Goal: Task Accomplishment & Management: Manage account settings

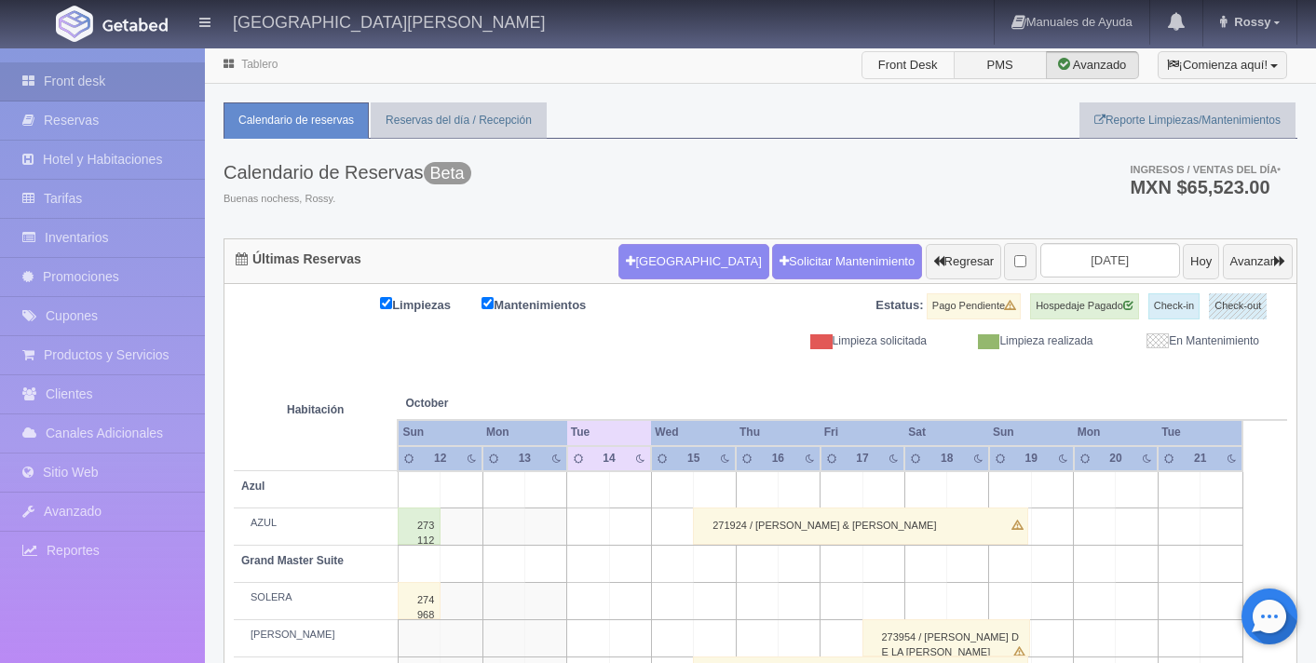
click at [907, 69] on label "Front Desk" at bounding box center [908, 65] width 93 height 28
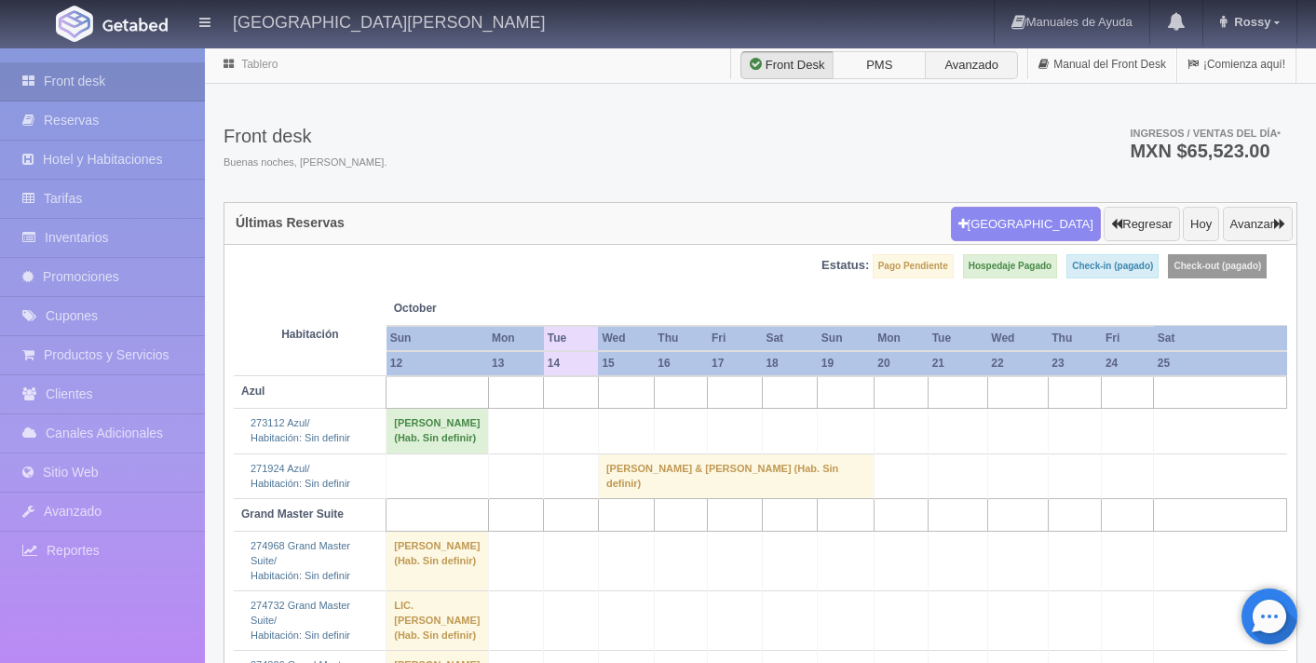
click at [864, 64] on label "PMS" at bounding box center [879, 65] width 93 height 28
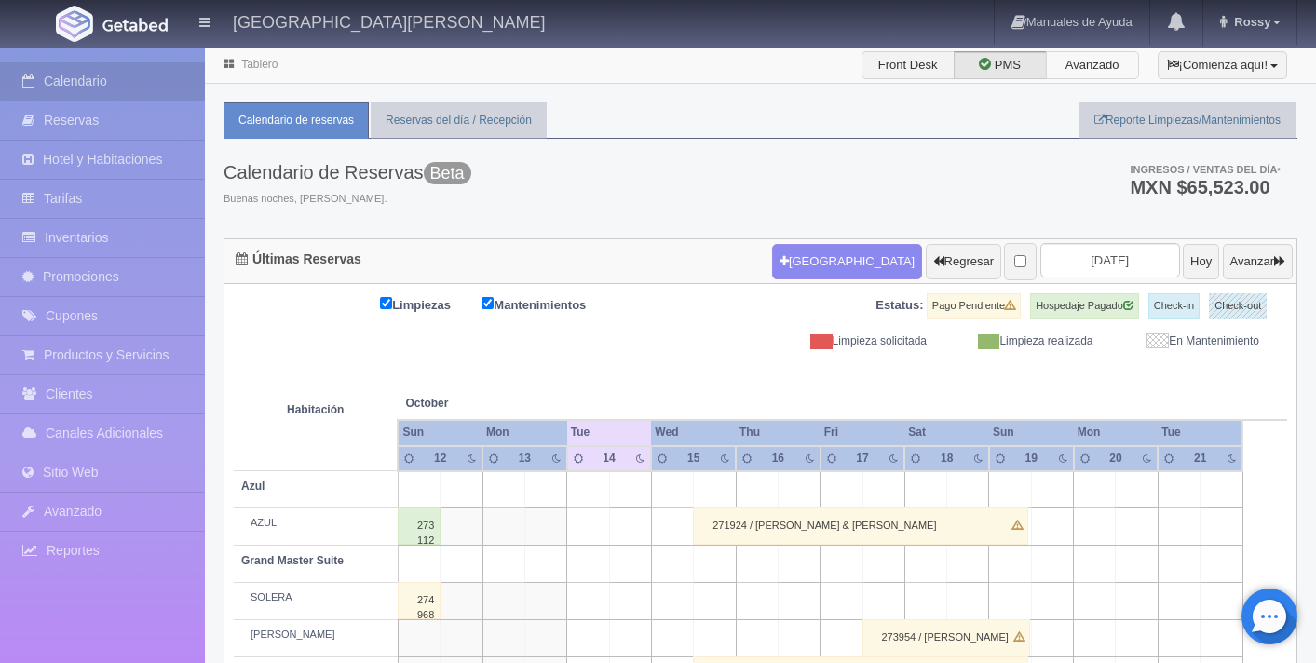
click at [1098, 67] on label "Avanzado" at bounding box center [1092, 65] width 93 height 28
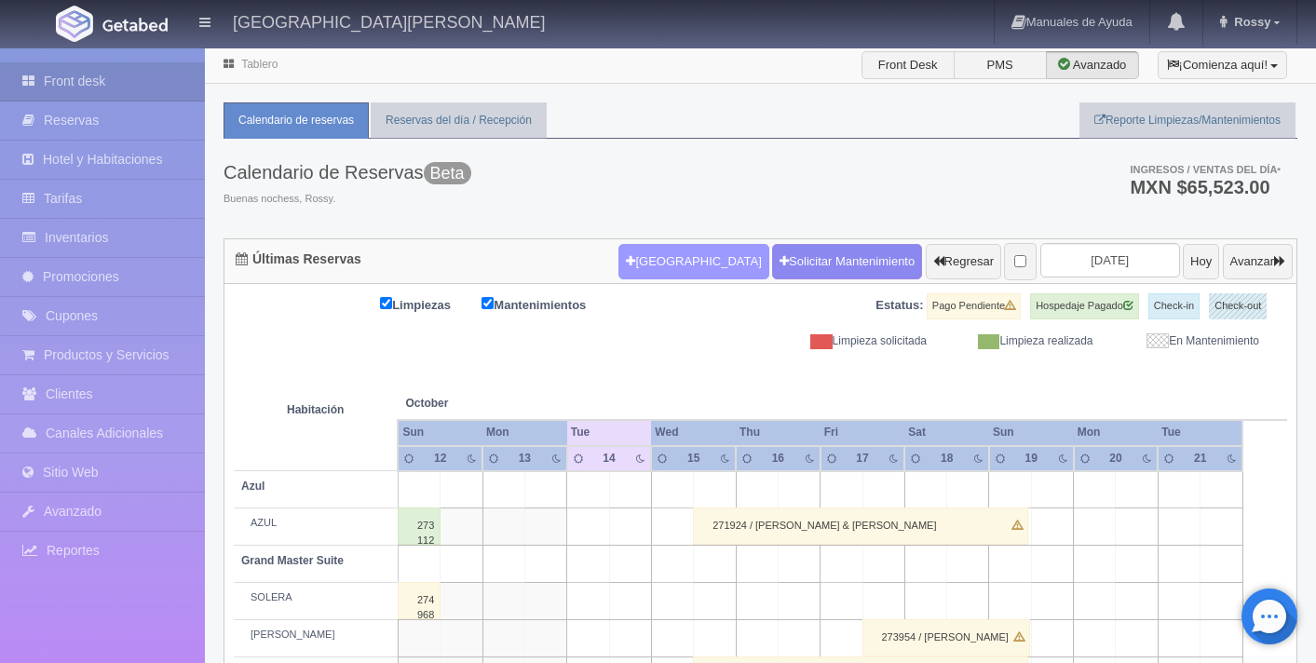
click at [668, 266] on button "[GEOGRAPHIC_DATA]" at bounding box center [693, 261] width 150 height 35
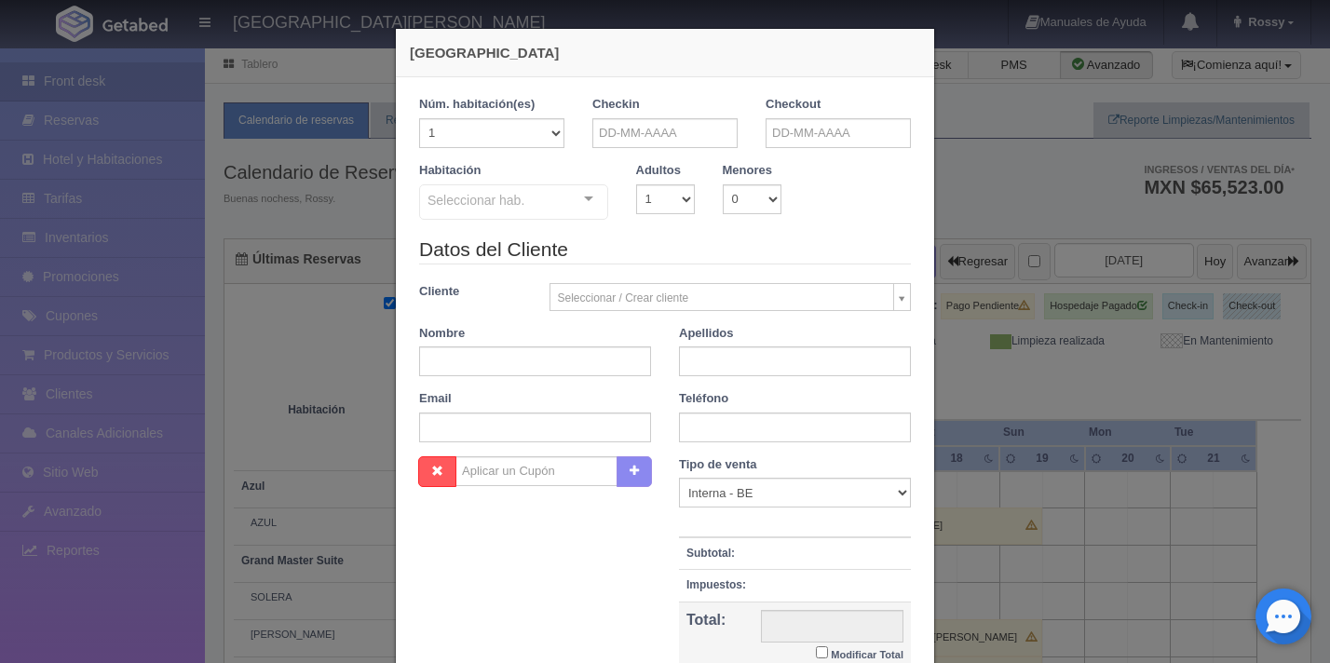
checkbox input "false"
click at [654, 136] on input "text" at bounding box center [664, 133] width 145 height 30
click at [814, 131] on input "text" at bounding box center [838, 133] width 145 height 30
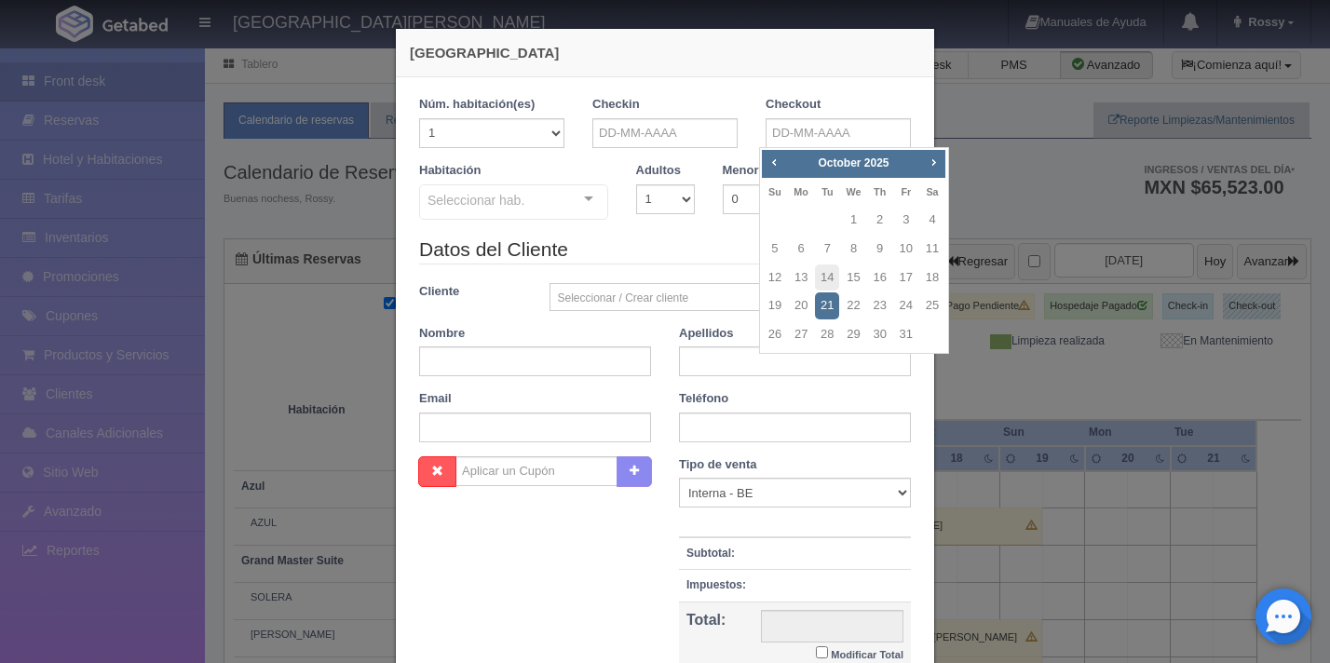
click at [607, 231] on div "Habitación Seleccionar hab. Suite con 2 camas matrimoniales-No apta para menore…" at bounding box center [665, 199] width 520 height 74
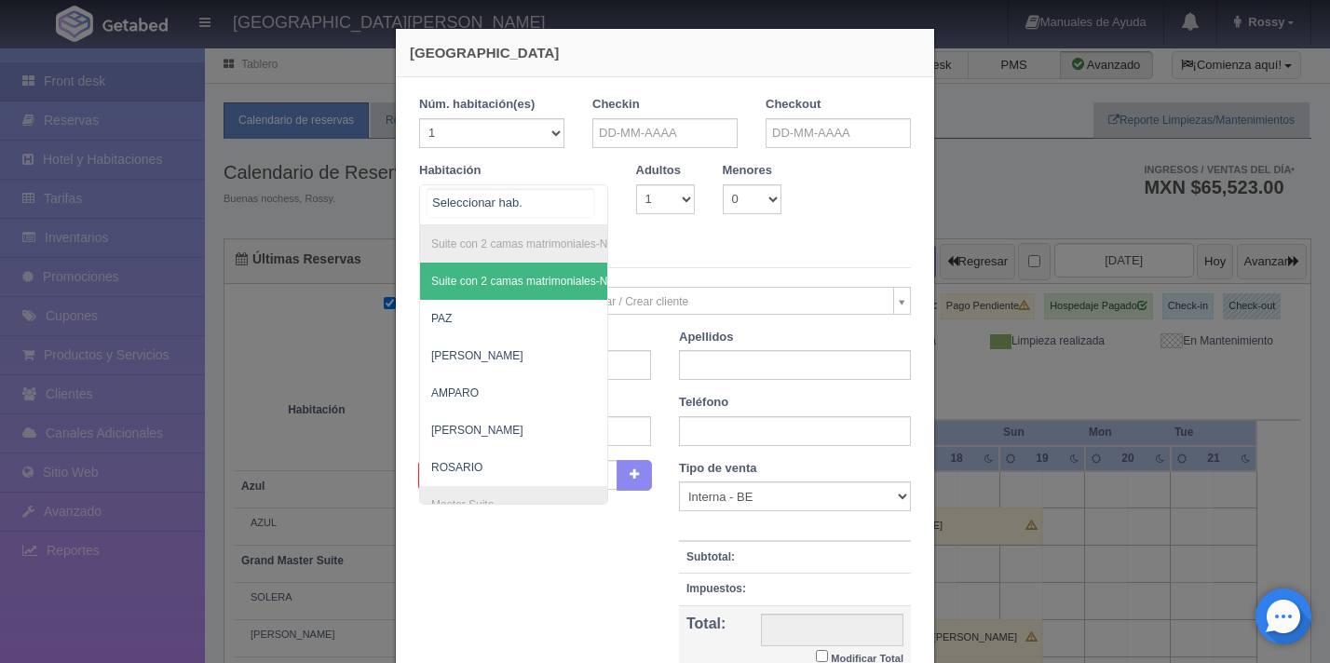
click at [591, 200] on div at bounding box center [588, 199] width 37 height 28
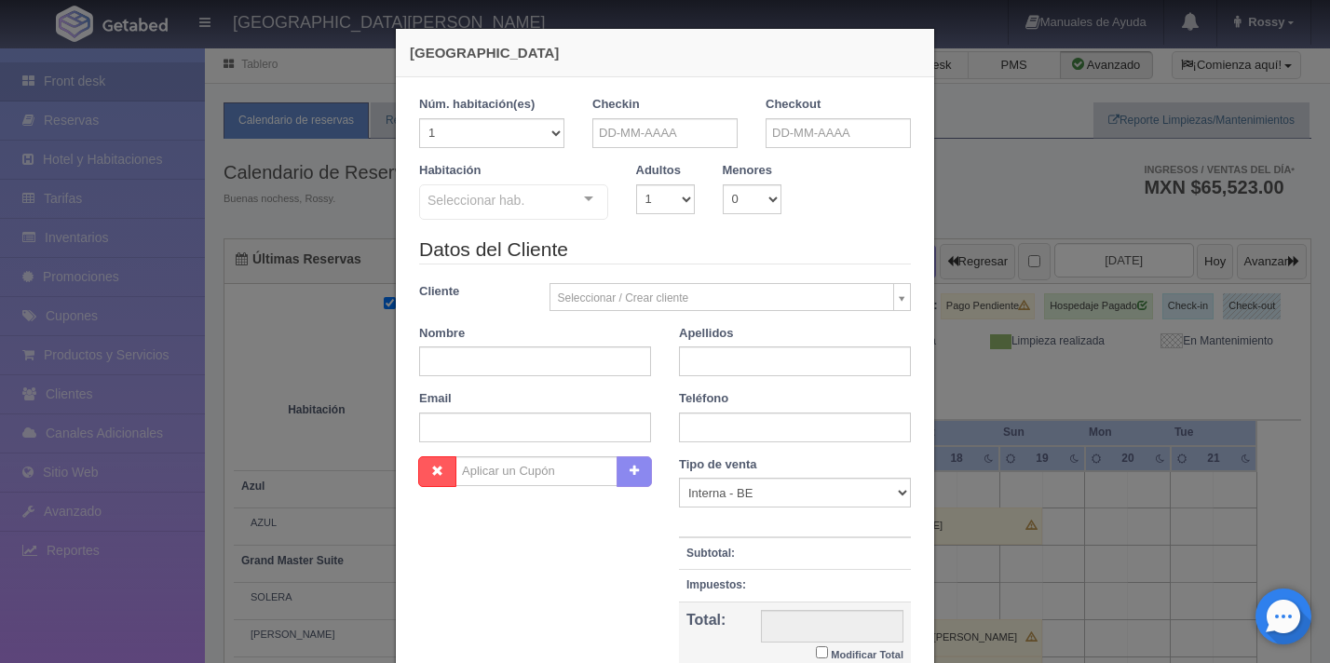
click at [657, 260] on legend "Datos del Cliente" at bounding box center [665, 250] width 492 height 29
click at [498, 359] on input "text" at bounding box center [535, 361] width 232 height 30
click at [709, 365] on input "text" at bounding box center [795, 361] width 232 height 30
click at [520, 439] on input "text" at bounding box center [535, 428] width 232 height 30
click at [707, 427] on input "text" at bounding box center [795, 428] width 232 height 30
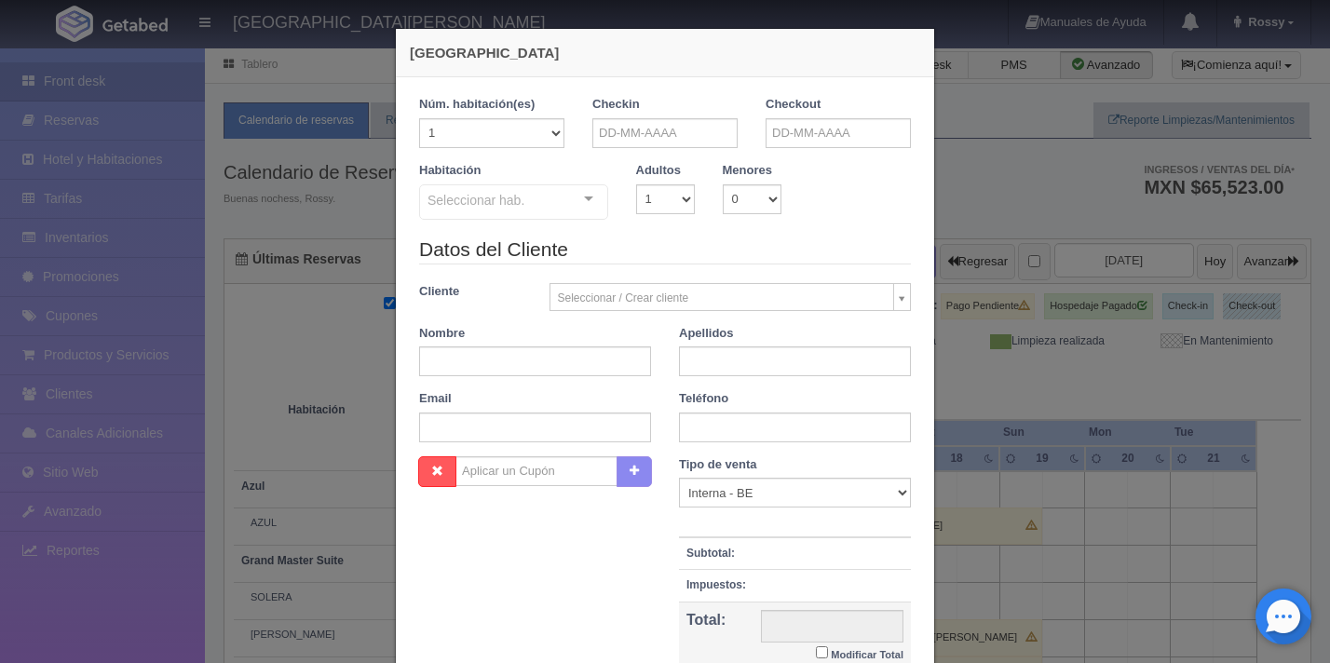
click at [509, 540] on div "Nombre Cupón : Descuentos : Tipo de venta Correo Electronico Interna - BE Llama…" at bounding box center [665, 591] width 520 height 271
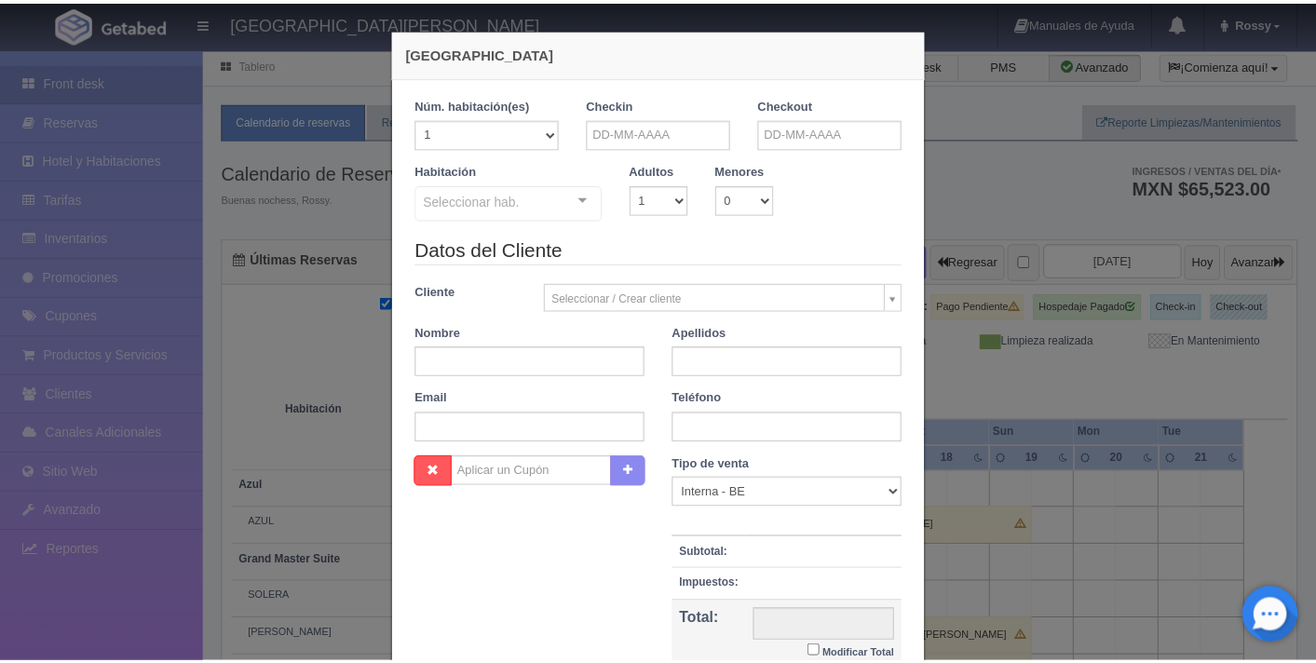
scroll to position [192, 0]
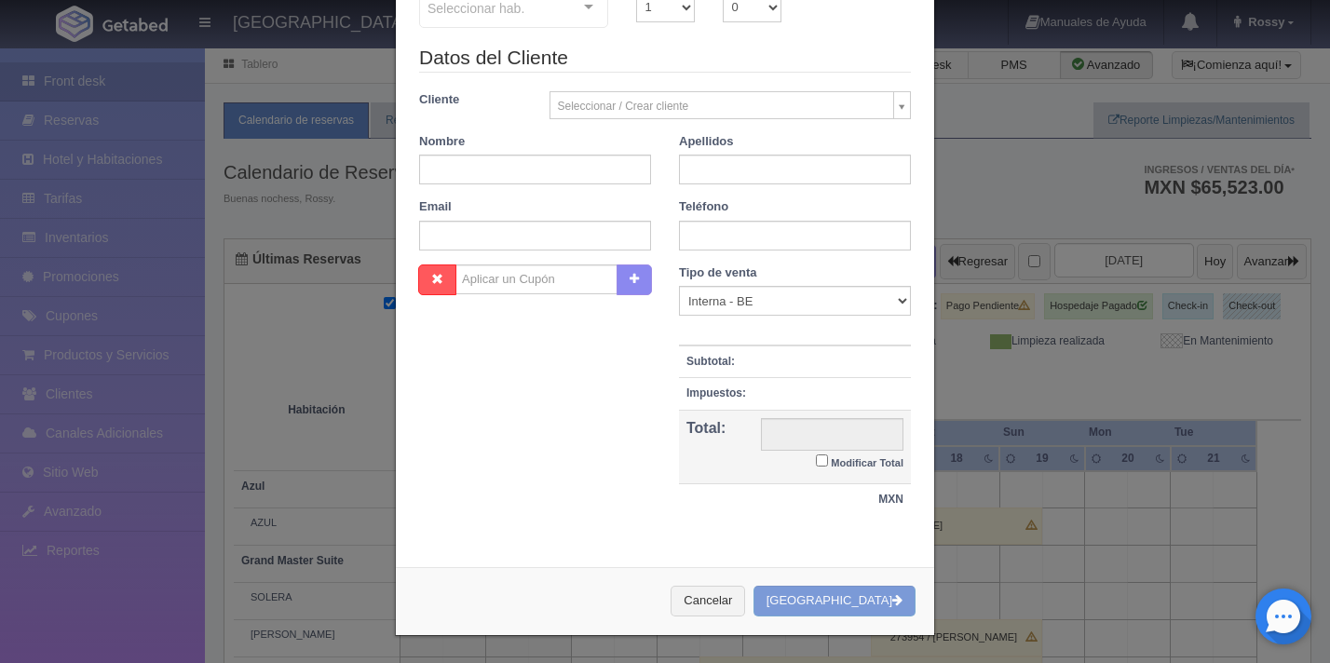
click at [977, 196] on div "Nueva Reserva 1 Núm. habitación(es) 1 2 3 4 5 6 7 8 9 10 11 12 13 14 15 16 17 1…" at bounding box center [665, 331] width 1330 height 663
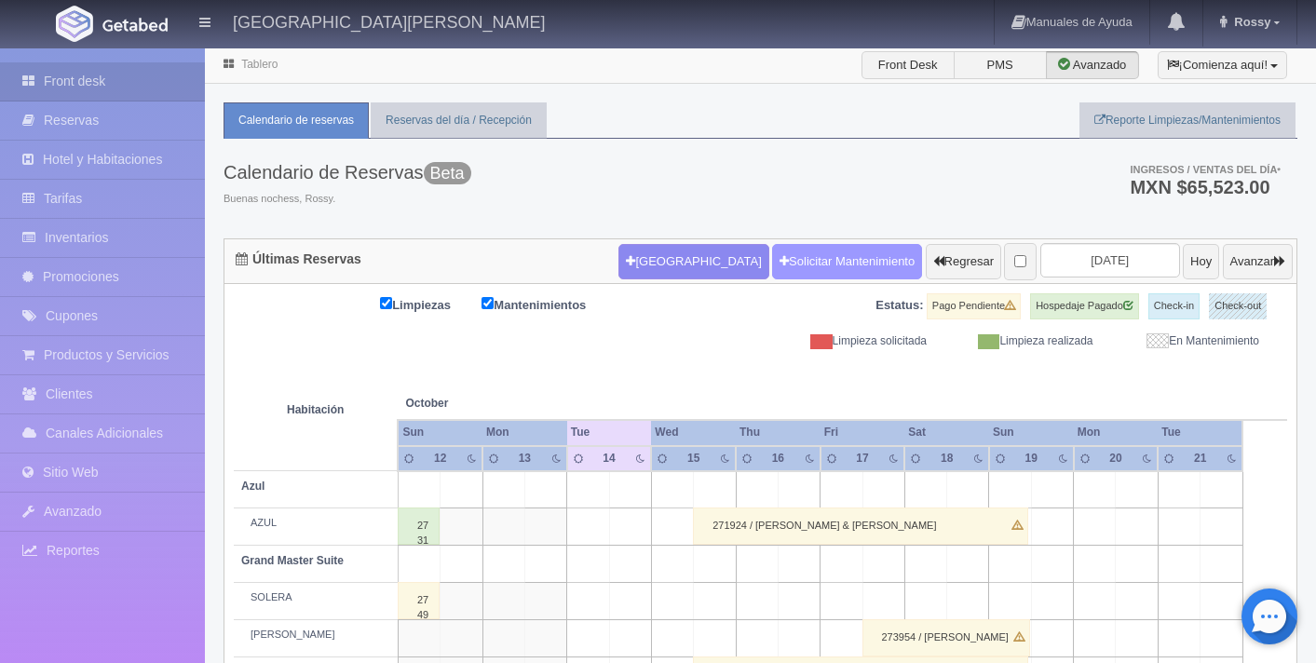
click at [813, 265] on link "Solicitar Mantenimiento" at bounding box center [847, 261] width 150 height 35
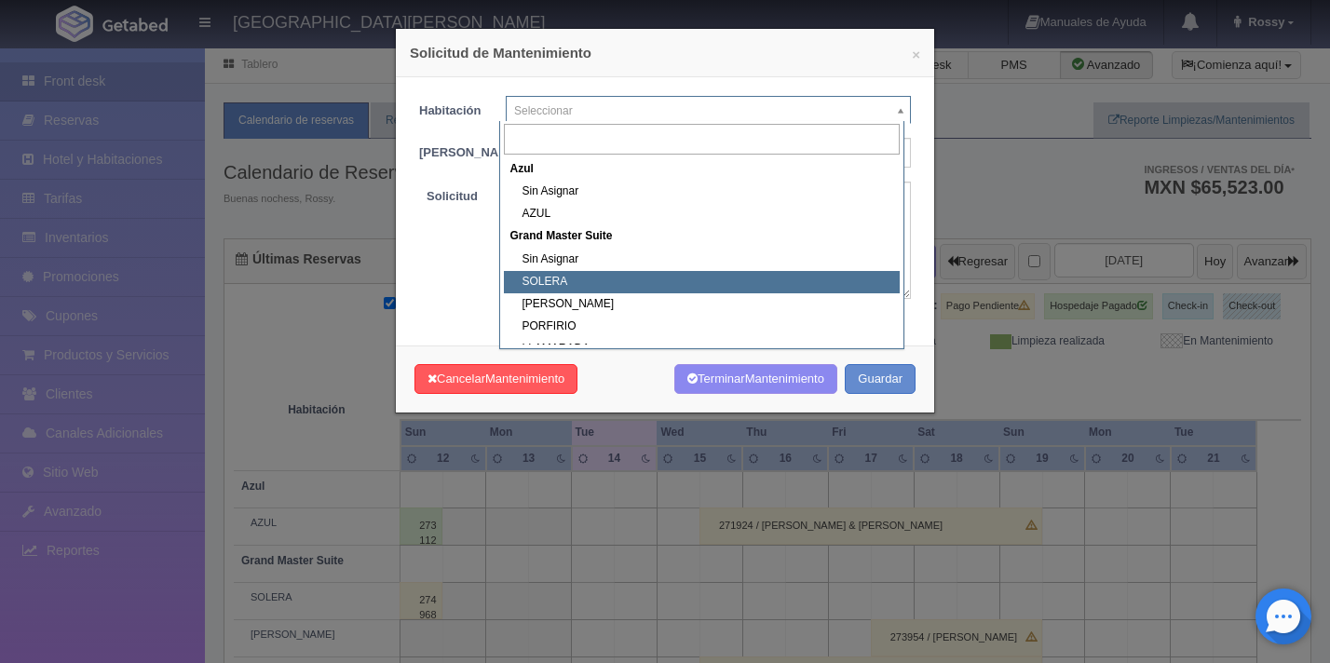
select select "1918_SOLERA"
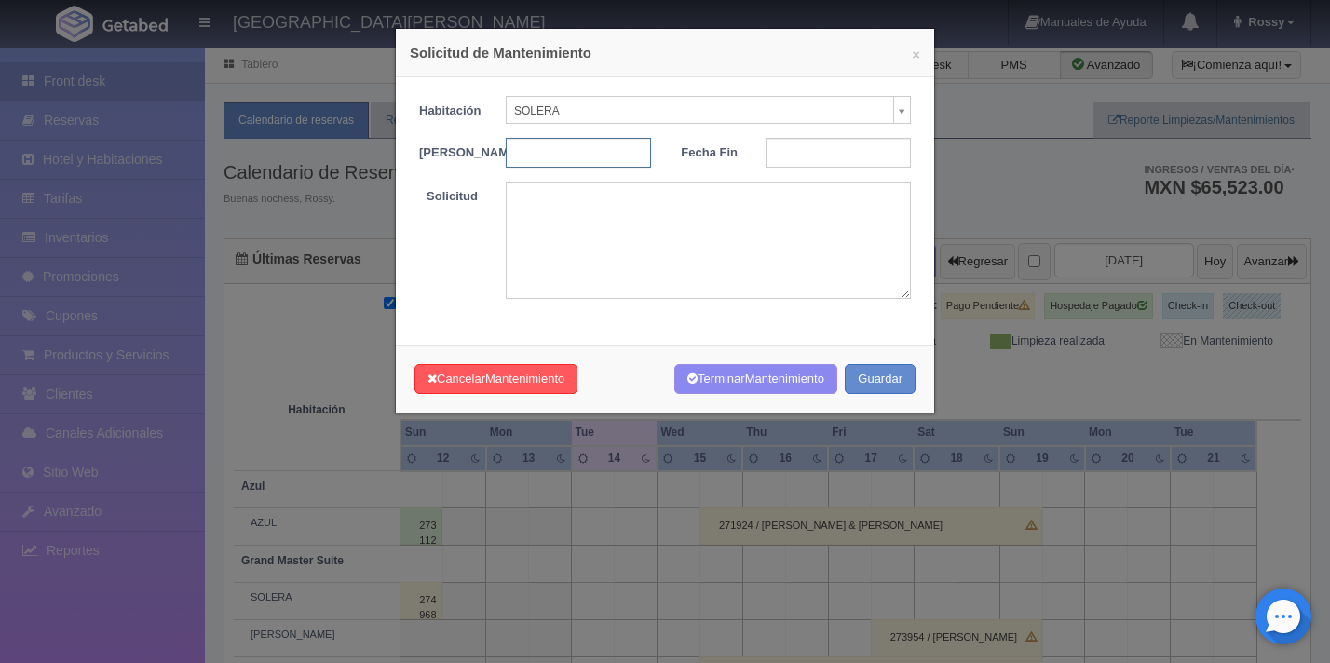
click at [569, 150] on input "text" at bounding box center [578, 153] width 145 height 30
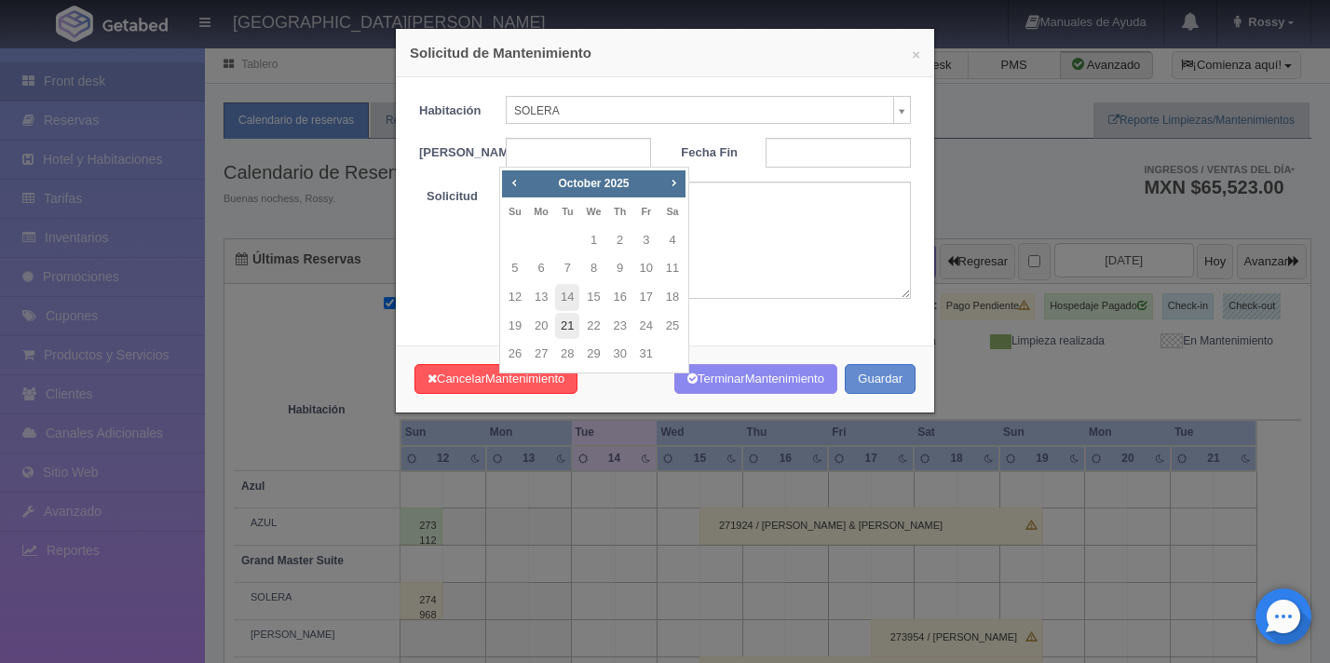
click at [571, 330] on link "21" at bounding box center [567, 326] width 24 height 27
type input "2025-10-21"
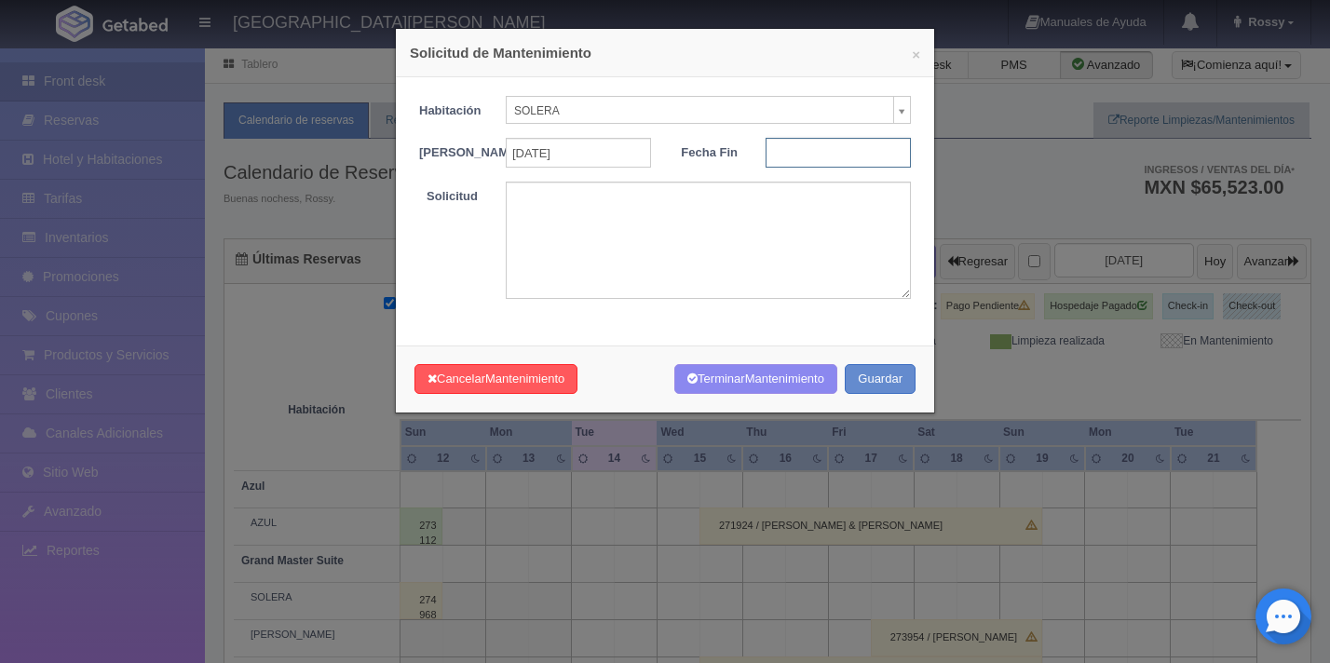
click at [786, 149] on input "text" at bounding box center [838, 153] width 145 height 30
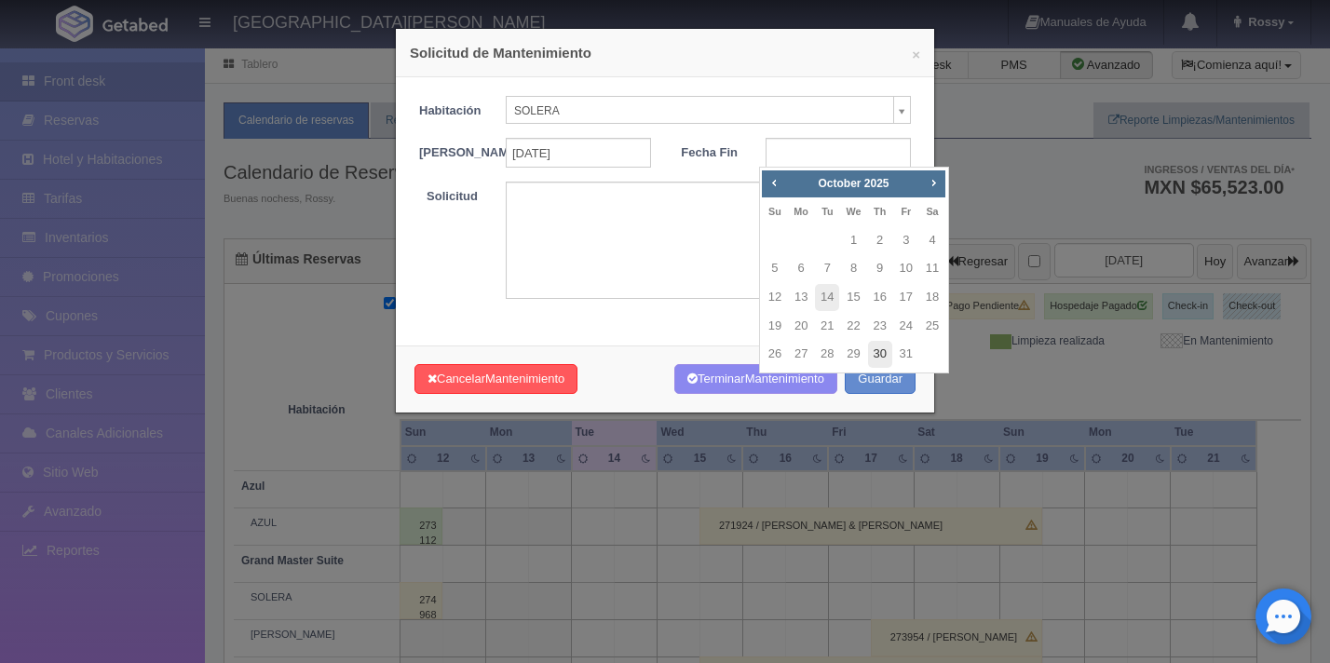
click at [878, 353] on link "30" at bounding box center [880, 354] width 24 height 27
type input "2025-10-30"
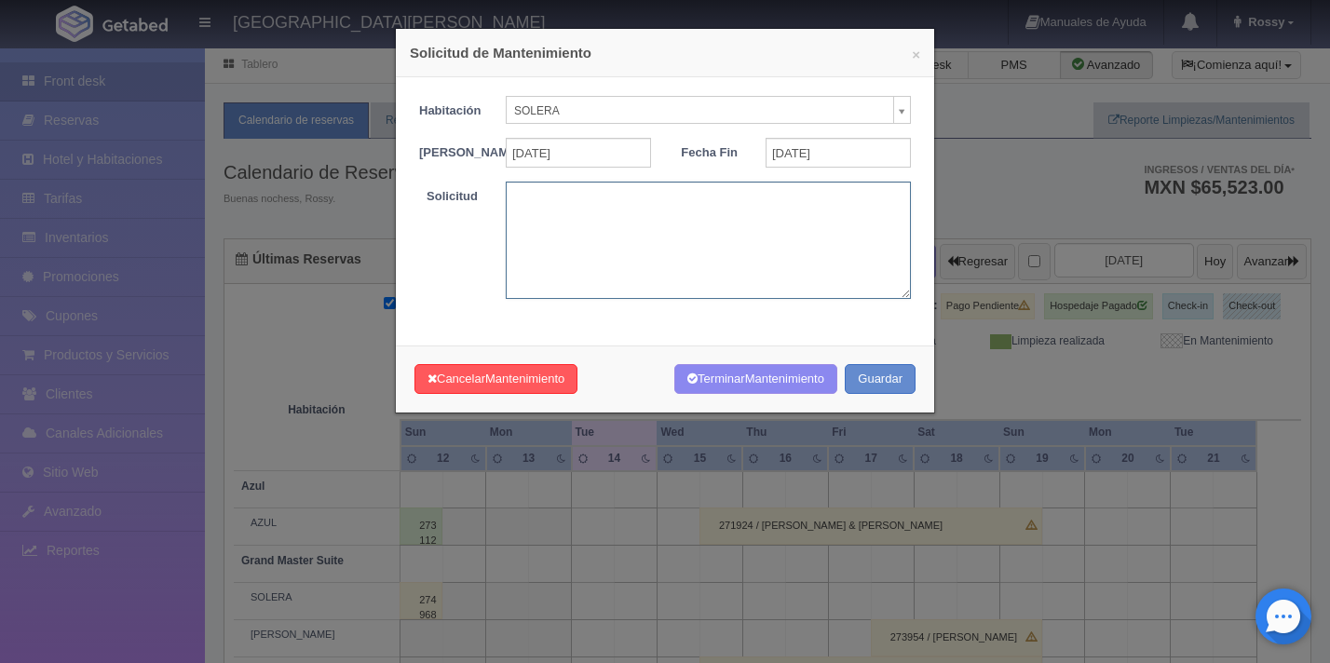
click at [697, 224] on textarea at bounding box center [708, 240] width 405 height 116
type textarea "Revisar el baño"
click at [912, 55] on button "×" at bounding box center [916, 55] width 8 height 14
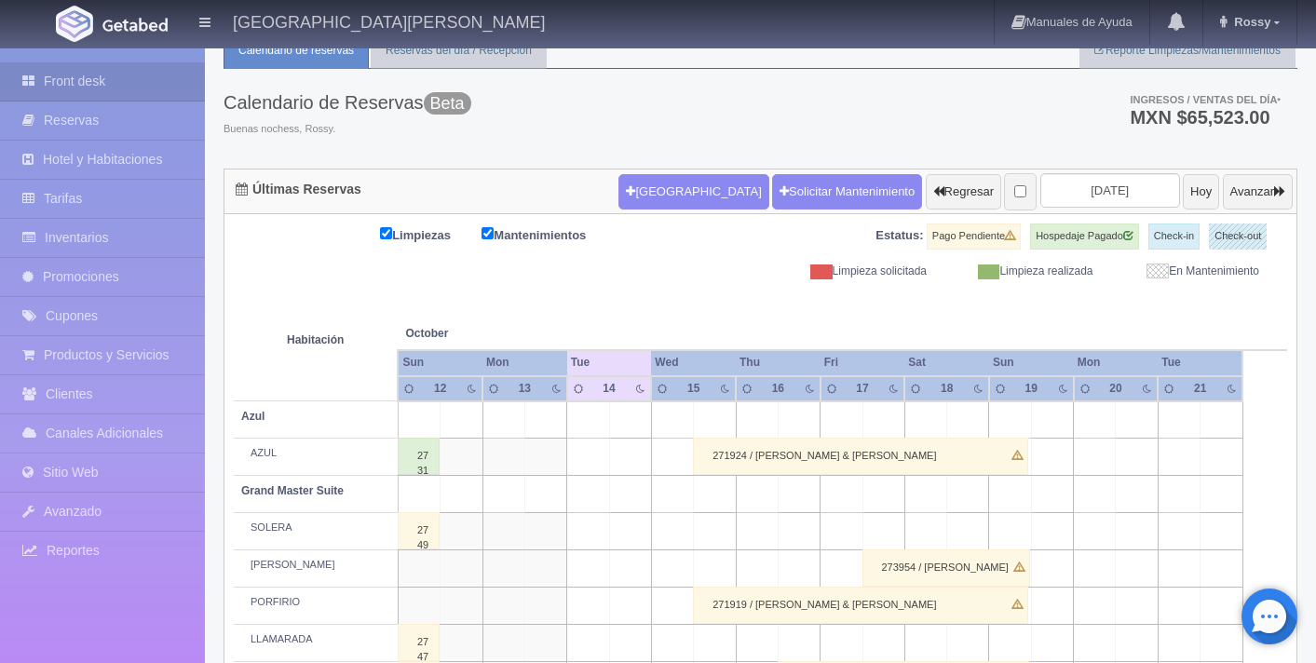
scroll to position [0, 0]
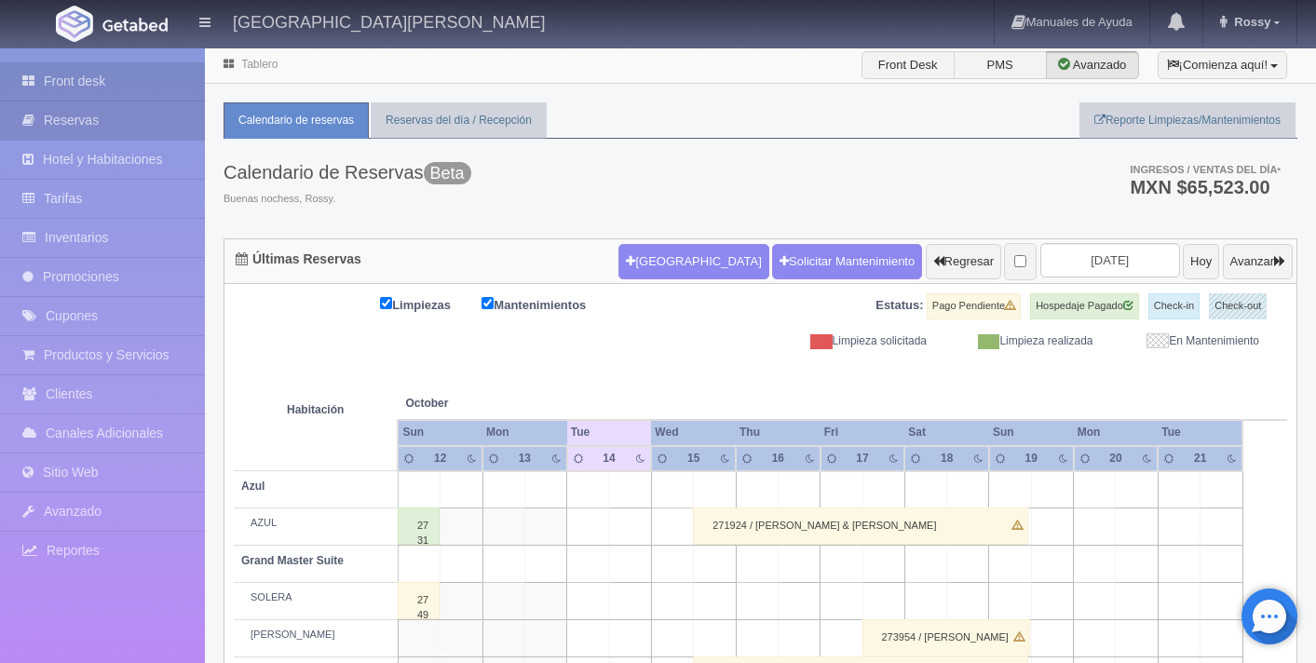
click at [104, 116] on link "Reservas" at bounding box center [102, 121] width 205 height 38
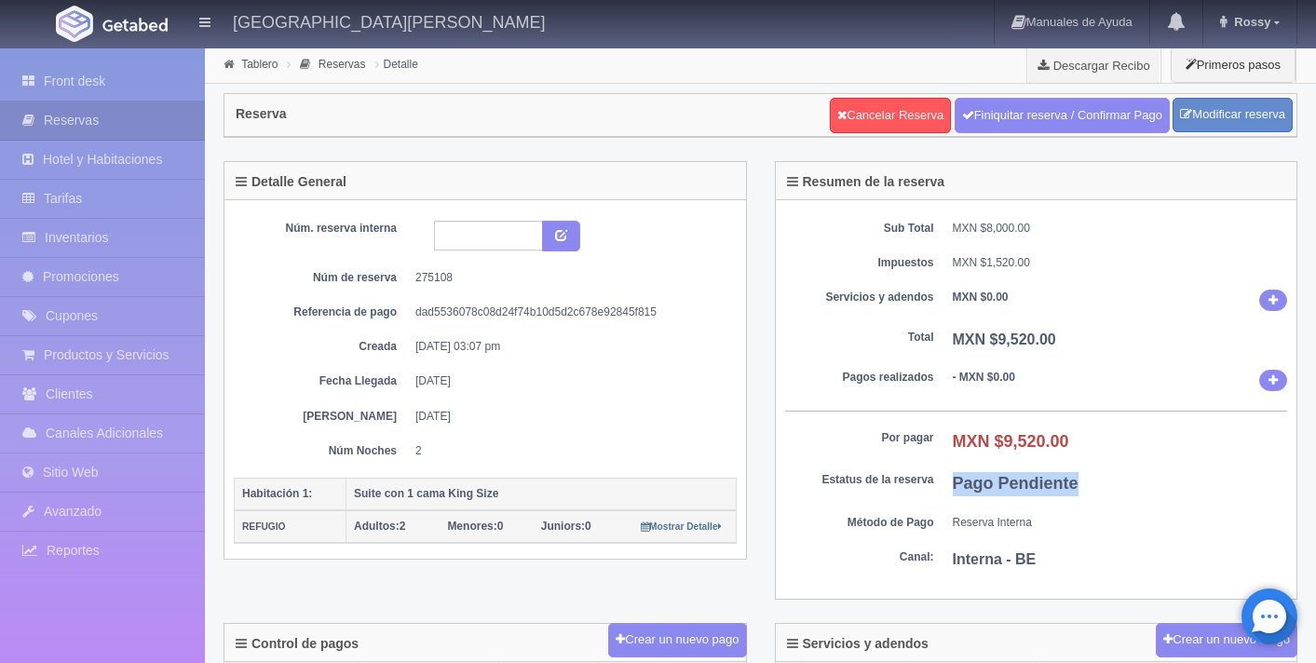
drag, startPoint x: 970, startPoint y: 486, endPoint x: 1109, endPoint y: 486, distance: 139.7
click at [1109, 486] on dd "Pago Pendiente" at bounding box center [1120, 484] width 335 height 24
drag, startPoint x: 417, startPoint y: 278, endPoint x: 523, endPoint y: 275, distance: 105.3
click at [523, 275] on dd "275108" at bounding box center [568, 278] width 307 height 16
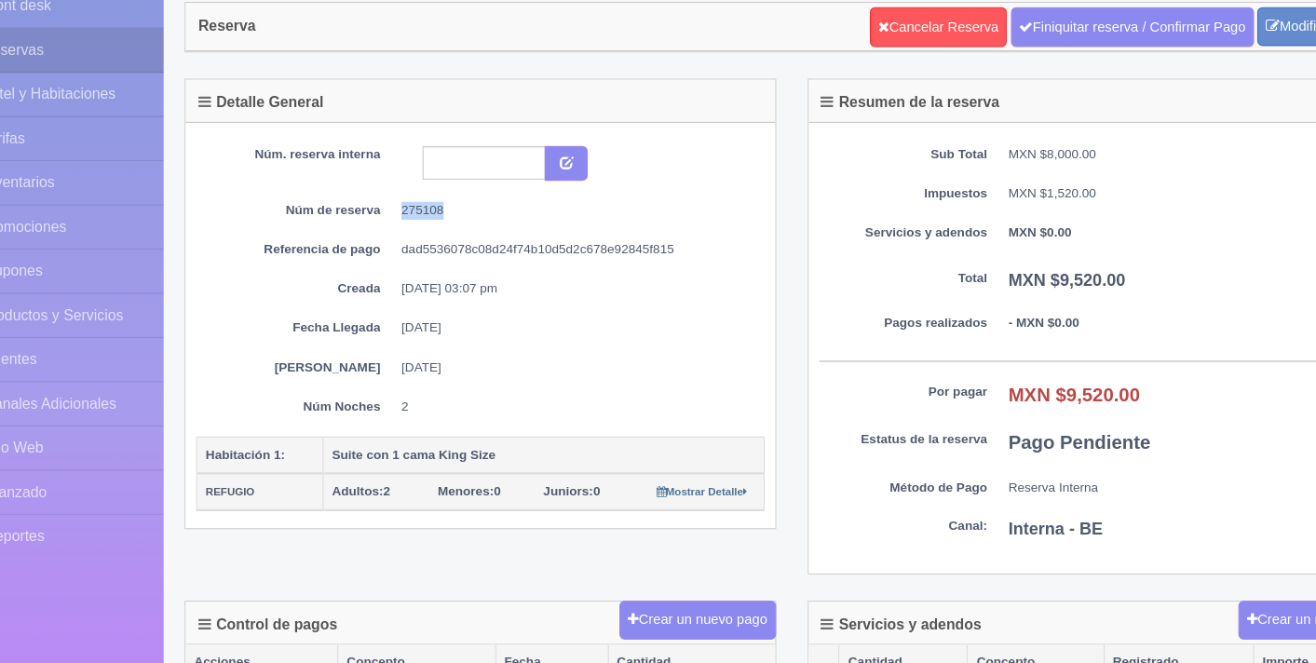
scroll to position [20, 0]
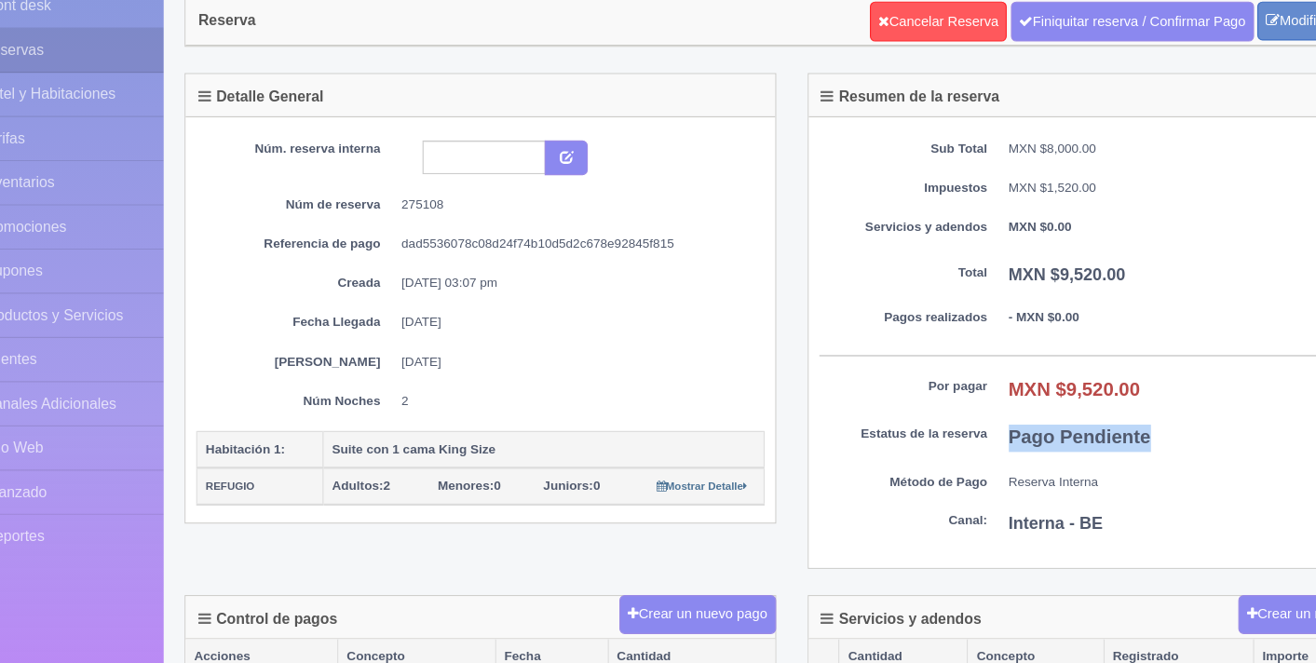
drag, startPoint x: 951, startPoint y: 461, endPoint x: 1104, endPoint y: 465, distance: 152.8
click at [1104, 465] on dl "Estatus de la reserva Pago Pendiente" at bounding box center [1036, 464] width 503 height 24
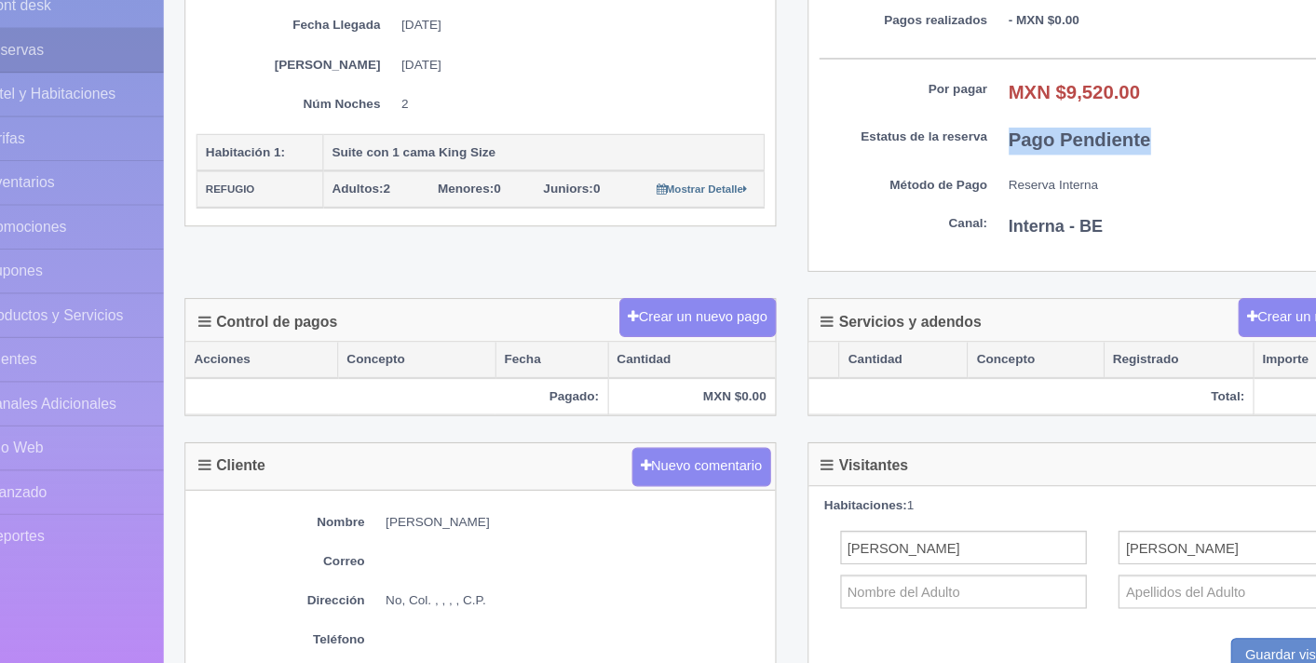
scroll to position [290, 0]
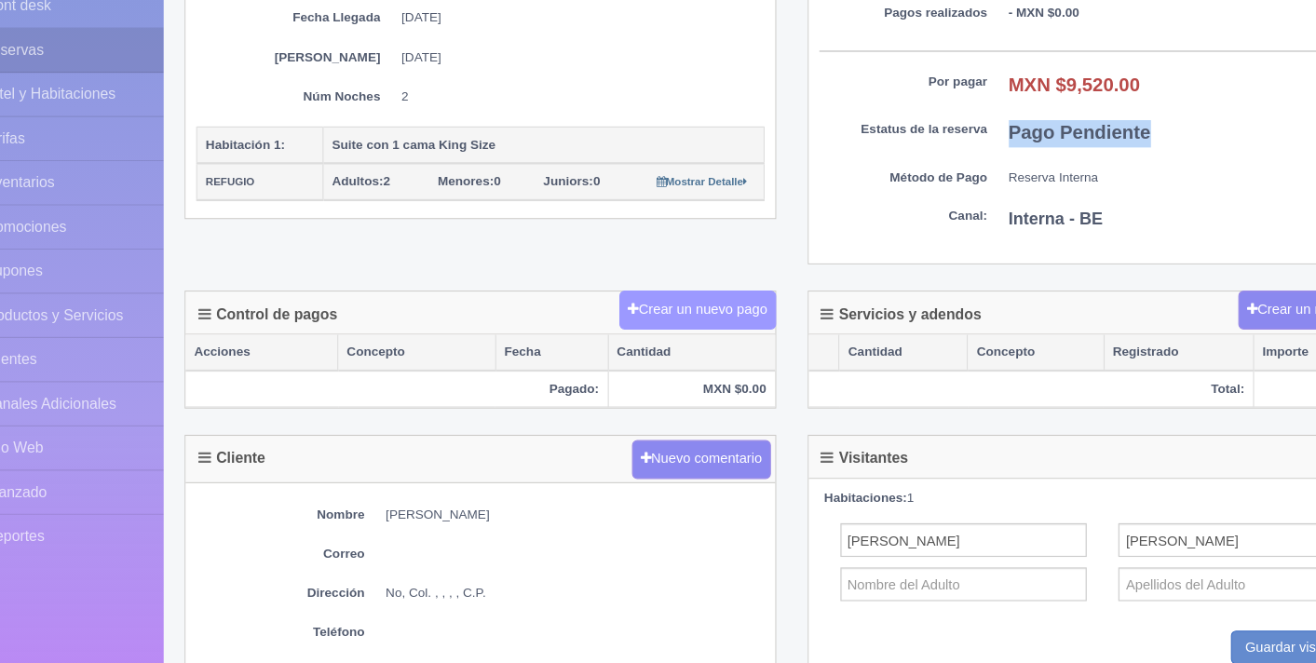
click at [717, 354] on button "Crear un nuevo pago" at bounding box center [677, 350] width 138 height 34
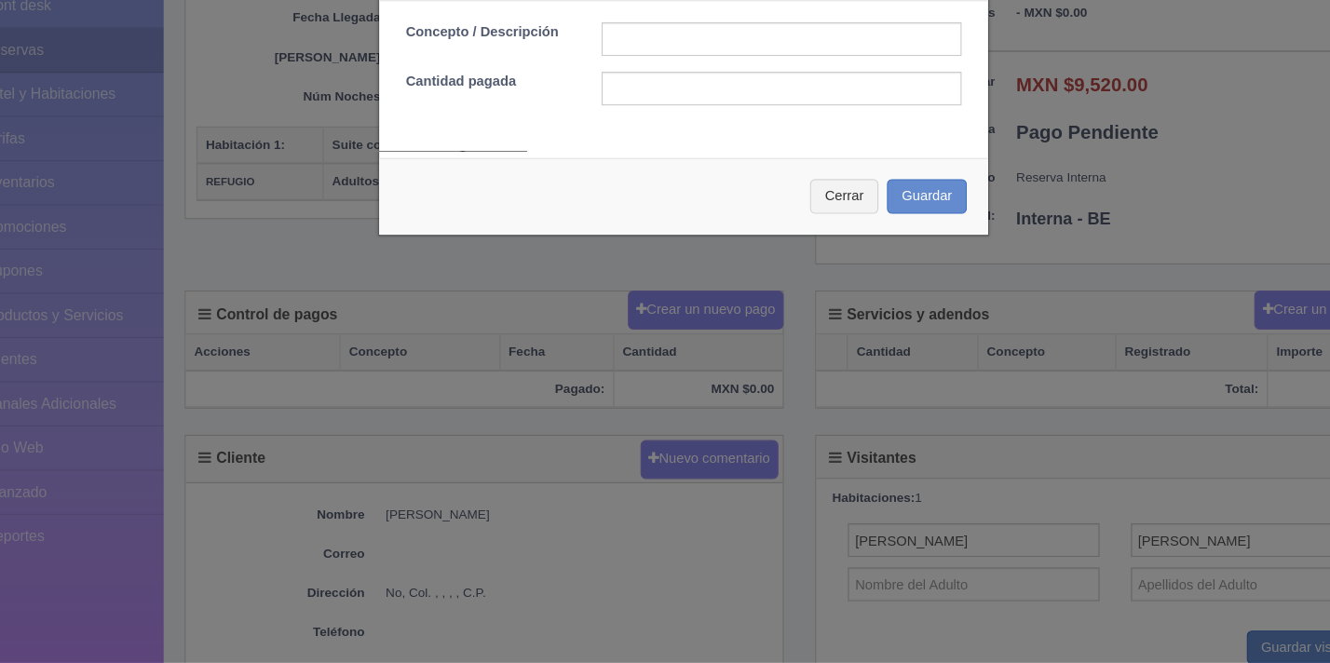
click at [991, 310] on div "× Pagos Concepto / Descripción Cantidad pagada Cerrar Guardar" at bounding box center [665, 331] width 1330 height 663
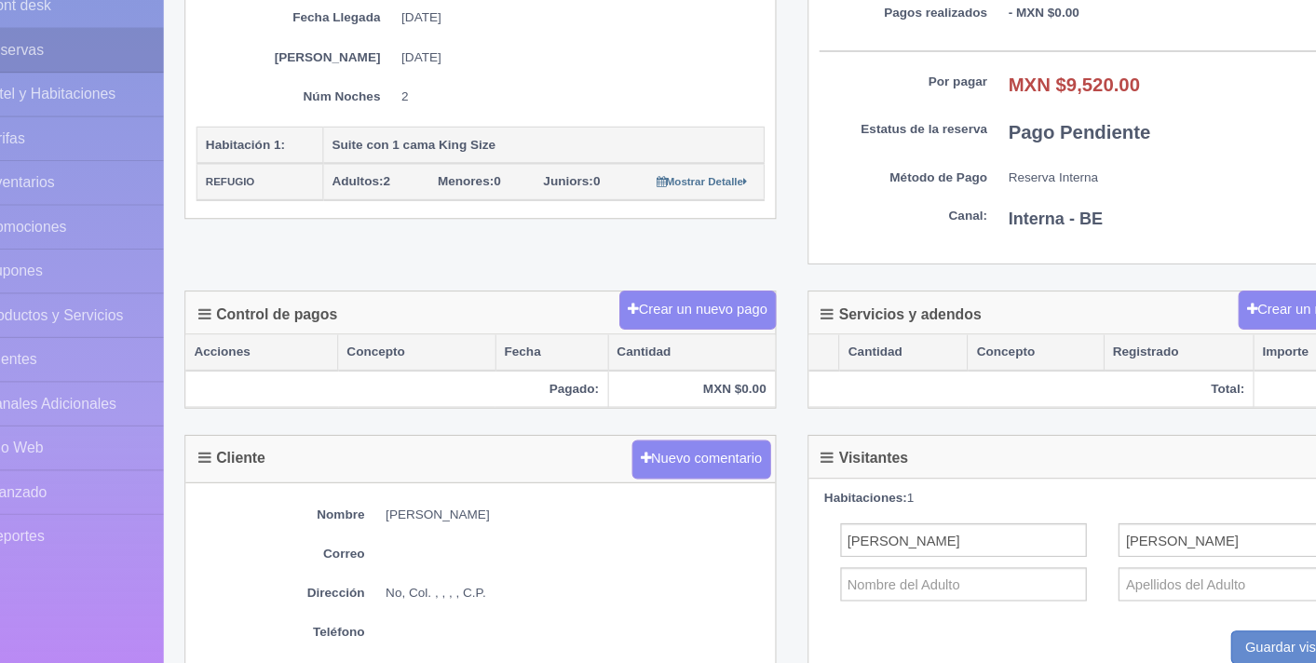
scroll to position [289, 0]
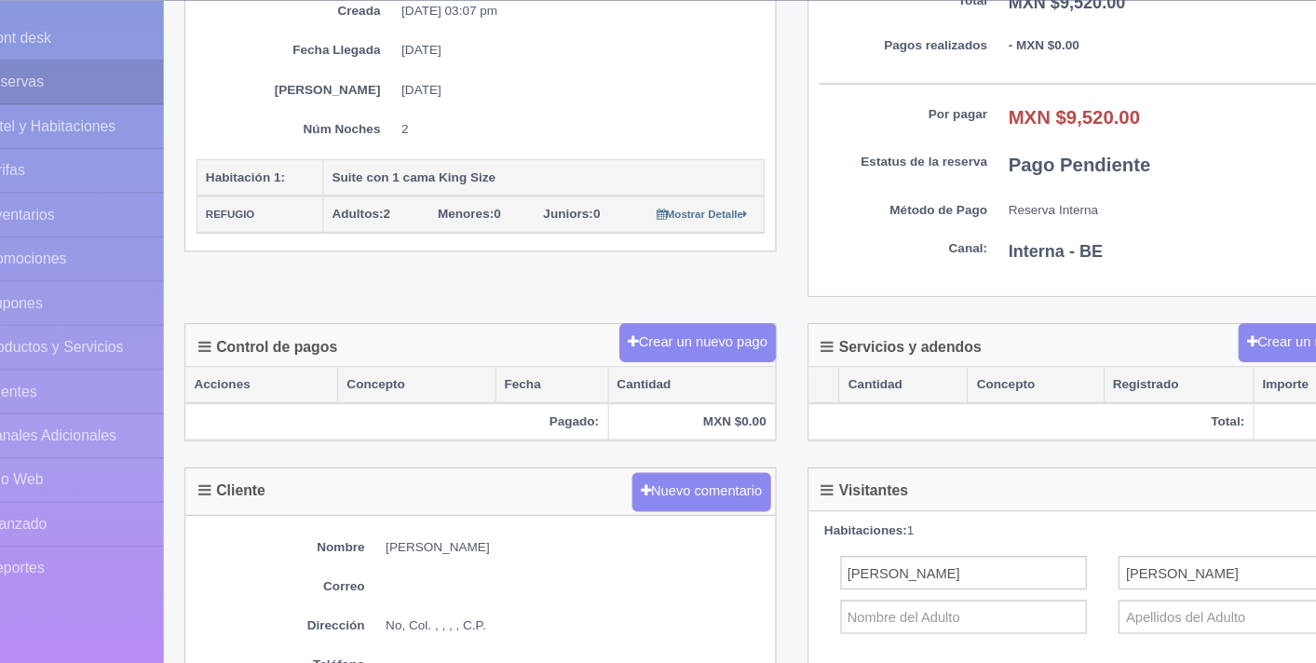
drag, startPoint x: 1000, startPoint y: 149, endPoint x: 1074, endPoint y: 150, distance: 73.6
click at [1074, 150] on dd "MXN $9,520.00" at bounding box center [1120, 154] width 335 height 24
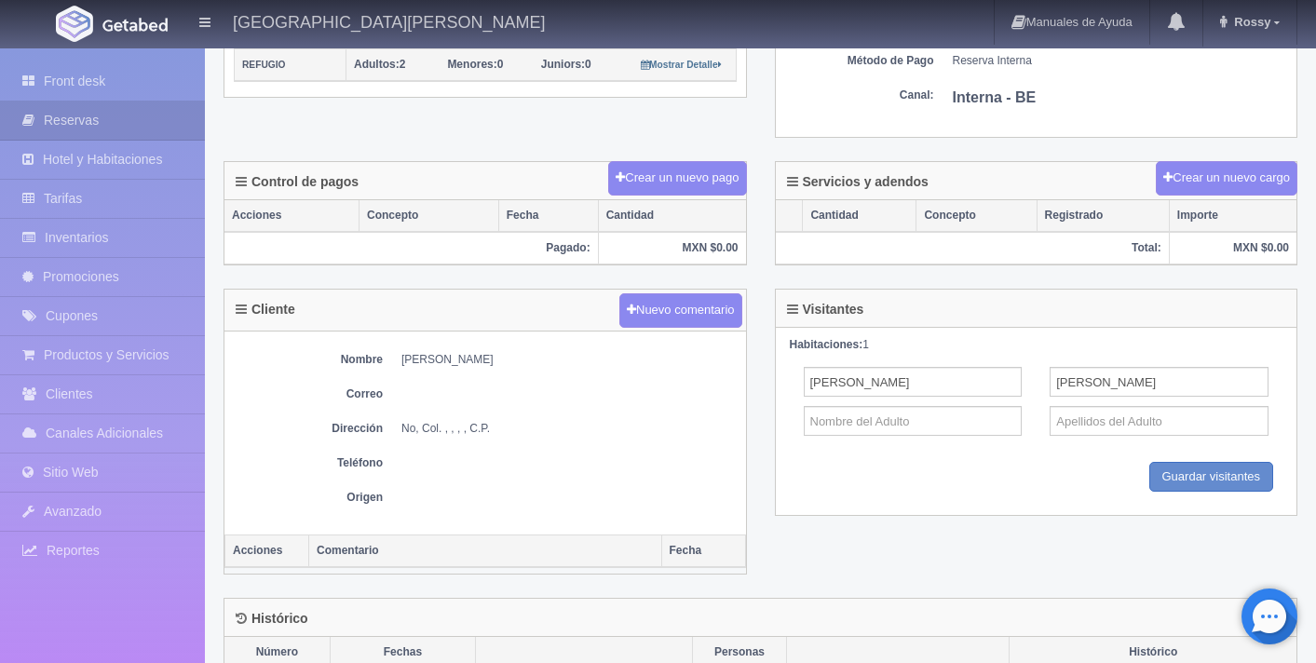
scroll to position [515, 0]
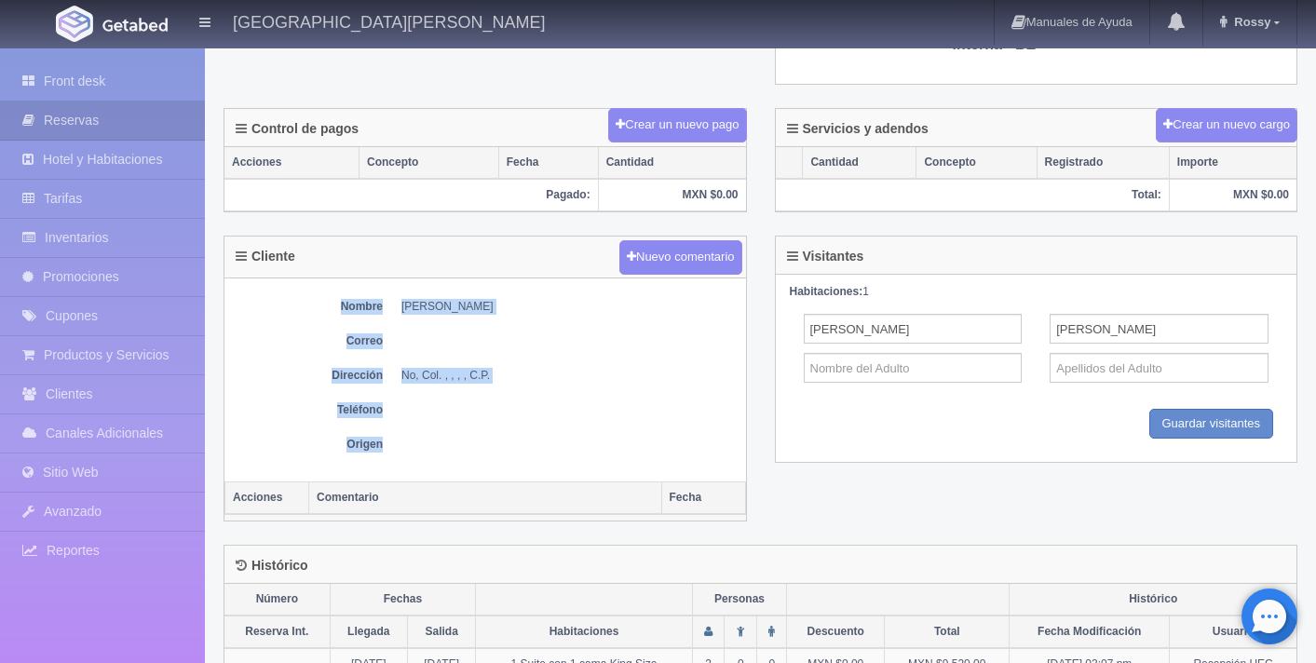
drag, startPoint x: 340, startPoint y: 298, endPoint x: 531, endPoint y: 446, distance: 241.6
click at [531, 446] on div "Nombre JOSE SANCHEZ Correo Dirección No, Col. , , , , C.P. Teléfono Origen" at bounding box center [485, 379] width 522 height 203
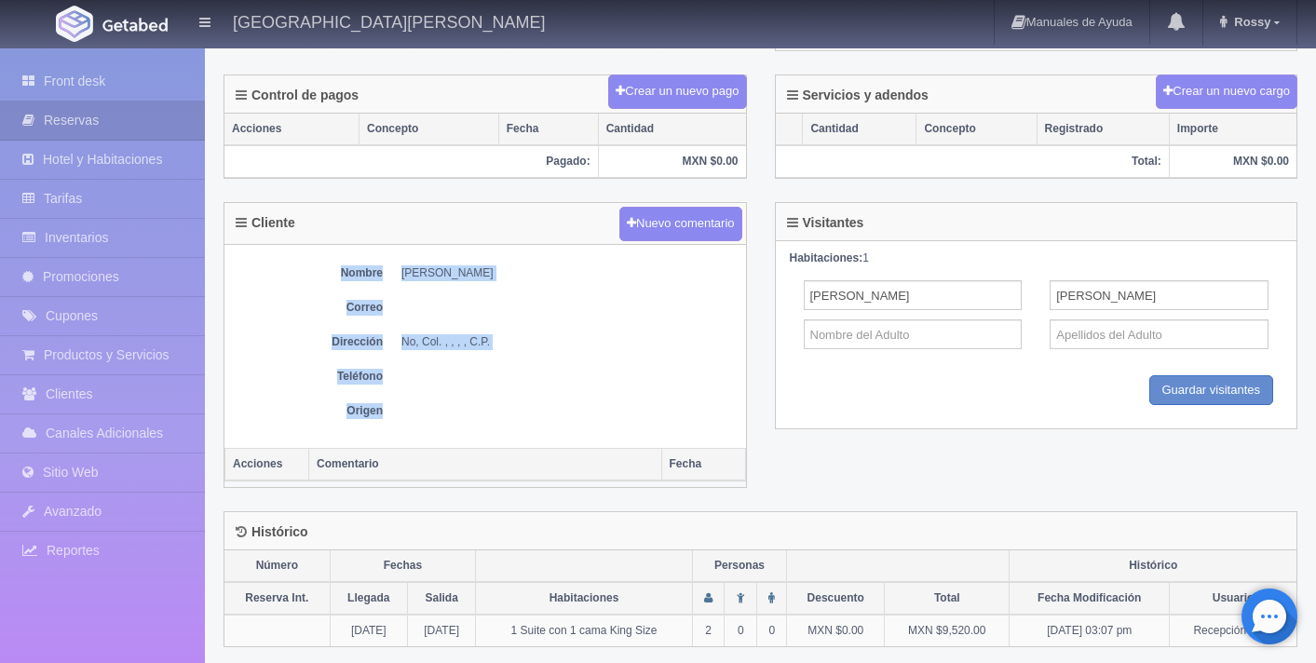
scroll to position [554, 0]
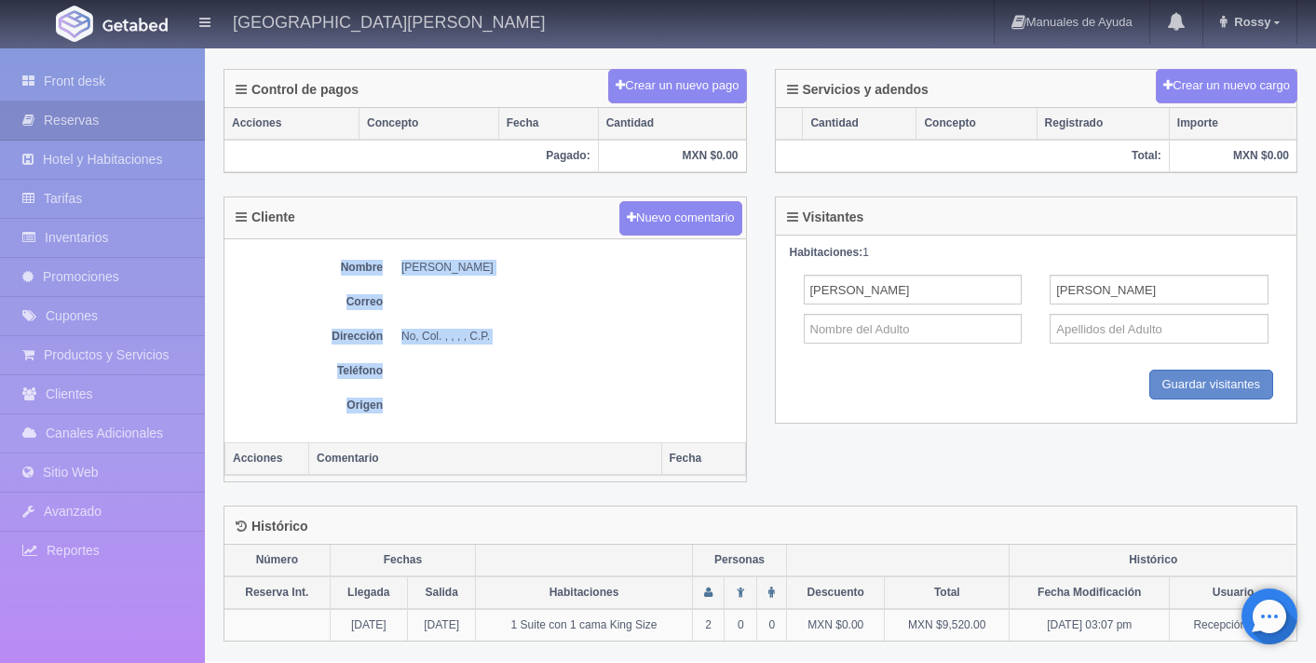
drag, startPoint x: 256, startPoint y: 521, endPoint x: 381, endPoint y: 526, distance: 124.9
click at [381, 526] on div "Histórico" at bounding box center [760, 526] width 1072 height 38
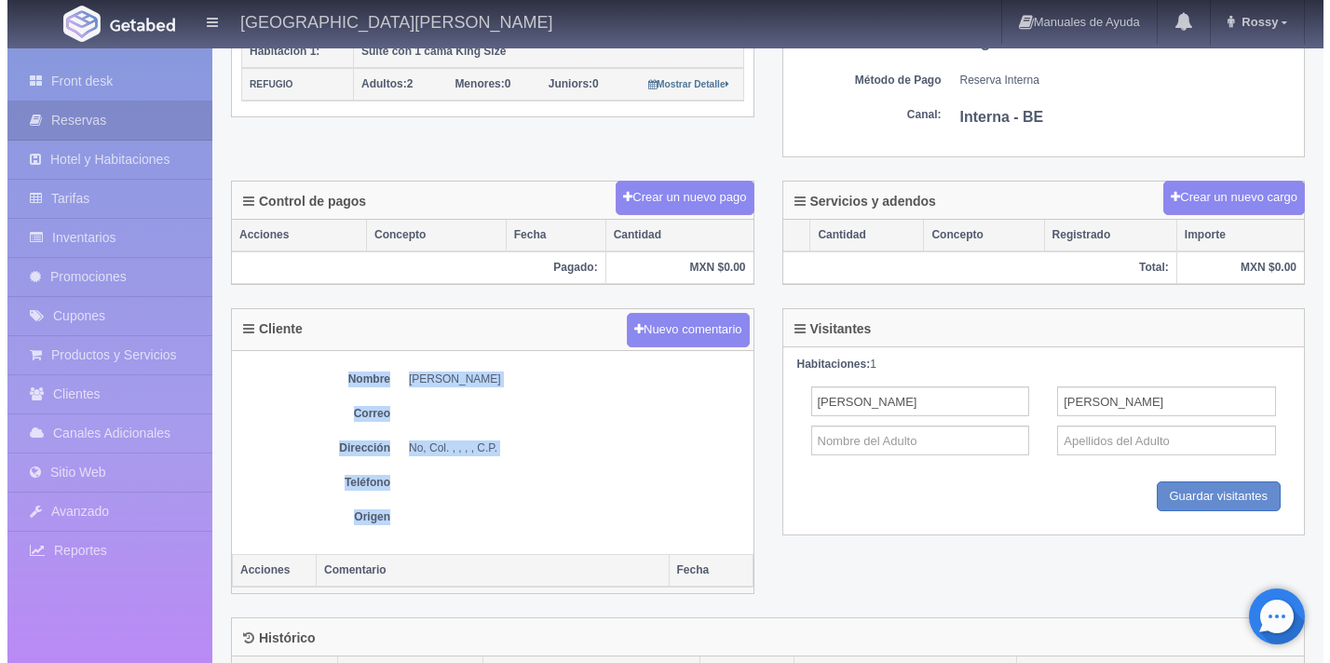
scroll to position [0, 0]
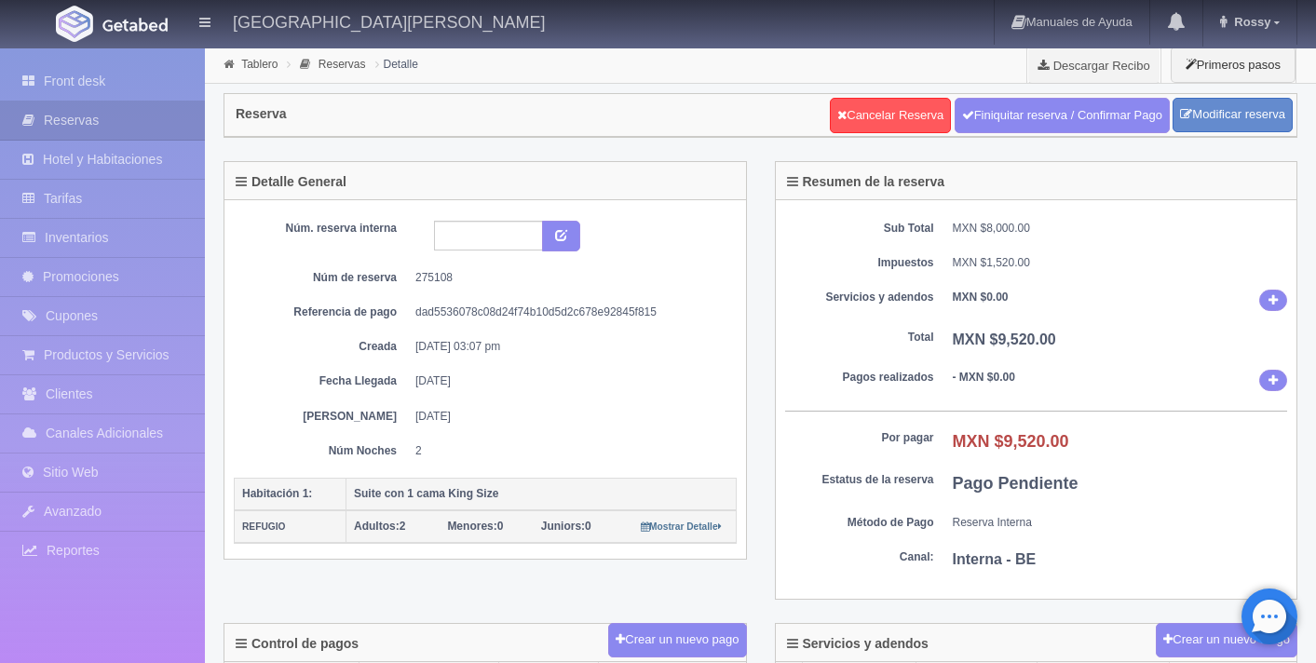
drag, startPoint x: 419, startPoint y: 381, endPoint x: 501, endPoint y: 383, distance: 82.0
click at [501, 383] on dd "31-10-2025" at bounding box center [568, 381] width 307 height 16
click at [1188, 111] on icon at bounding box center [1186, 114] width 12 height 12
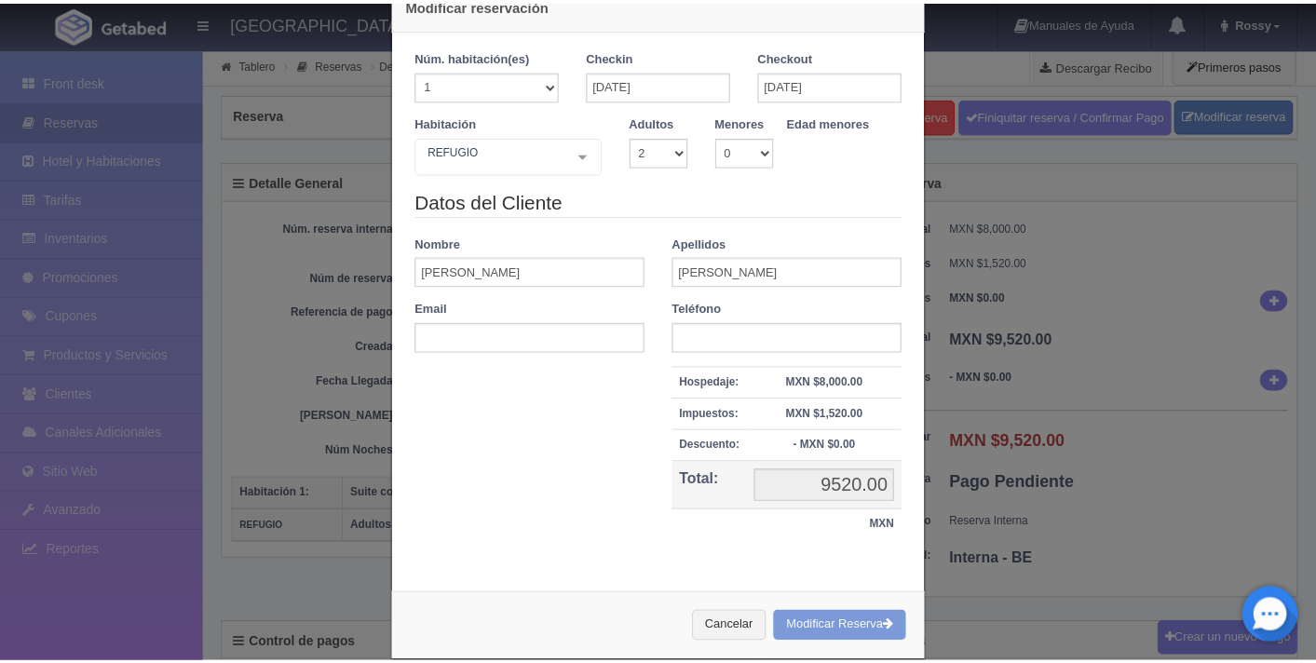
scroll to position [54, 0]
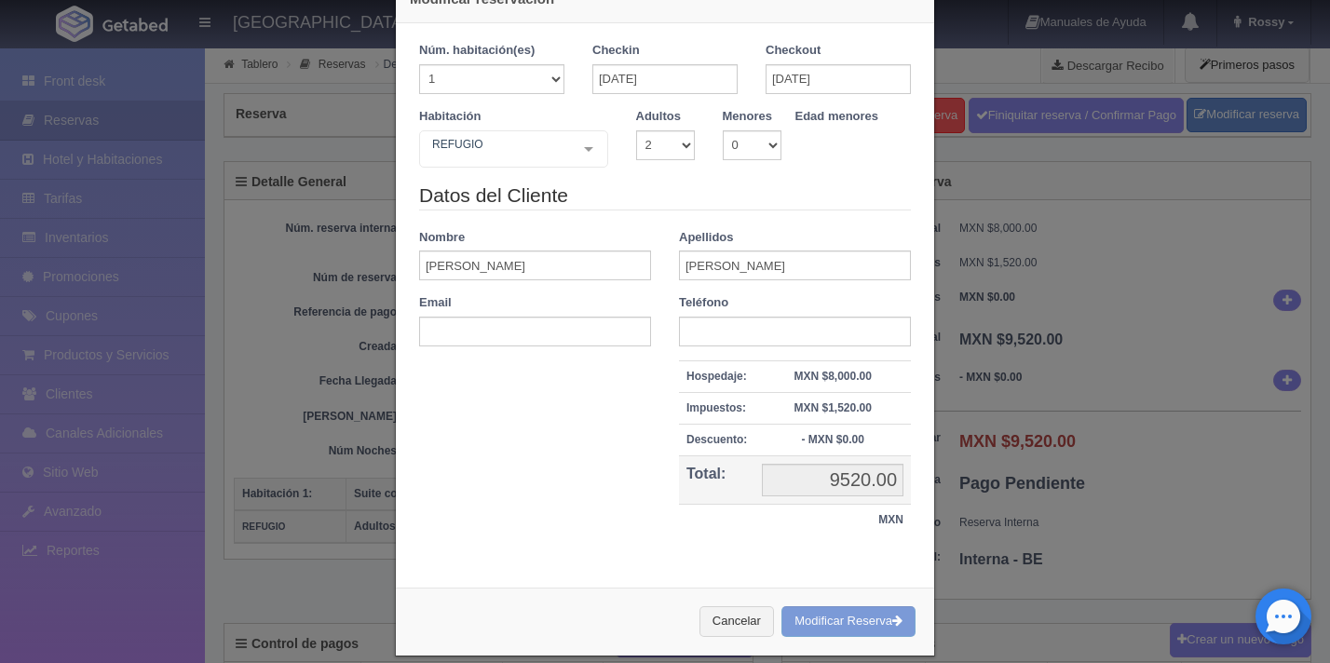
click at [1135, 373] on div "Modificar reservación Núm. habitación(es) 1 2 3 4 5 6 7 8 9 10 11 12 13 14 15 1…" at bounding box center [665, 331] width 1330 height 663
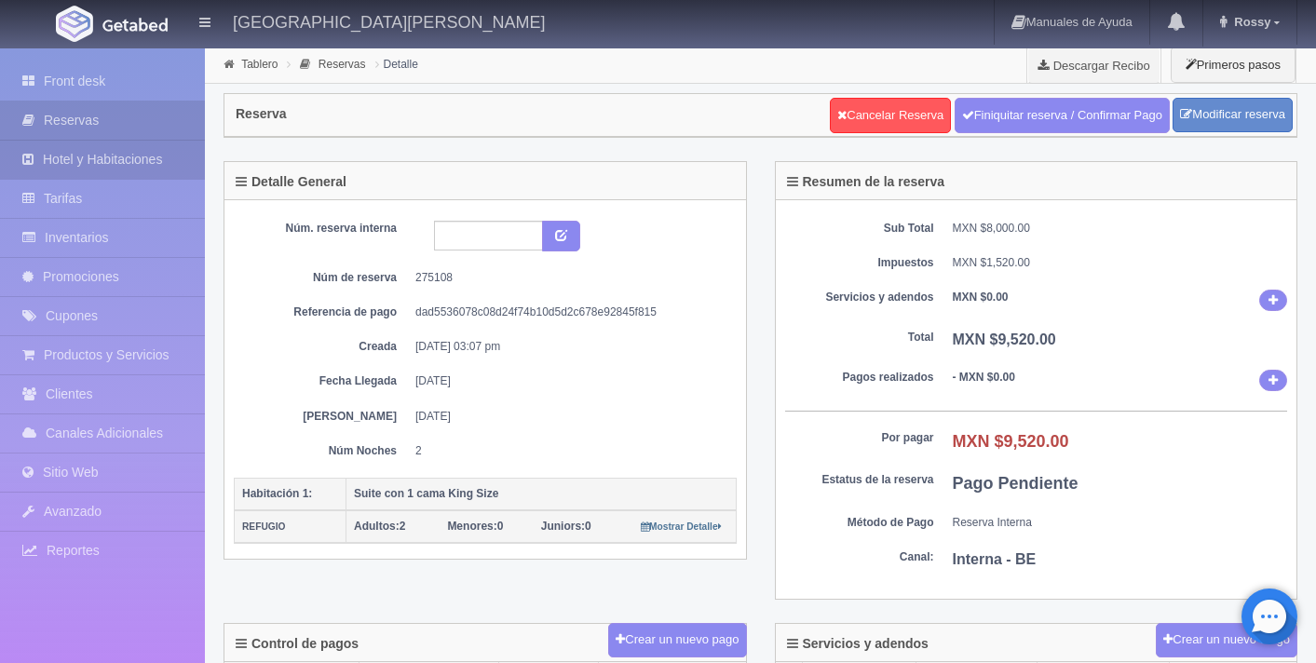
click at [129, 166] on link "Hotel y Habitaciones" at bounding box center [102, 160] width 205 height 38
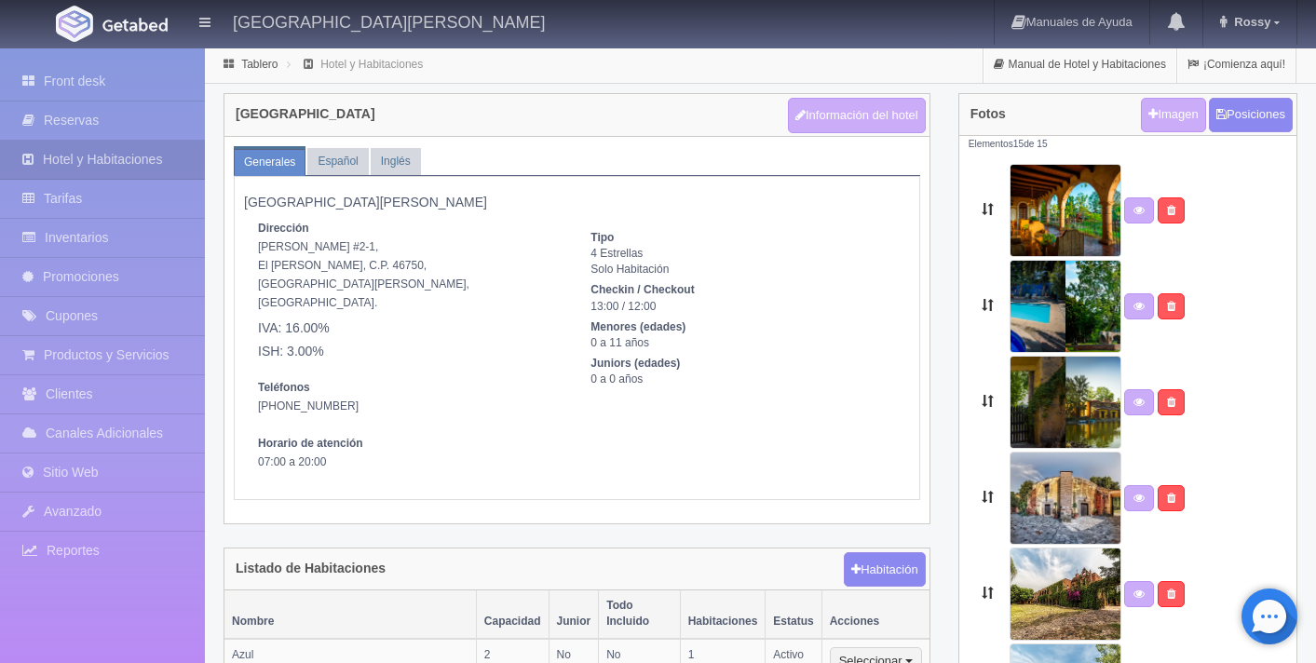
select select "[GEOGRAPHIC_DATA]"
select select "Ahualulco [PERSON_NAME]"
click at [817, 118] on button "Información del hotel" at bounding box center [857, 115] width 138 height 35
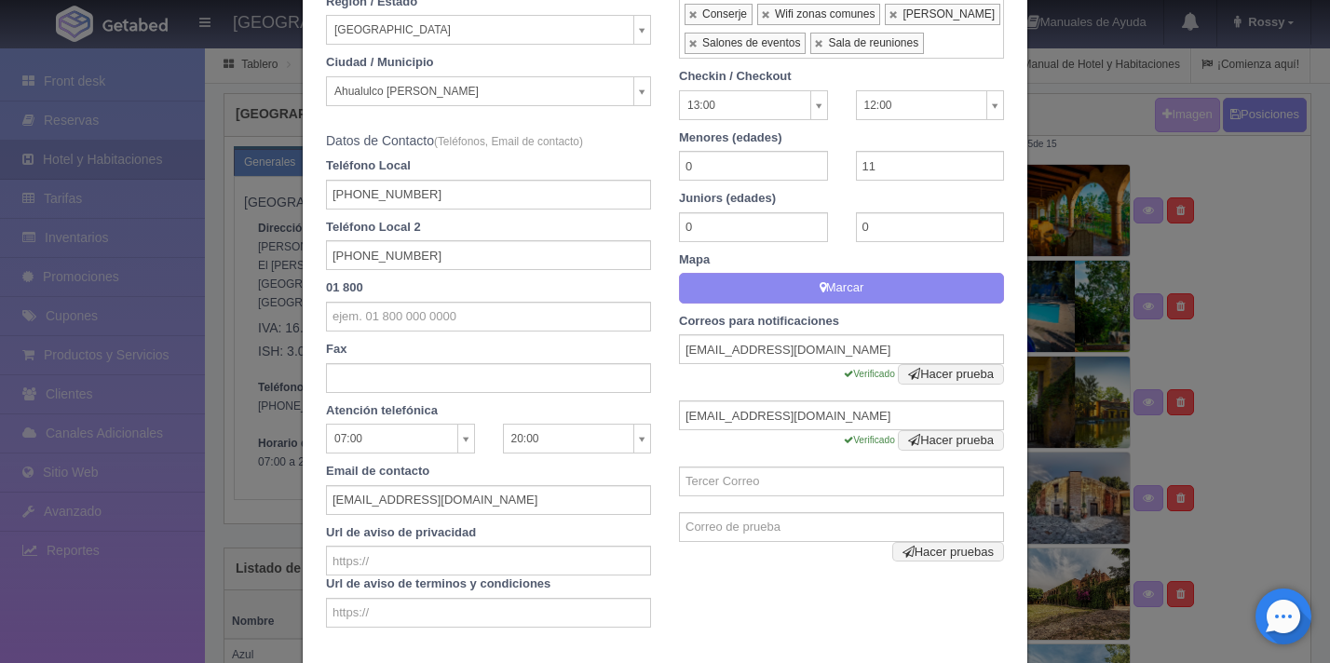
scroll to position [577, 0]
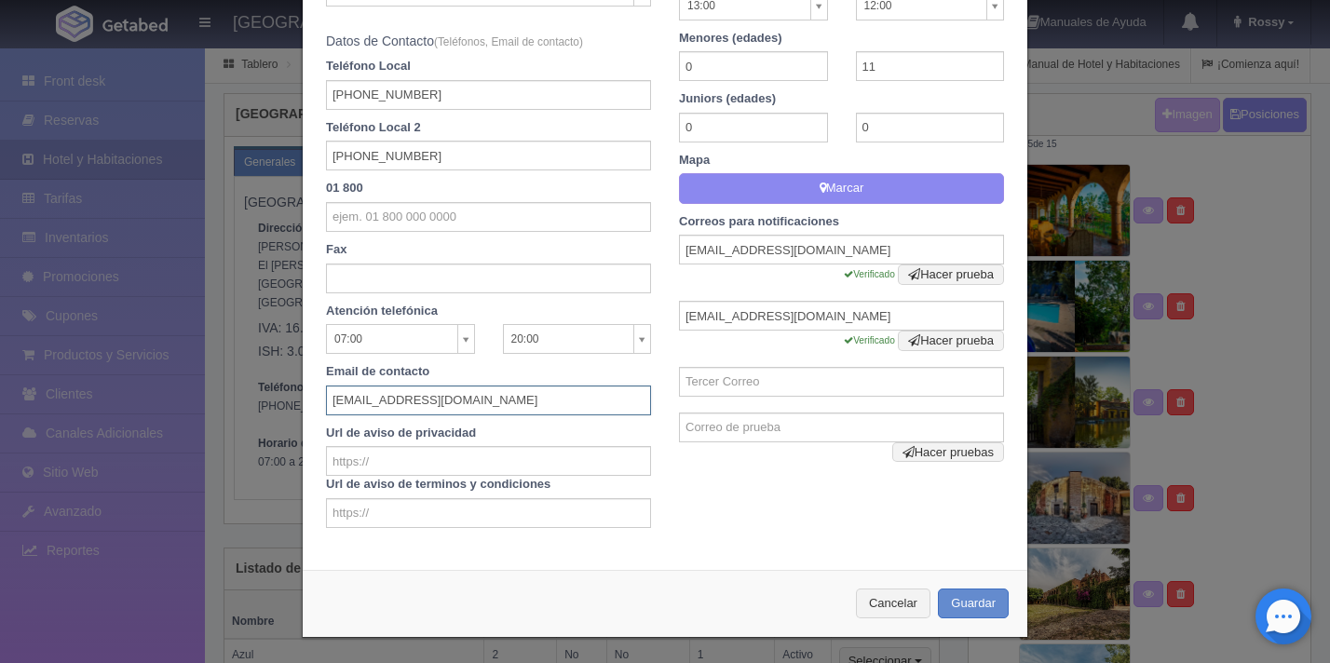
drag, startPoint x: 325, startPoint y: 400, endPoint x: 479, endPoint y: 405, distance: 153.7
click at [480, 405] on input "hotel@hdaelcarmen.com" at bounding box center [488, 401] width 325 height 30
click at [468, 375] on label "Email de contacto" at bounding box center [488, 372] width 353 height 18
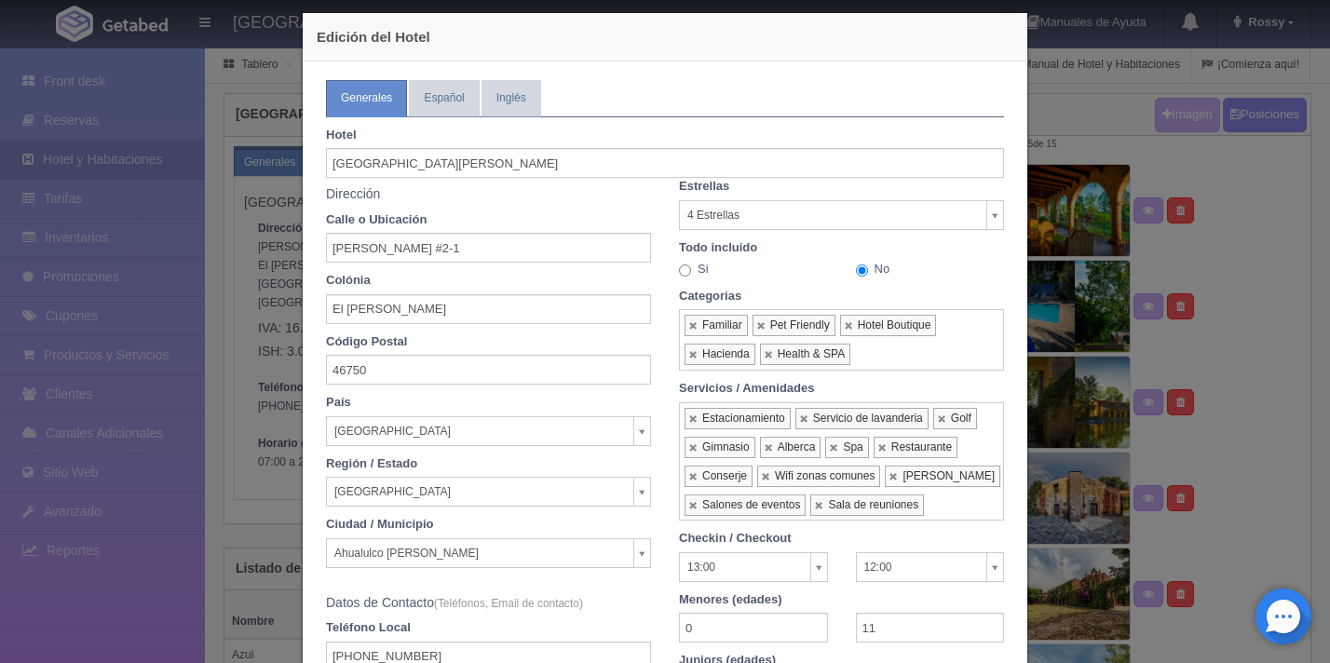
scroll to position [0, 0]
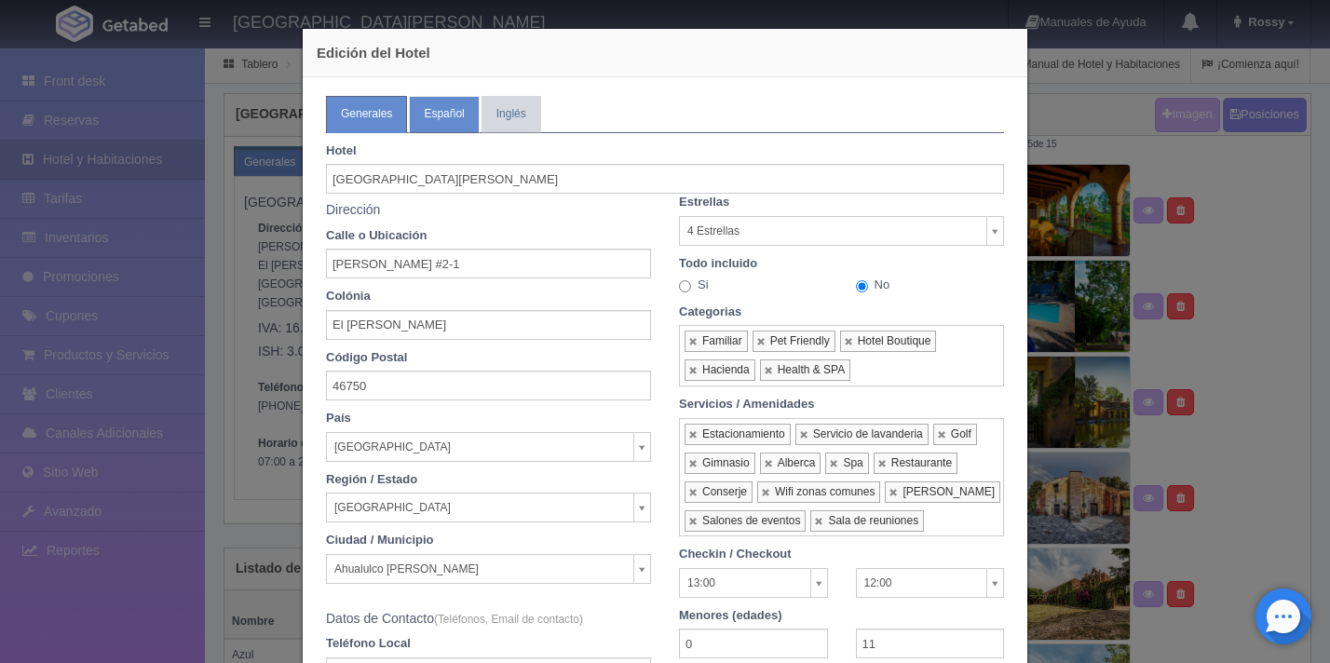
click at [451, 118] on link "Español" at bounding box center [444, 114] width 70 height 36
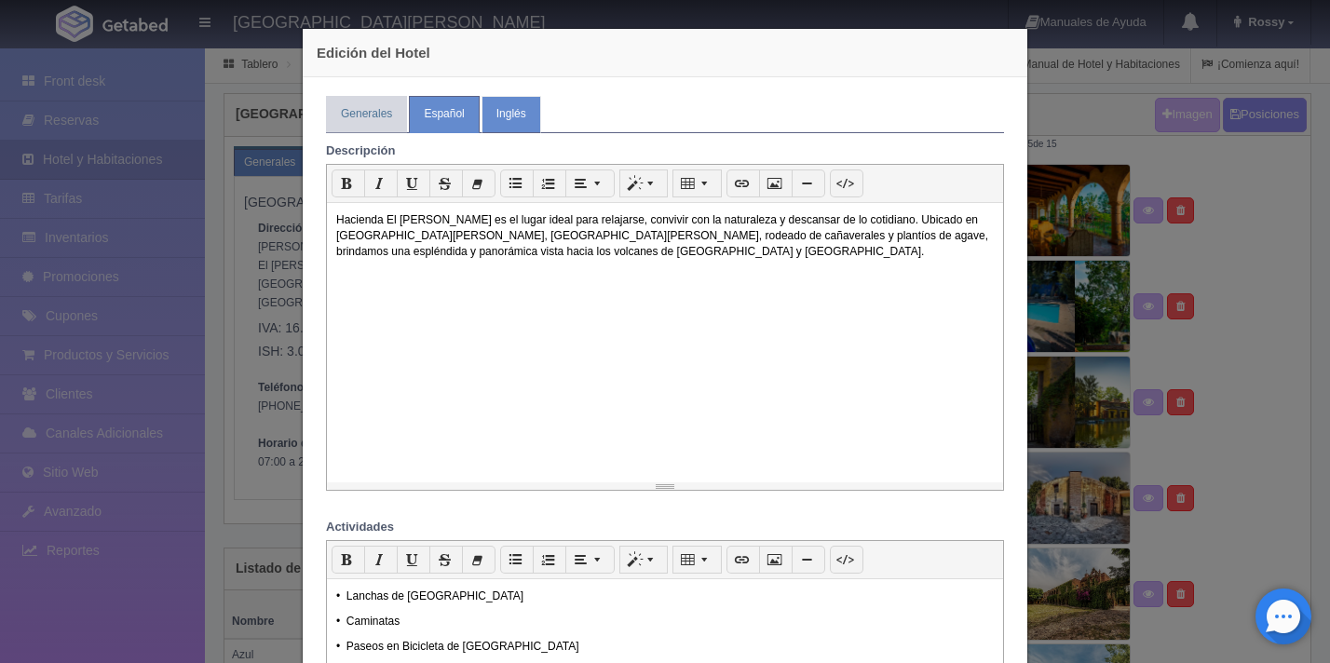
click at [487, 117] on link "Inglés" at bounding box center [512, 114] width 60 height 36
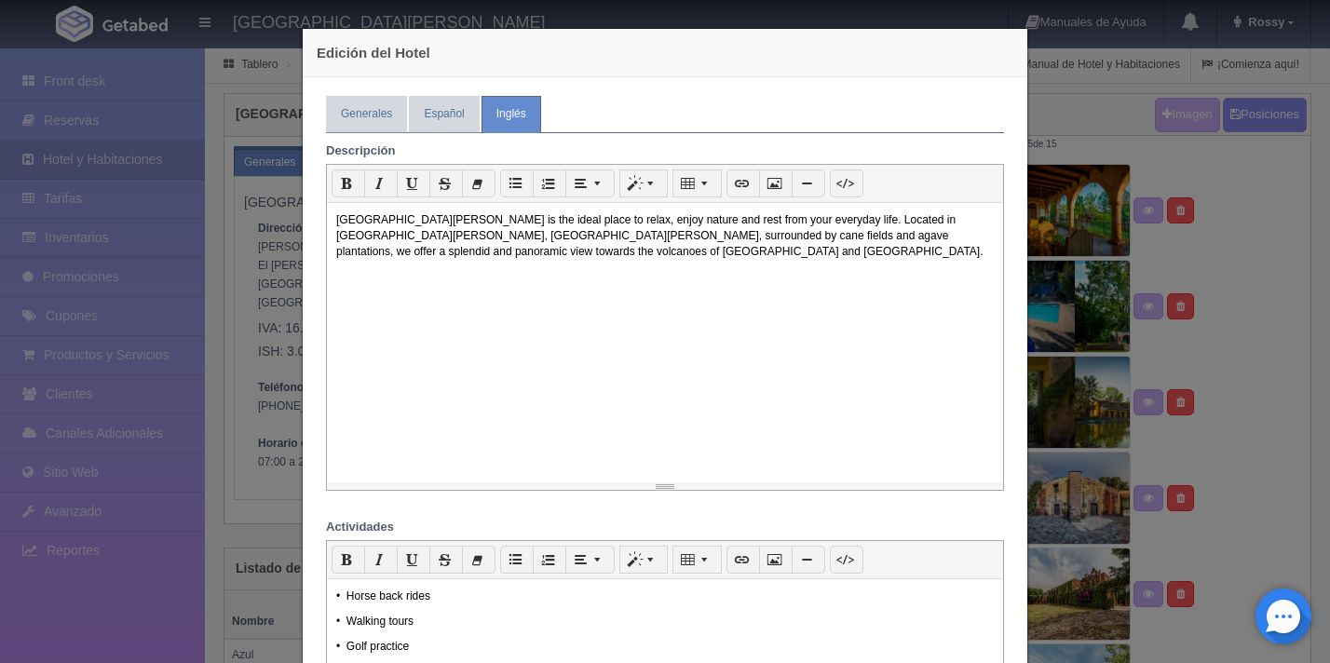
click at [1119, 136] on div "Edición del Hotel Generales Español Inglés Planes / Moods Datos bancarios Hotel…" at bounding box center [665, 331] width 1330 height 663
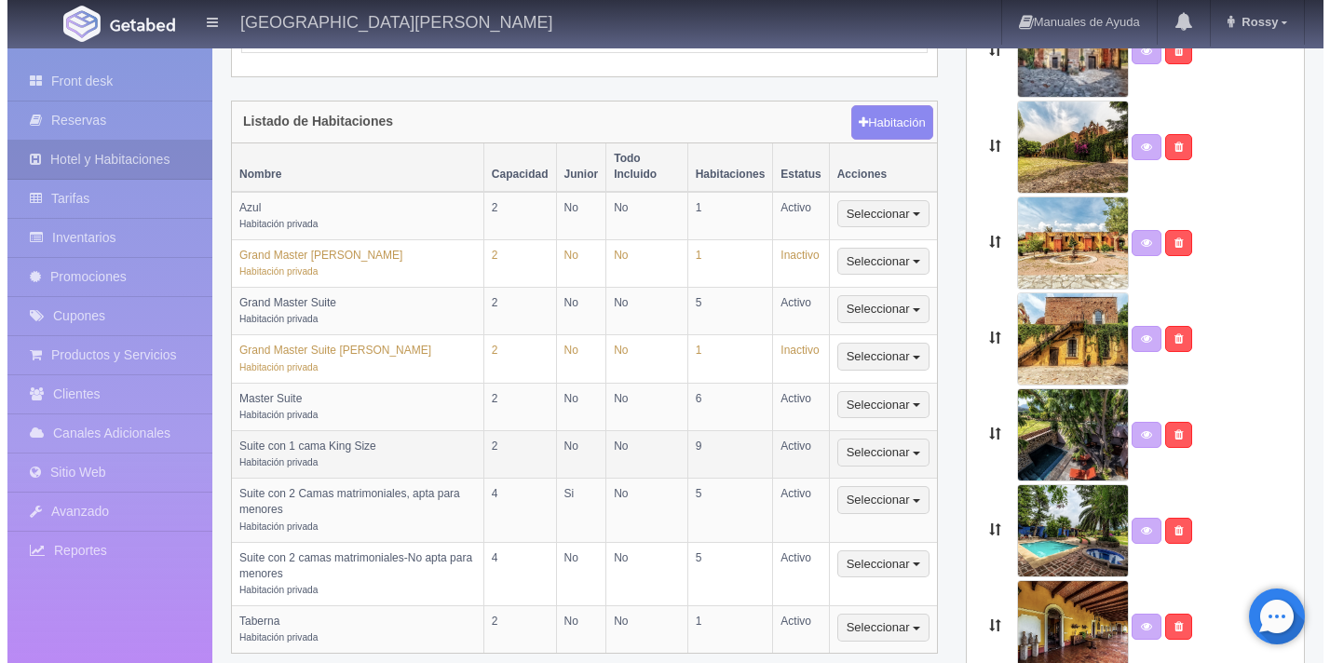
scroll to position [443, 0]
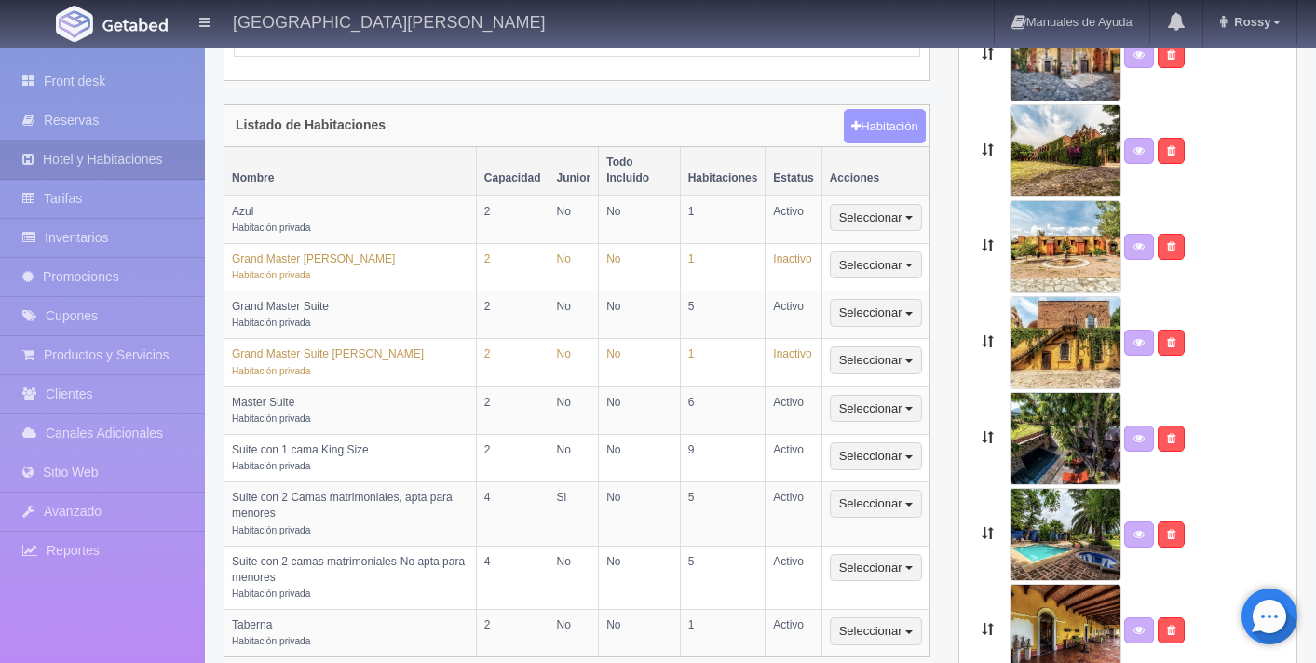
click at [876, 111] on button "Habitación" at bounding box center [884, 126] width 81 height 35
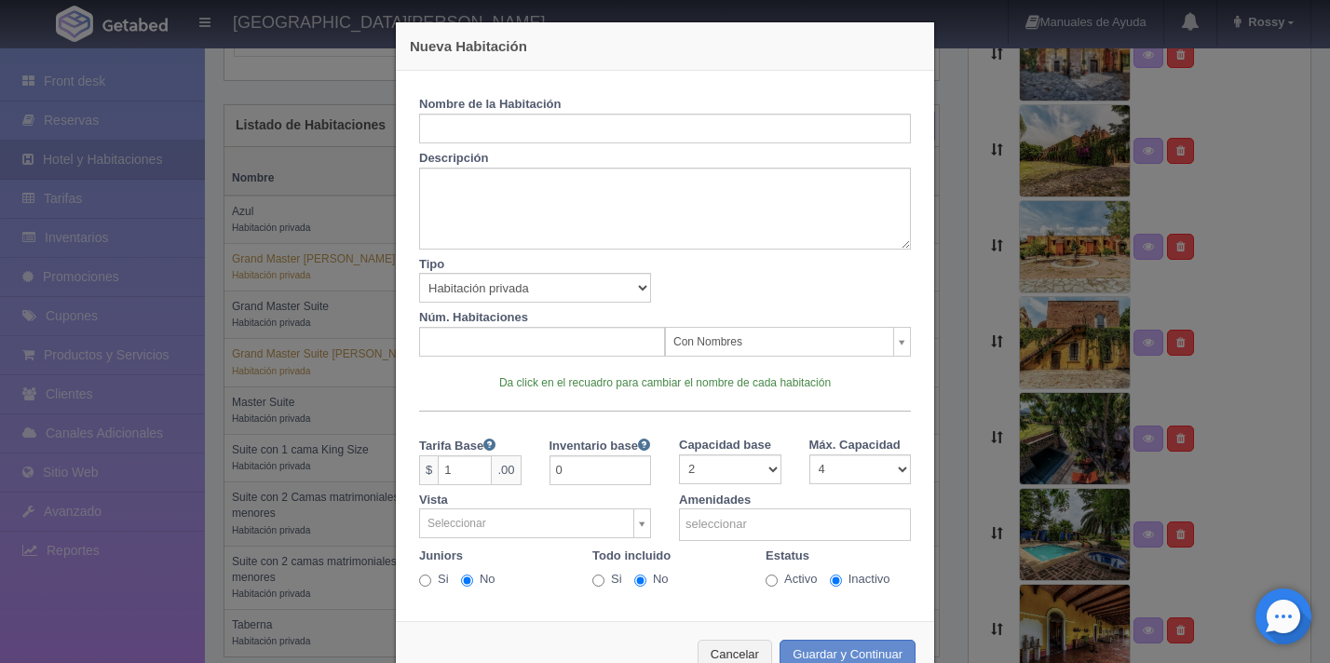
scroll to position [13, 0]
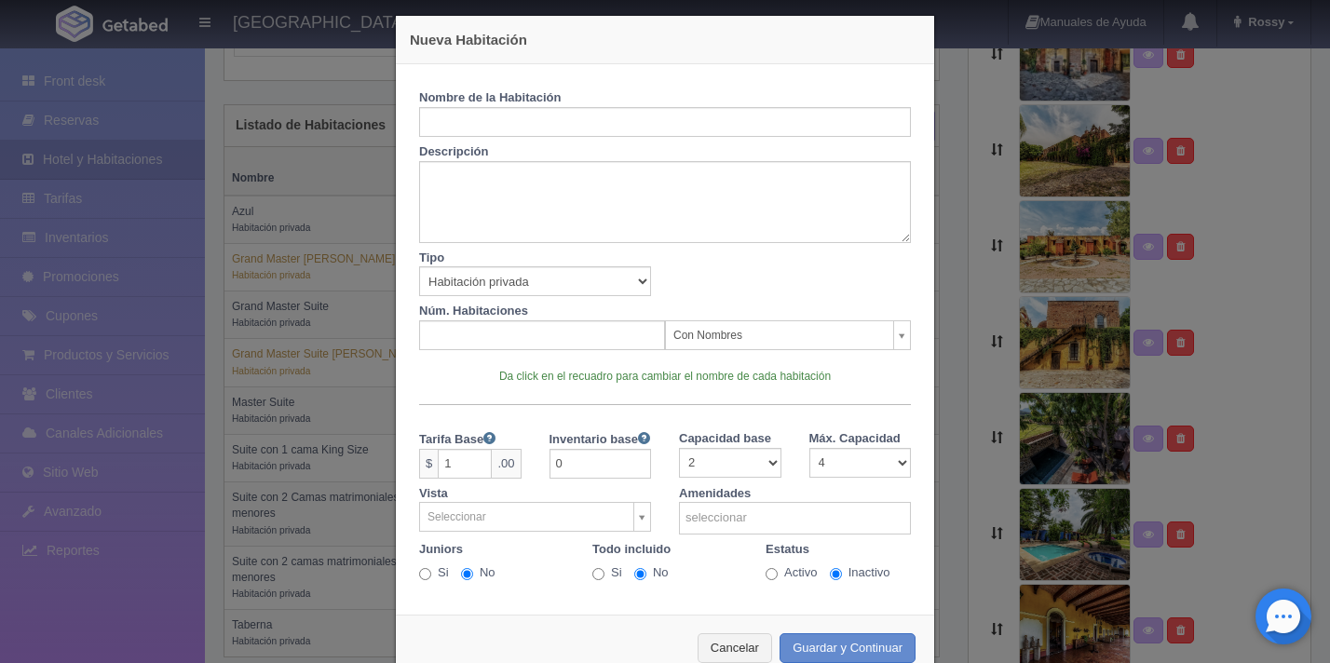
click at [963, 357] on div "Nueva Habitación Nombre de la Habitación Descripción Tipo Habitación privada Ha…" at bounding box center [665, 331] width 1330 height 663
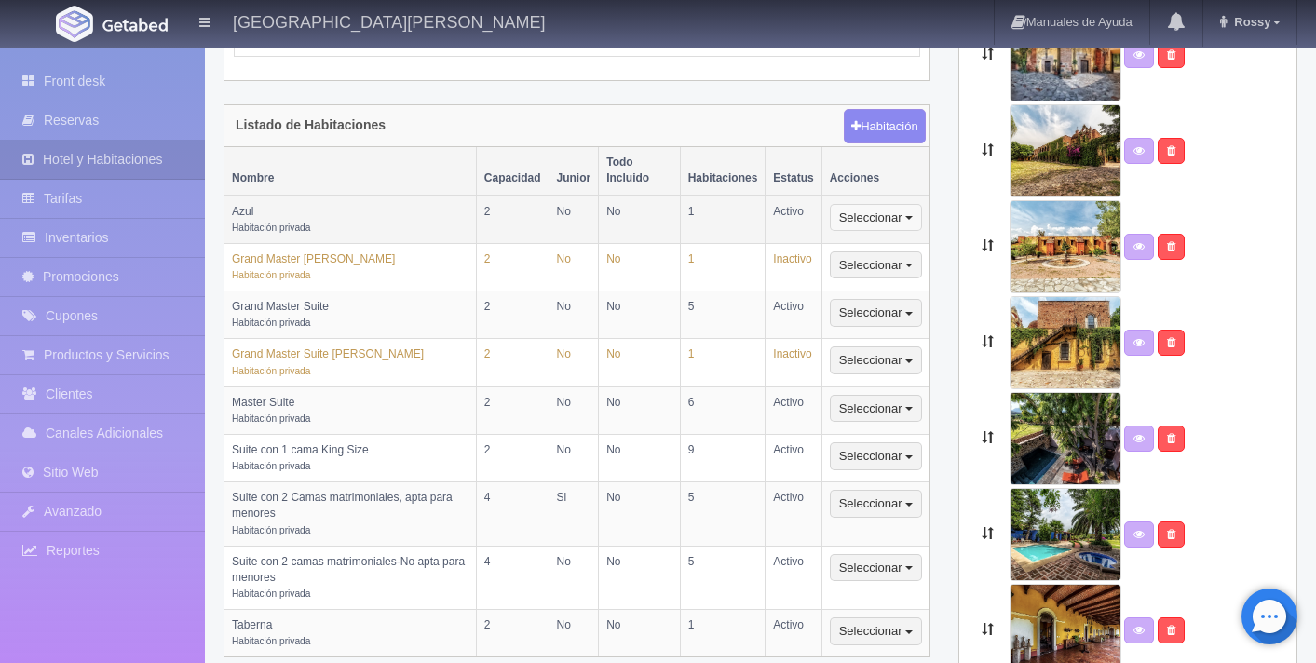
click at [908, 204] on button "Seleccionar" at bounding box center [876, 218] width 92 height 28
click at [883, 238] on link "Editar" at bounding box center [904, 249] width 147 height 23
select select "Habitación privada"
select select "Nombre"
select select "2"
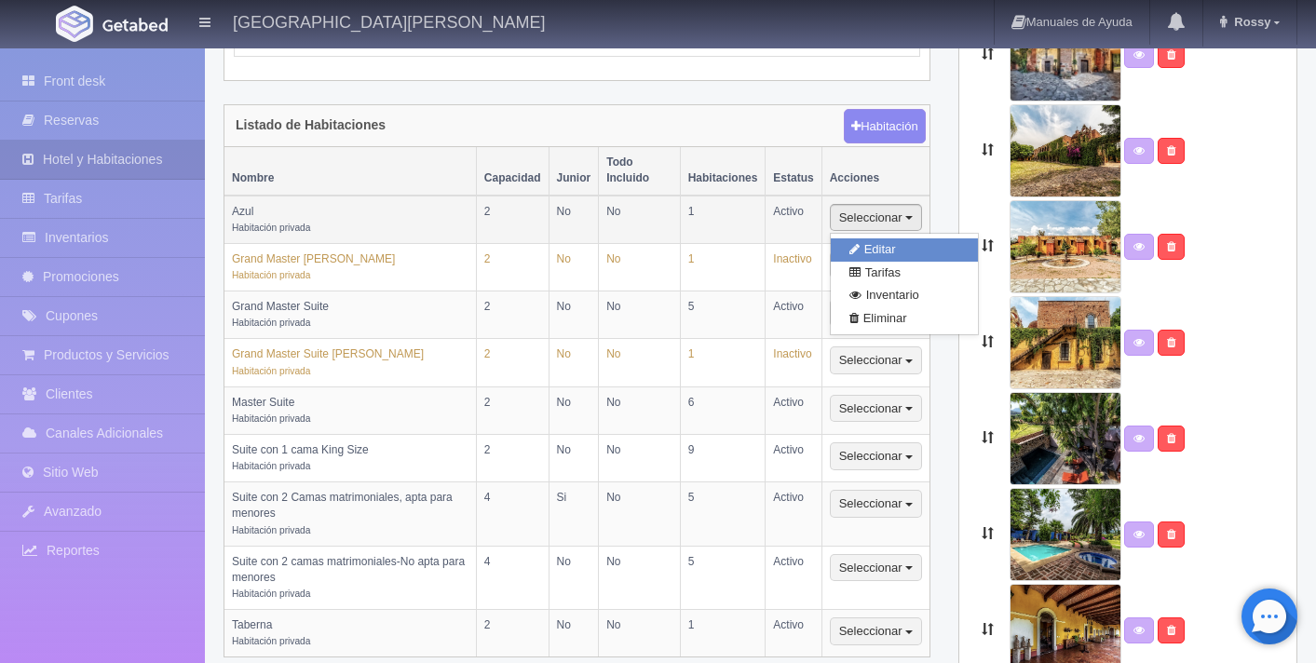
select select "2"
select select "1"
select select "Ocupacion"
radio input "true"
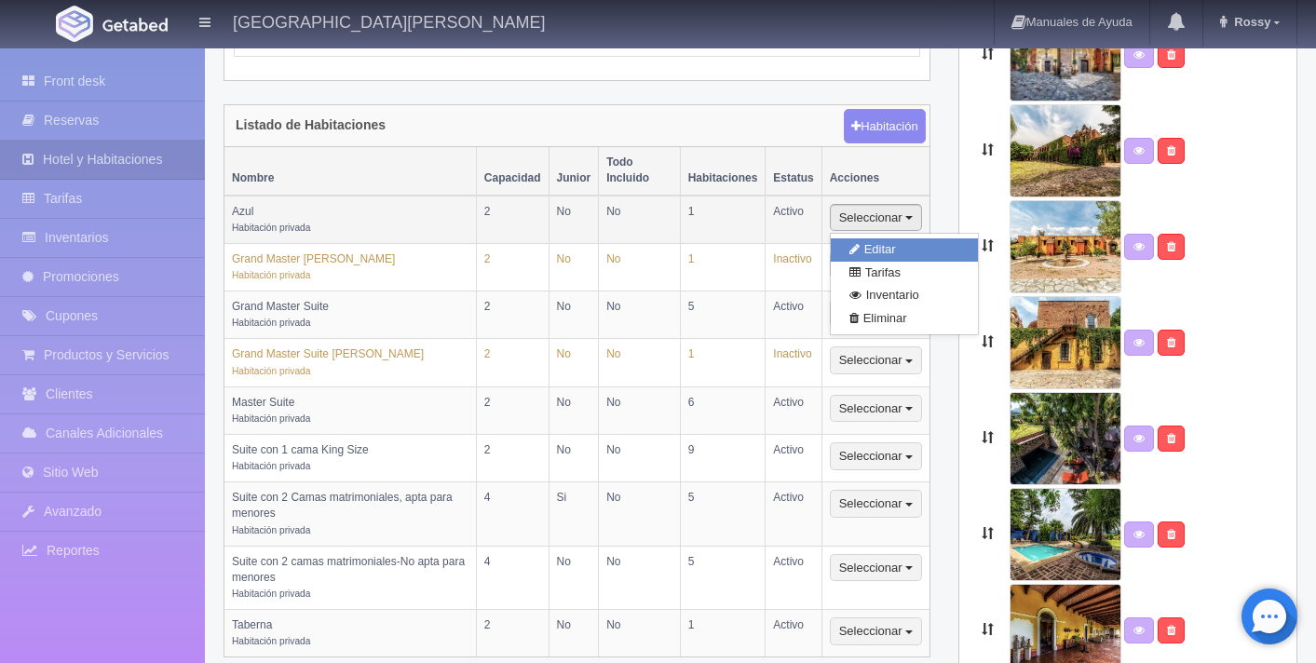
select select "5"
radio input "true"
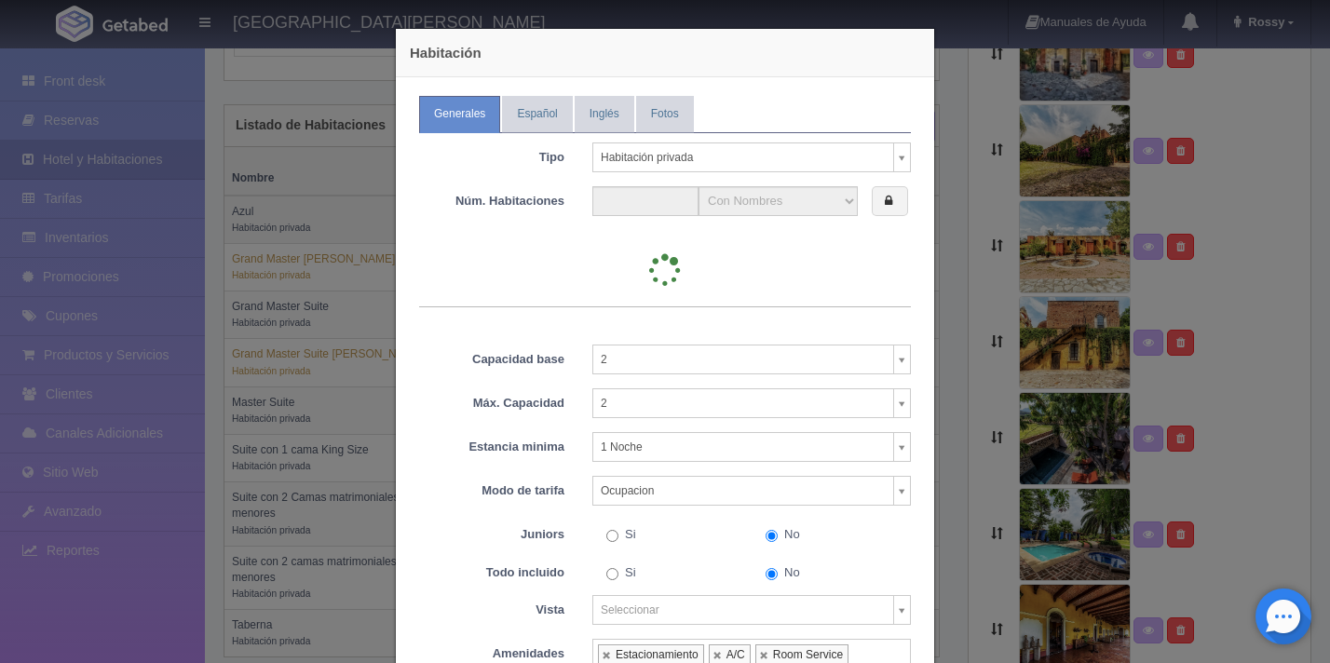
type input "1"
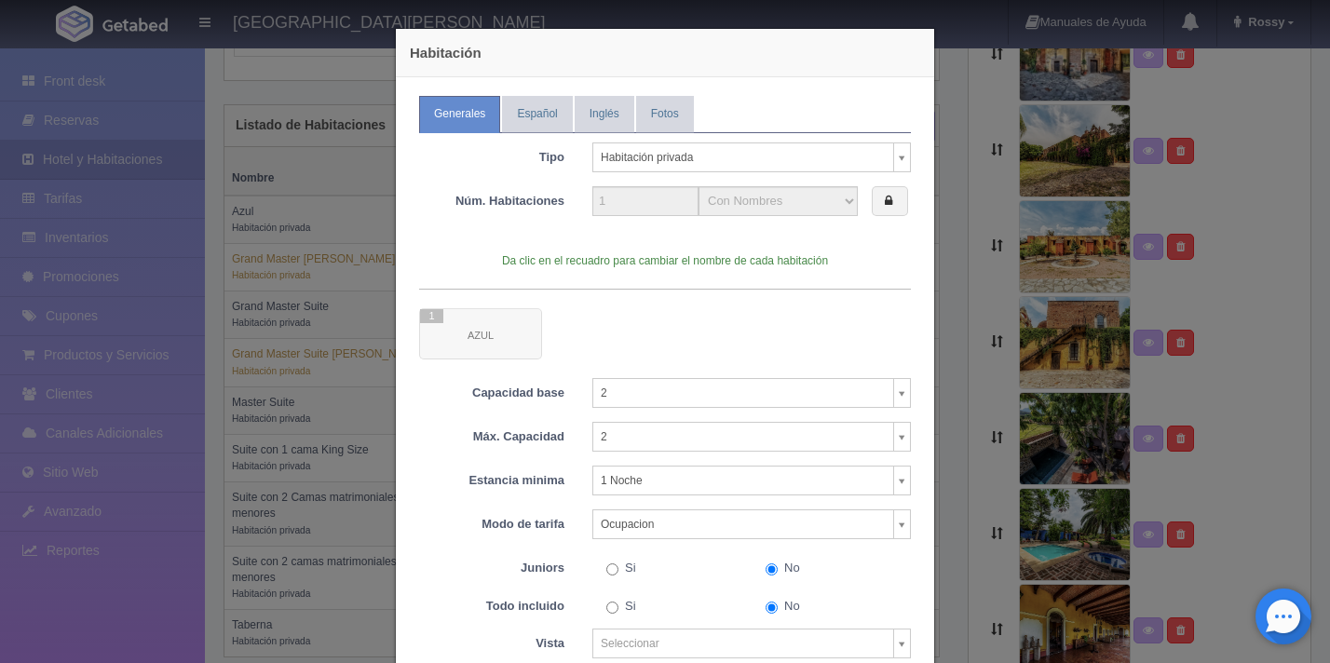
scroll to position [2, 0]
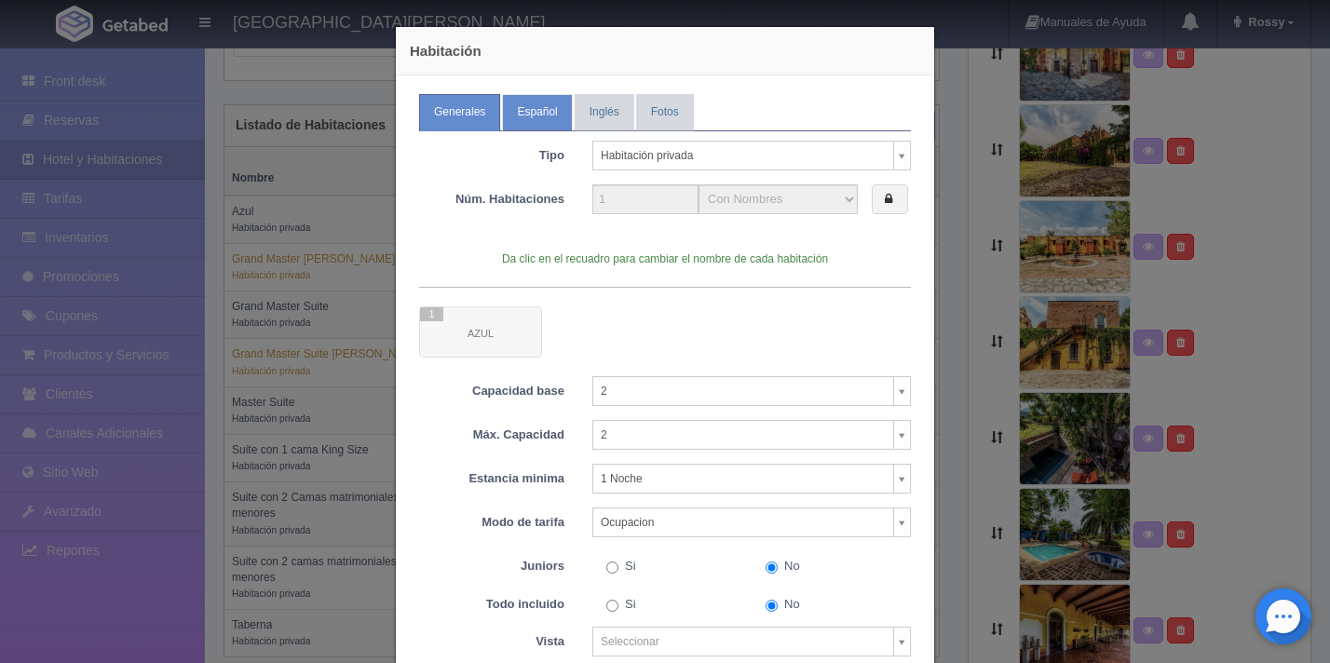
click at [523, 126] on link "Español" at bounding box center [537, 112] width 70 height 36
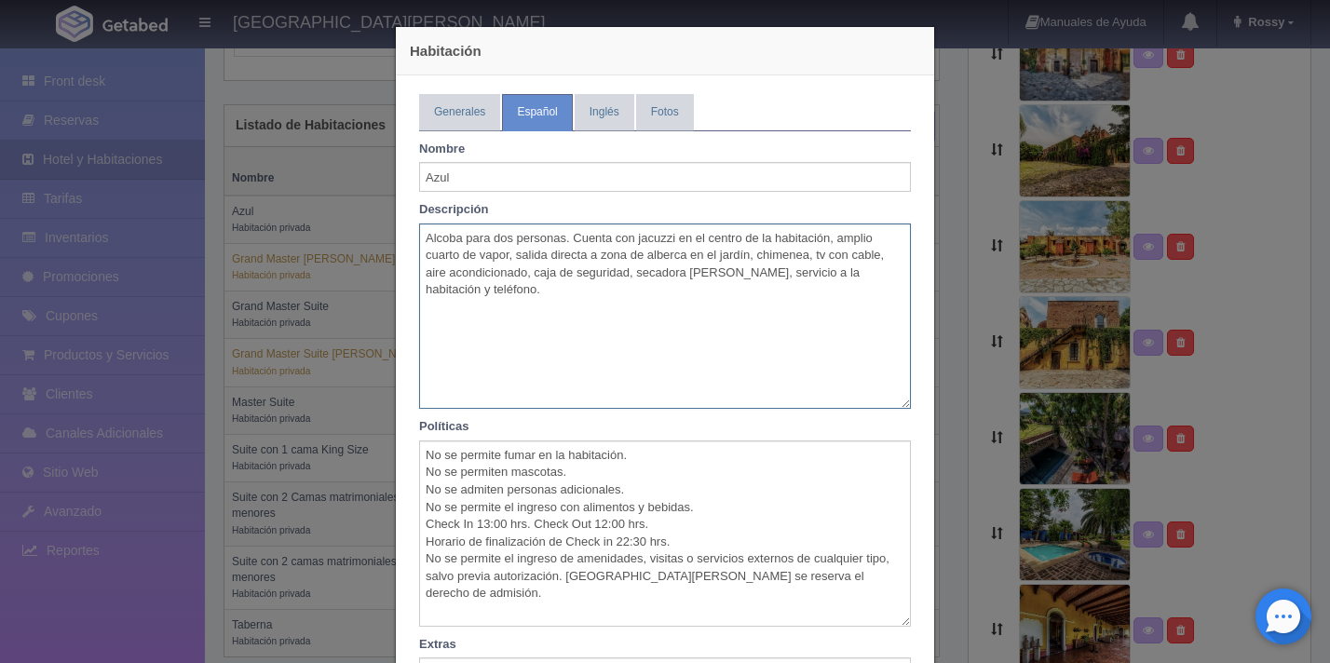
drag, startPoint x: 418, startPoint y: 235, endPoint x: 515, endPoint y: 301, distance: 117.3
click at [515, 301] on textarea "Alcoba para dos personas. Cuenta con jacuzzi en el centro de la habitación, amp…" at bounding box center [665, 317] width 492 height 186
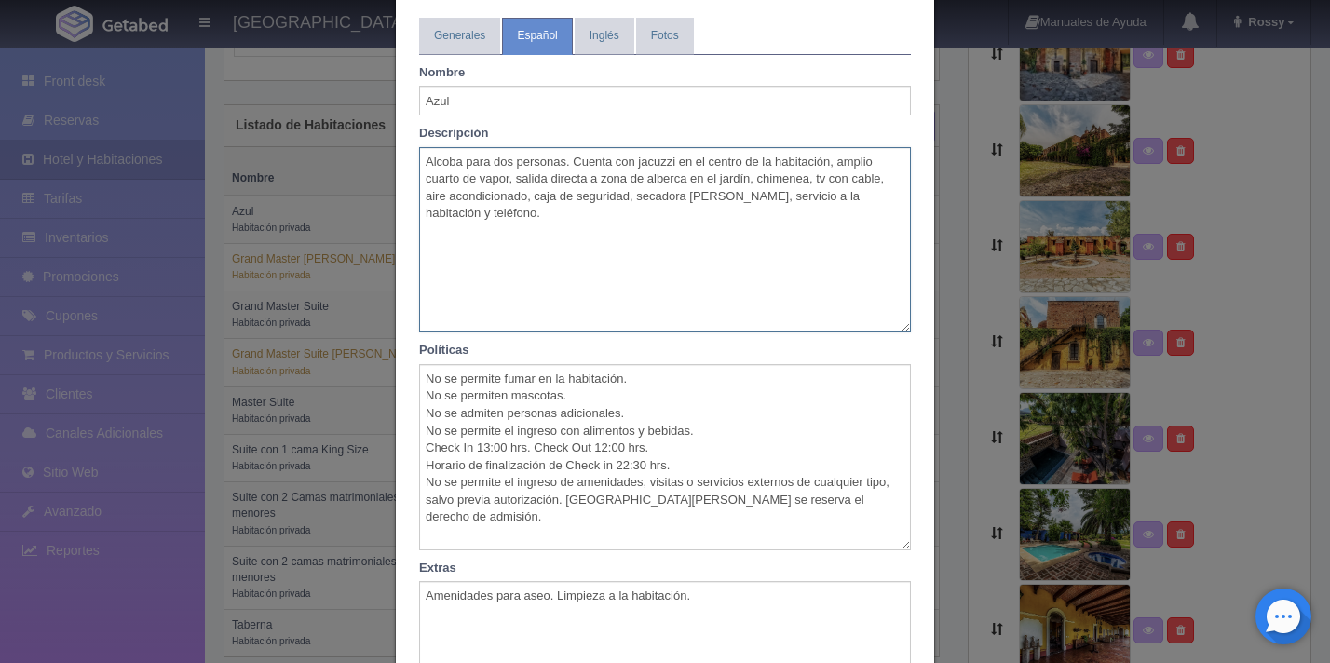
scroll to position [91, 0]
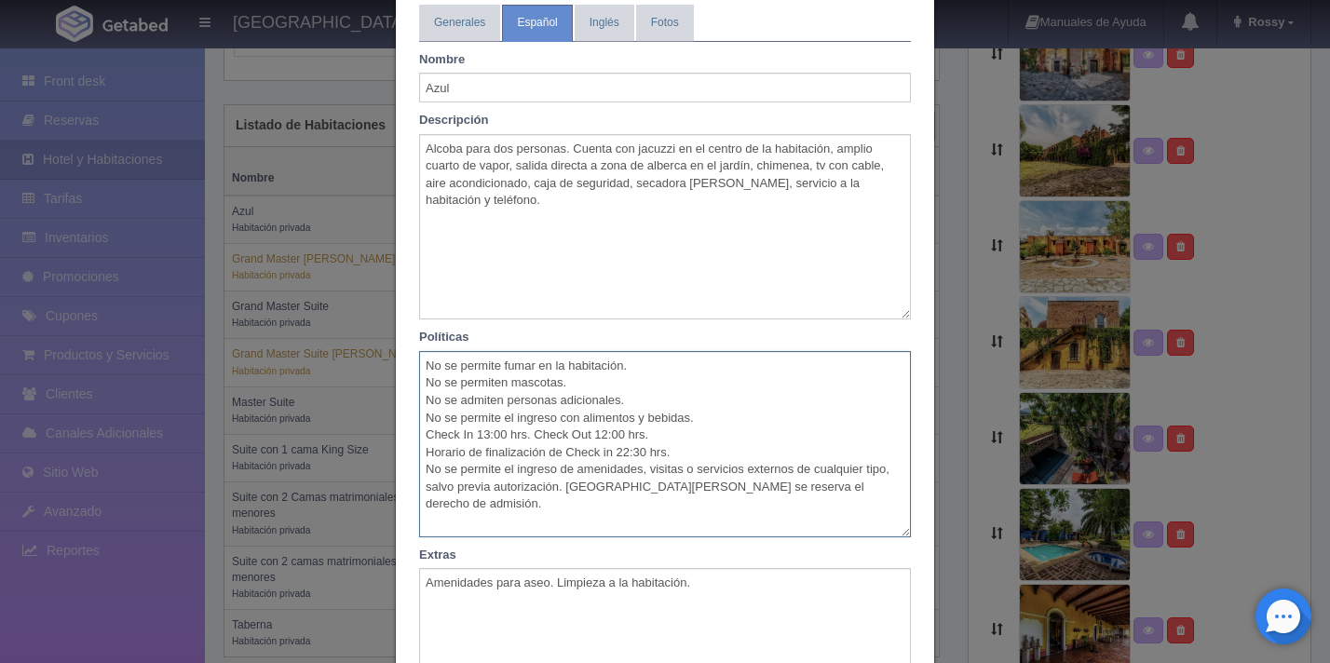
drag, startPoint x: 419, startPoint y: 363, endPoint x: 643, endPoint y: 509, distance: 266.6
click at [643, 509] on textarea "No se permite fumar en la habitación. No se permiten mascotas. No se admiten pe…" at bounding box center [665, 444] width 492 height 186
click at [694, 372] on textarea "No se permite fumar en la habitación. No se permiten mascotas. No se admiten pe…" at bounding box center [665, 444] width 492 height 186
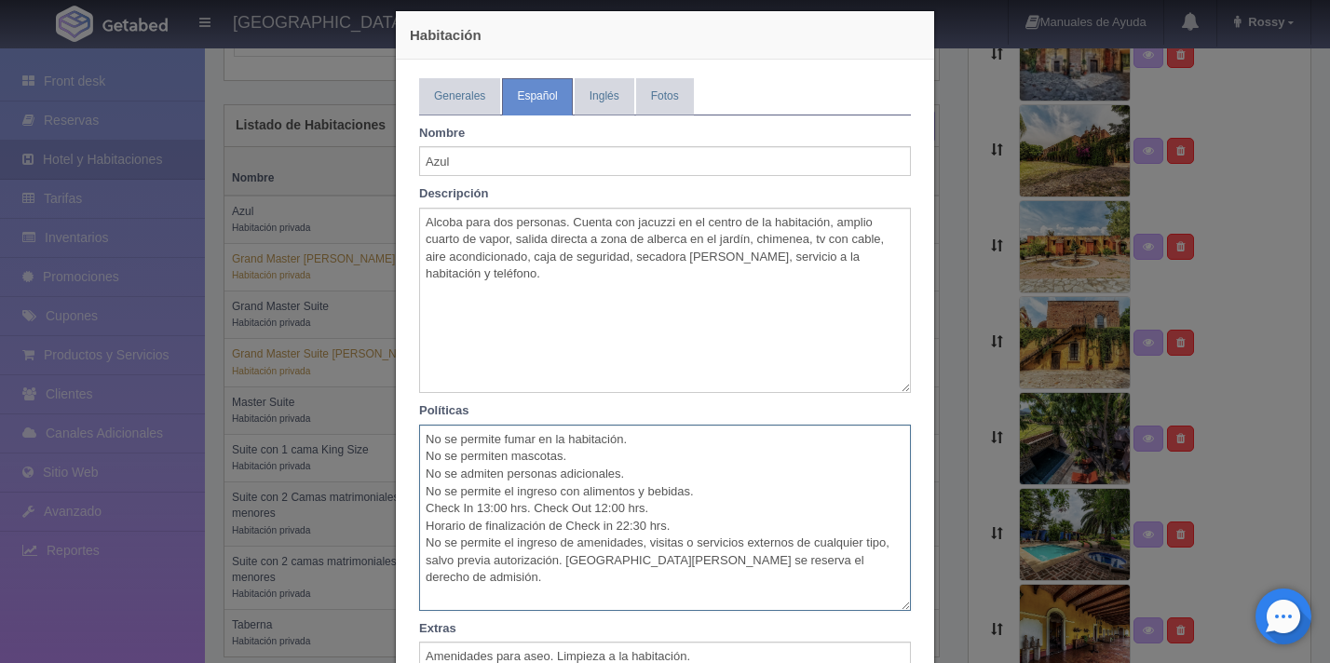
scroll to position [0, 0]
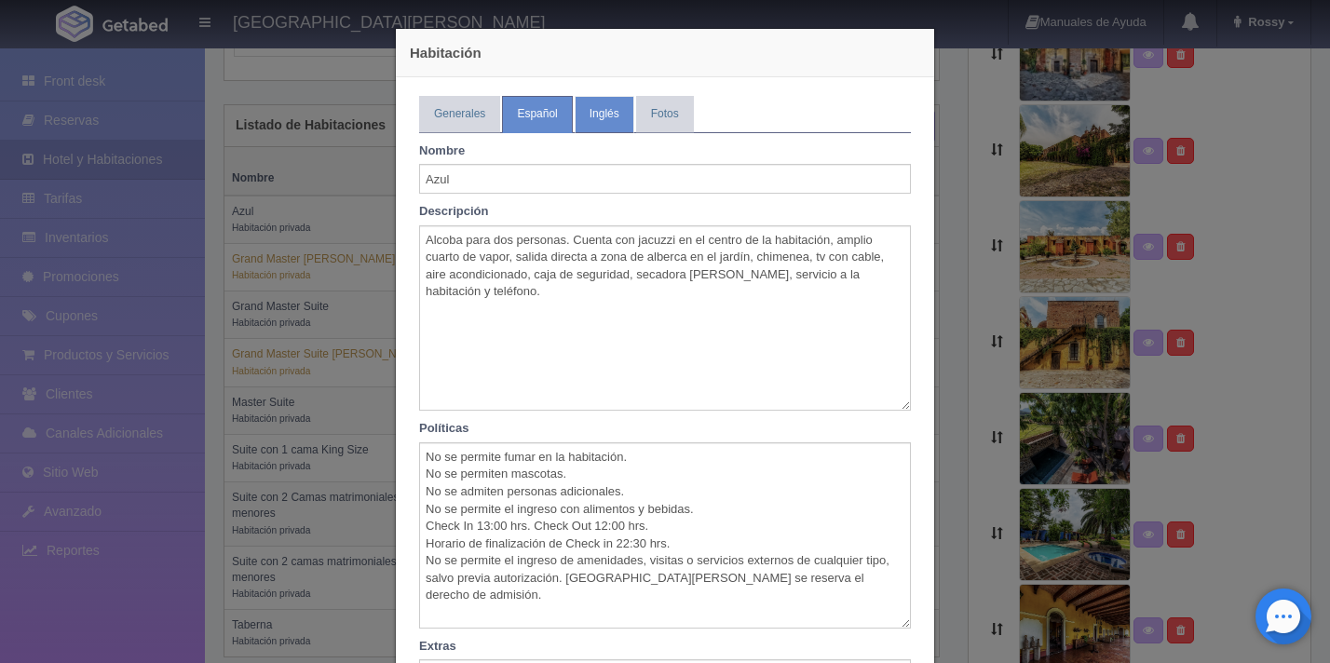
click at [590, 120] on link "Inglés" at bounding box center [605, 114] width 60 height 36
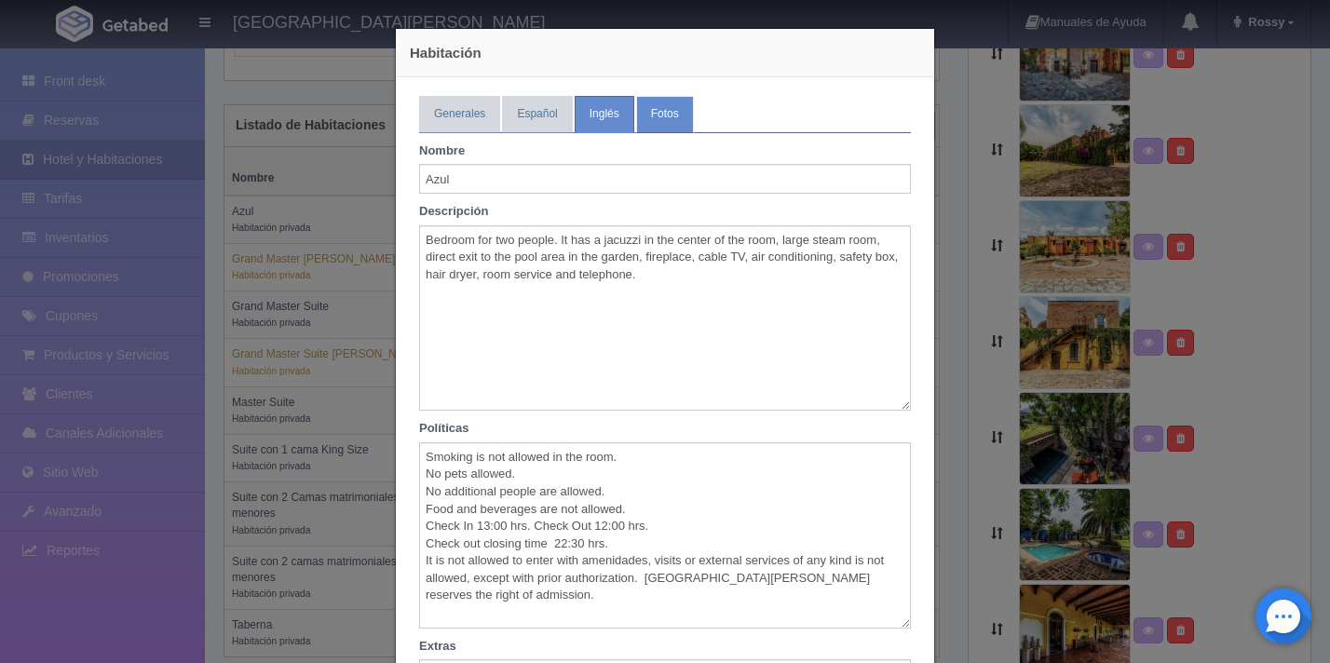
click at [656, 121] on link "Fotos" at bounding box center [665, 114] width 58 height 36
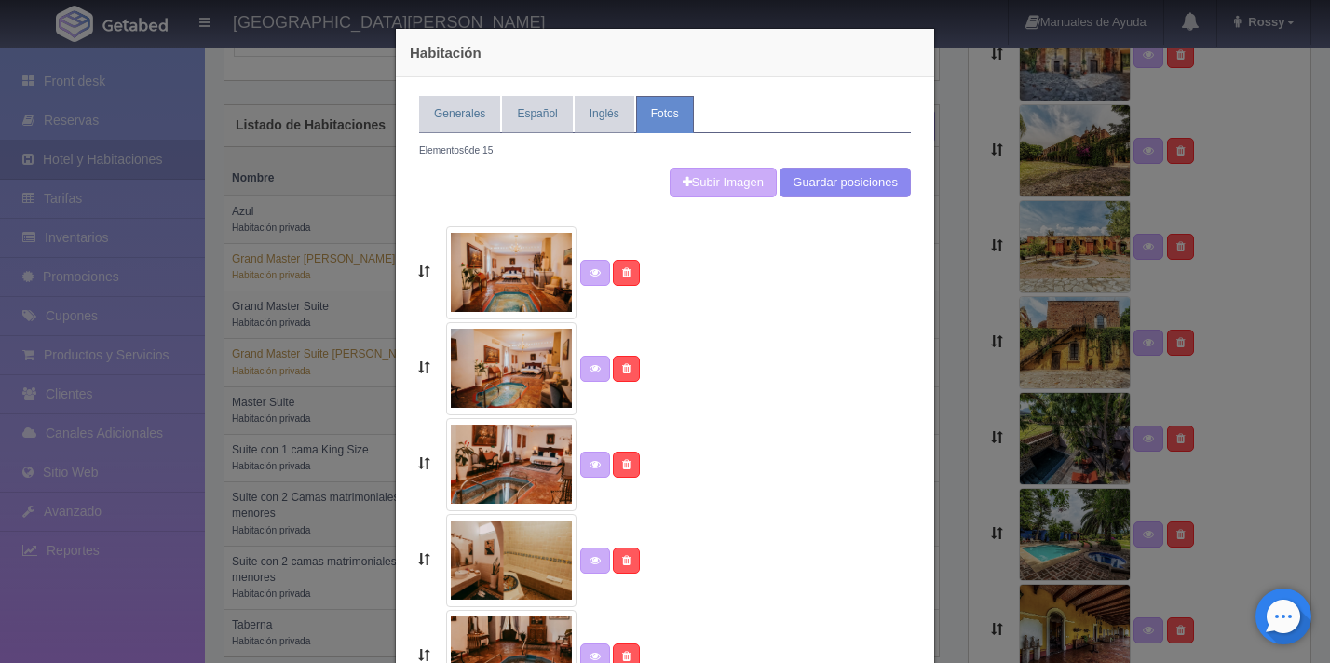
drag, startPoint x: 457, startPoint y: 150, endPoint x: 505, endPoint y: 151, distance: 47.5
click at [505, 151] on div "Elementos 6 de 15 Es necesario subir al menos 3 imágenes para que se muestre la…" at bounding box center [665, 470] width 492 height 675
click at [742, 224] on div at bounding box center [665, 516] width 520 height 585
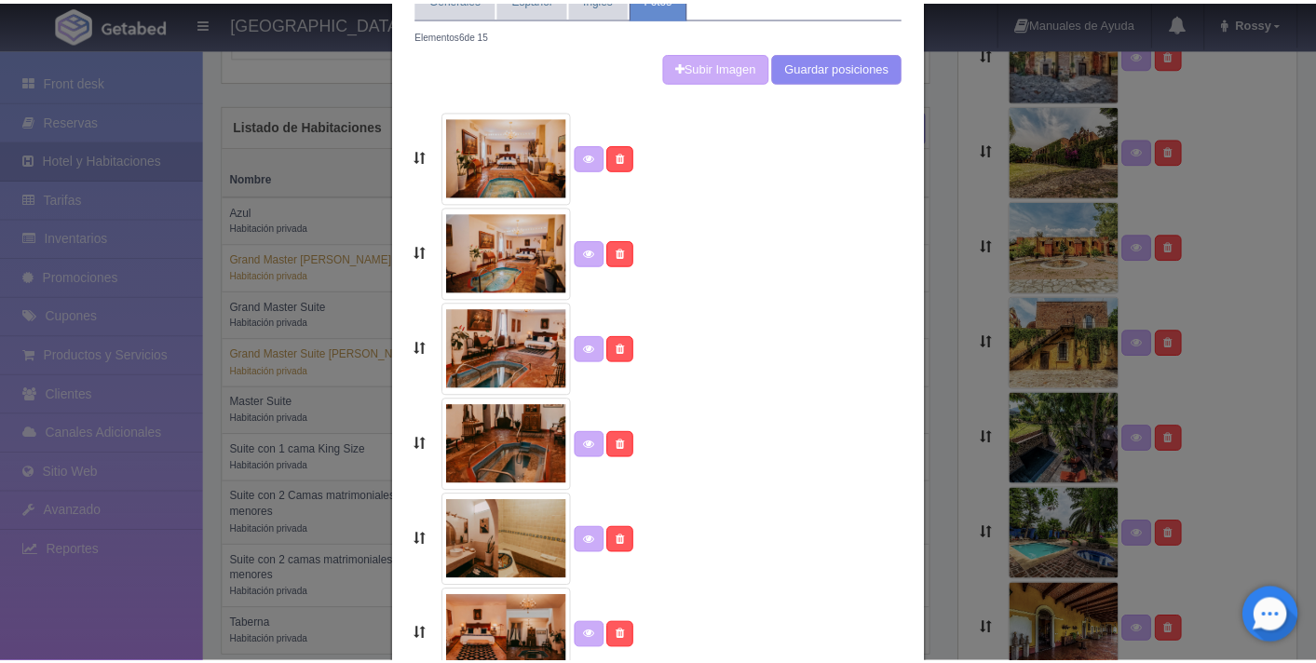
scroll to position [274, 0]
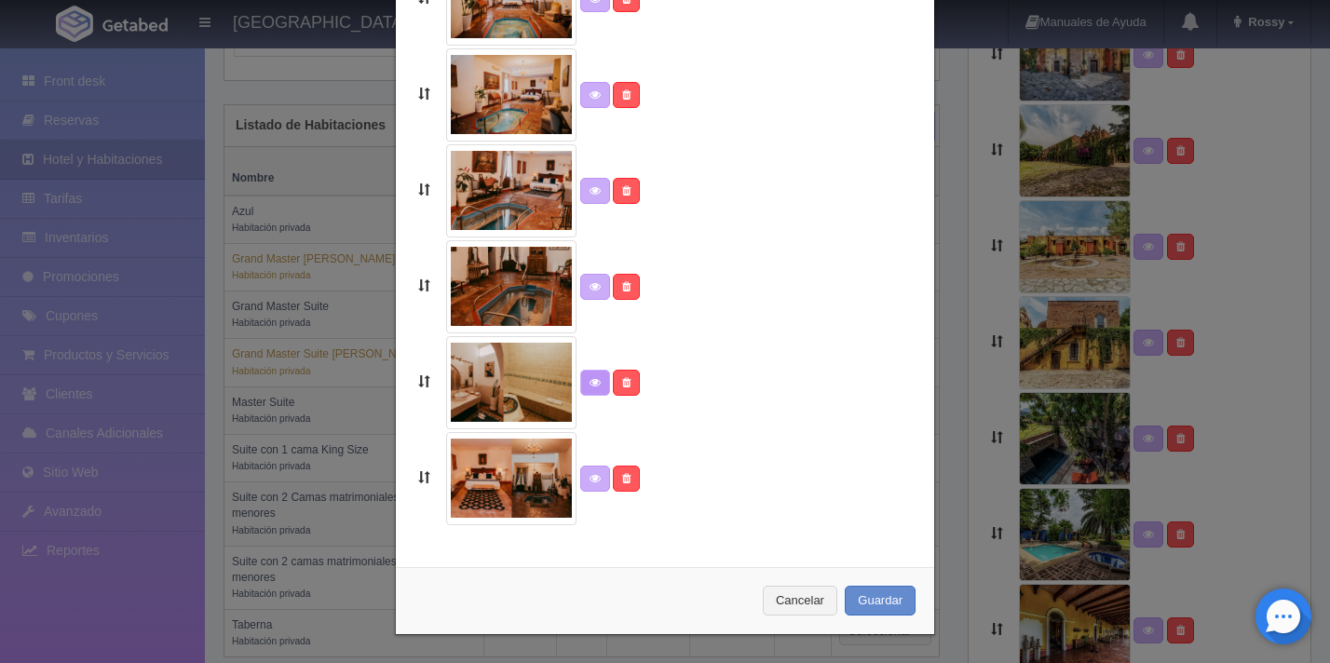
click at [580, 388] on link at bounding box center [595, 383] width 30 height 26
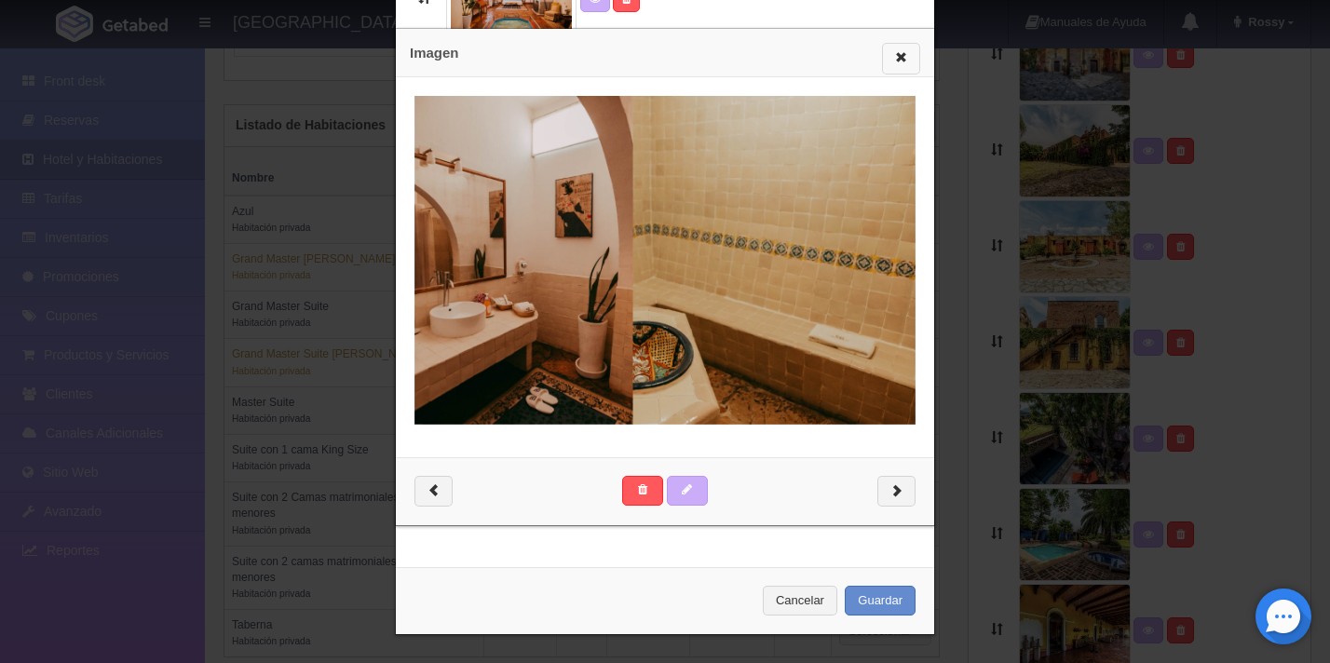
click at [903, 50] on button "button" at bounding box center [901, 59] width 38 height 32
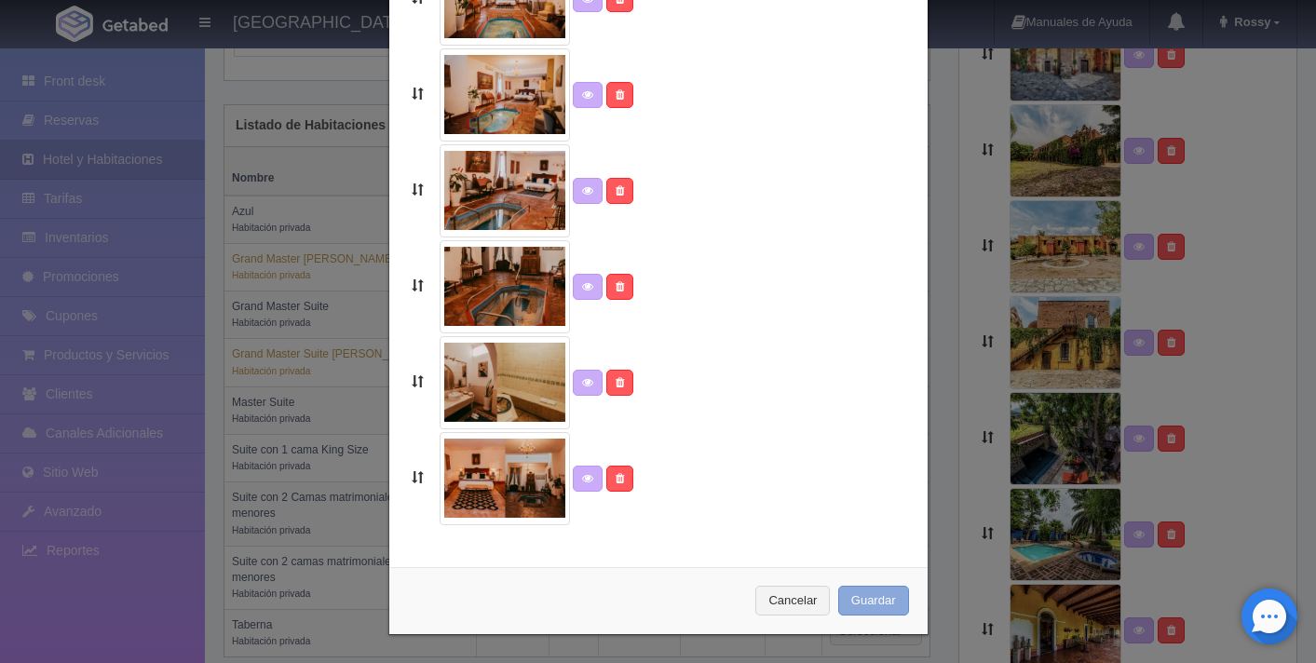
click at [861, 596] on button "Guardar" at bounding box center [873, 601] width 71 height 31
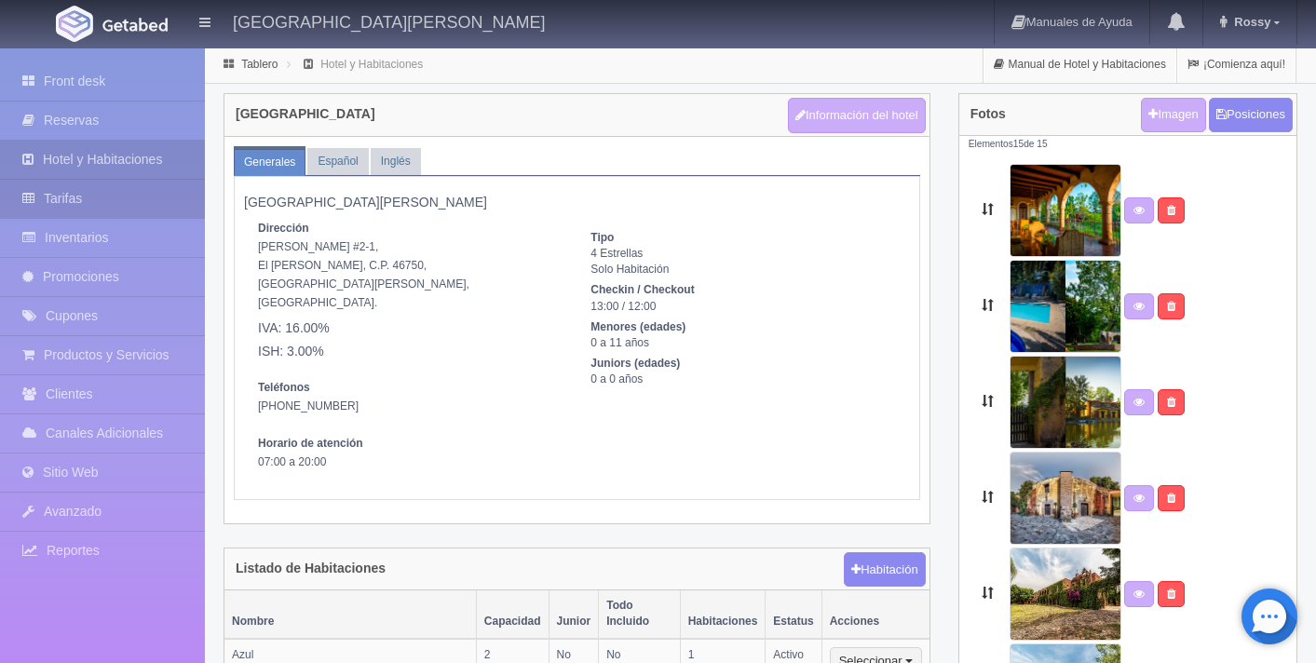
click at [75, 189] on link "Tarifas" at bounding box center [102, 199] width 205 height 38
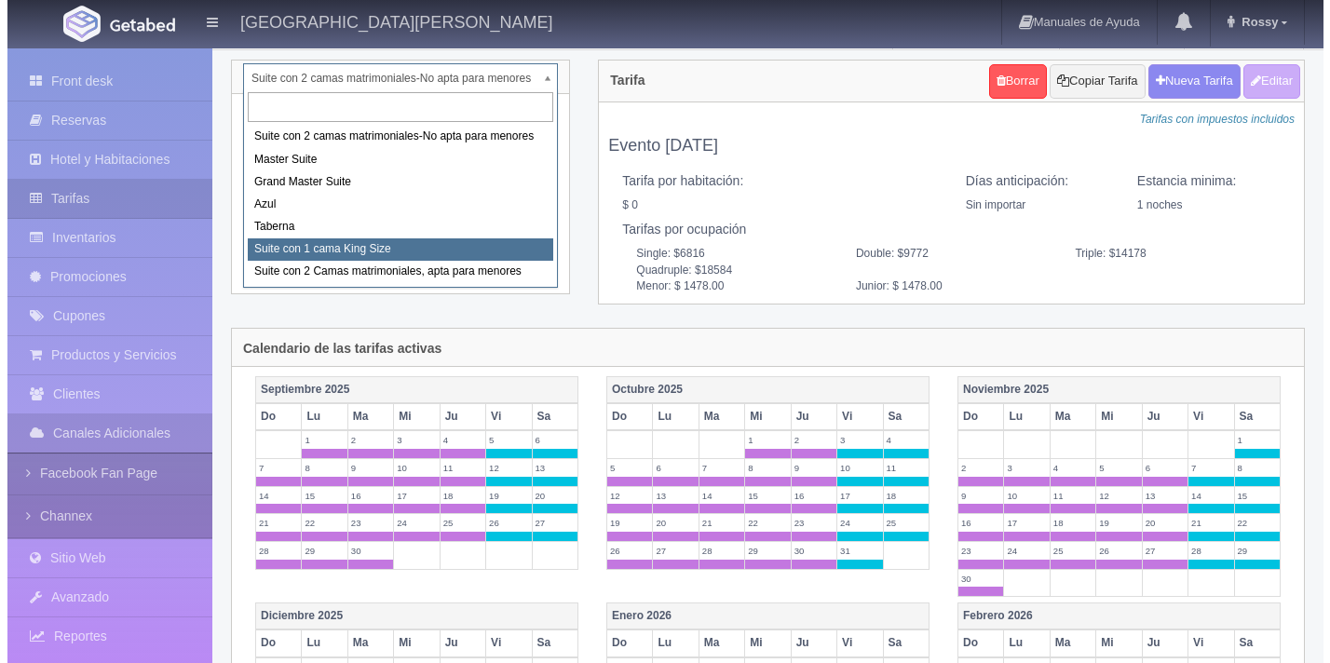
scroll to position [32, 0]
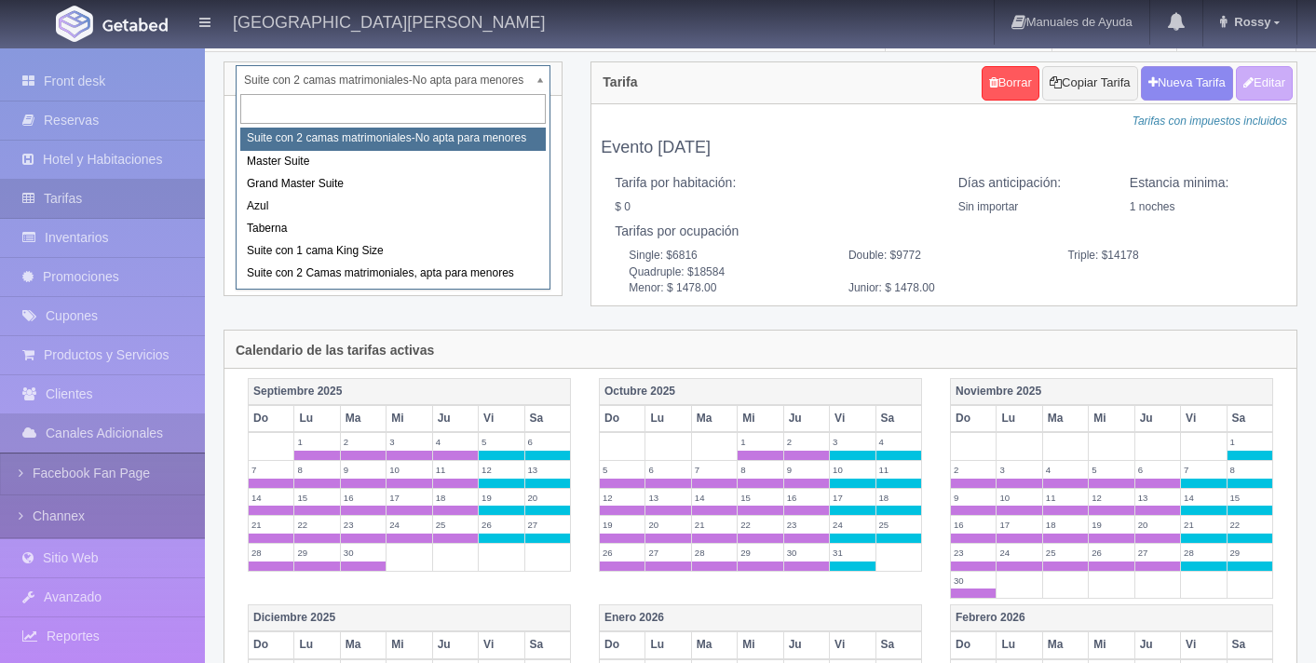
click at [563, 102] on body "[GEOGRAPHIC_DATA][PERSON_NAME] Manuales de Ayuda Actualizaciones recientes [GEO…" at bounding box center [658, 663] width 1316 height 1296
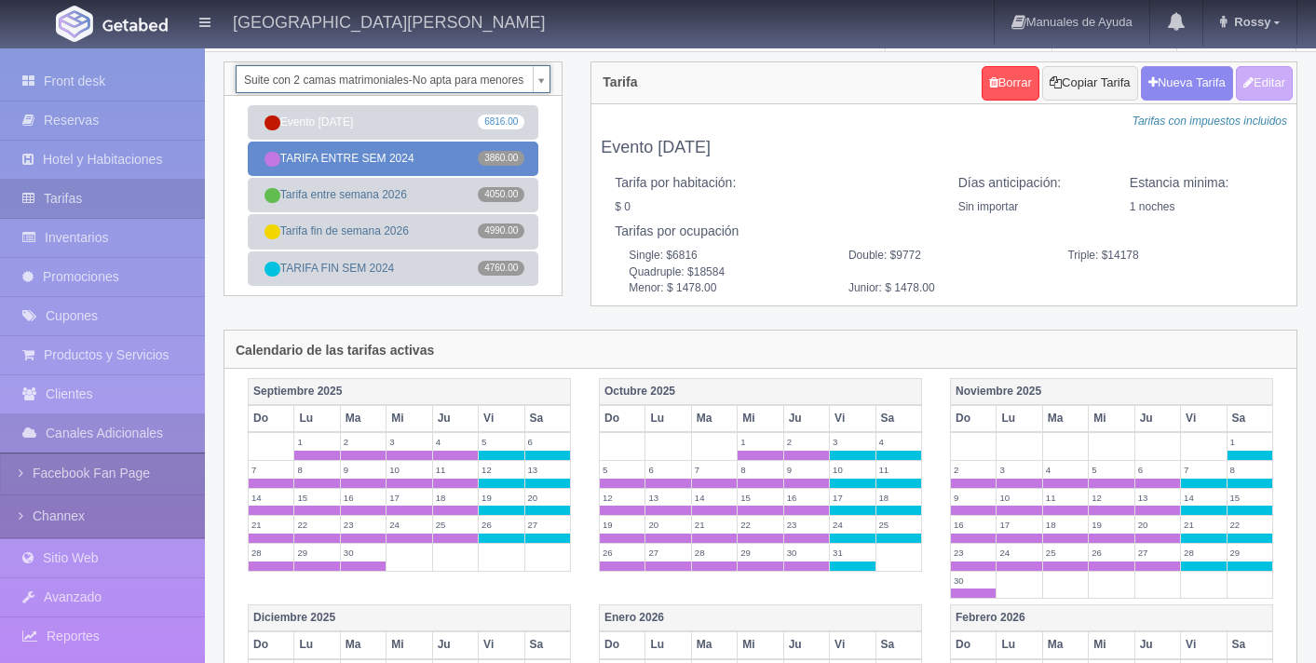
click at [391, 164] on link "TARIFA ENTRE SEM 2024 3860.00" at bounding box center [393, 159] width 291 height 34
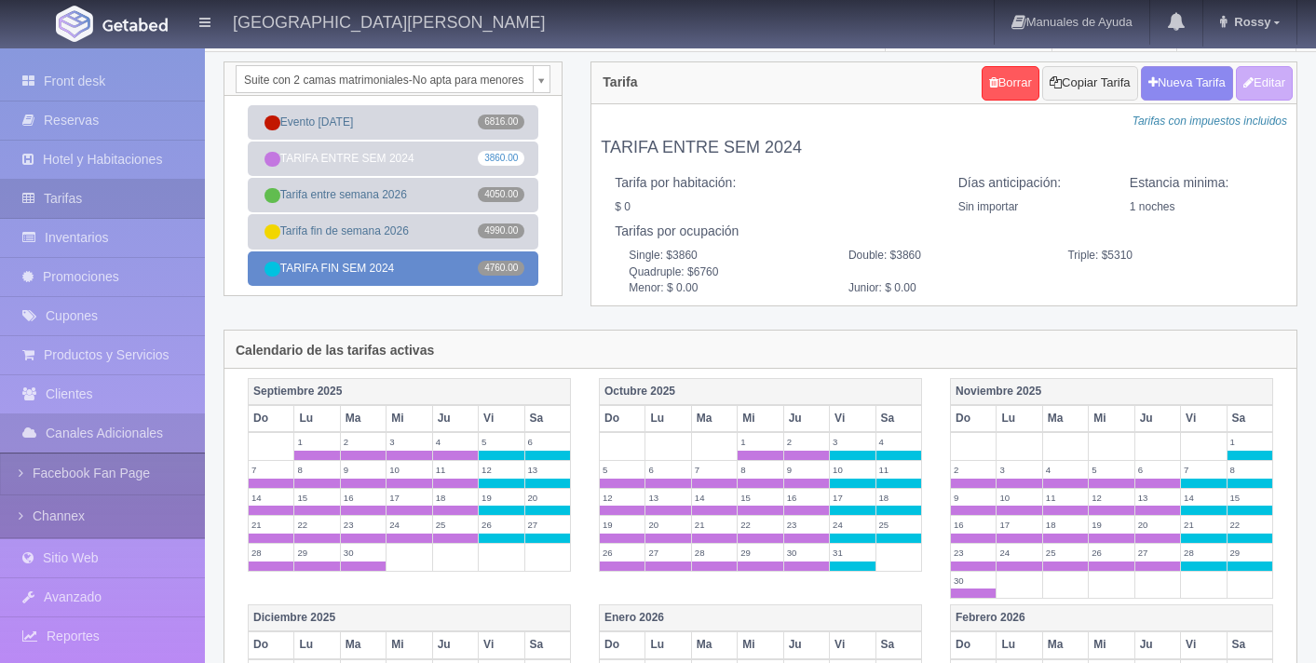
click at [385, 269] on link "TARIFA FIN SEM 2024 4760.00" at bounding box center [393, 268] width 291 height 34
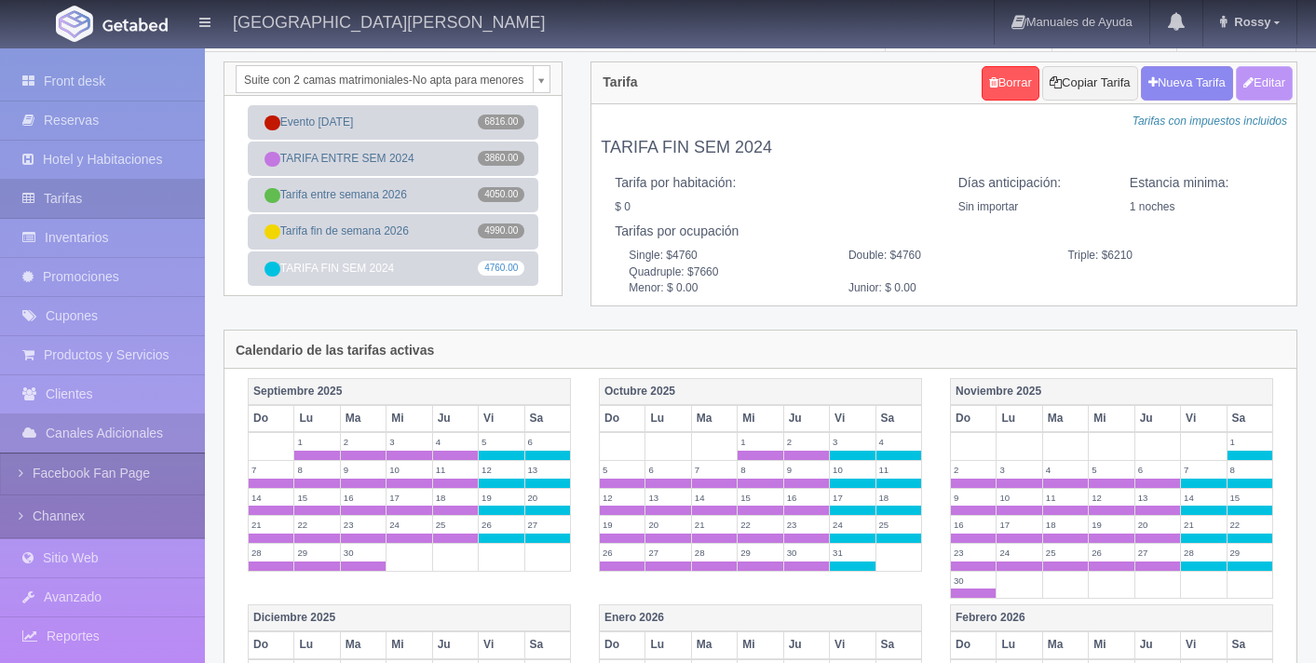
click at [1257, 86] on button "Editar" at bounding box center [1264, 83] width 57 height 34
type input "TARIFA FIN SEM 2024"
select select "0"
type input "1"
checkbox input "false"
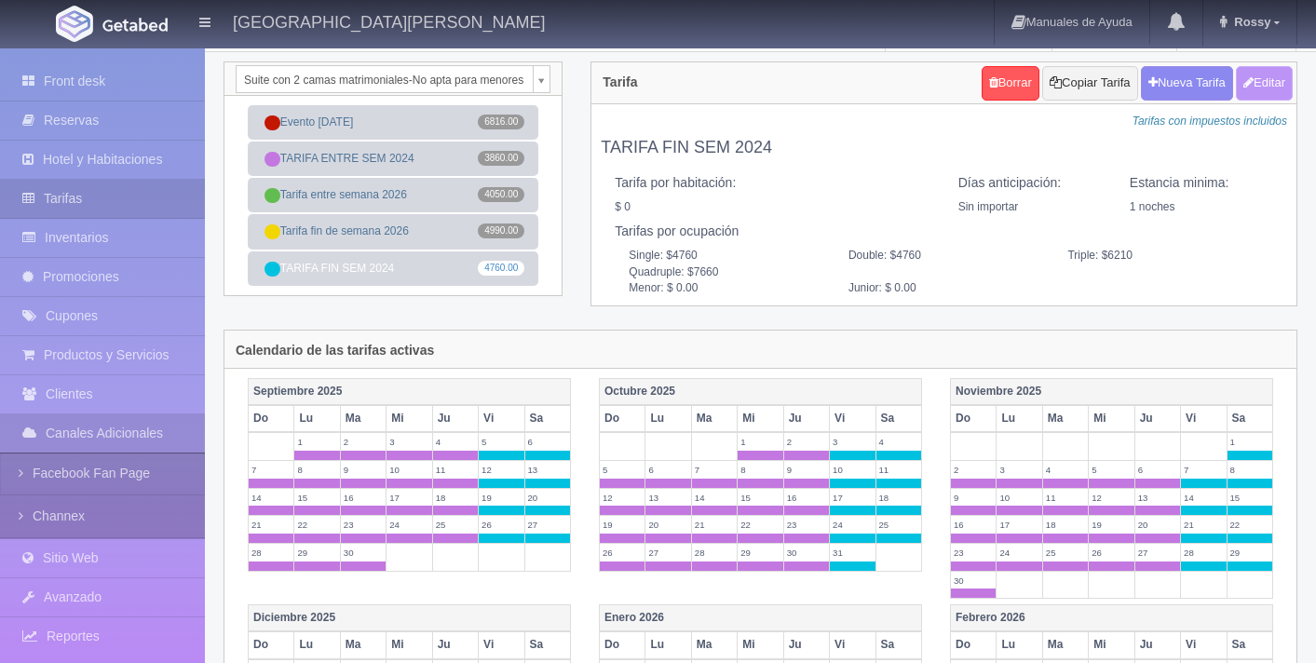
type input "4760"
type input "6210"
type input "7660"
type input "0.00"
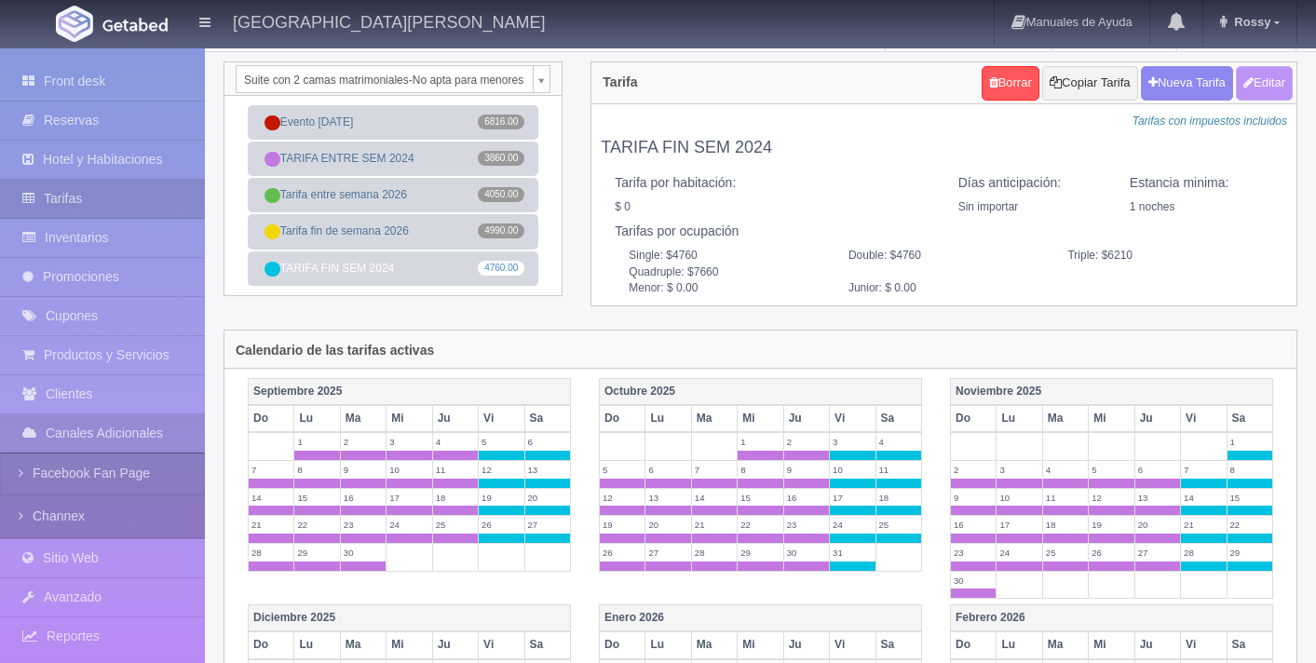
type input "0.00"
checkbox input "true"
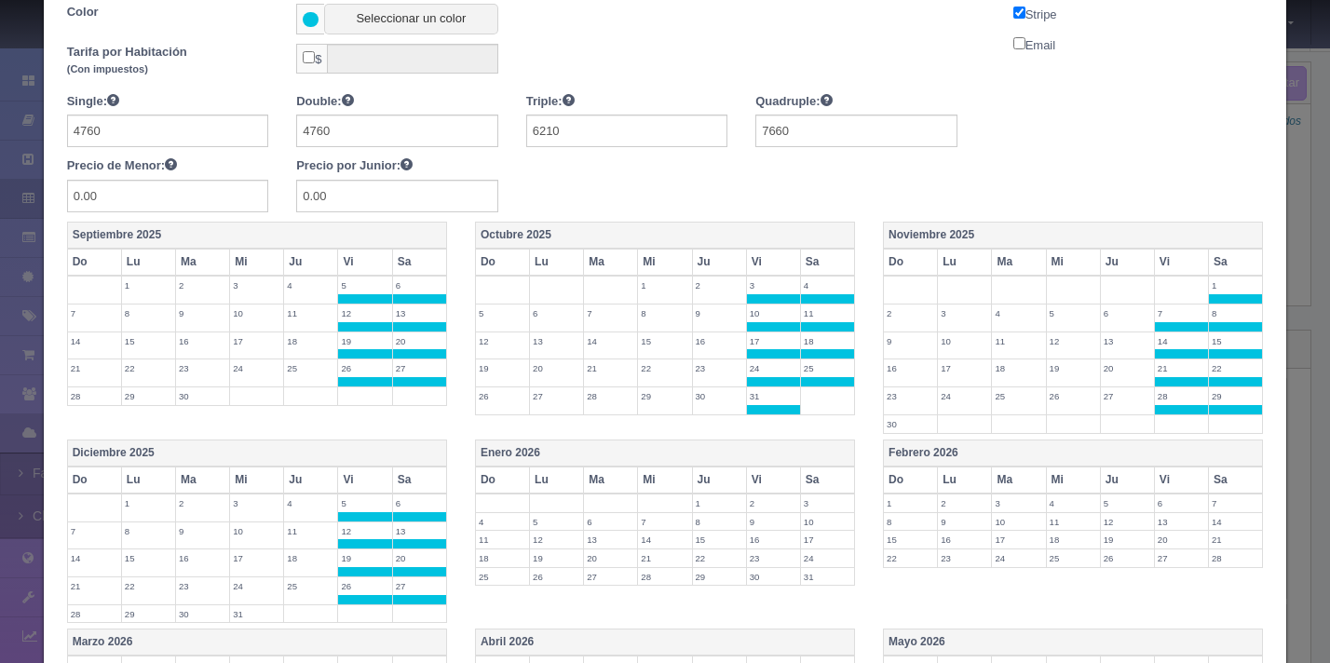
scroll to position [254, 0]
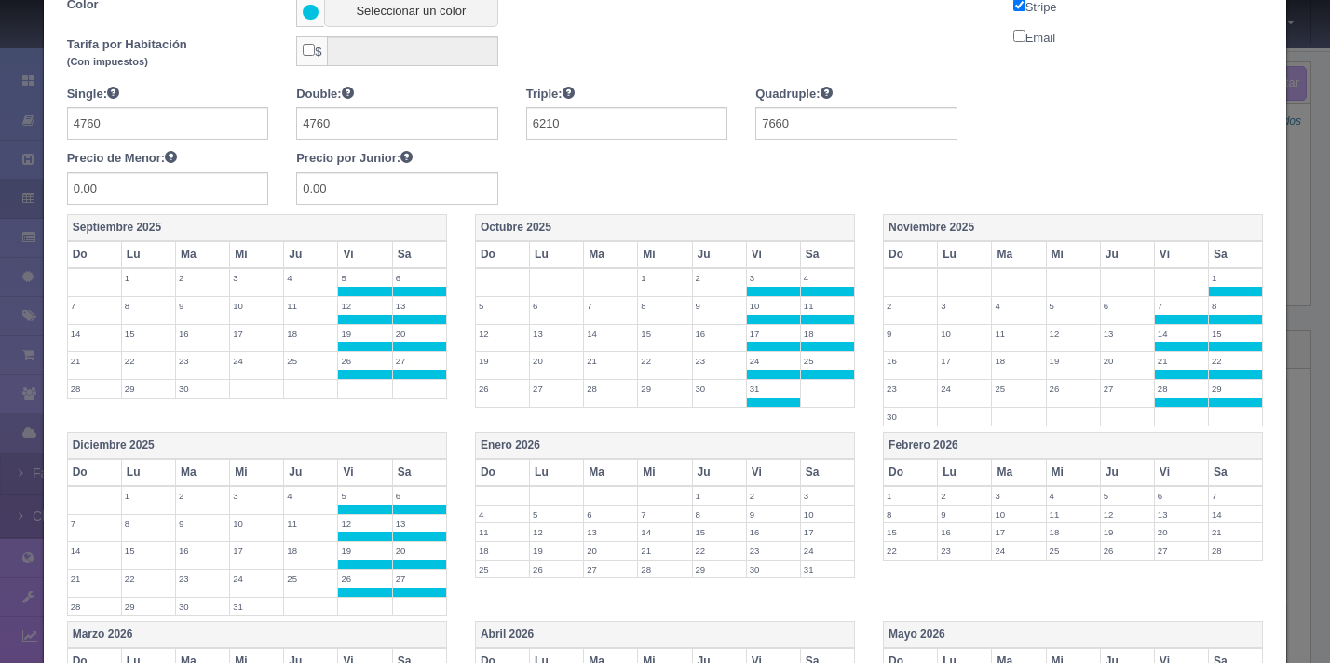
click at [373, 258] on th "Vi" at bounding box center [365, 254] width 54 height 27
click at [437, 253] on th "Sa" at bounding box center [419, 254] width 54 height 27
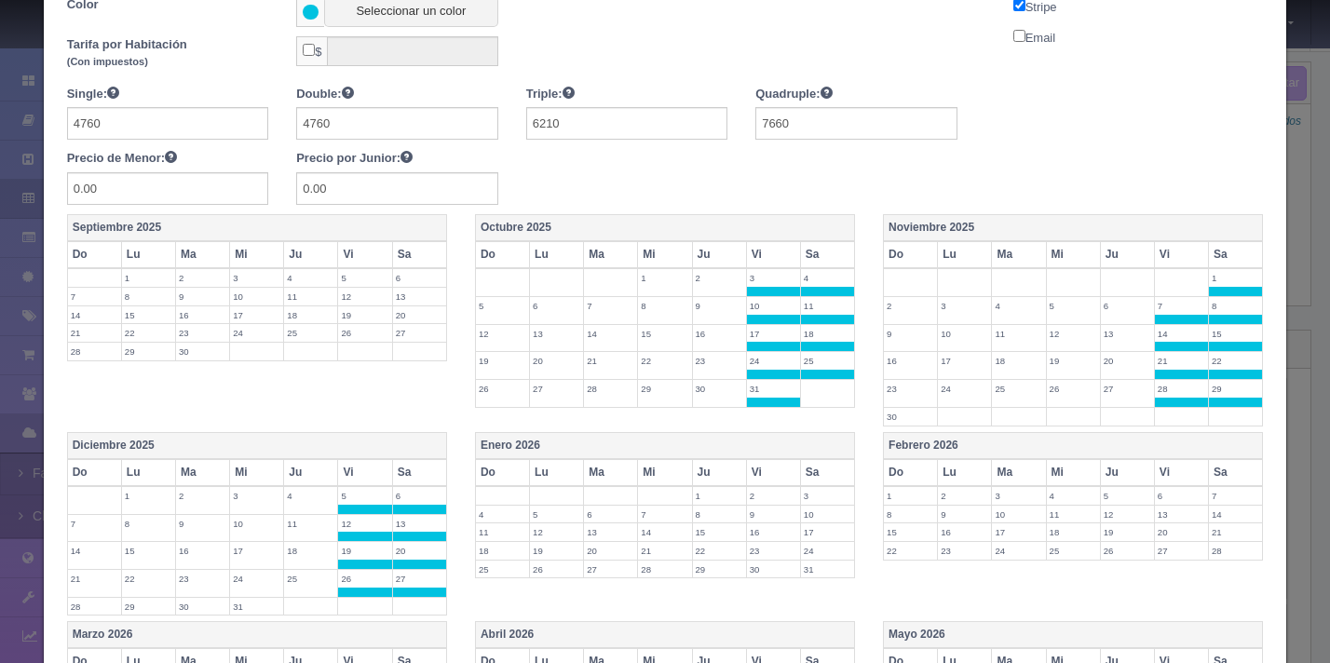
click at [397, 228] on th "Septiembre 2025" at bounding box center [256, 228] width 379 height 27
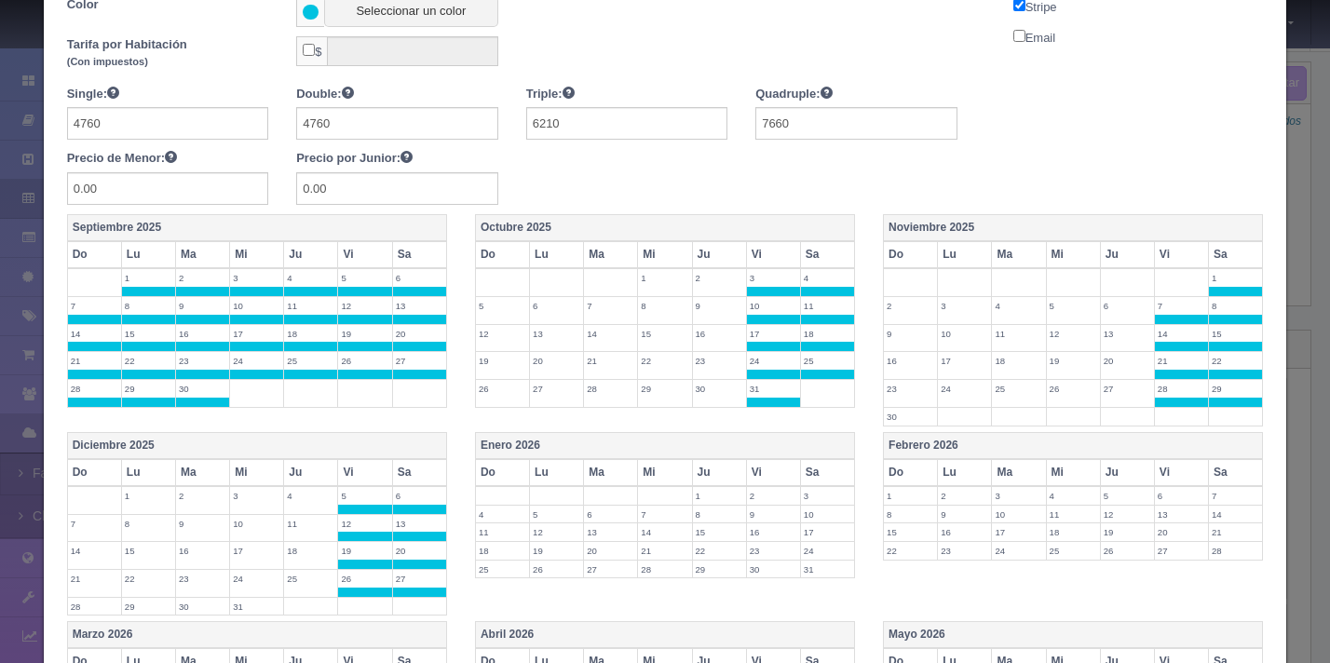
click at [164, 222] on th "Septiembre 2025" at bounding box center [256, 228] width 379 height 27
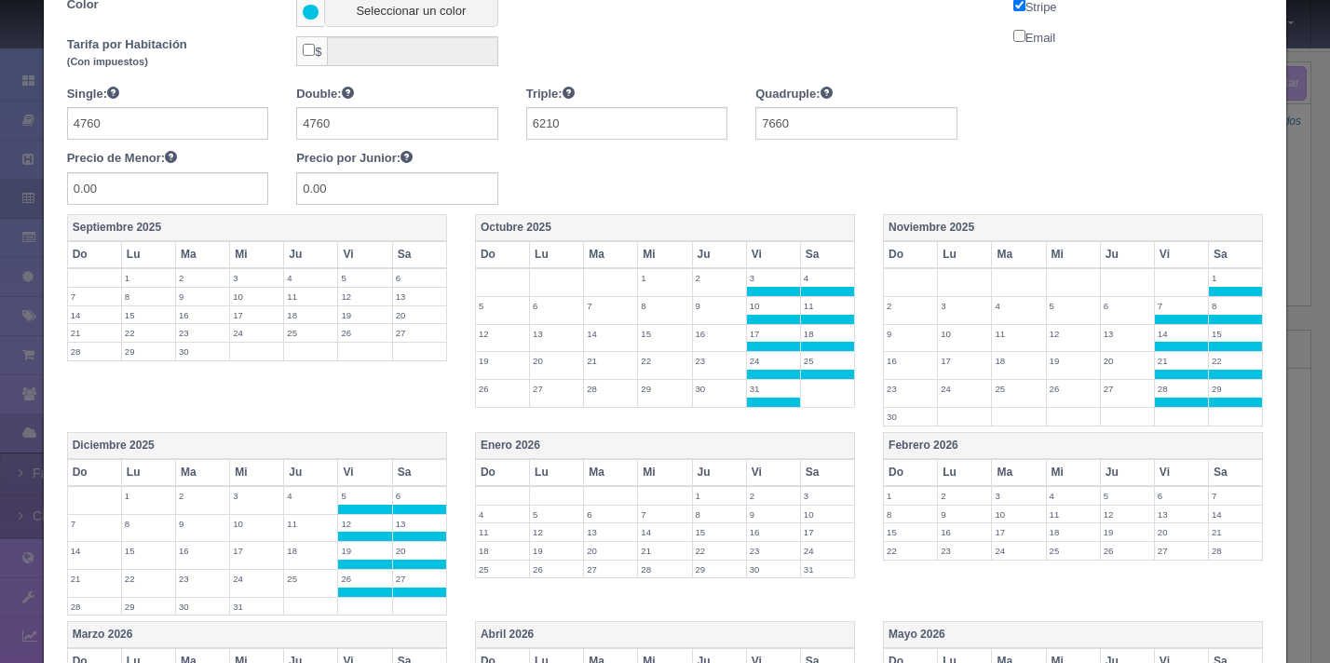
click at [143, 251] on th "Lu" at bounding box center [148, 254] width 54 height 27
click at [219, 225] on th "Septiembre 2025" at bounding box center [256, 228] width 379 height 27
click at [349, 254] on th "Vi" at bounding box center [365, 254] width 54 height 27
click at [403, 259] on th "Sa" at bounding box center [419, 254] width 54 height 27
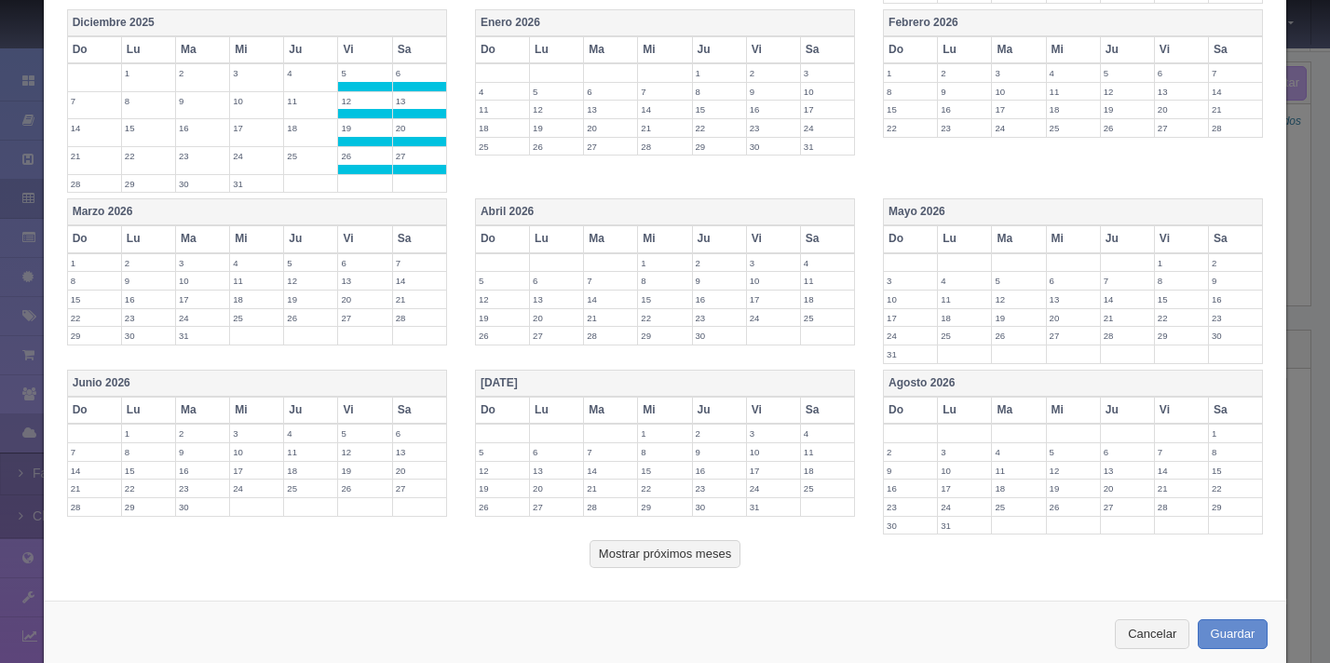
scroll to position [709, 0]
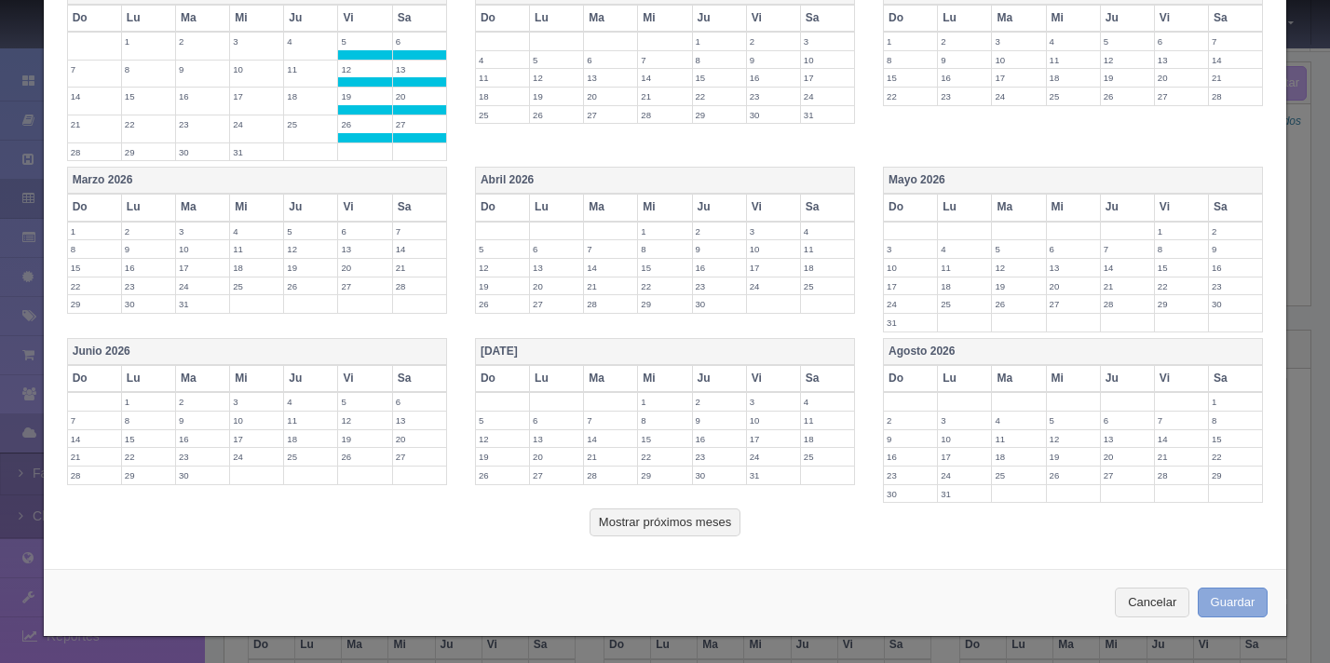
click at [1218, 602] on button "Guardar" at bounding box center [1233, 603] width 71 height 31
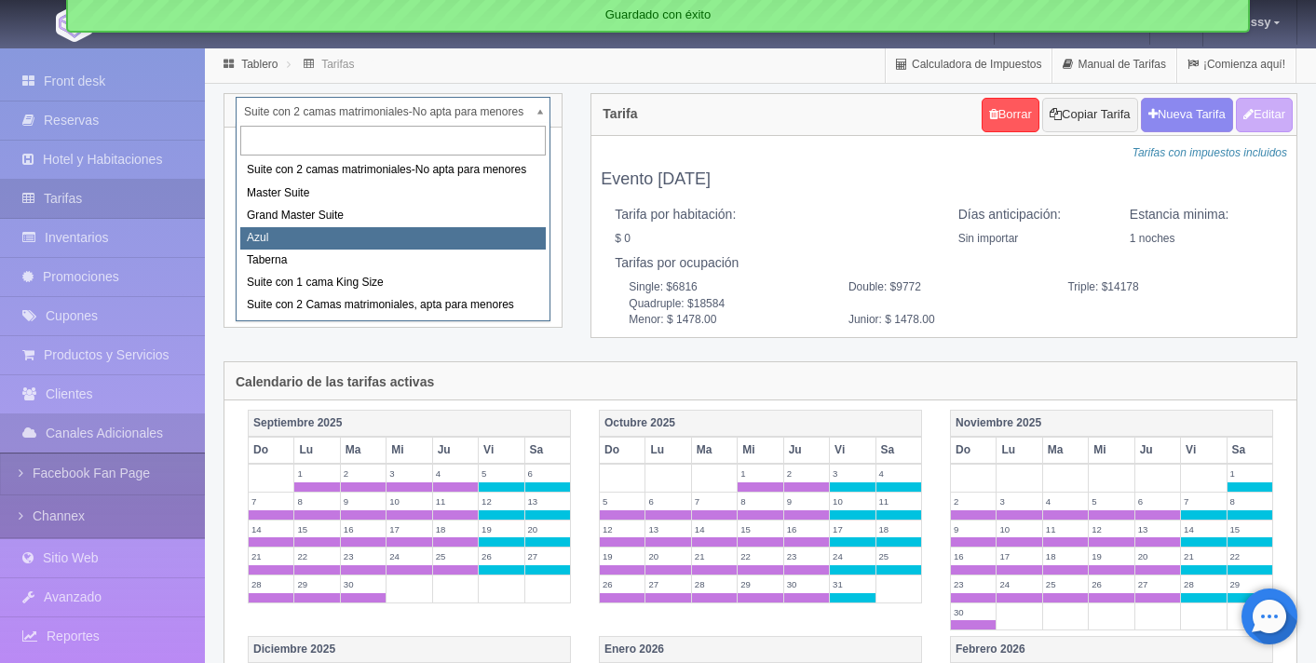
select select "1919"
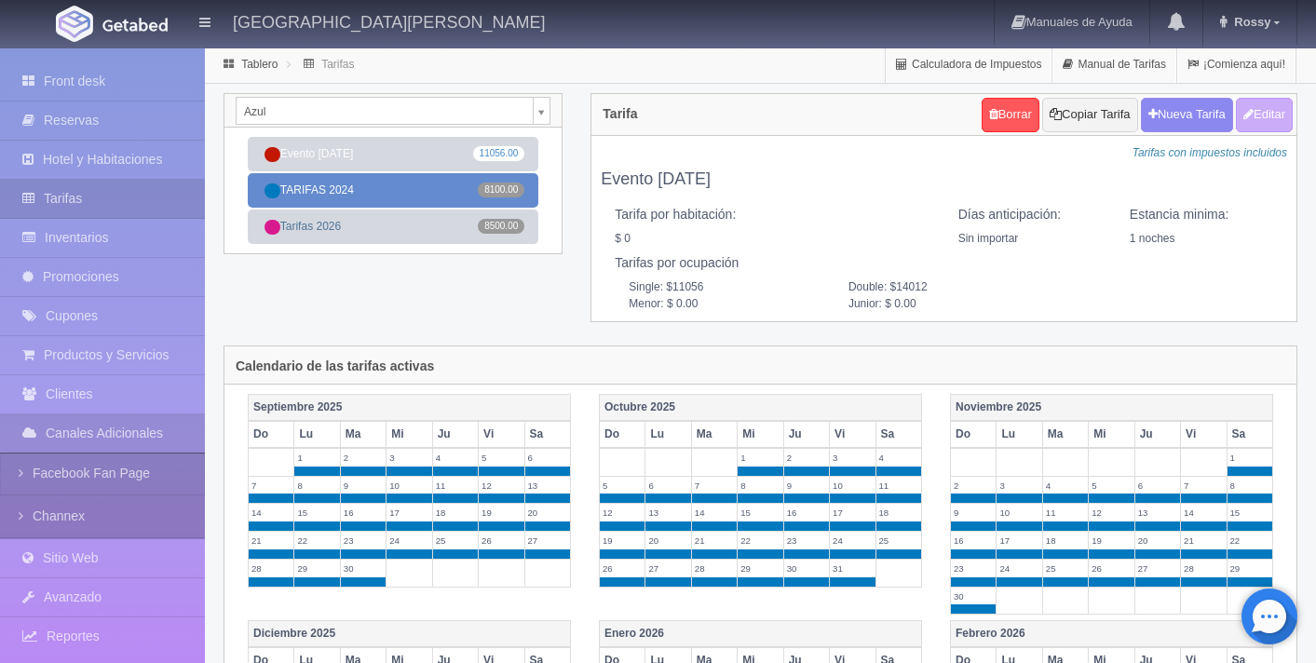
click at [420, 197] on link "TARIFAS 2024 8100.00" at bounding box center [393, 190] width 291 height 34
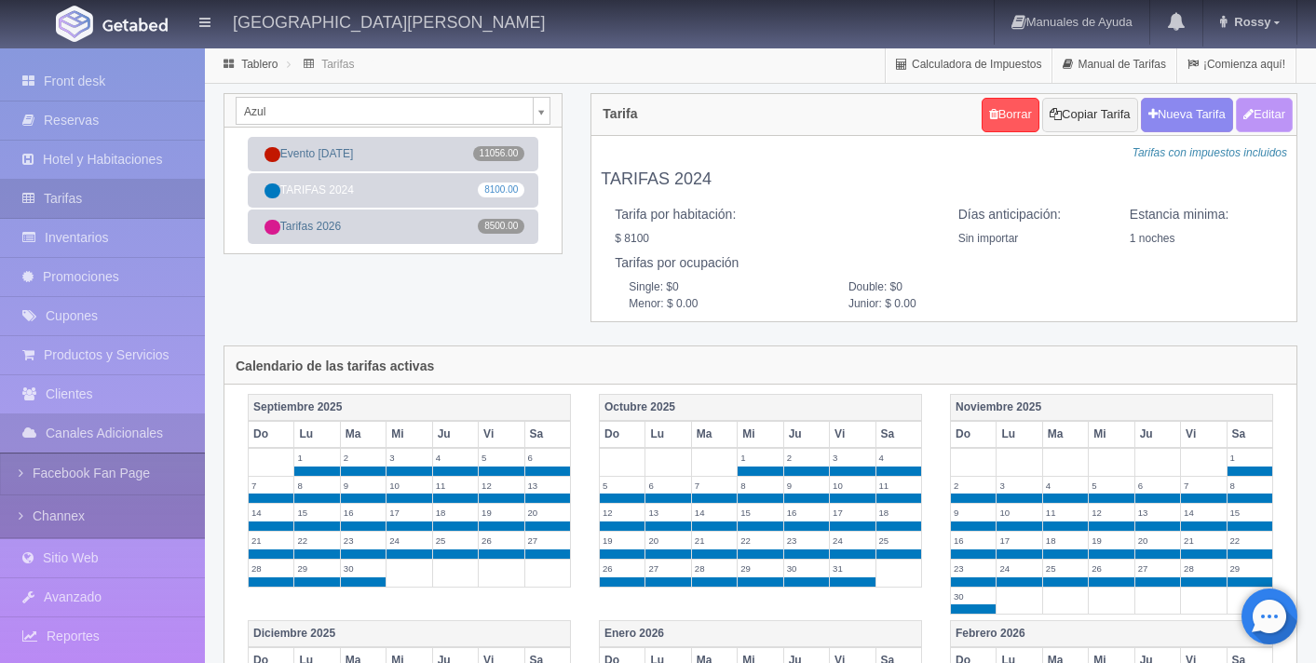
click at [1272, 114] on button "Editar" at bounding box center [1264, 115] width 57 height 34
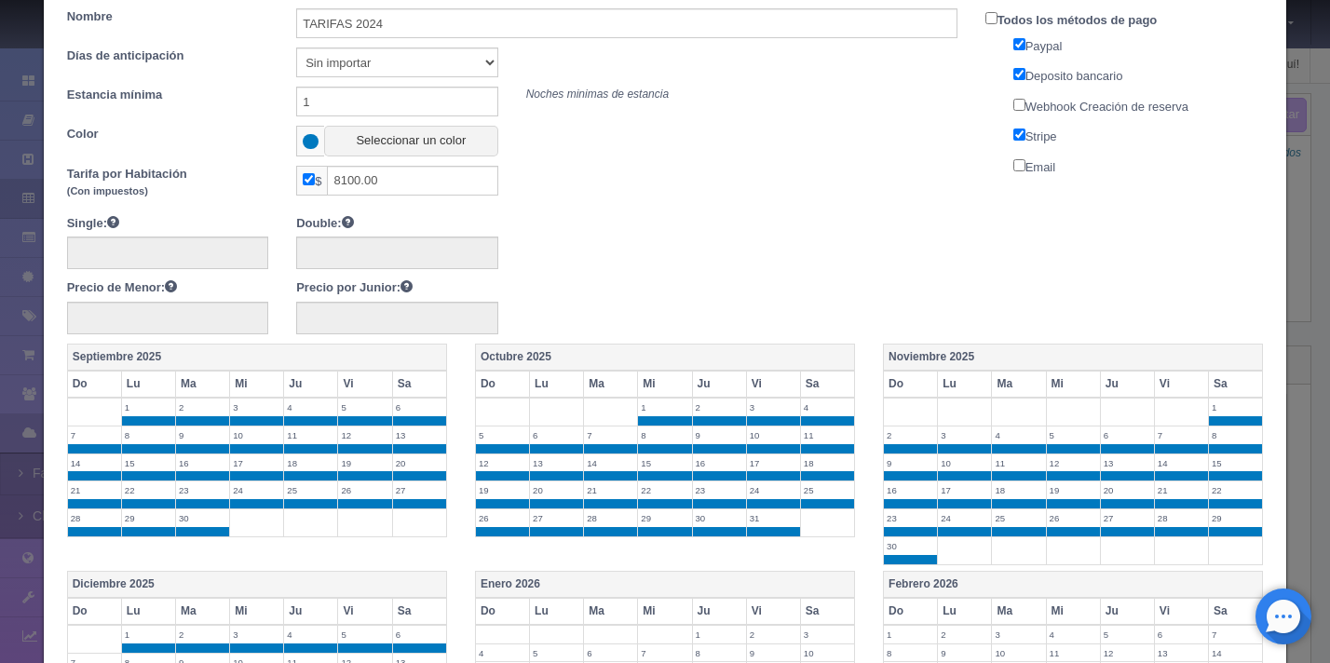
scroll to position [127, 0]
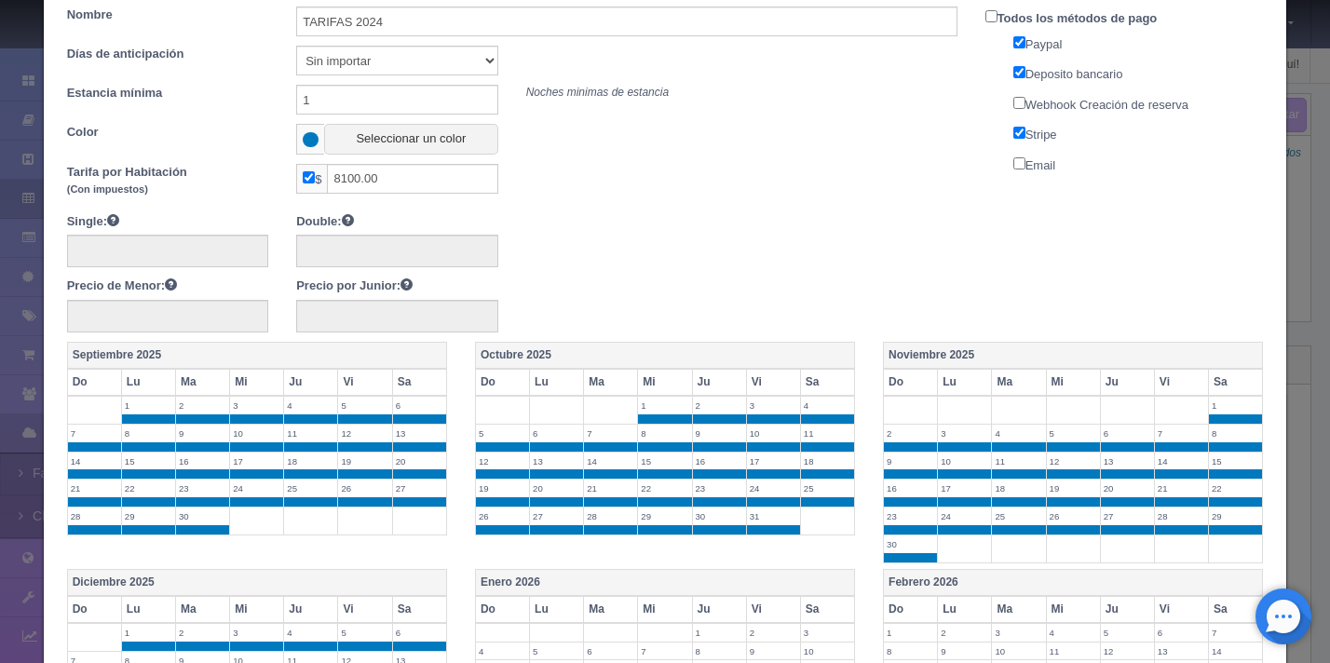
click at [1295, 230] on div "Tarifa Copiar tarifa a la habitación Azul Suite con 2 camas matrimoniales-No ap…" at bounding box center [665, 331] width 1330 height 663
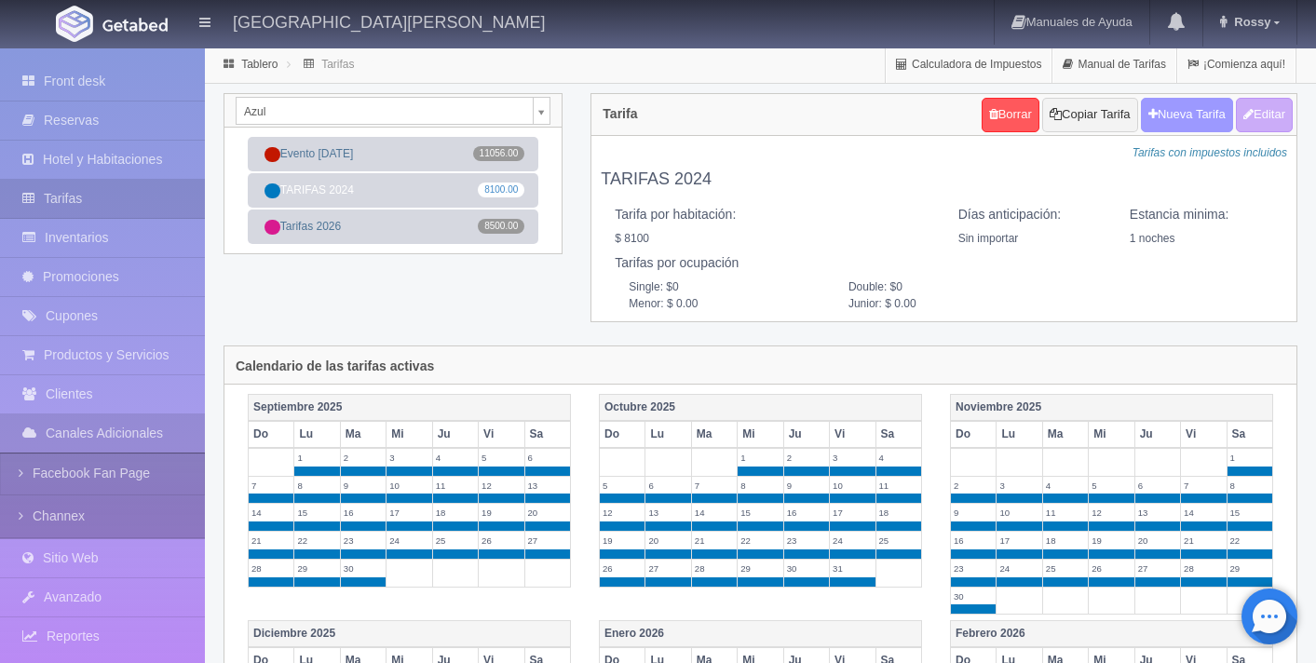
click at [1192, 121] on button "Nueva Tarifa" at bounding box center [1187, 115] width 92 height 34
select select
checkbox input "true"
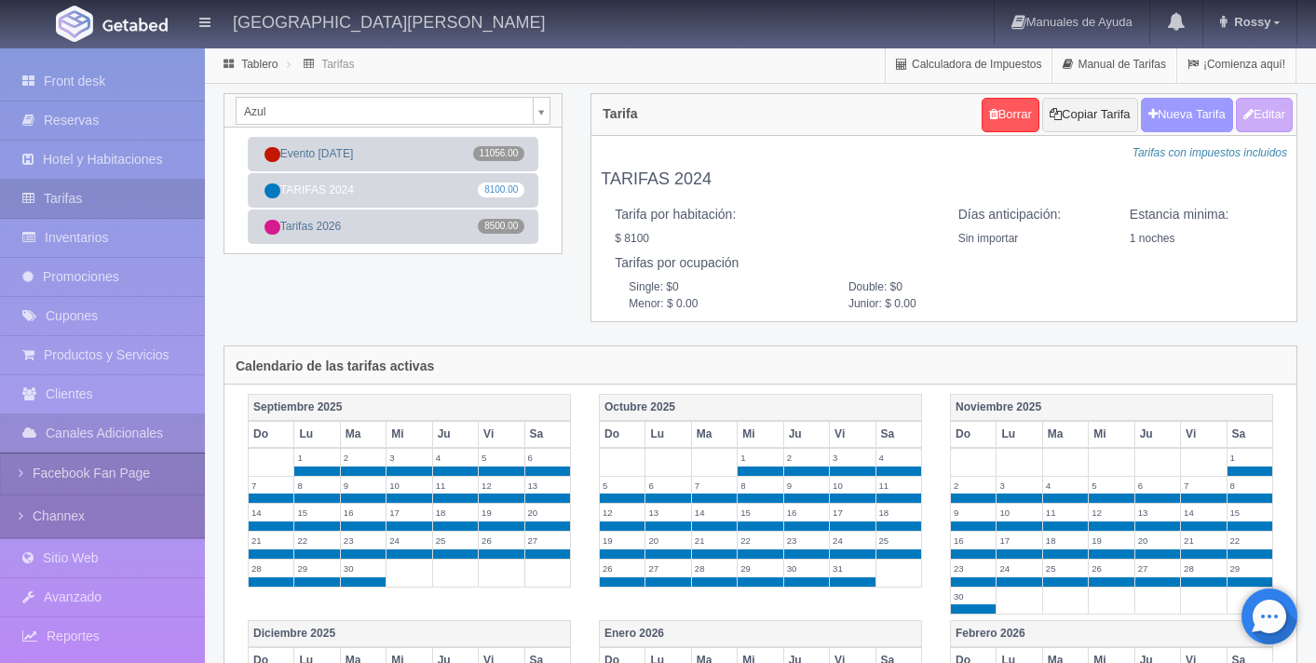
checkbox input "true"
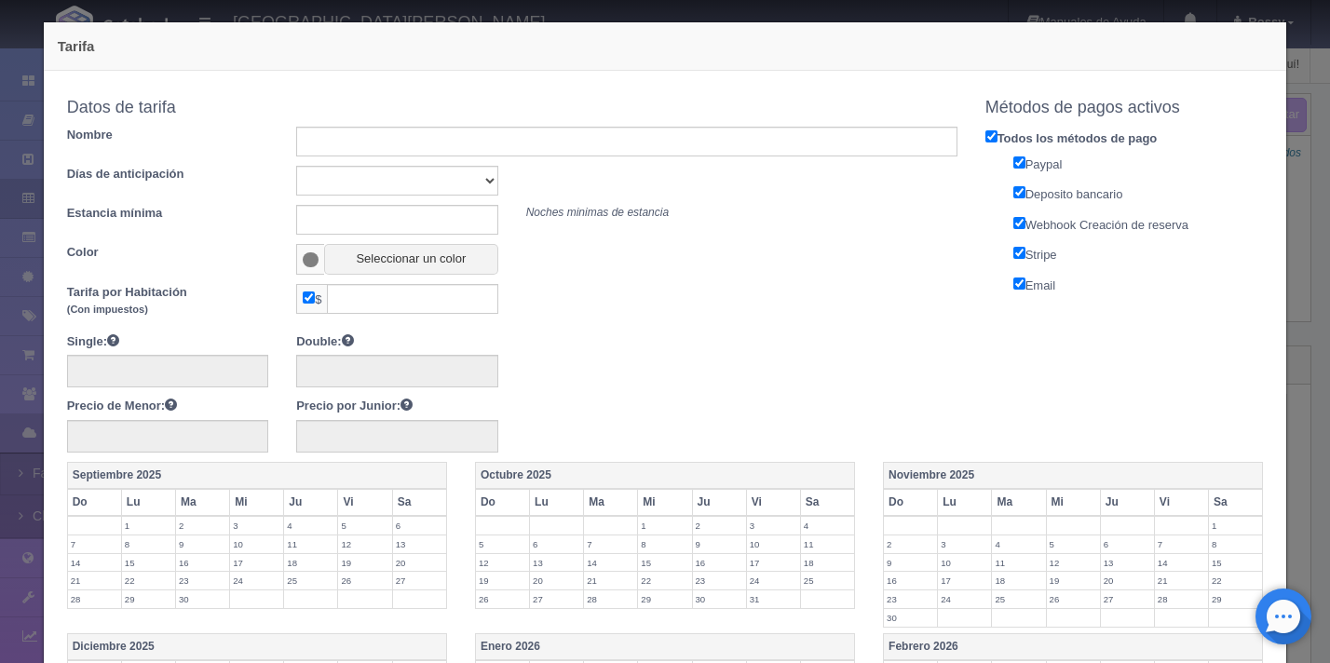
scroll to position [0, 0]
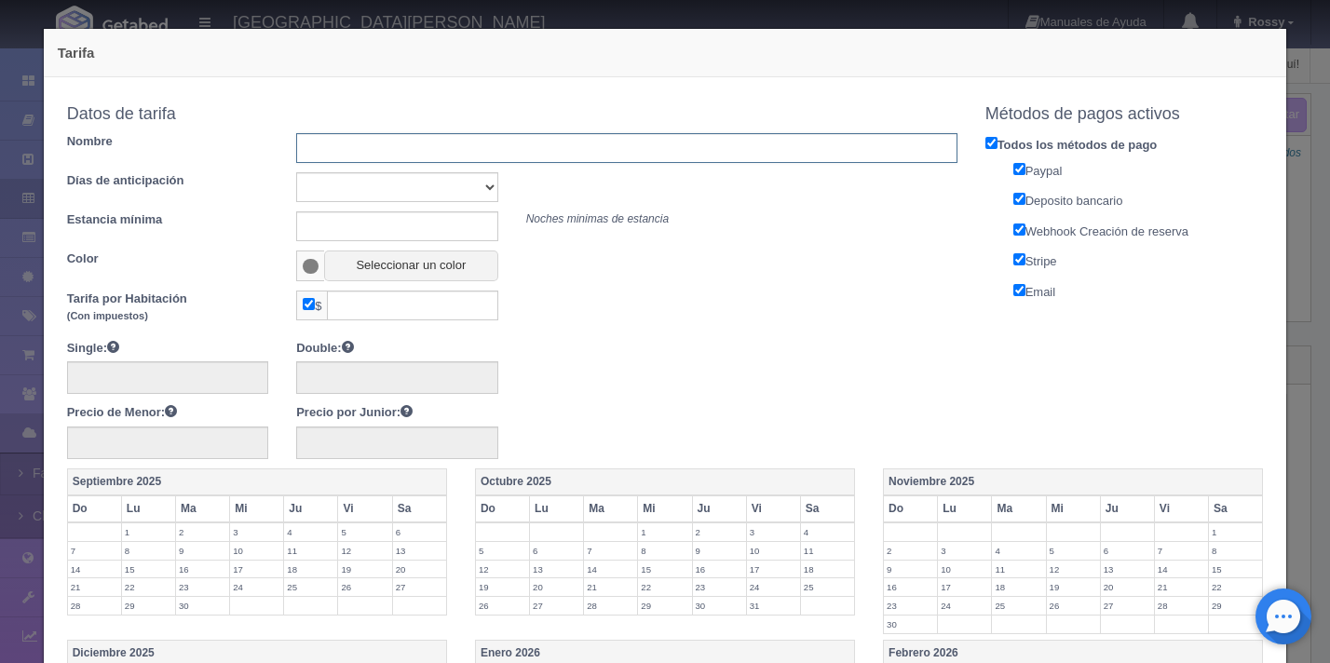
click at [462, 134] on input "text" at bounding box center [626, 148] width 660 height 30
type input "Tarifa puente Nov"
click at [392, 178] on select "Sin importar 1 2 3 4 5 6 7 8 9 10" at bounding box center [396, 187] width 201 height 30
click at [296, 172] on select "Sin importar 1 2 3 4 5 6 7 8 9 10" at bounding box center [396, 187] width 201 height 30
click at [377, 193] on select "Sin importar 1 2 3 4 5 6 7 8 9 10" at bounding box center [396, 187] width 201 height 30
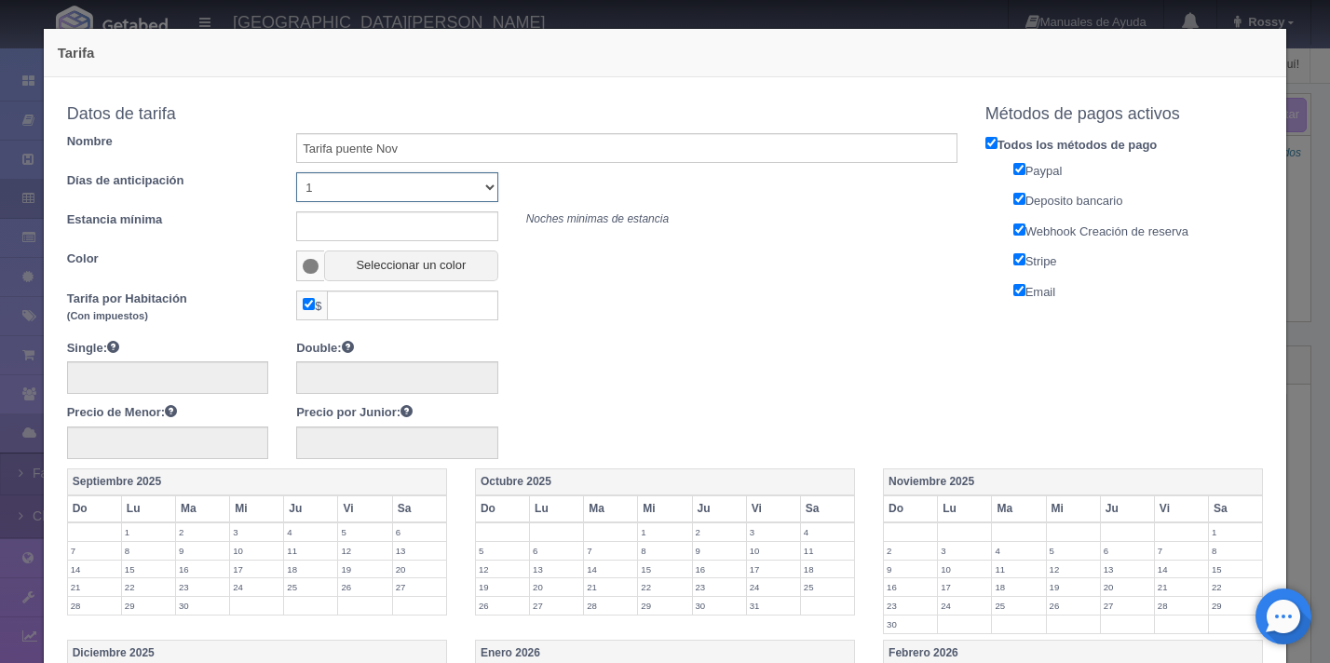
select select "0"
click at [296, 172] on select "Sin importar 1 2 3 4 5 6 7 8 9 10" at bounding box center [396, 187] width 201 height 30
click at [390, 220] on input "text" at bounding box center [396, 226] width 201 height 30
type input "1"
click at [410, 276] on button "Seleccionar un color" at bounding box center [411, 266] width 174 height 31
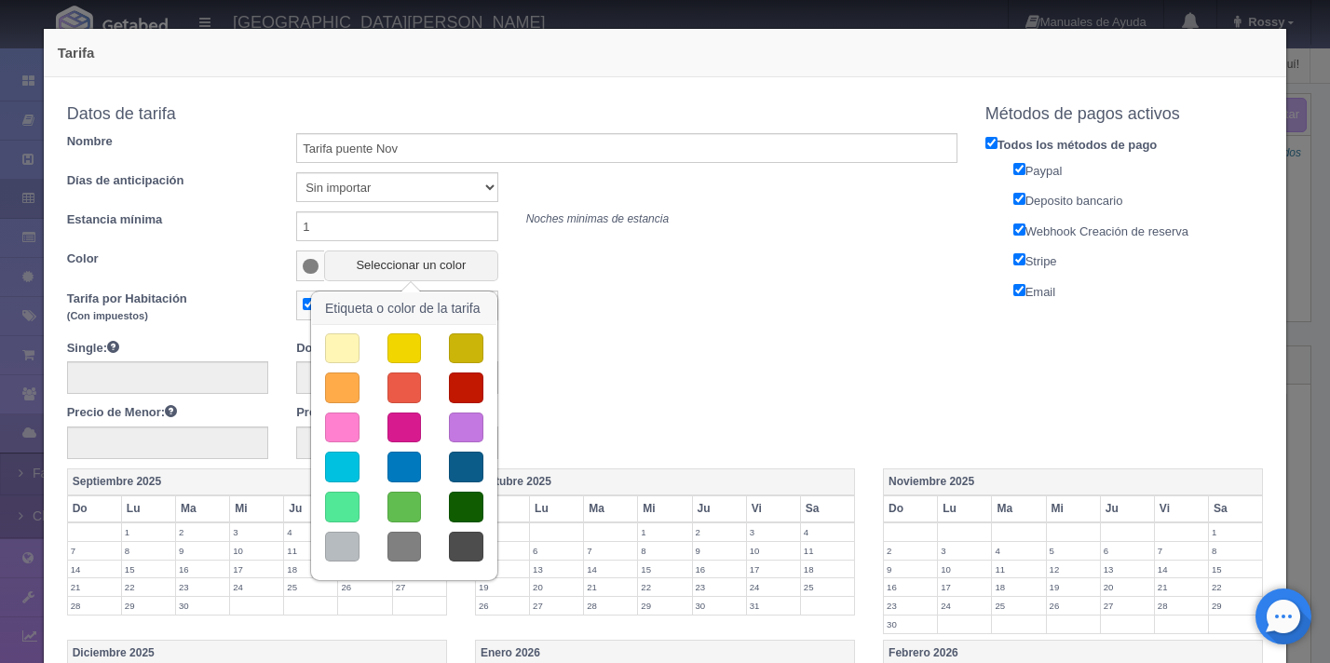
click at [338, 515] on button "button" at bounding box center [342, 507] width 34 height 31
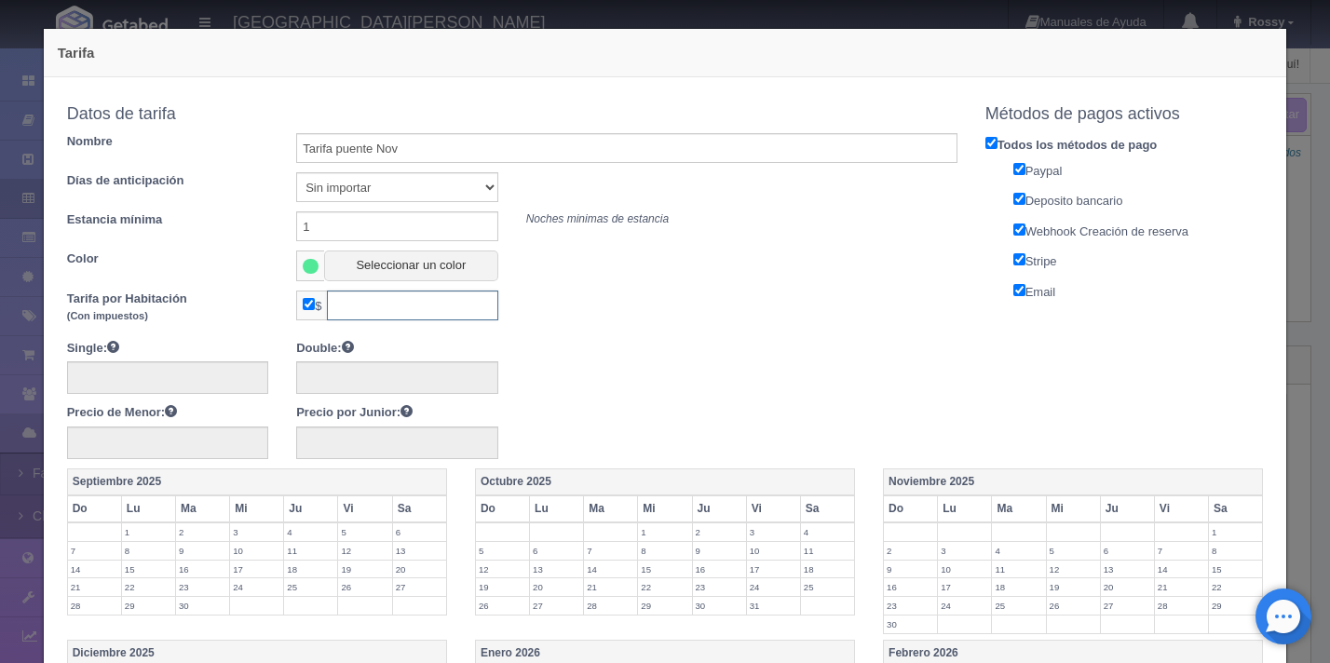
click at [455, 305] on input "text" at bounding box center [412, 306] width 170 height 30
type input "5"
type input "4000"
click at [753, 380] on div at bounding box center [512, 367] width 918 height 56
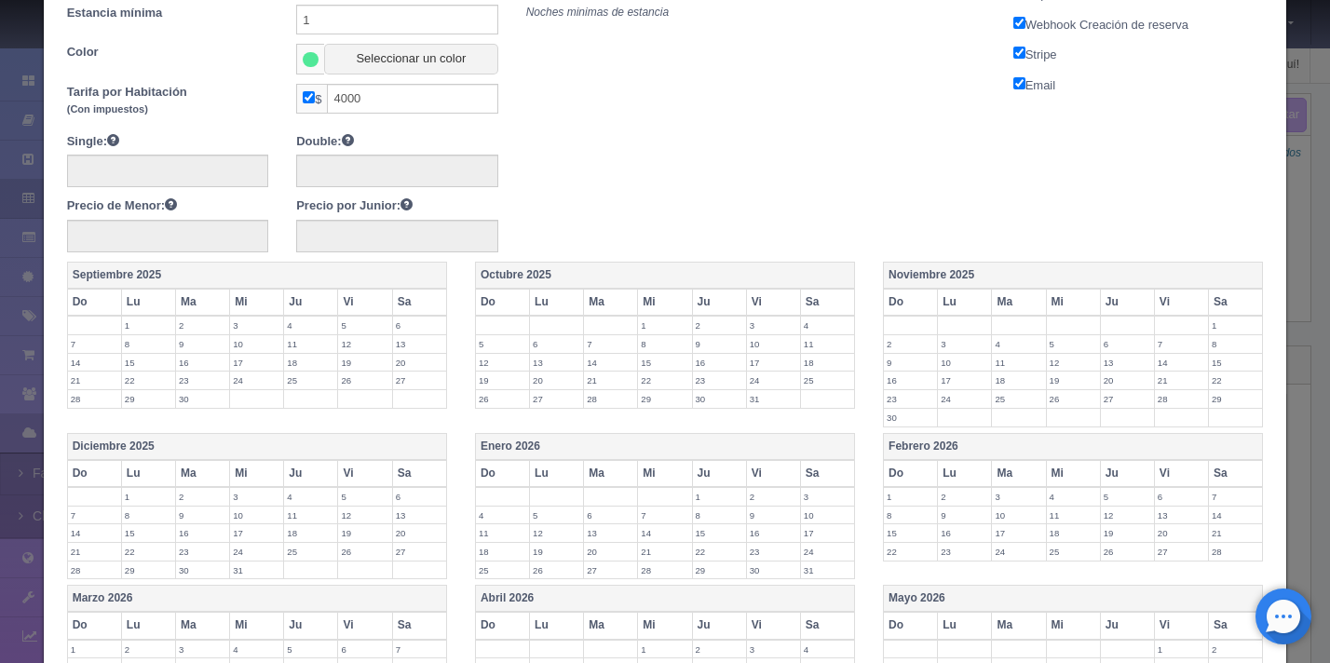
scroll to position [220, 0]
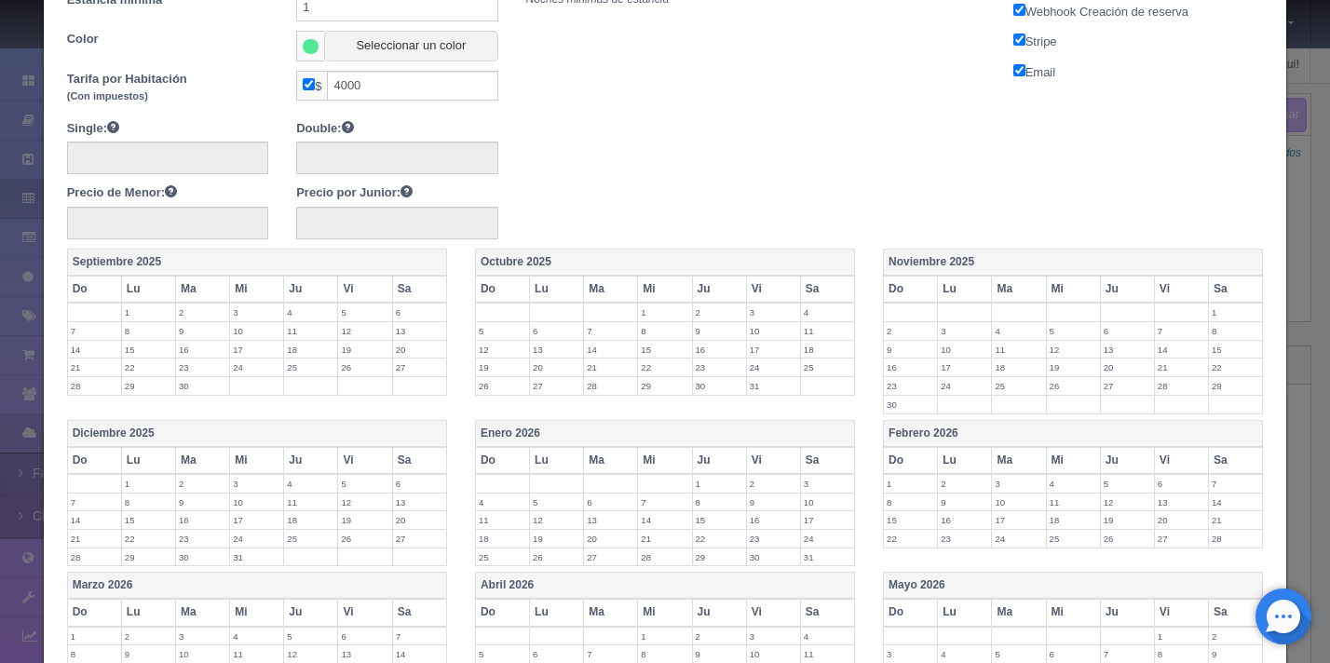
click at [1171, 347] on label "14" at bounding box center [1181, 350] width 53 height 18
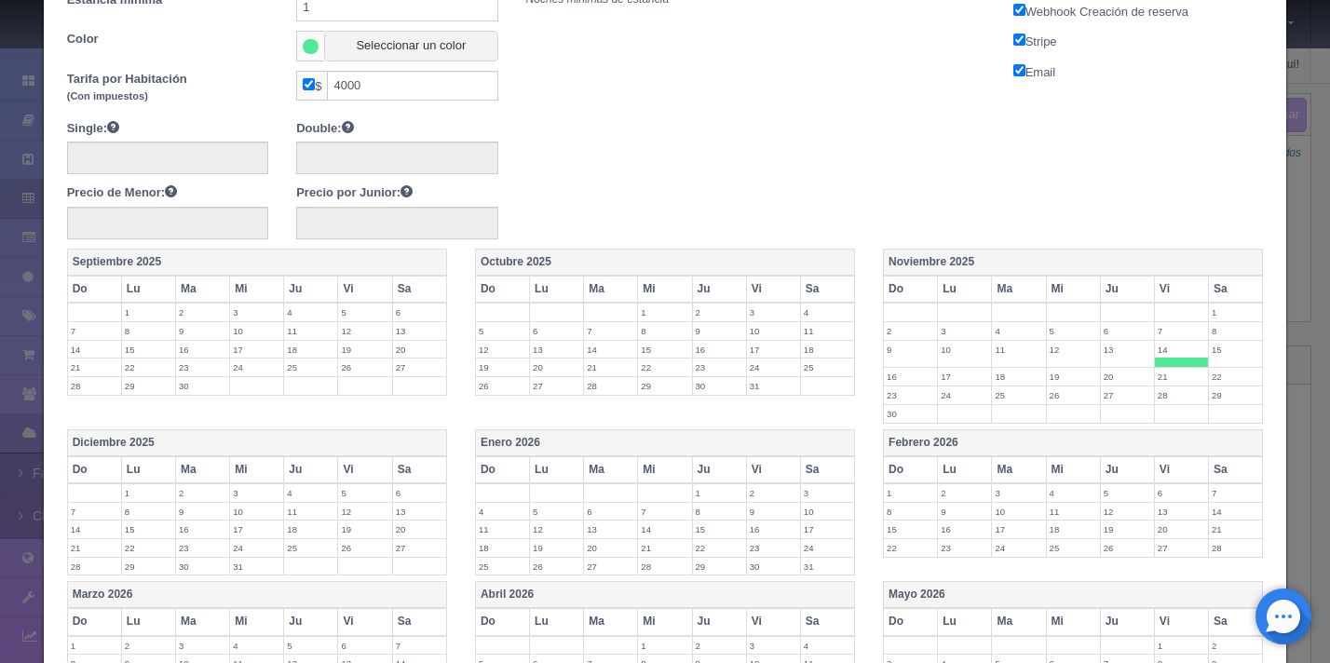
click at [1209, 358] on td "15" at bounding box center [1236, 354] width 54 height 28
click at [894, 382] on label "16" at bounding box center [910, 377] width 53 height 18
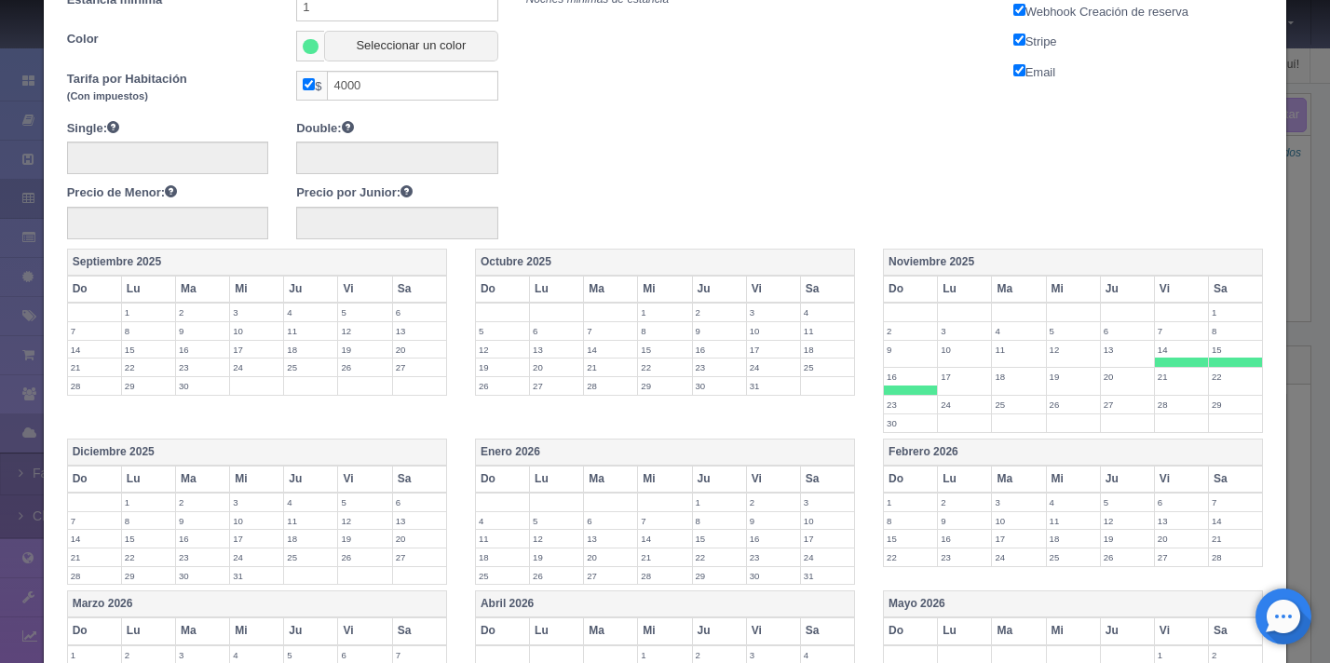
click at [945, 384] on td "17" at bounding box center [965, 382] width 54 height 28
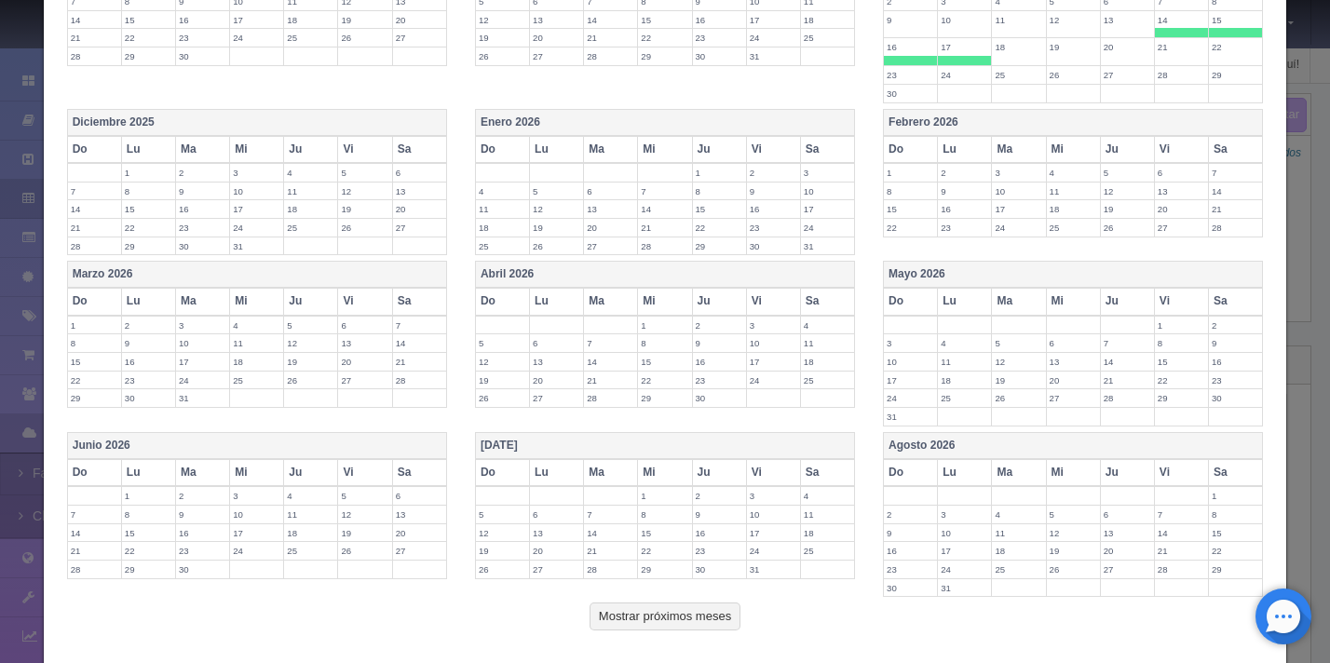
scroll to position [644, 0]
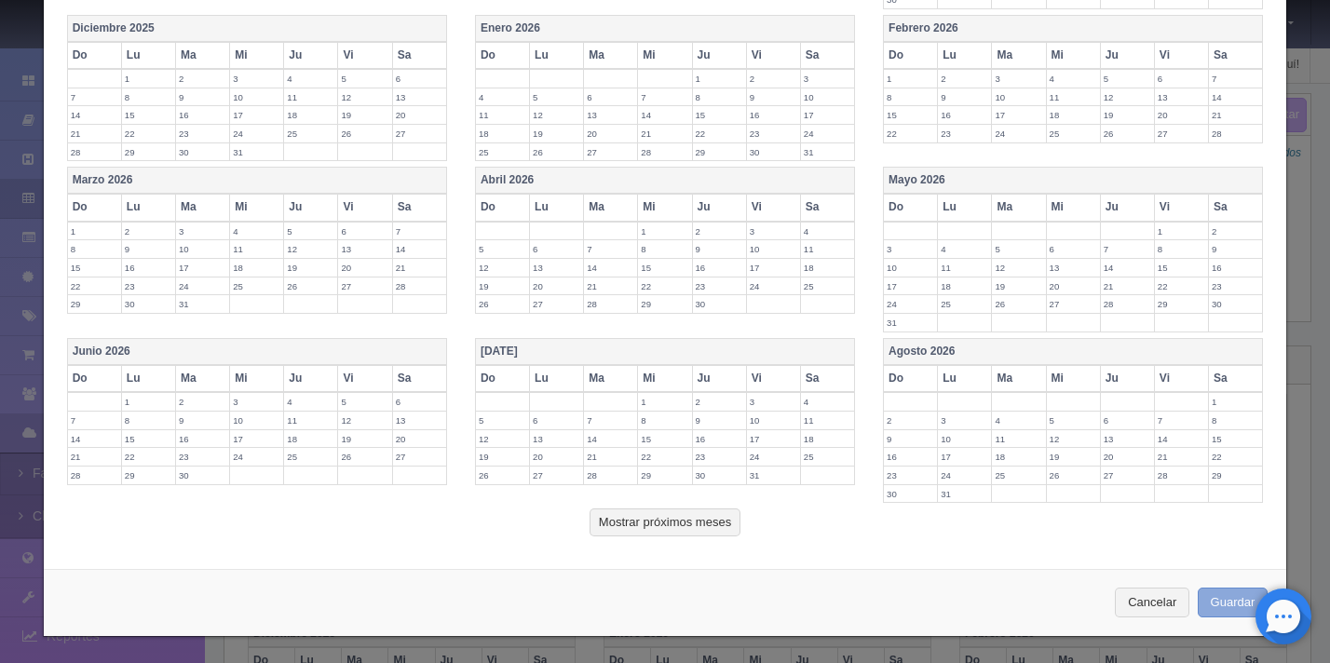
click at [1208, 599] on button "Guardar" at bounding box center [1233, 603] width 71 height 31
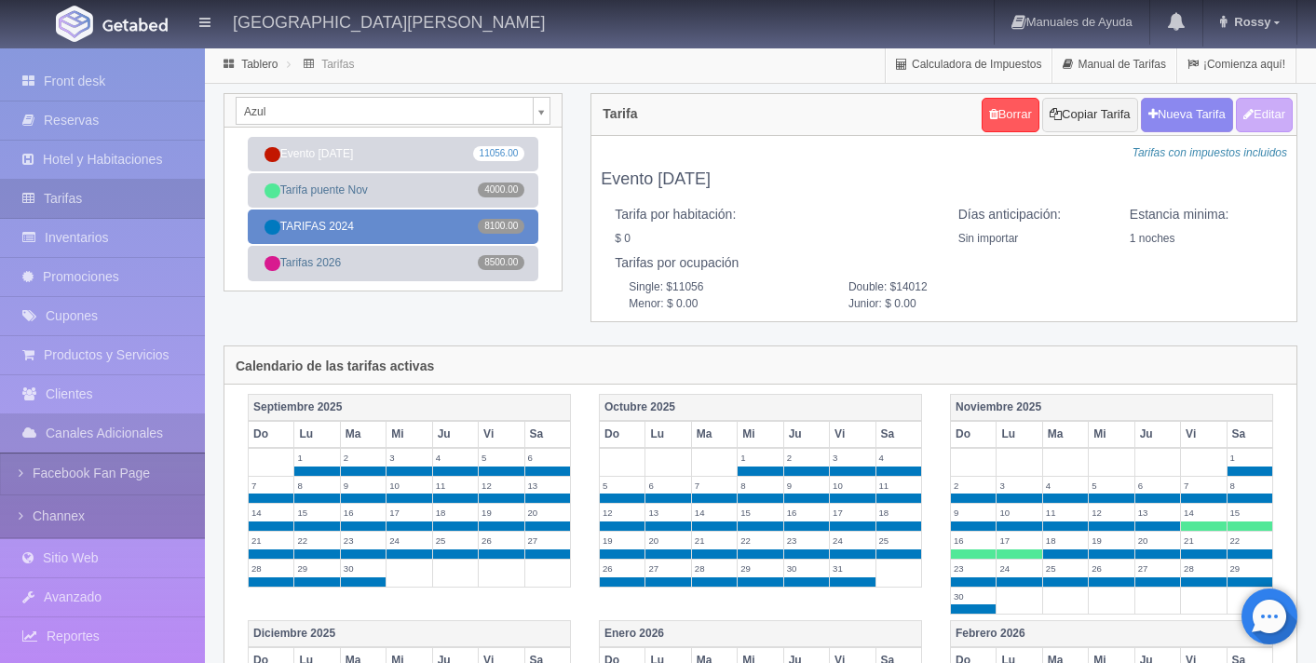
click at [436, 225] on link "TARIFAS 2024 8100.00" at bounding box center [393, 227] width 291 height 34
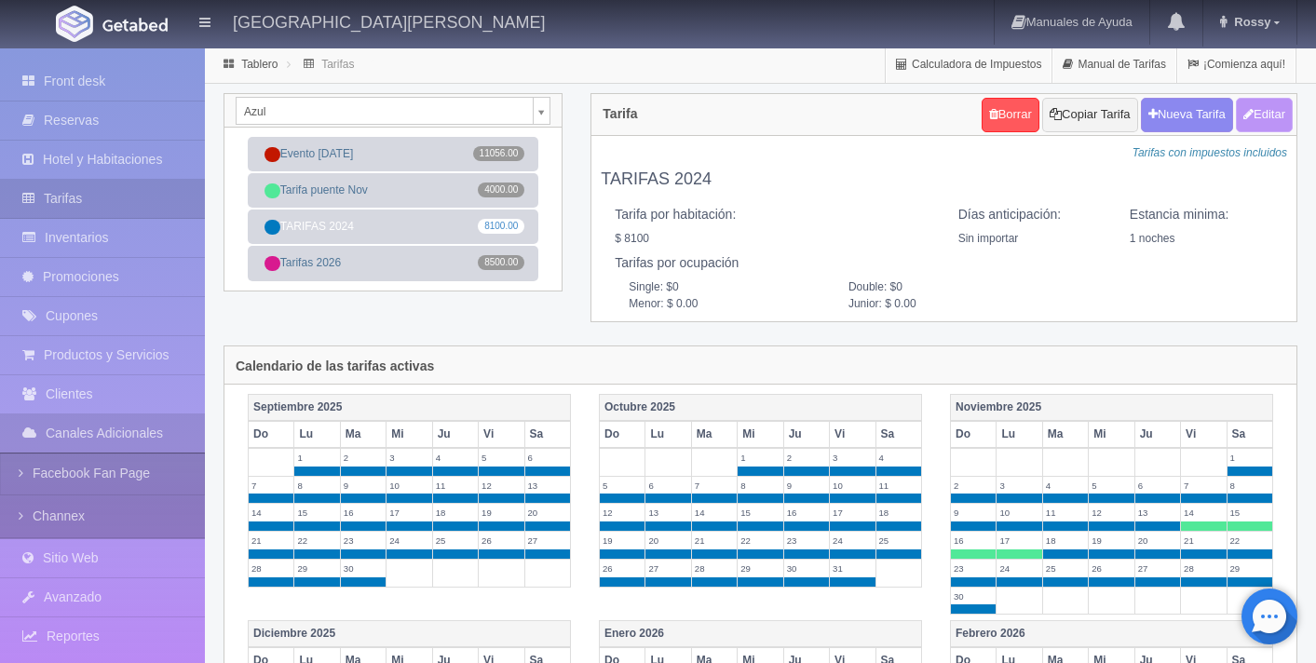
click at [1251, 124] on button "Editar" at bounding box center [1264, 115] width 57 height 34
type input "TARIFAS 2024"
select select "0"
type input "1"
checkbox input "true"
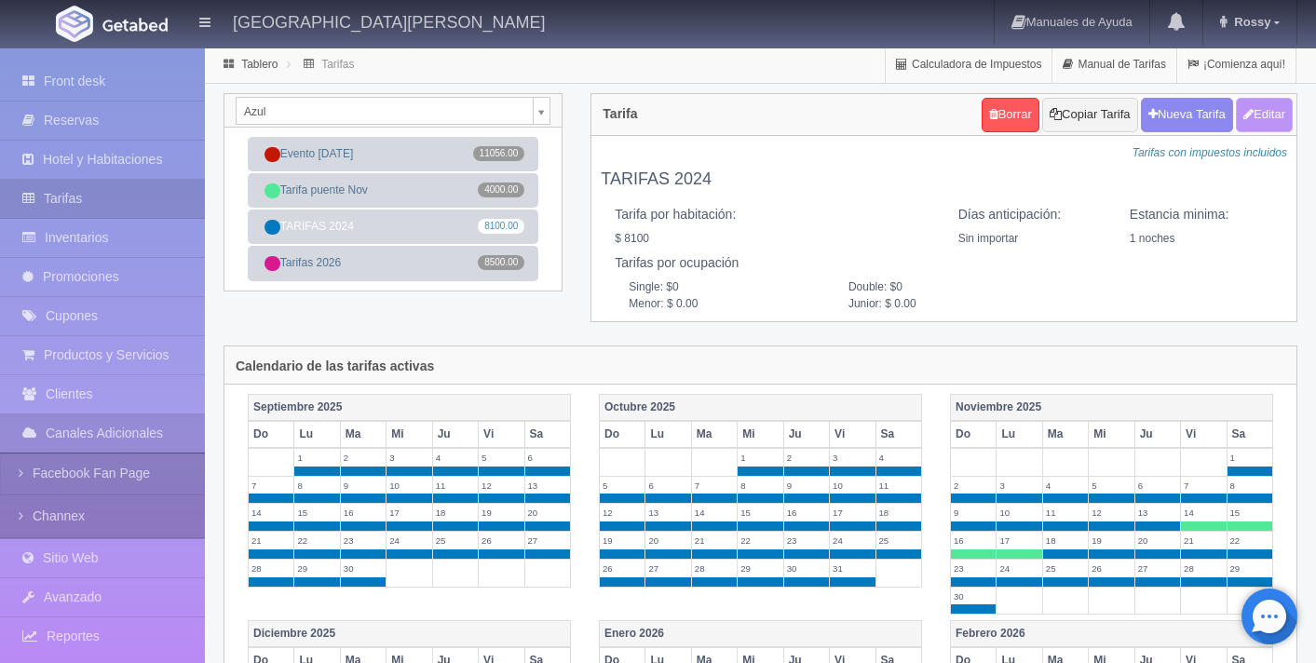
type input "8100.00"
checkbox input "true"
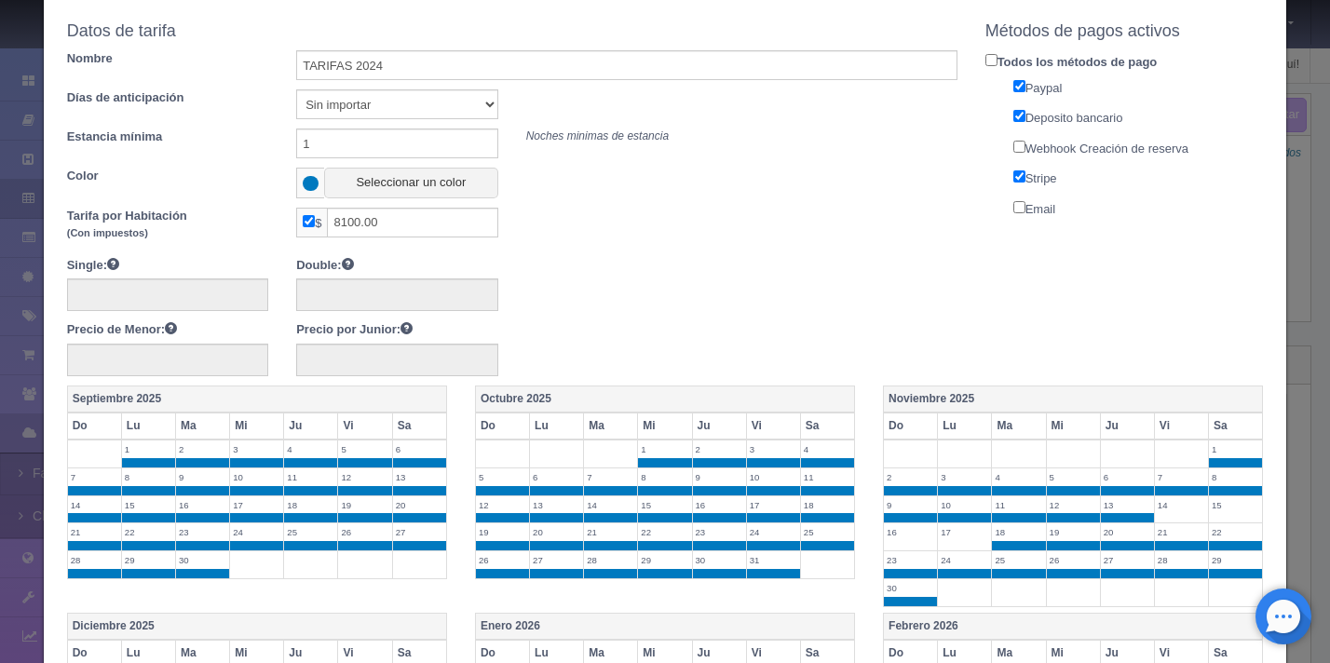
scroll to position [109, 0]
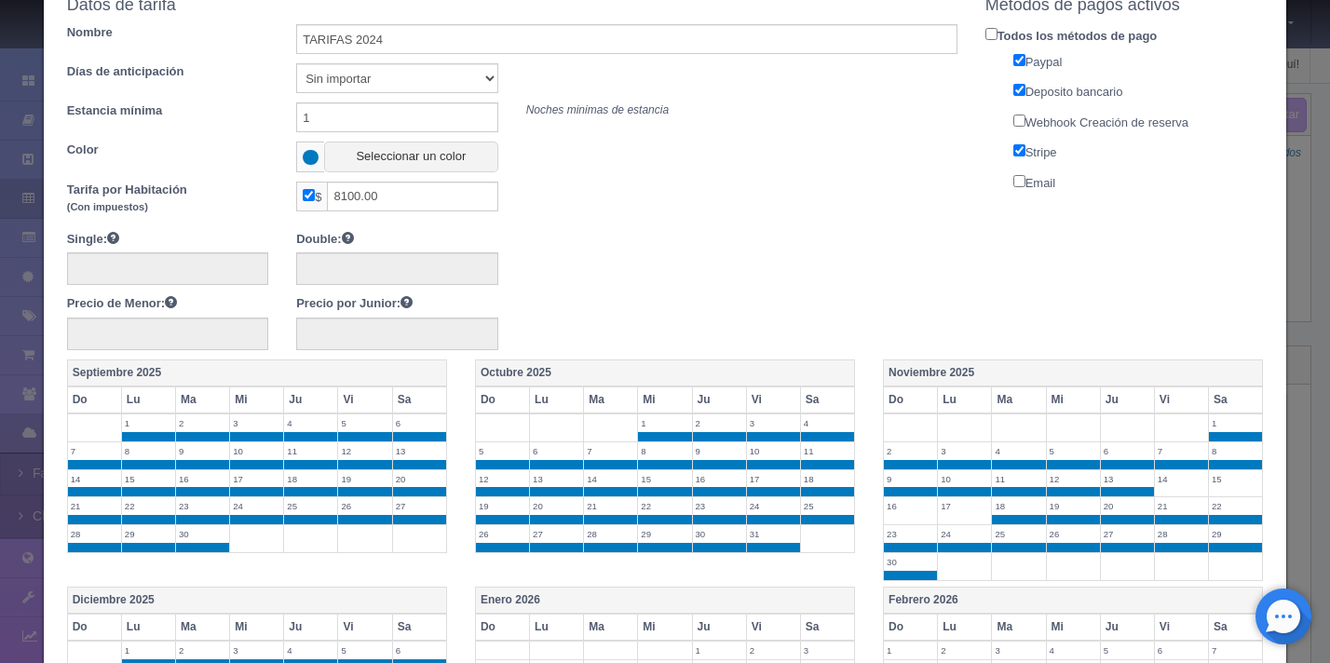
click at [1171, 492] on td "14" at bounding box center [1181, 483] width 54 height 28
click at [1216, 493] on td "15" at bounding box center [1236, 483] width 54 height 28
click at [953, 512] on label "17" at bounding box center [964, 506] width 53 height 18
click at [904, 515] on td "16" at bounding box center [911, 511] width 54 height 28
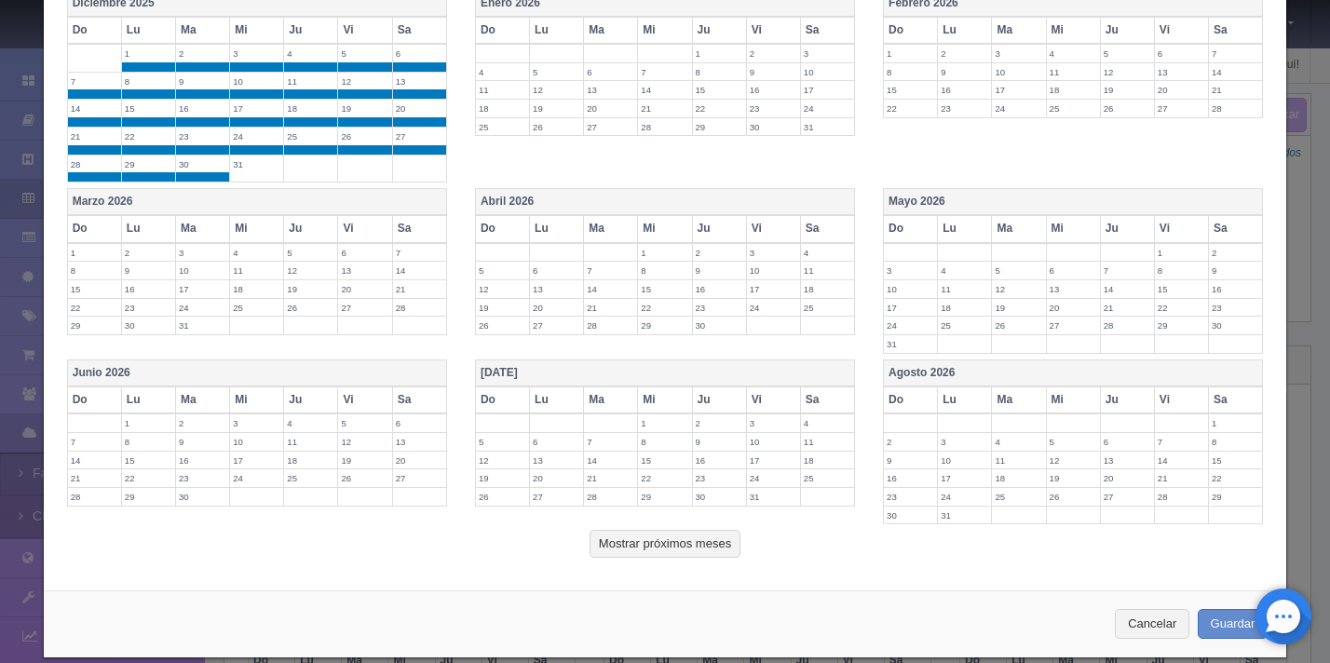
scroll to position [727, 0]
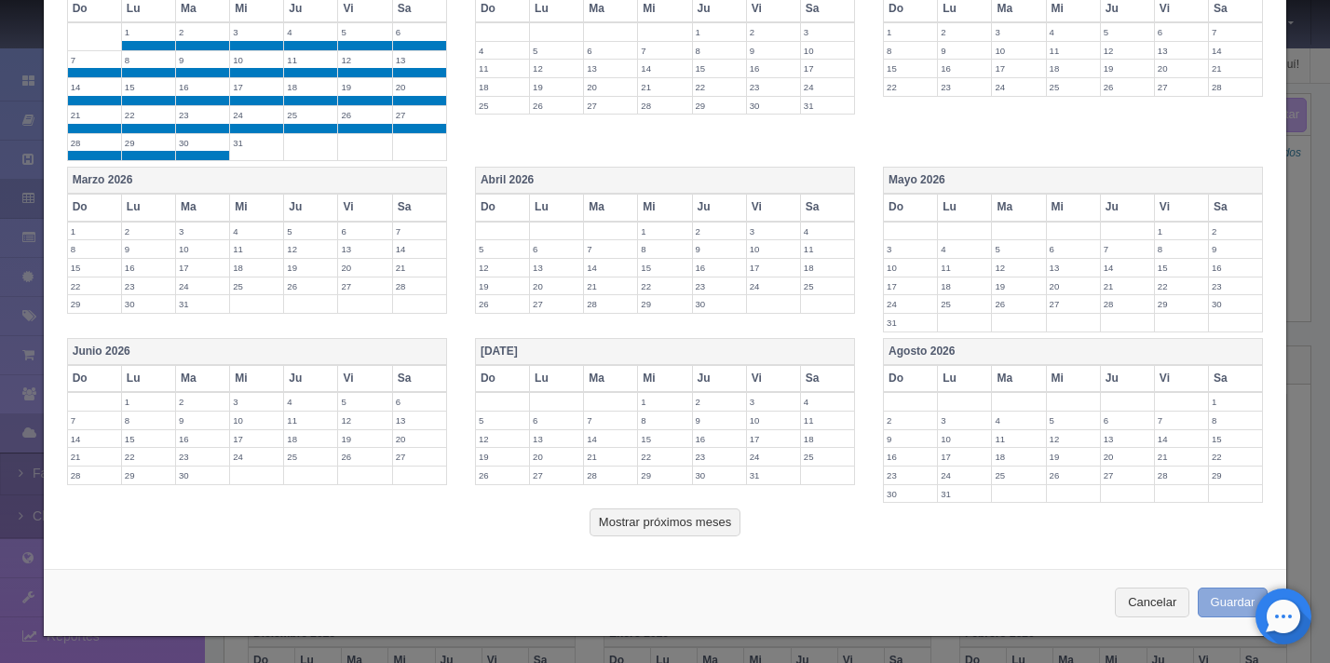
click at [1225, 608] on button "Guardar" at bounding box center [1233, 603] width 71 height 31
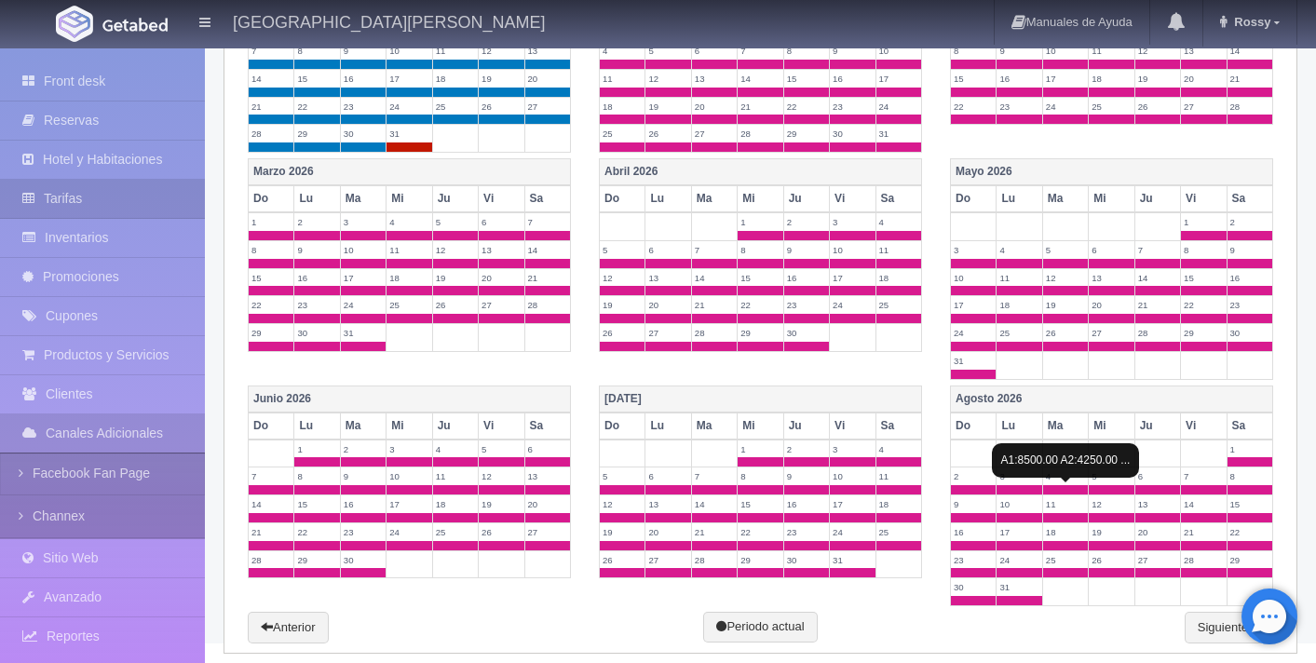
scroll to position [663, 0]
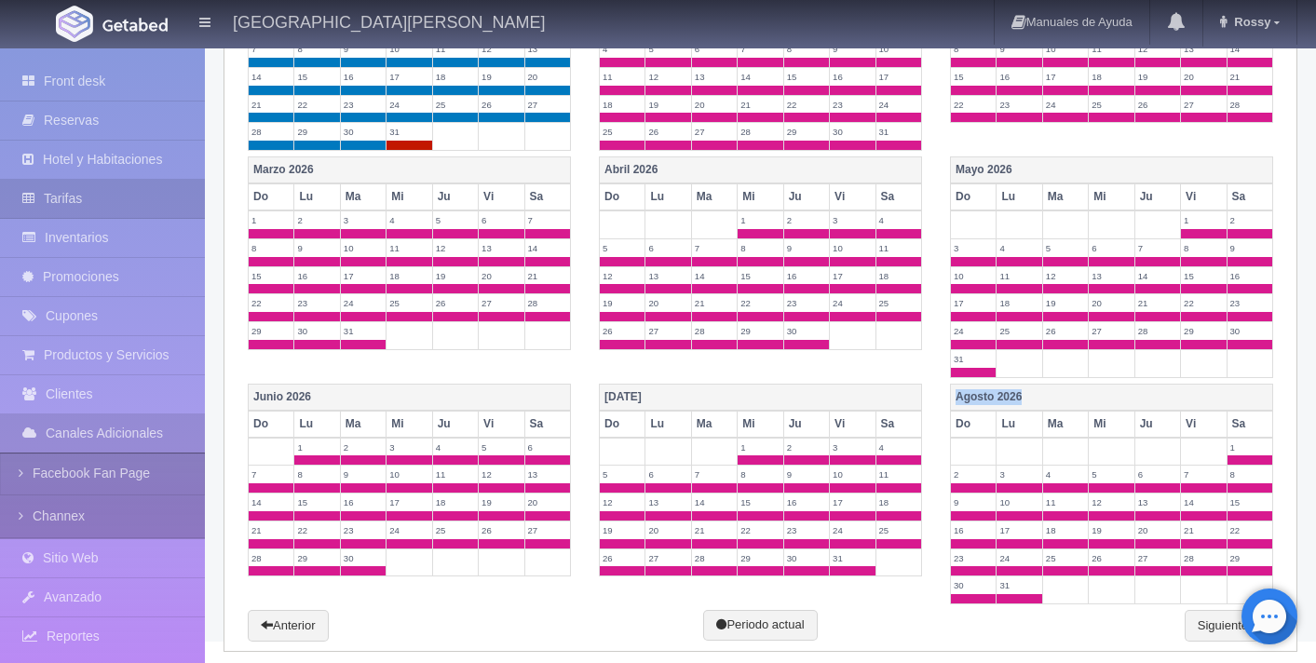
drag, startPoint x: 957, startPoint y: 394, endPoint x: 1090, endPoint y: 396, distance: 133.2
click at [1090, 396] on th "Agosto 2026" at bounding box center [1112, 397] width 322 height 27
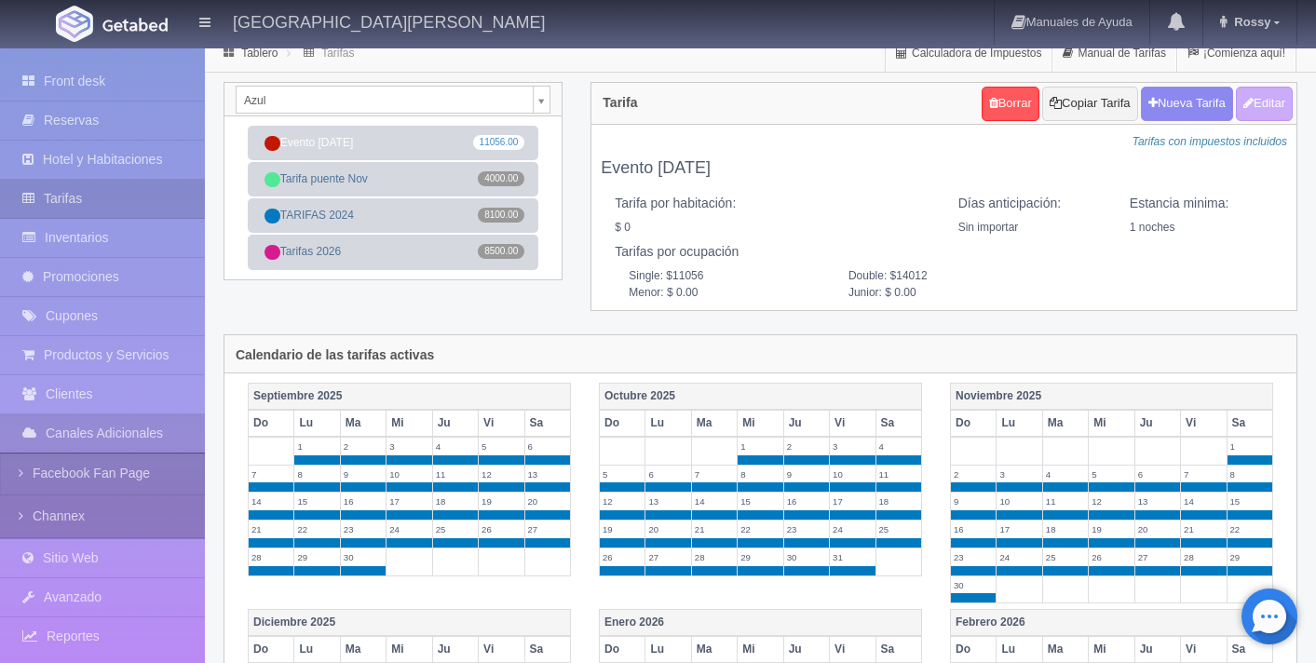
scroll to position [0, 0]
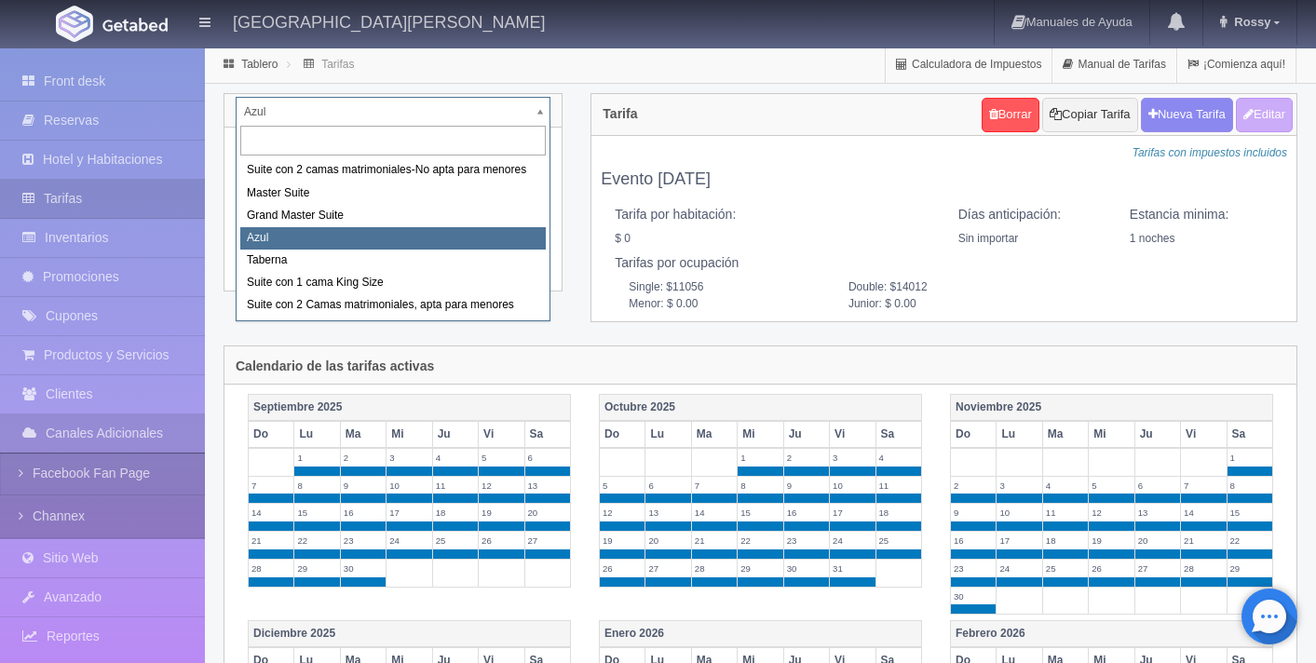
click at [544, 113] on body "[GEOGRAPHIC_DATA][PERSON_NAME] Manuales de Ayuda Actualizaciones recientes [GEO…" at bounding box center [658, 676] width 1316 height 1258
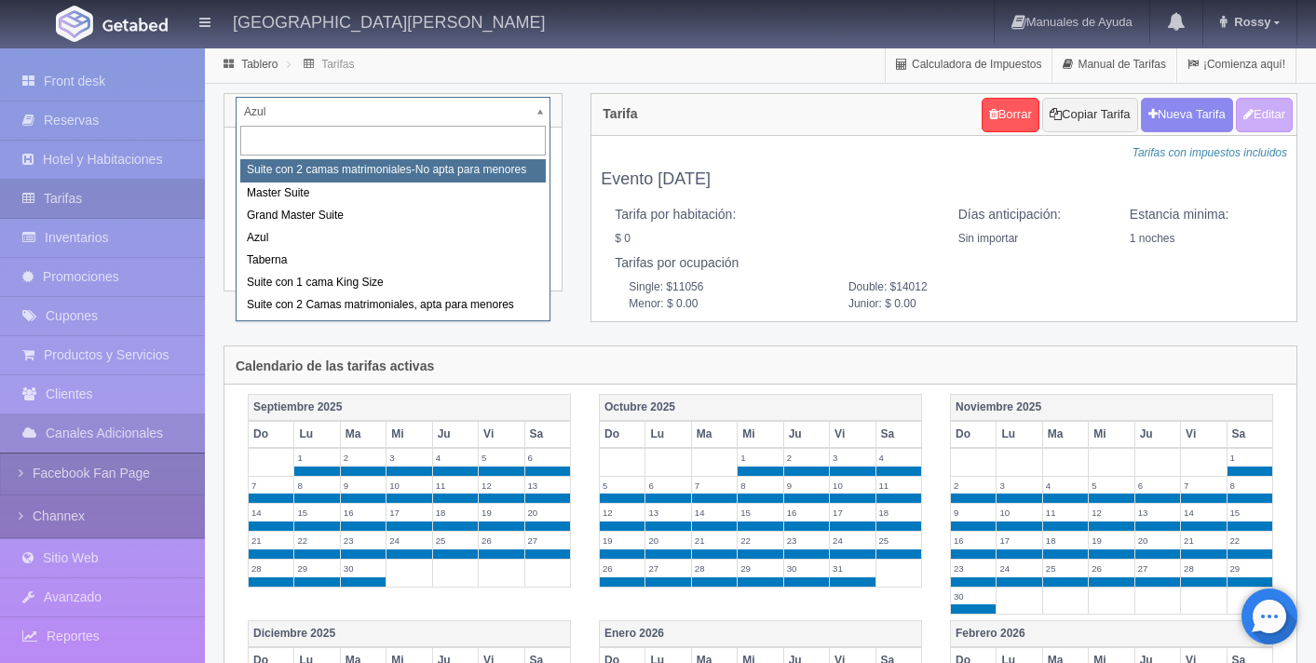
select select "1891"
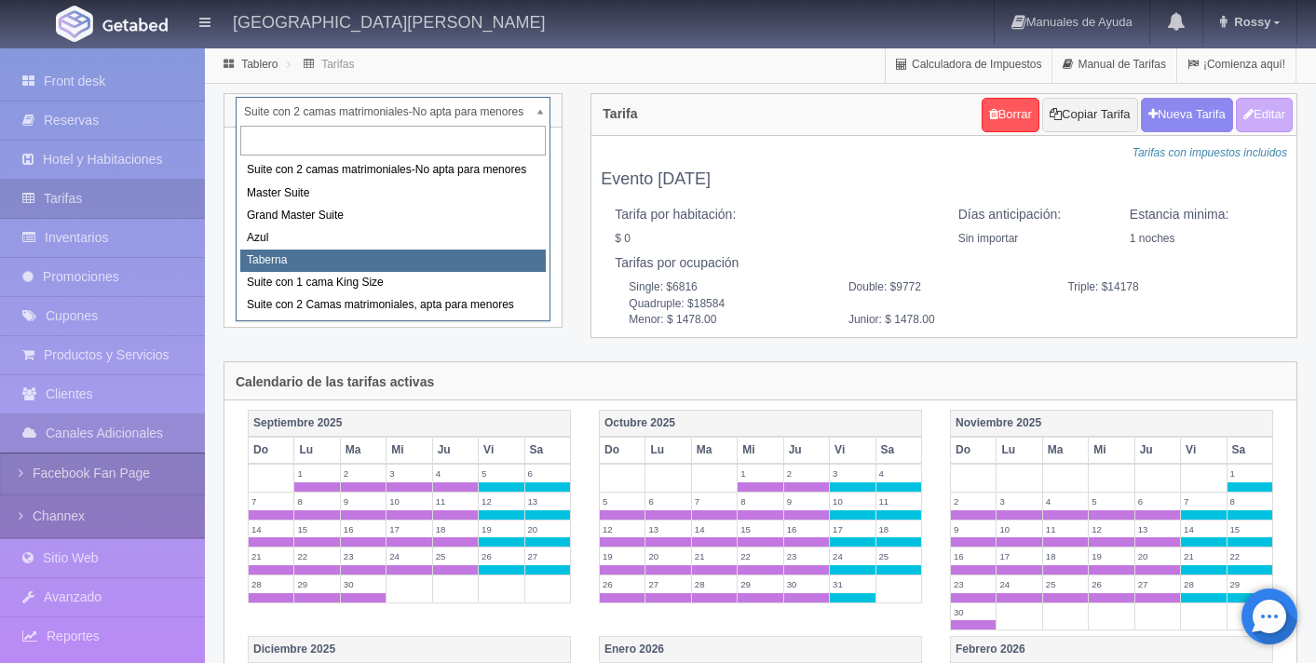
select select "1920"
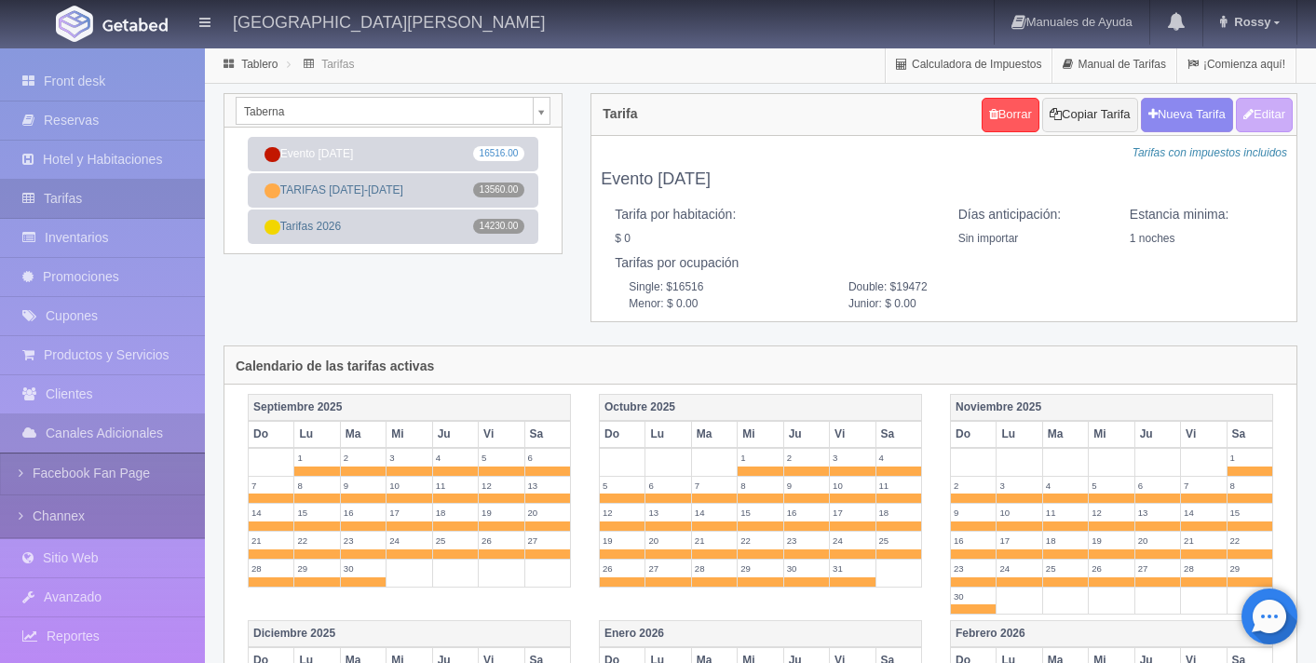
click at [553, 110] on div "Taberna Suite con 2 camas matrimoniales-No apta para menores Master Suite Grand…" at bounding box center [392, 111] width 337 height 34
click at [550, 110] on body "Hacienda El Carmen Hotel & Spa Manuales de Ayuda Actualizaciones recientes Ross…" at bounding box center [658, 658] width 1316 height 1222
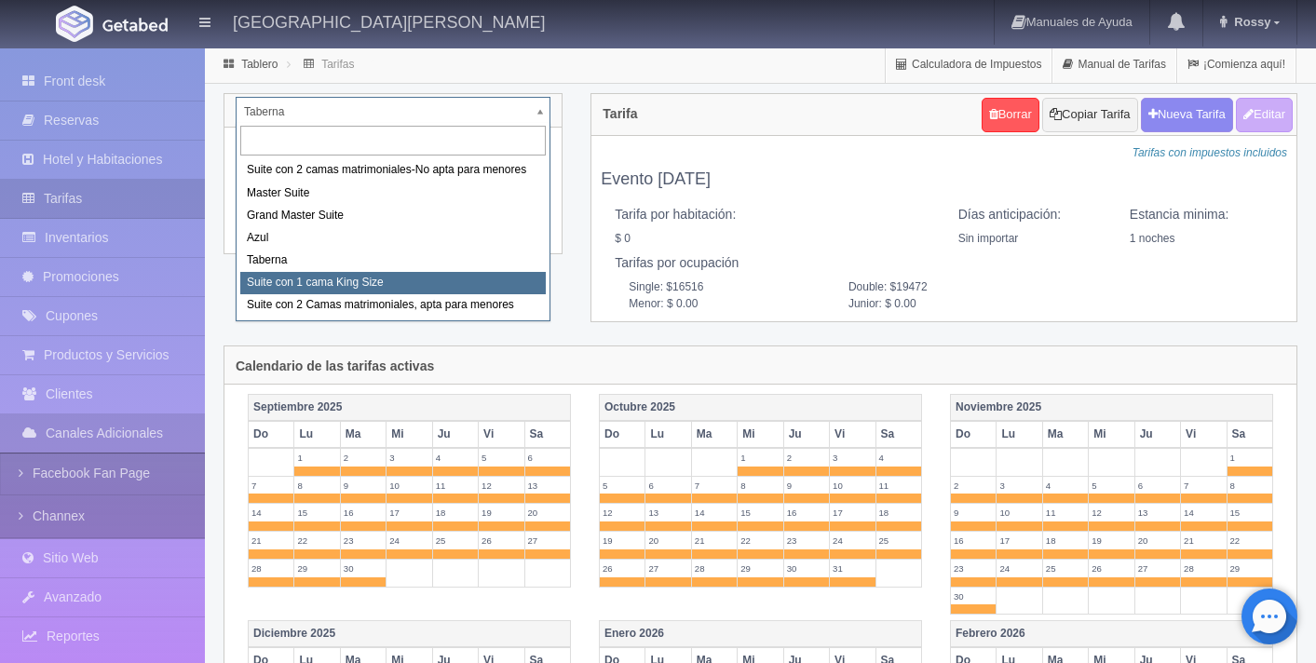
select select "1921"
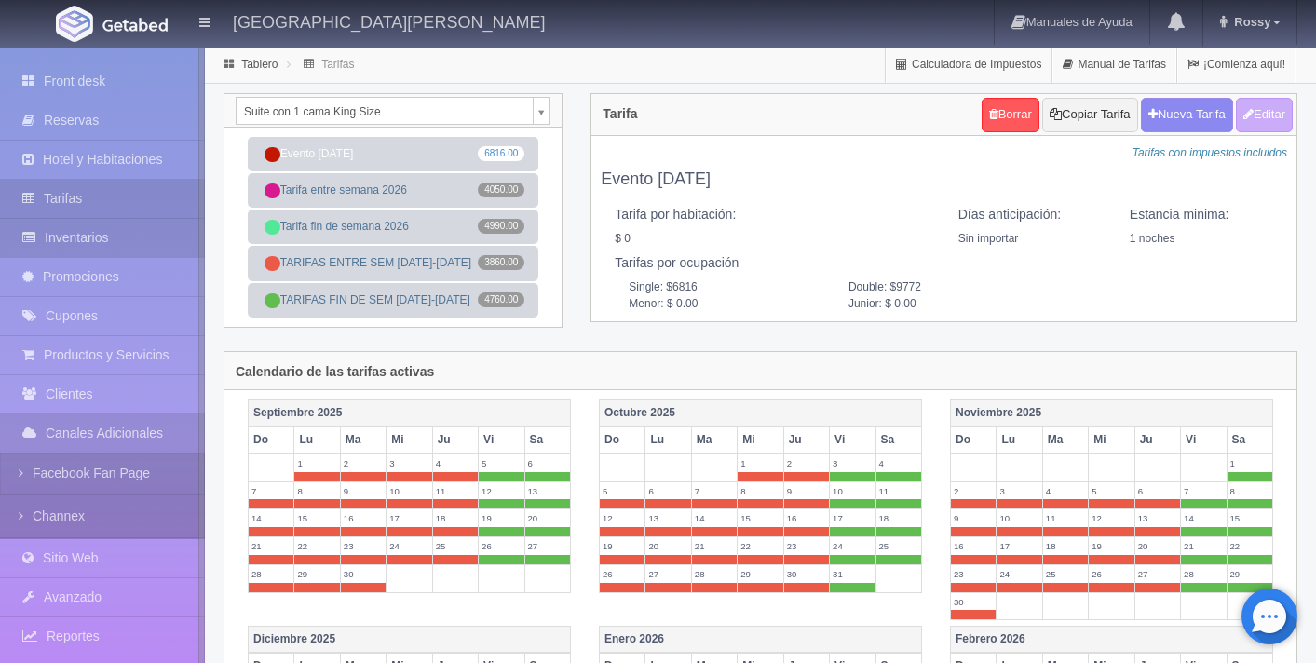
click at [120, 243] on link "Inventarios" at bounding box center [102, 238] width 205 height 38
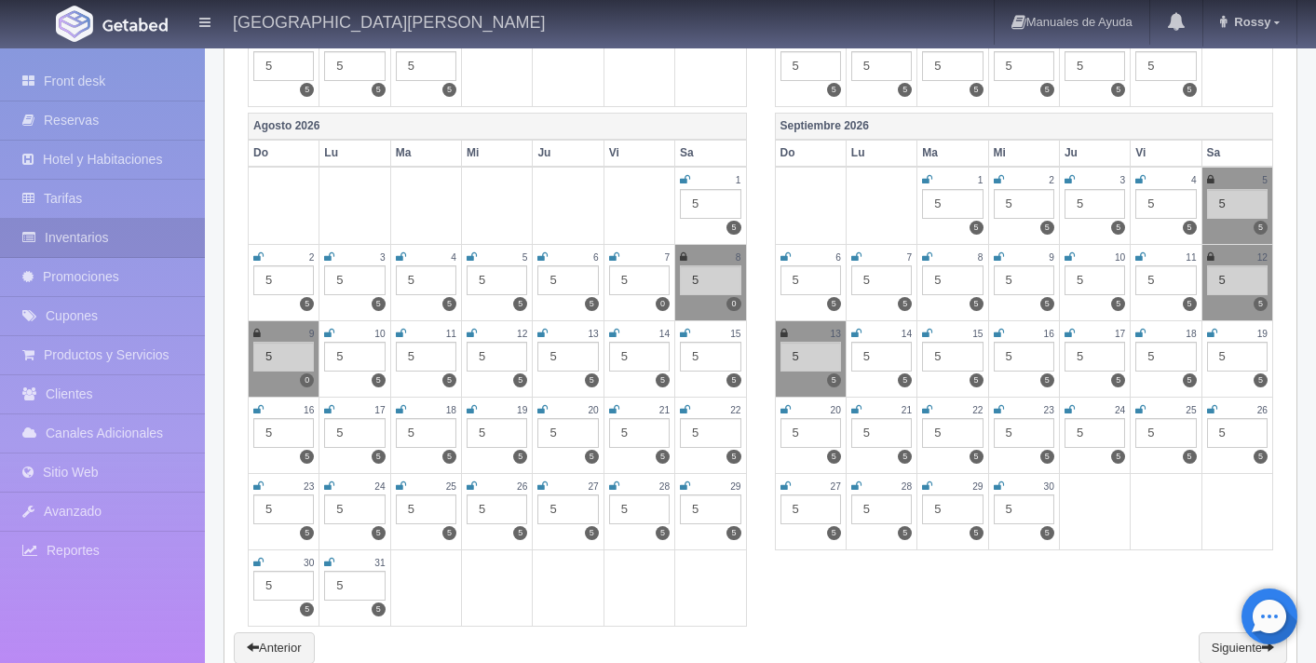
scroll to position [2600, 0]
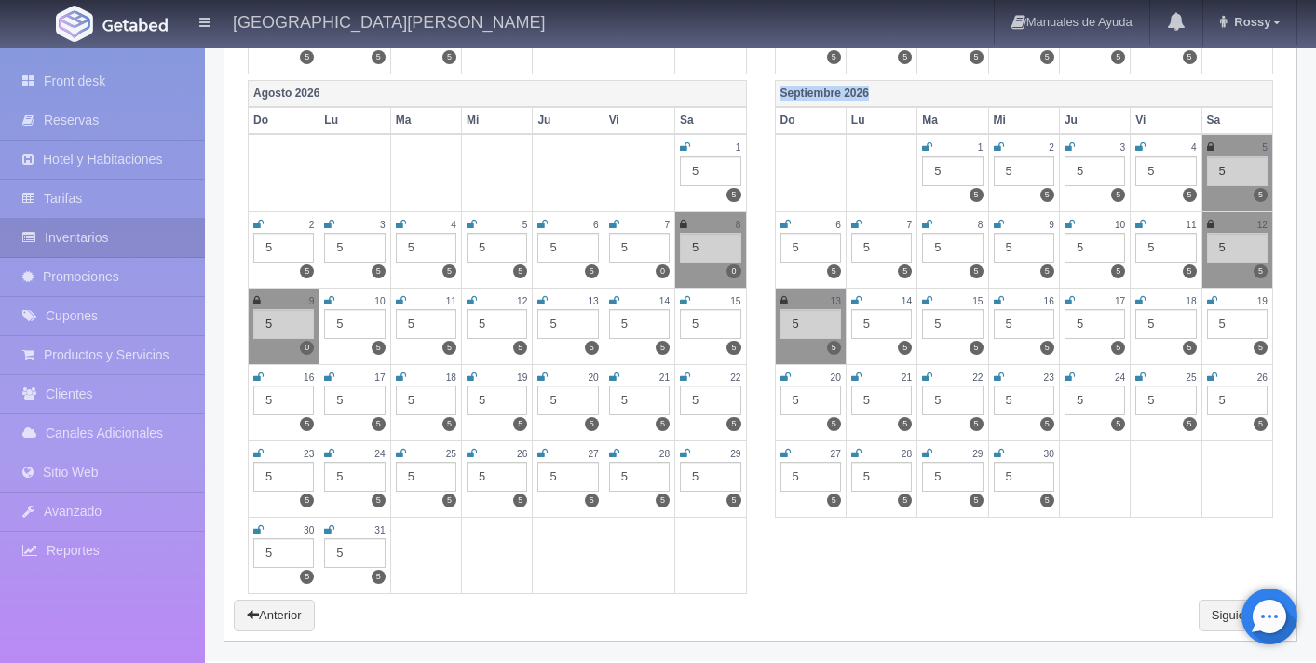
drag, startPoint x: 781, startPoint y: 95, endPoint x: 885, endPoint y: 99, distance: 104.4
click at [885, 100] on th "Septiembre 2026" at bounding box center [1024, 94] width 498 height 27
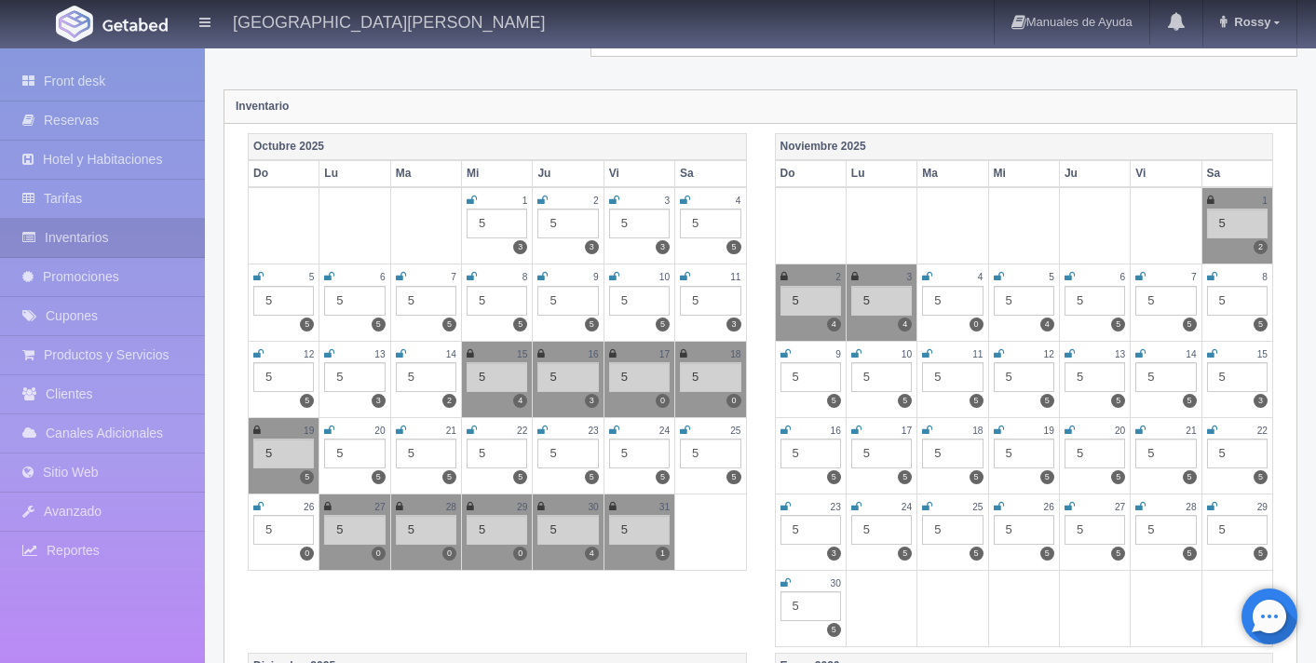
scroll to position [177, 0]
click at [109, 125] on link "Reservas" at bounding box center [102, 121] width 205 height 38
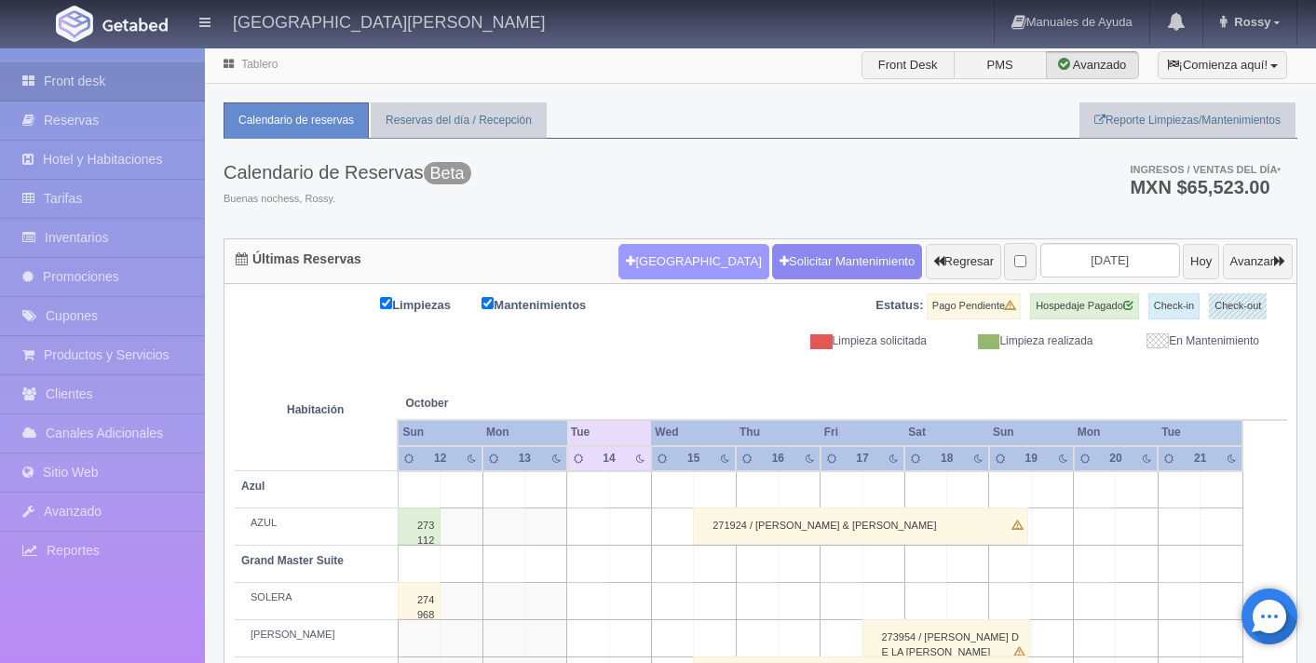
click at [669, 261] on button "[GEOGRAPHIC_DATA]" at bounding box center [693, 261] width 150 height 35
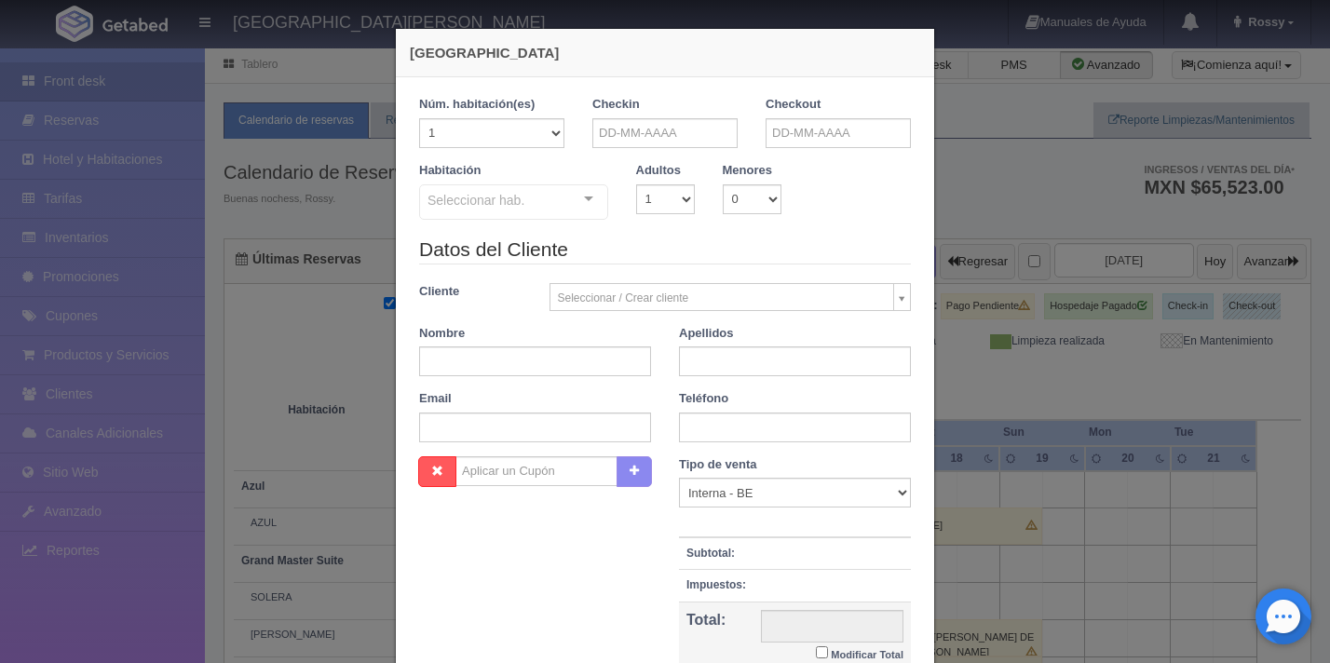
checkbox input "false"
click at [299, 217] on div "Nueva Reserva 1 Núm. habitación(es) 1 2 3 4 5 6 7 8 9 10 11 12 13 14 15 16 17 1…" at bounding box center [665, 331] width 1330 height 663
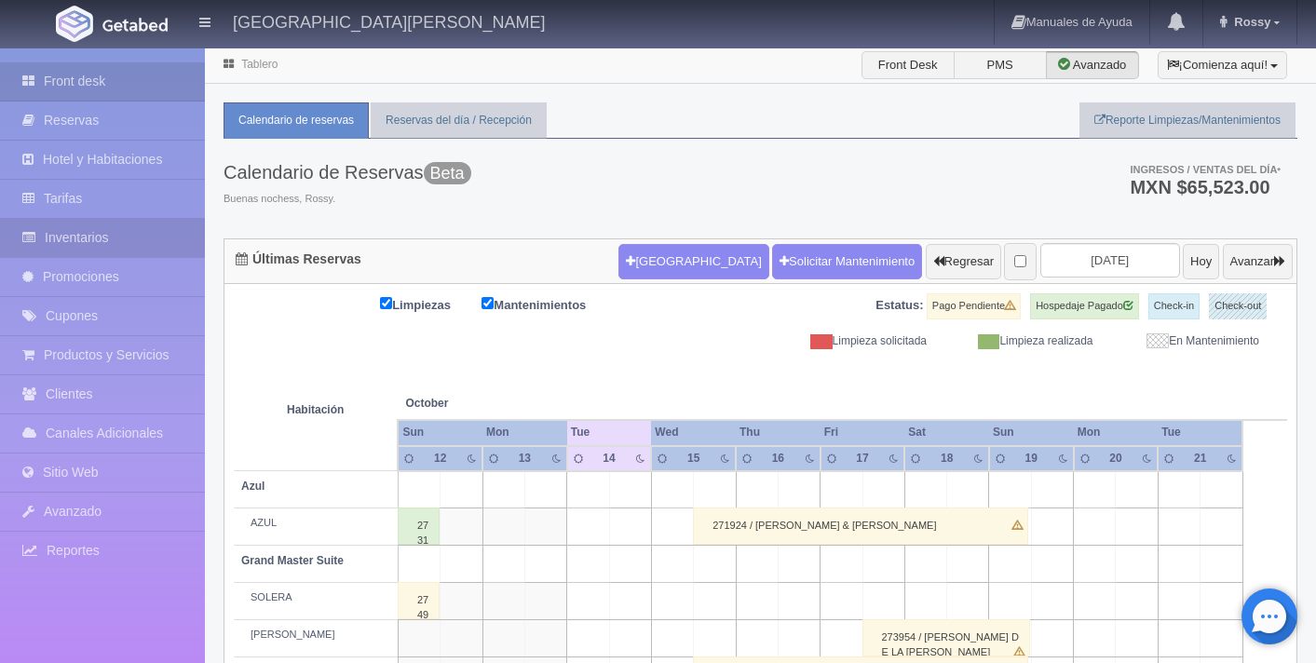
click at [110, 238] on link "Inventarios" at bounding box center [102, 238] width 205 height 38
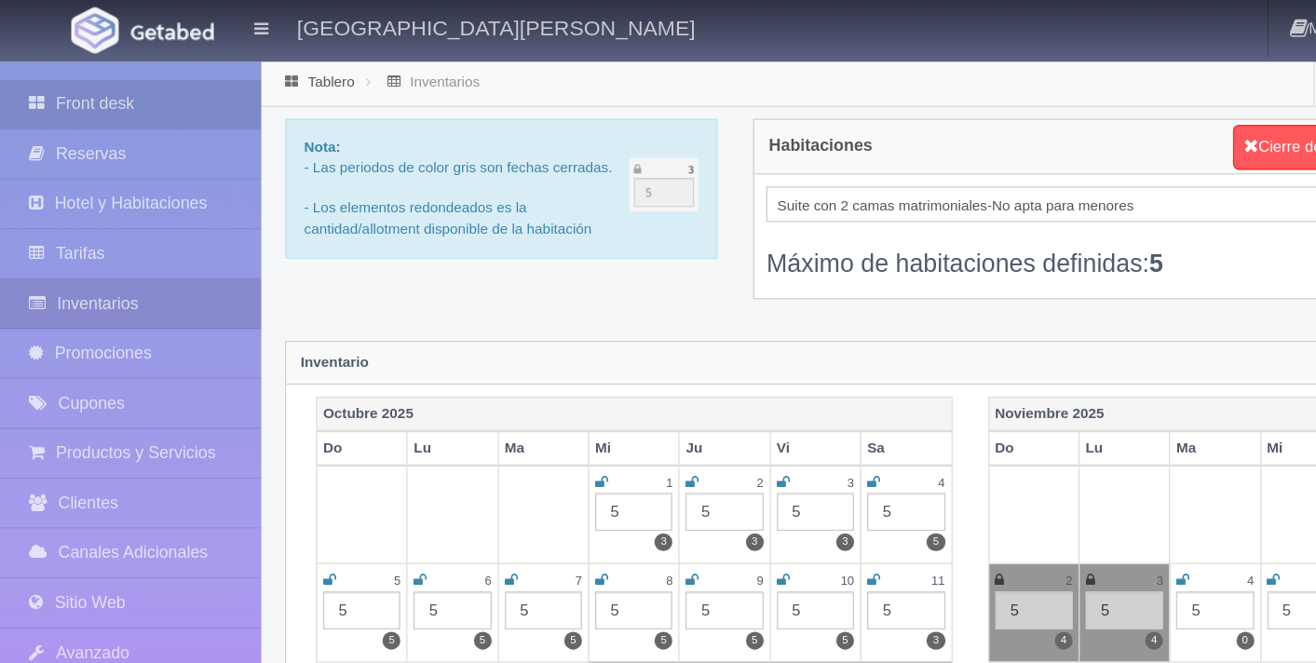
click at [77, 90] on link "Front desk" at bounding box center [102, 81] width 205 height 38
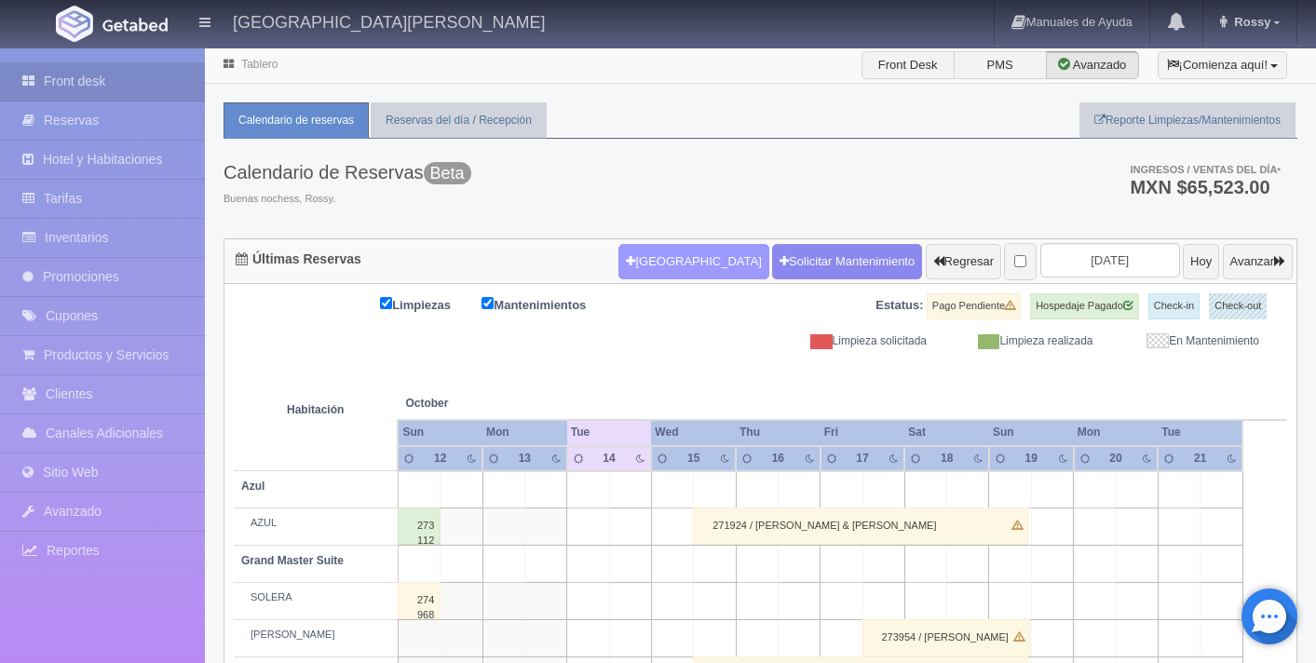
click at [675, 271] on button "[GEOGRAPHIC_DATA]" at bounding box center [693, 261] width 150 height 35
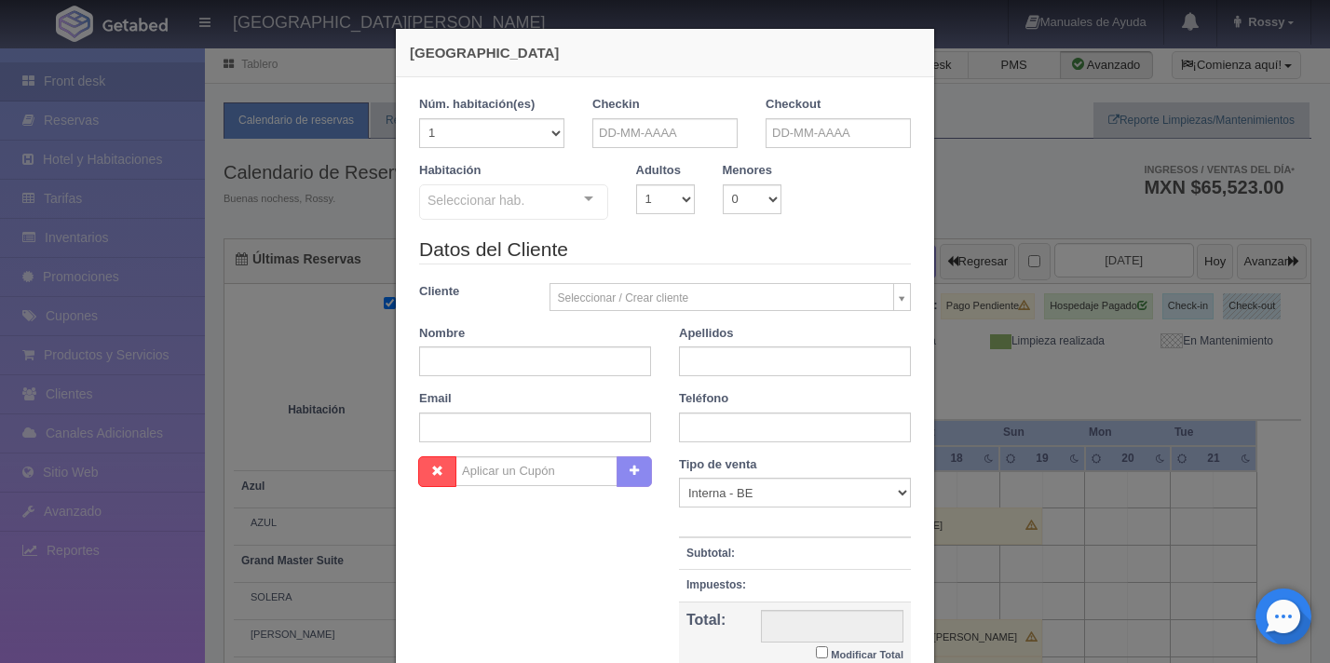
checkbox input "false"
click at [592, 138] on input "text" at bounding box center [664, 133] width 145 height 30
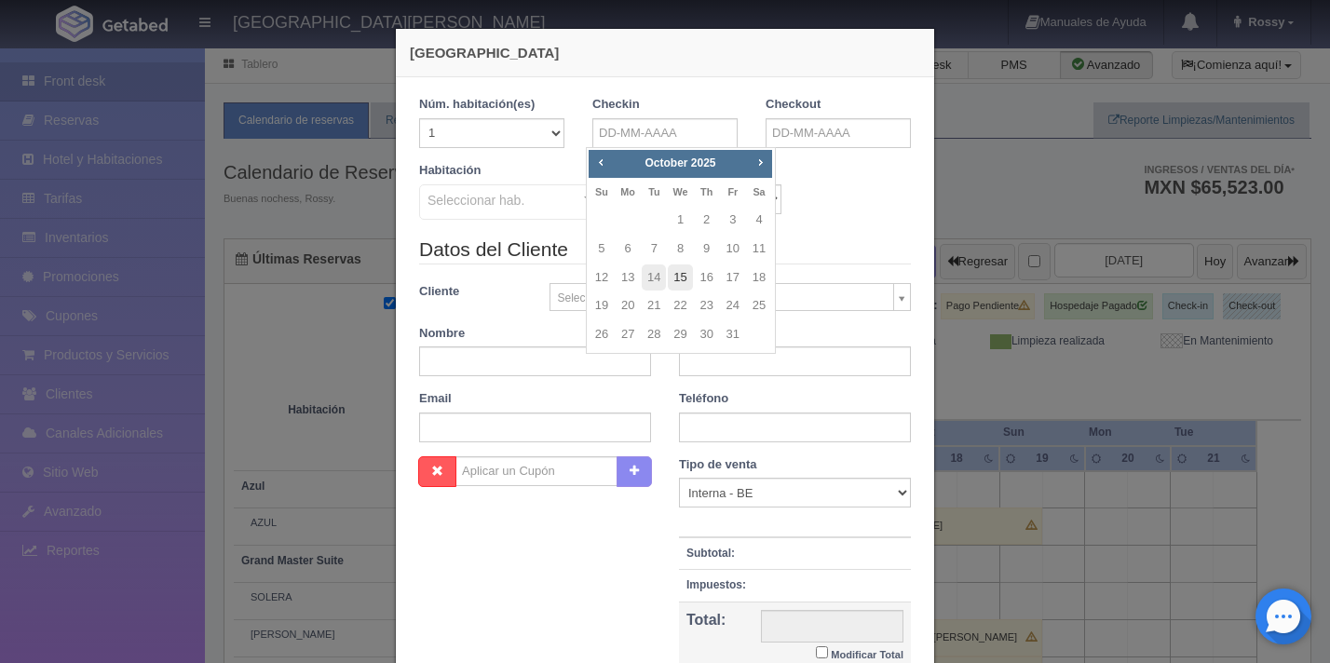
click at [684, 282] on link "15" at bounding box center [680, 278] width 24 height 27
type input "15-10-2025"
checkbox input "false"
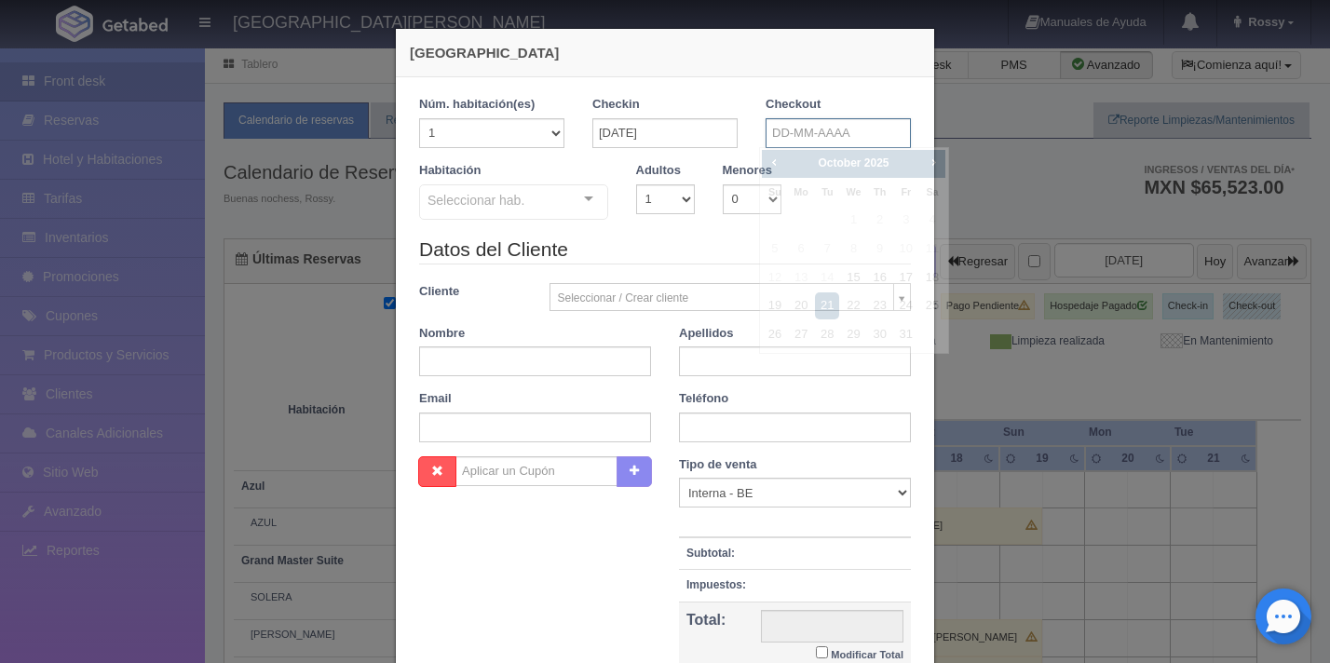
click at [848, 131] on input "text" at bounding box center [838, 133] width 145 height 30
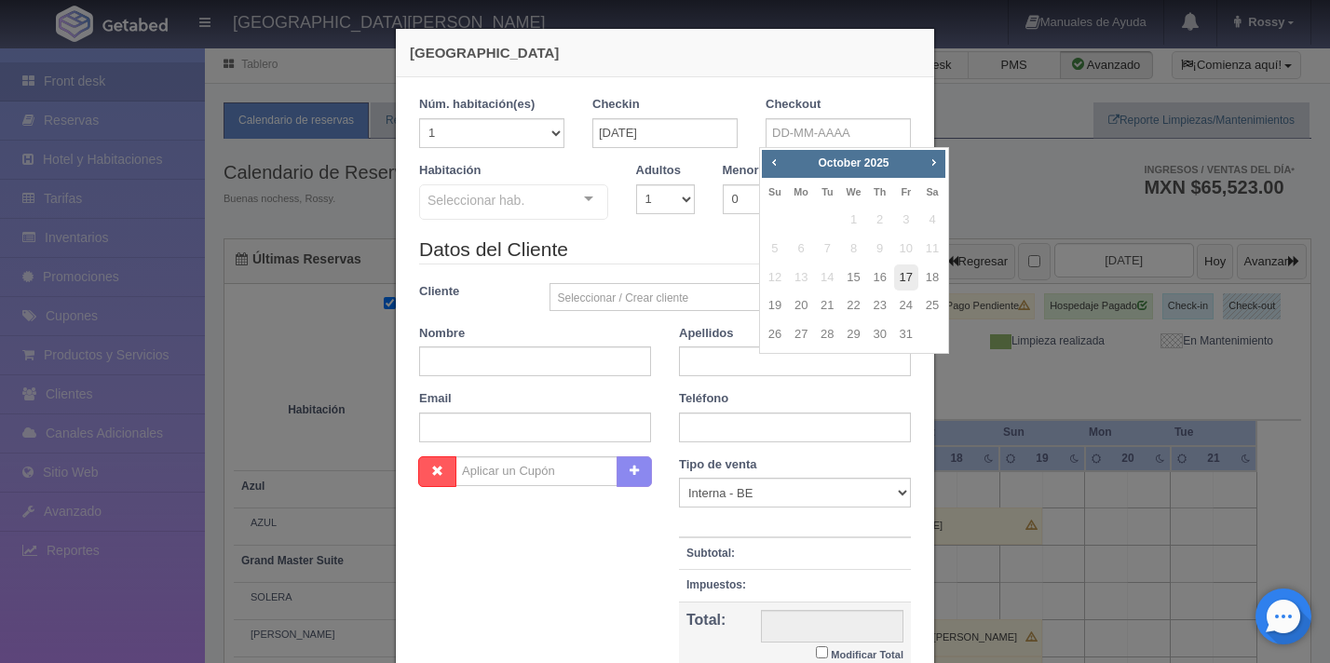
click at [900, 280] on link "17" at bounding box center [906, 278] width 24 height 27
type input "17-10-2025"
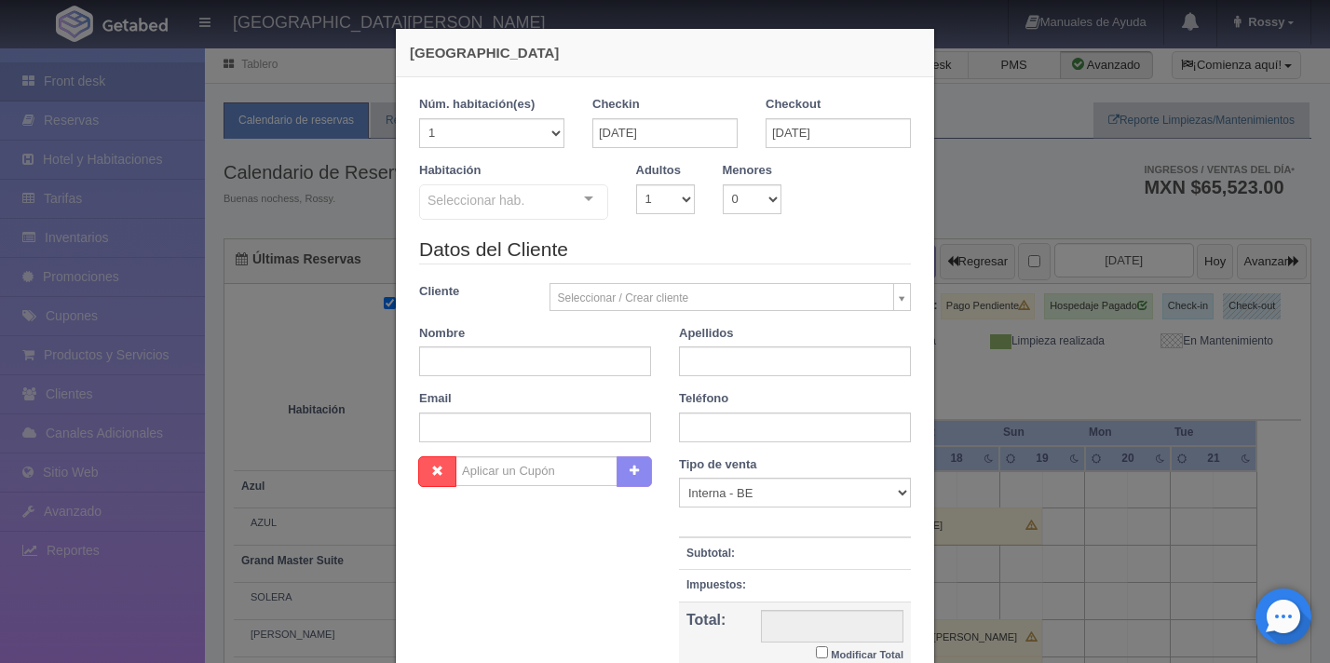
click at [587, 201] on div at bounding box center [588, 199] width 37 height 28
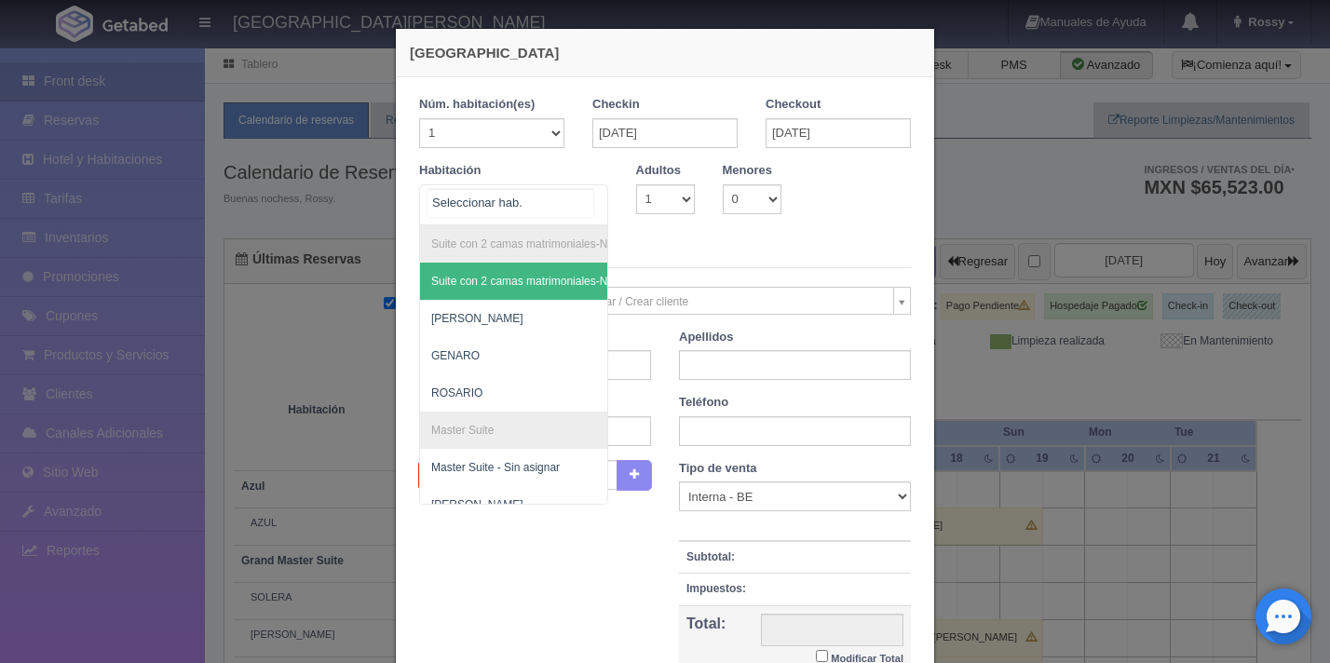
click at [535, 275] on span "Suite con 2 camas matrimoniales-No apta para menores - Sin asignar" at bounding box center [604, 281] width 346 height 13
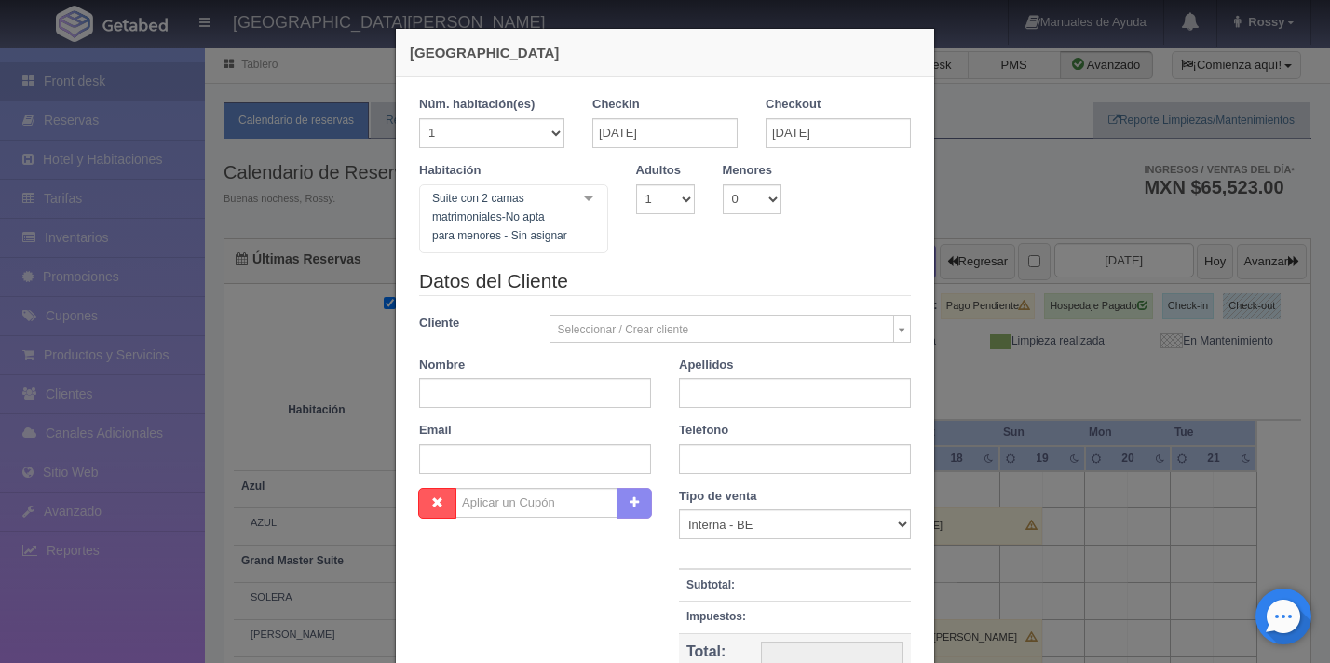
checkbox input "false"
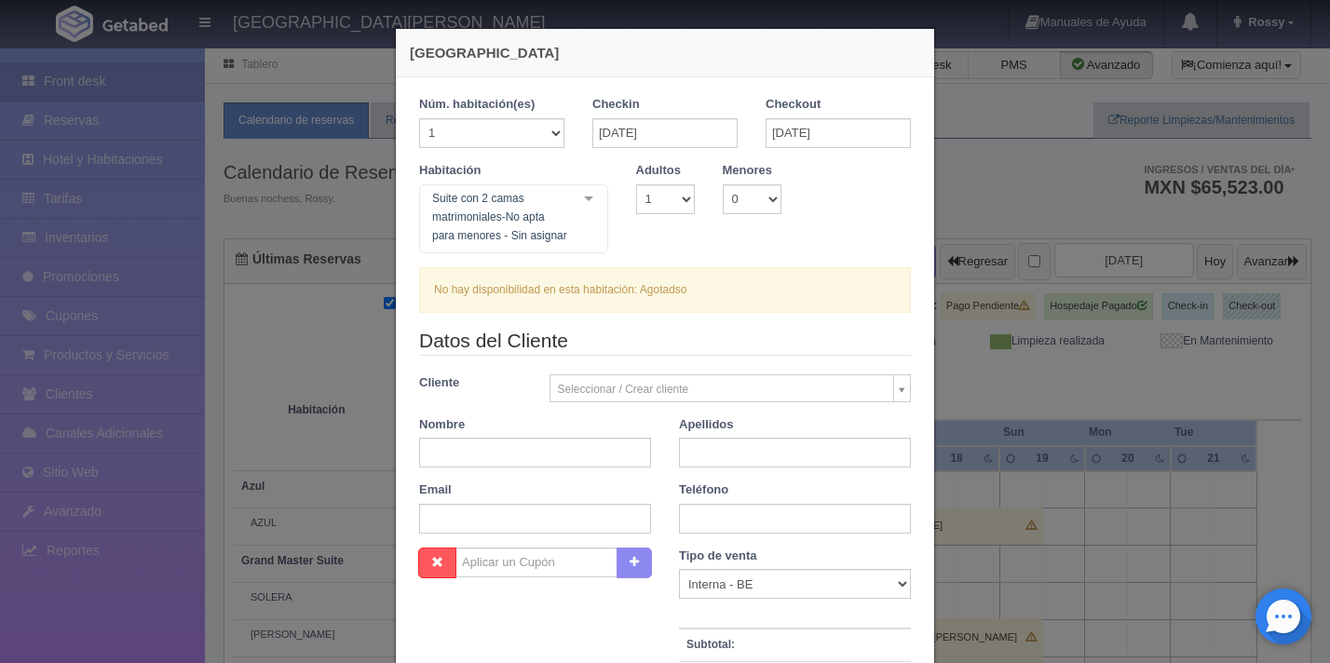
click at [1002, 174] on div "Nueva Reserva 1 Núm. habitación(es) 1 2 3 4 5 6 7 8 9 10 11 12 13 14 15 16 17 1…" at bounding box center [665, 331] width 1330 height 663
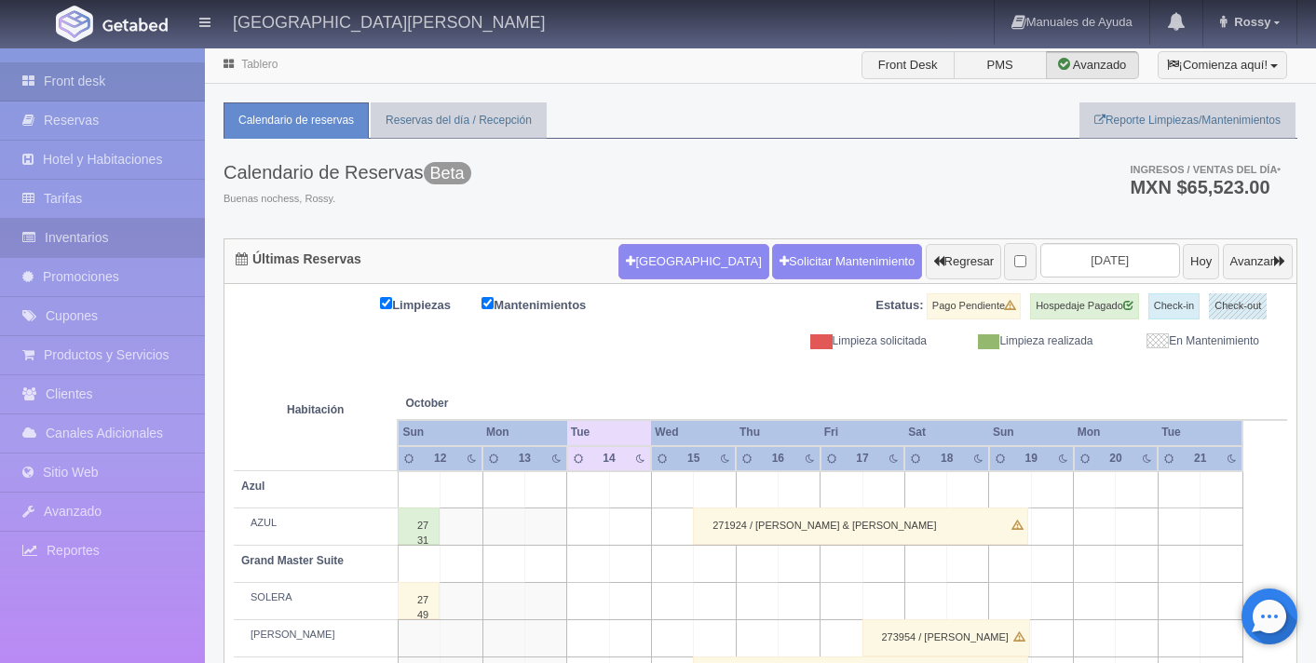
click at [121, 247] on link "Inventarios" at bounding box center [102, 238] width 205 height 38
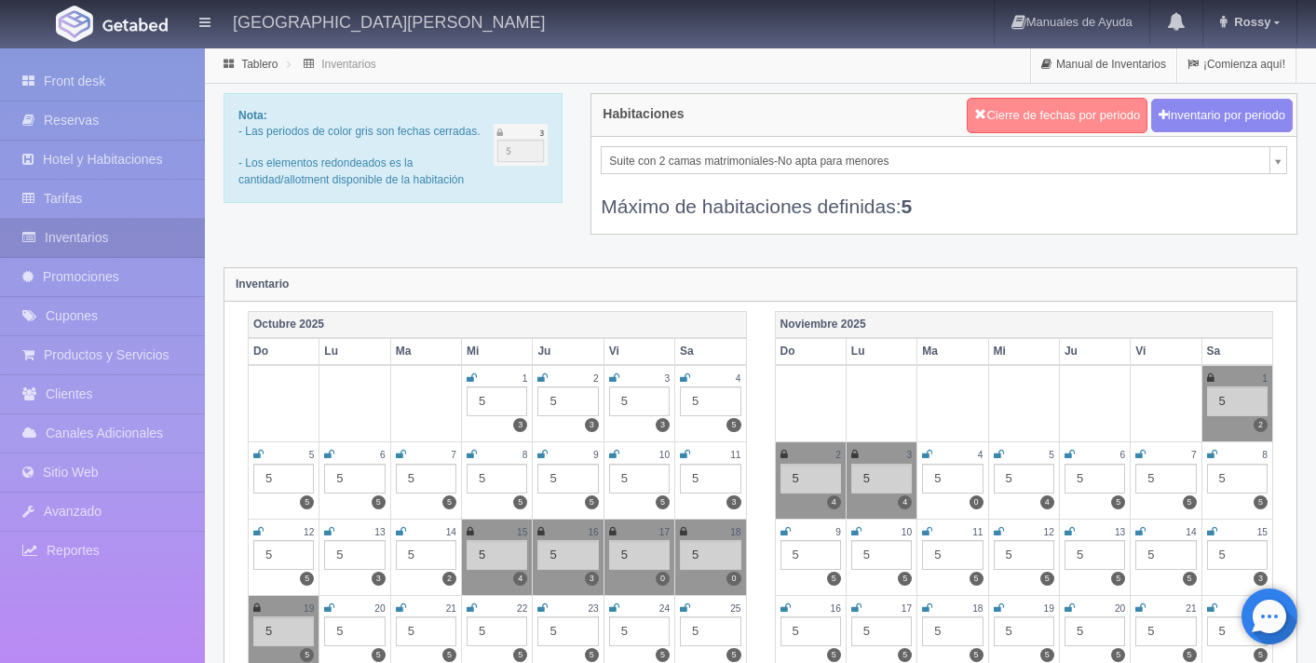
click at [1068, 112] on button "Cierre de fechas por periodo" at bounding box center [1057, 115] width 181 height 35
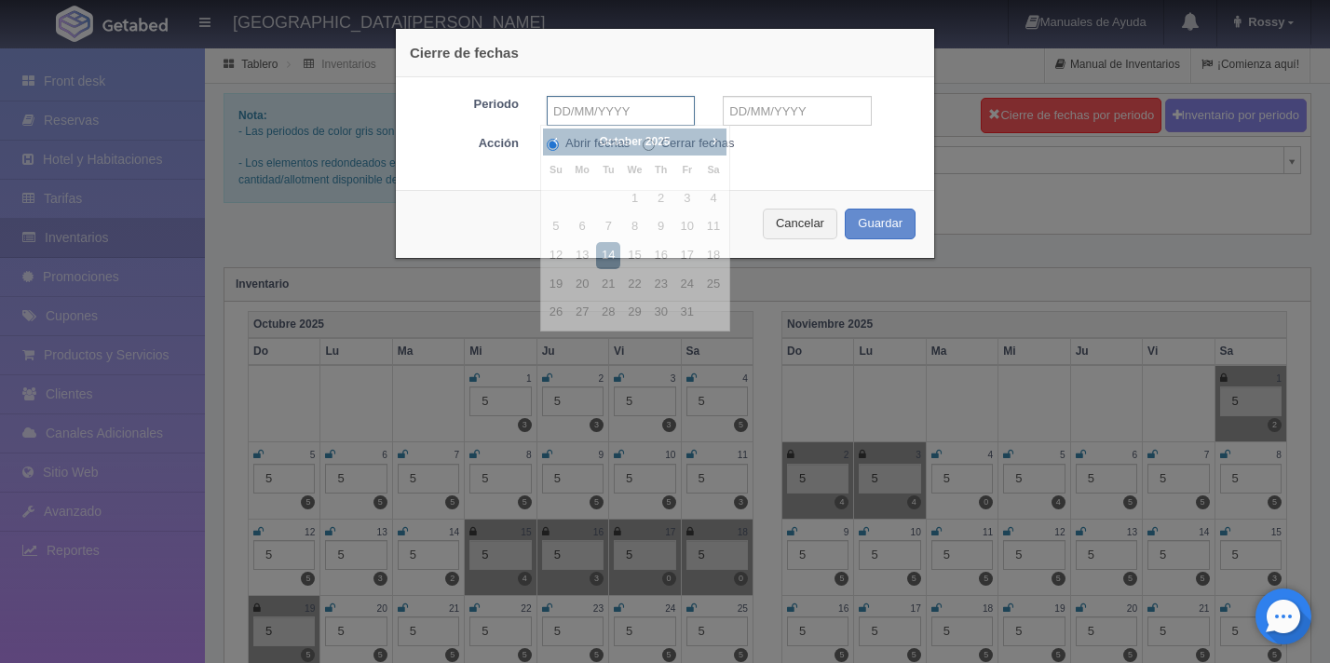
click at [588, 110] on input "text" at bounding box center [621, 111] width 148 height 30
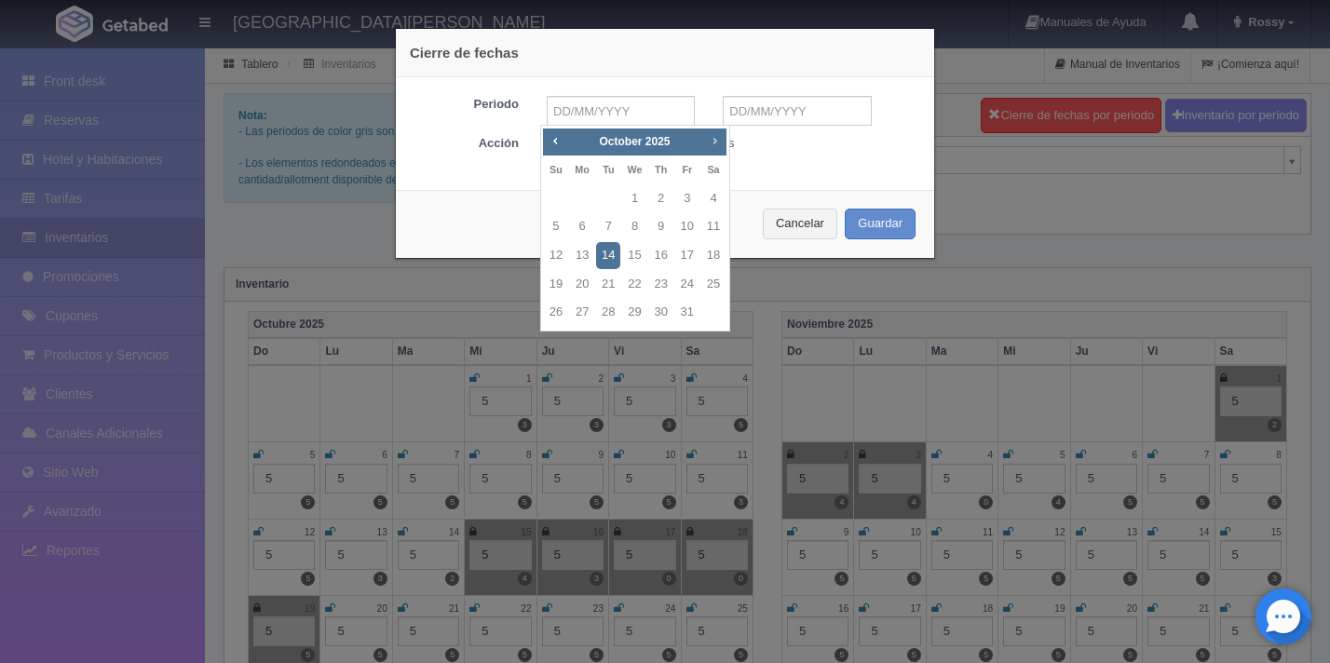
click at [713, 145] on span "Next" at bounding box center [714, 140] width 15 height 15
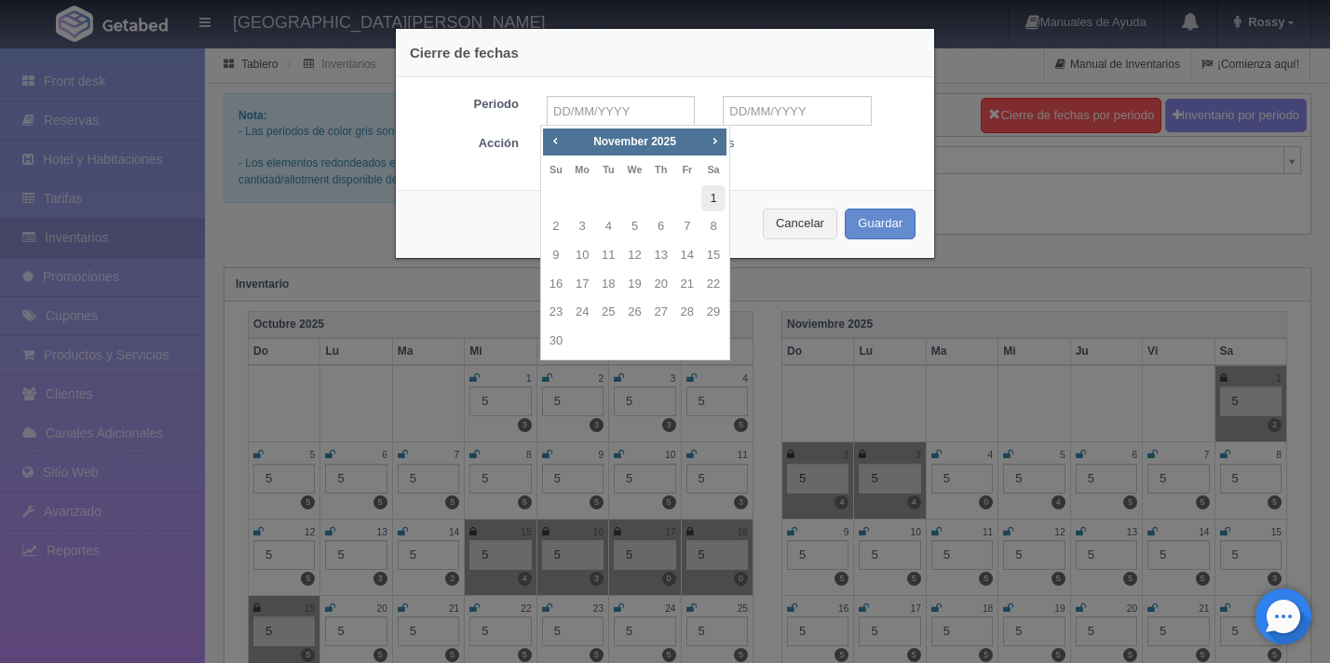
click at [705, 205] on link "1" at bounding box center [713, 198] width 24 height 27
type input "[DATE]"
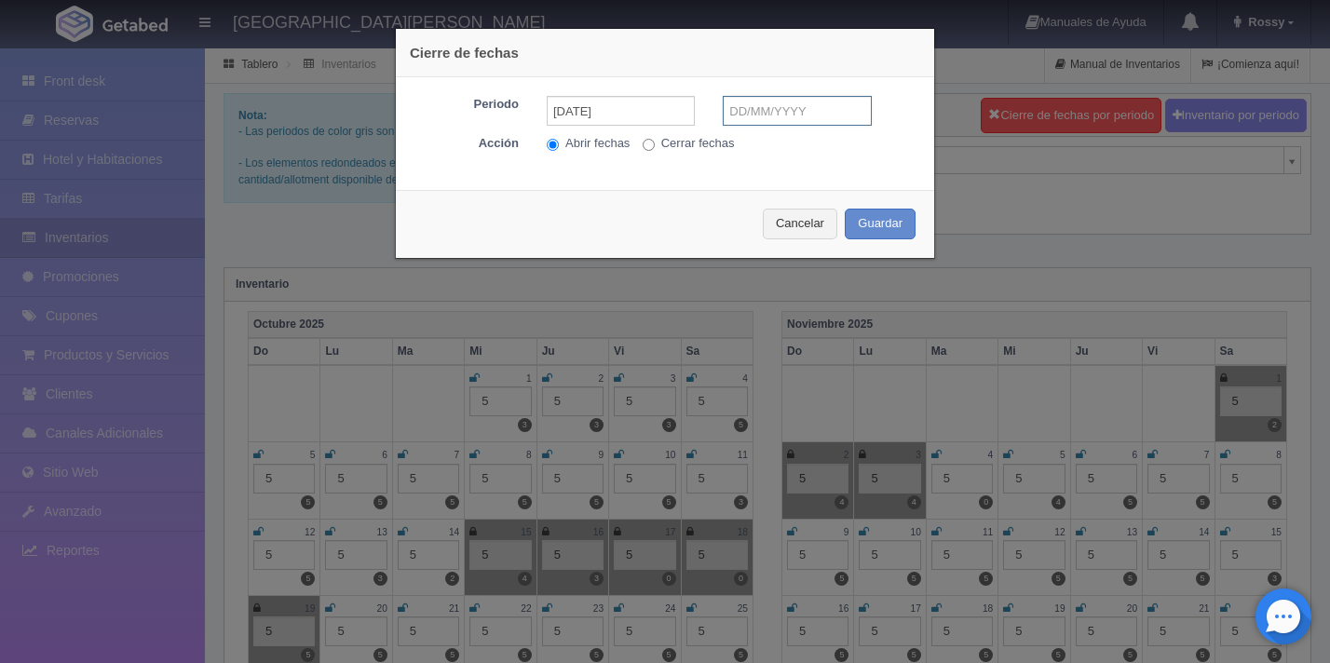
click at [735, 121] on input "text" at bounding box center [797, 111] width 148 height 30
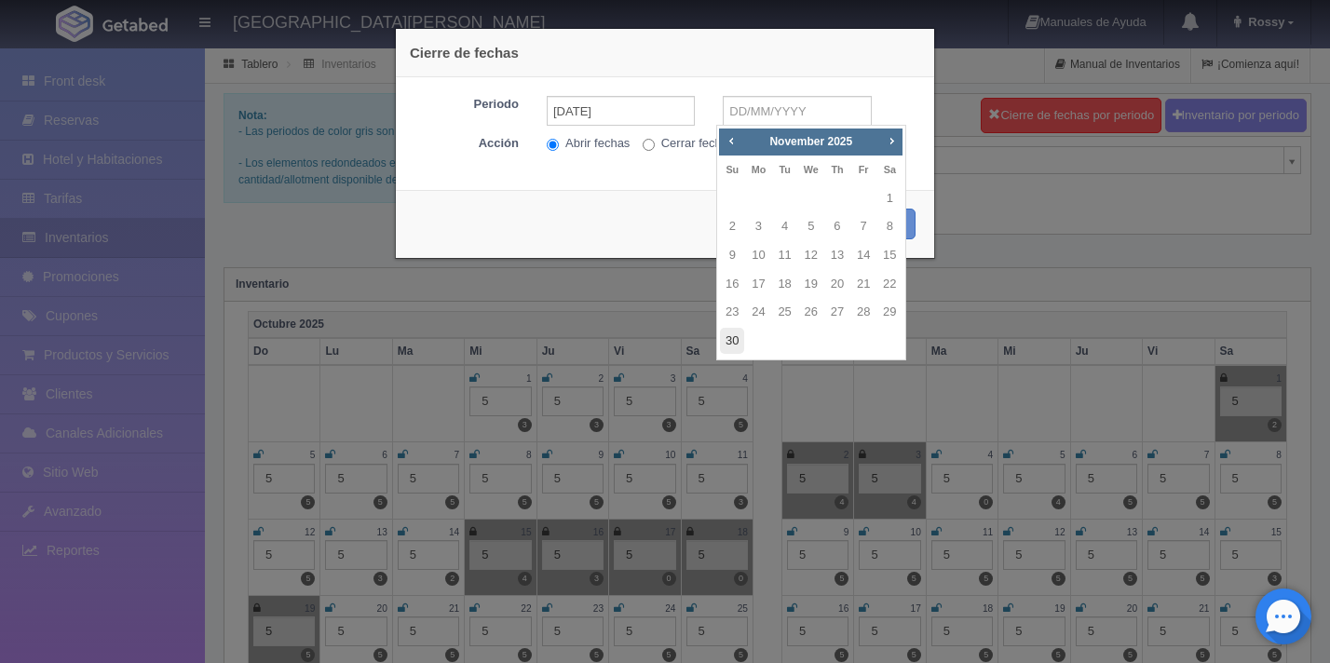
click at [732, 346] on link "30" at bounding box center [732, 341] width 24 height 27
type input "30-11-2025"
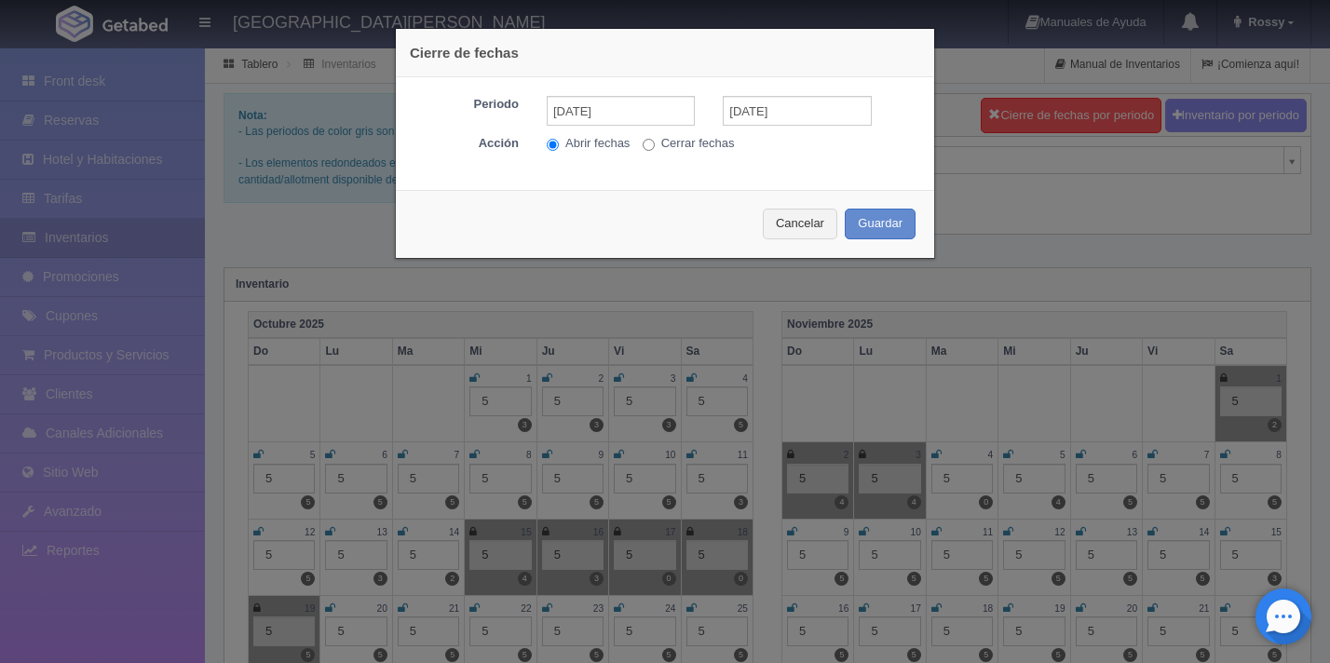
click at [1099, 226] on div "Cierre de fechas Periodo 01-11-2025 30-11-2025 Acción Abrir fechas Cerrar fecha…" at bounding box center [665, 331] width 1330 height 663
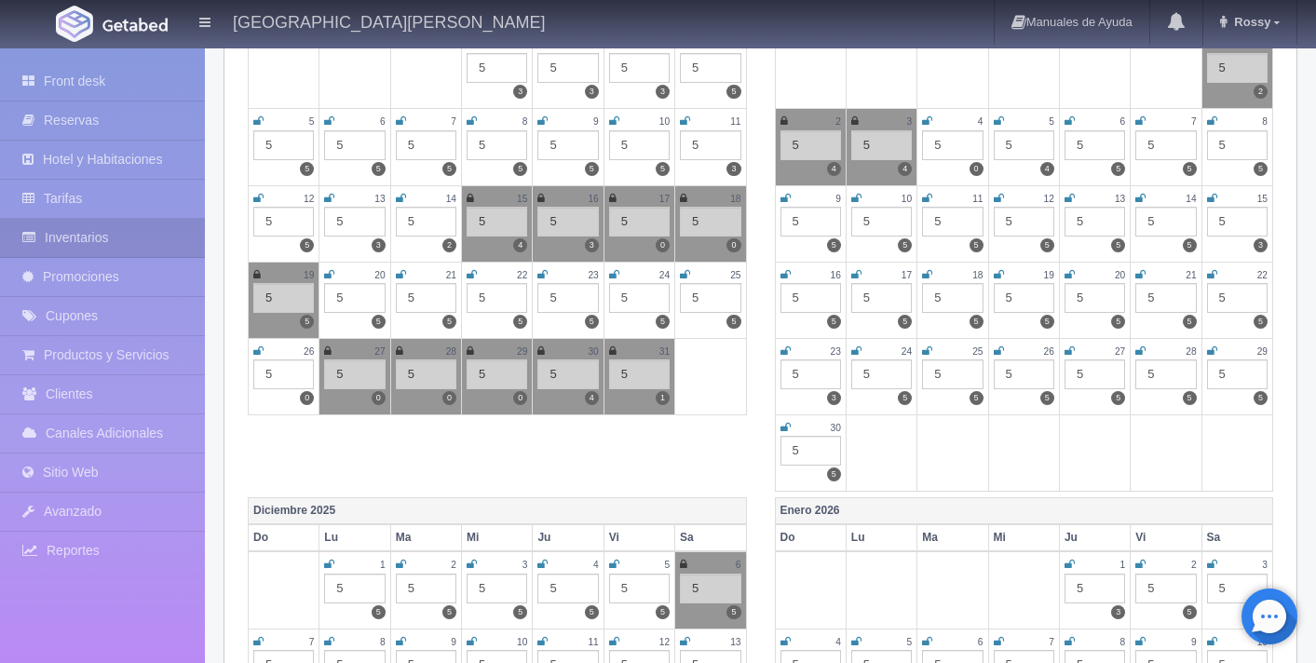
scroll to position [334, 0]
click at [497, 298] on div "5" at bounding box center [497, 297] width 61 height 30
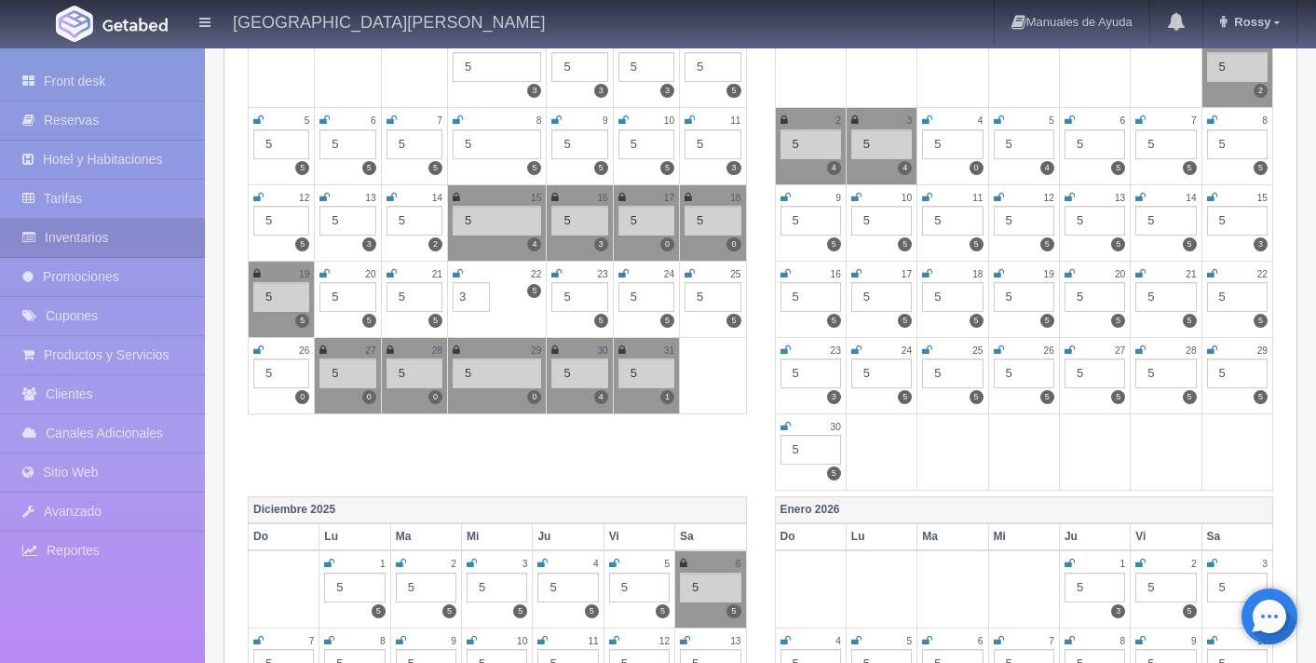
type input "3"
click at [533, 472] on div "Octubre 2025 Do Lu Ma Mi Ju Vi Sa 1 5 3 2 5 3 3 5 3 4 5 5 5 5 5 6 5 5 7 5 5 8 5…" at bounding box center [760, 237] width 1053 height 520
click at [460, 278] on icon at bounding box center [458, 273] width 10 height 11
click at [459, 275] on icon at bounding box center [456, 273] width 7 height 11
click at [472, 291] on input "3" at bounding box center [471, 297] width 37 height 30
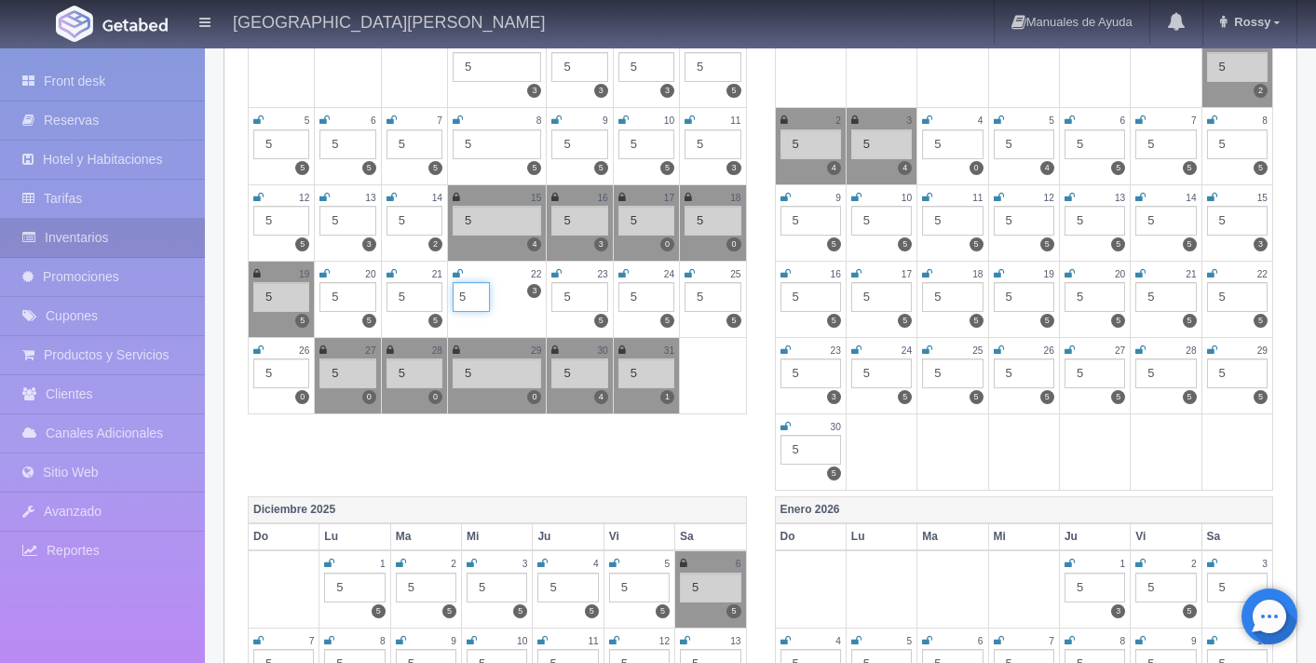
type input "5"
click at [522, 436] on div "Octubre 2025 Do Lu Ma Mi Ju Vi Sa 1 5 3 2 5 3 3 5 3 4 5 5 5 5 5 6 5 5 7 5 5 8 5…" at bounding box center [760, 237] width 1053 height 520
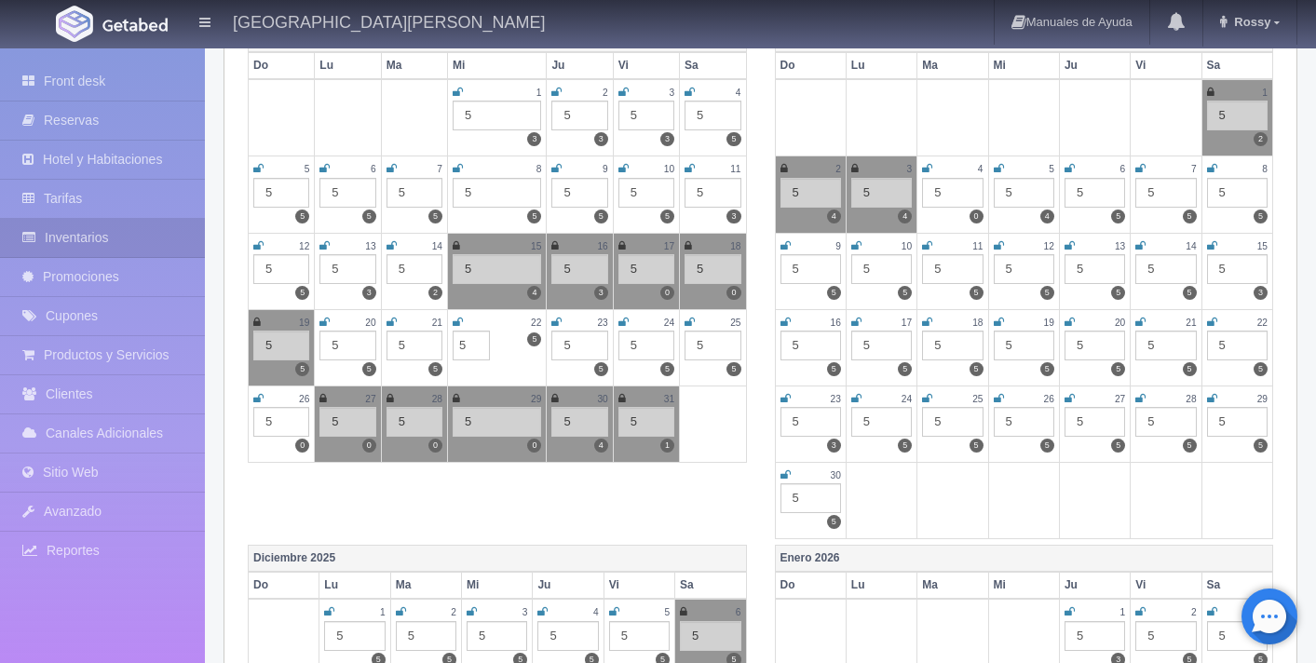
scroll to position [0, 0]
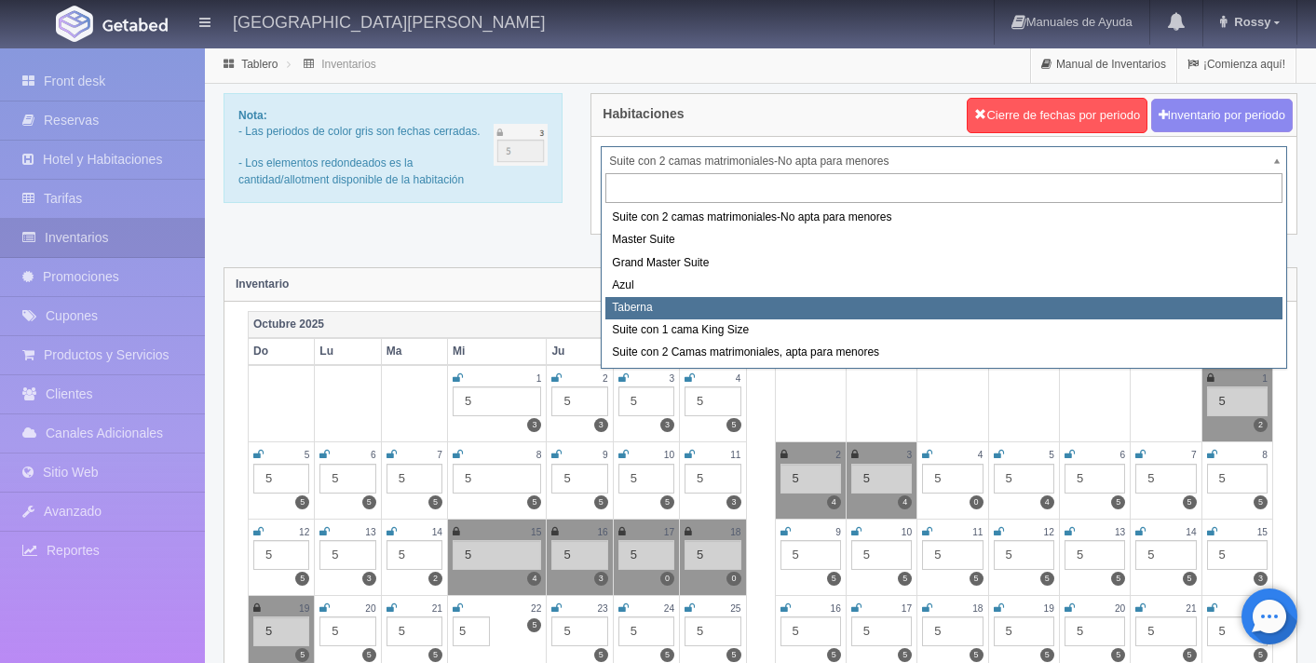
select select "1920"
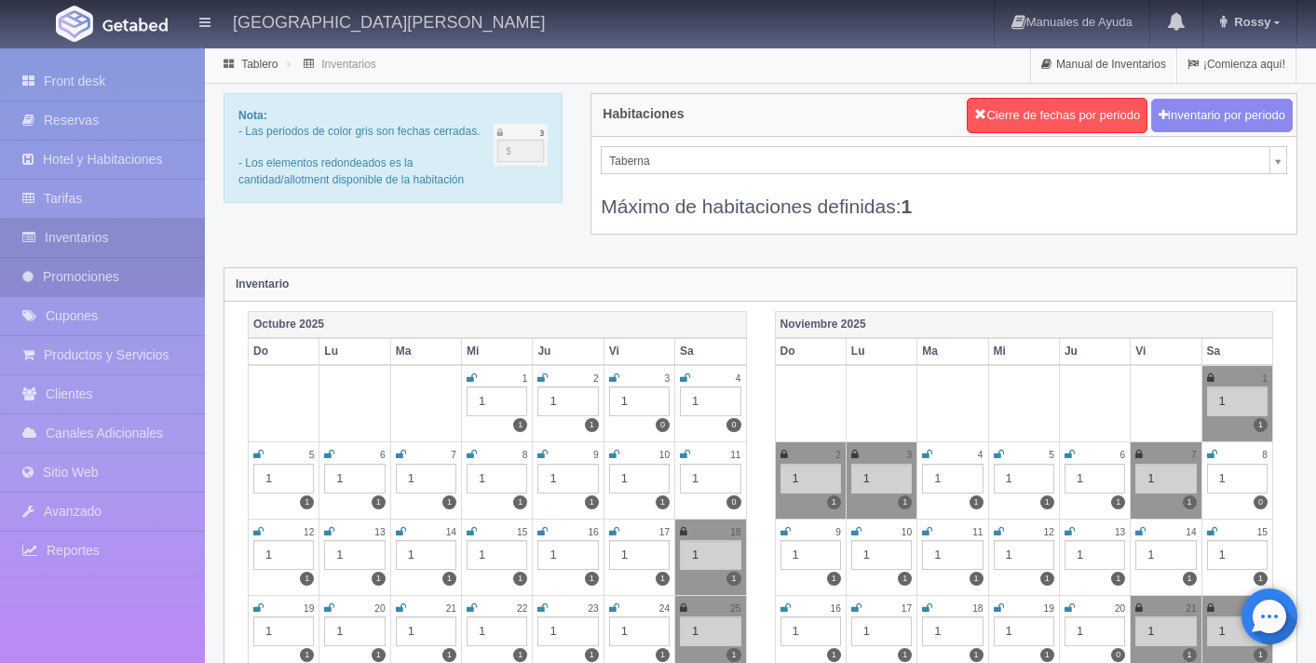
click at [102, 282] on link "Promociones" at bounding box center [102, 277] width 205 height 38
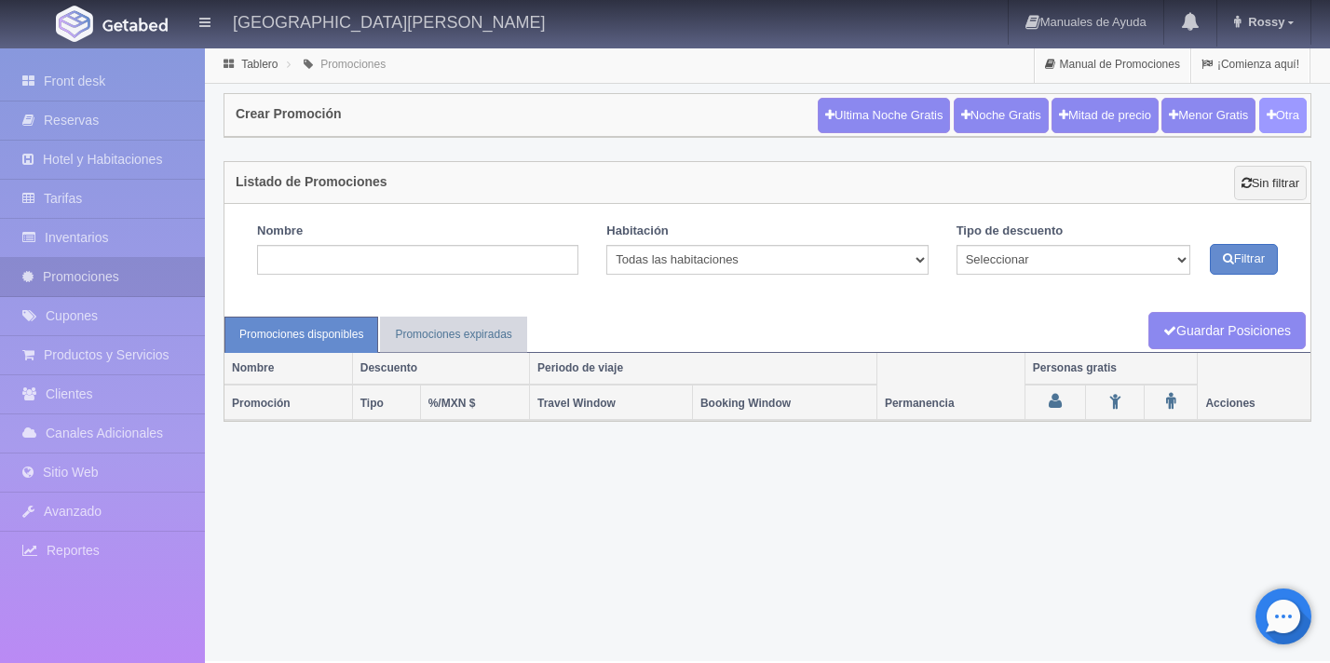
click at [1268, 110] on icon "button" at bounding box center [1271, 115] width 9 height 12
checkbox input "true"
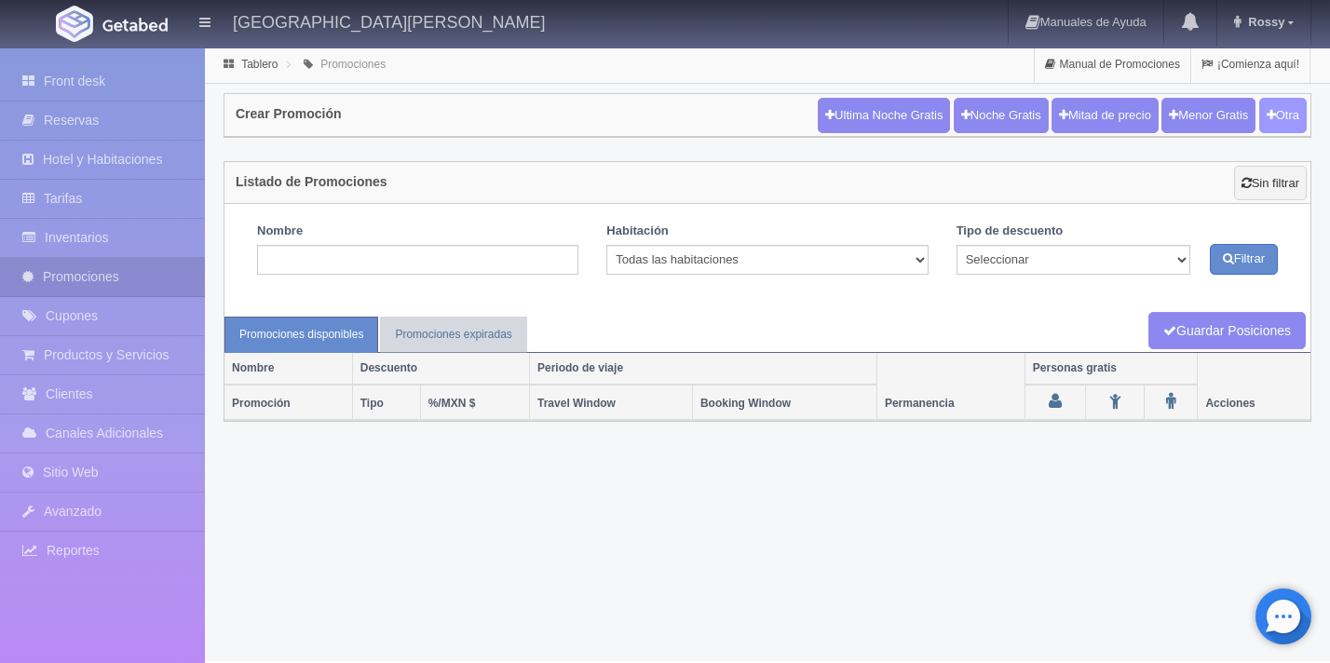
checkbox input "true"
type input "20"
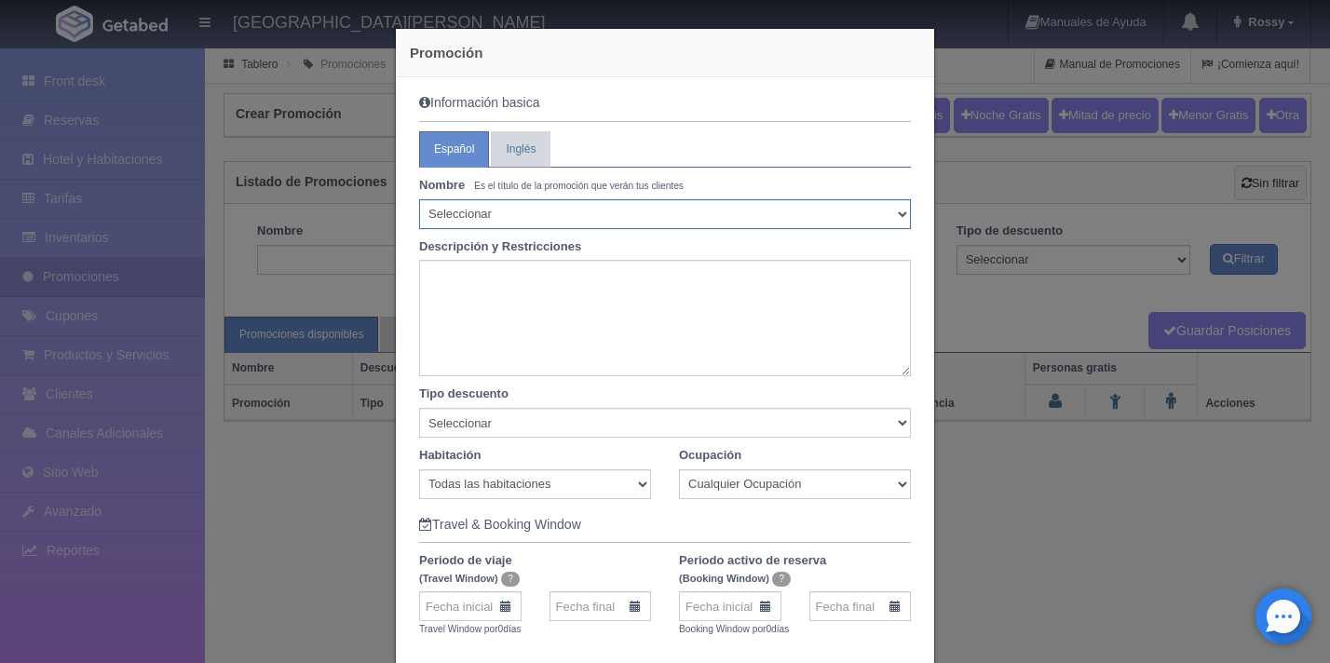
click at [567, 216] on select "Seleccionar 10% de descuento 15% de descuento 15% de descuento y 2 menores grat…" at bounding box center [665, 214] width 492 height 30
select select "10% de descuento"
click at [419, 199] on select "Seleccionar 10% de descuento 15% de descuento 15% de descuento y 2 menores grat…" at bounding box center [665, 214] width 492 height 30
click at [525, 282] on textarea at bounding box center [665, 318] width 492 height 116
click at [333, 464] on div "Promoción Información basica Español Inglés Nombre Es el título de la promoción…" at bounding box center [665, 331] width 1330 height 663
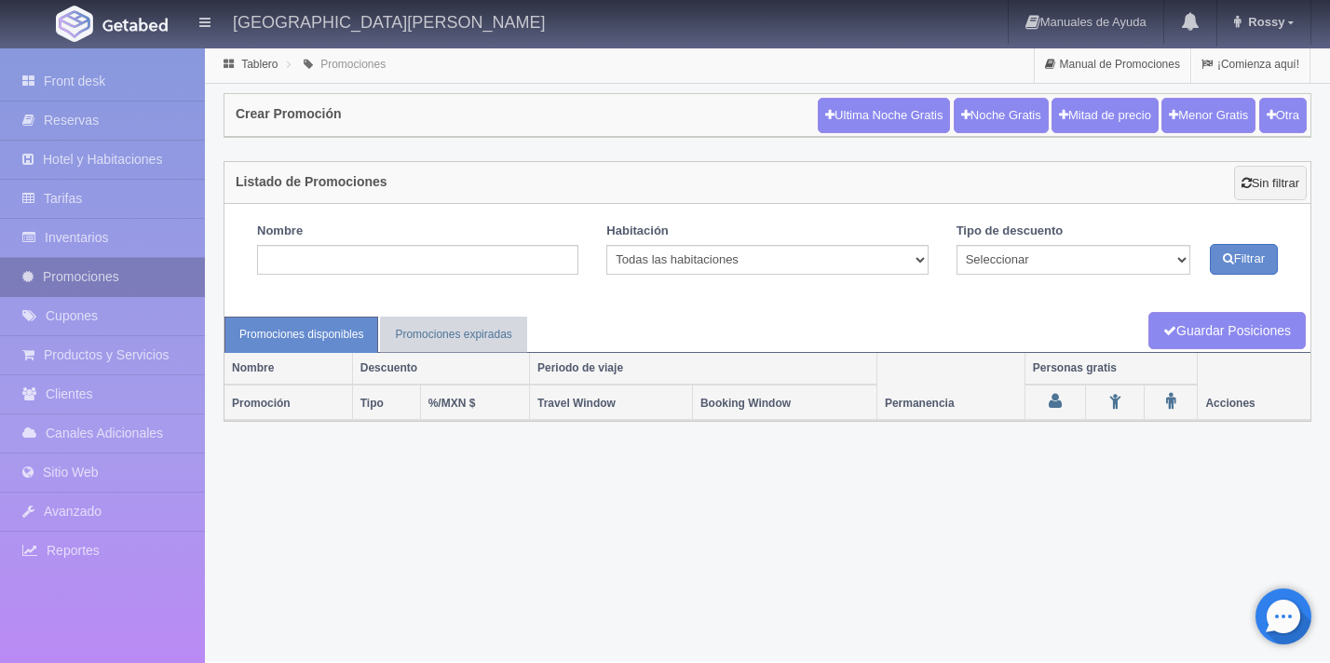
click at [116, 279] on link "Promociones" at bounding box center [102, 277] width 205 height 38
click at [1289, 117] on button "Otra" at bounding box center [1283, 115] width 48 height 35
checkbox input "true"
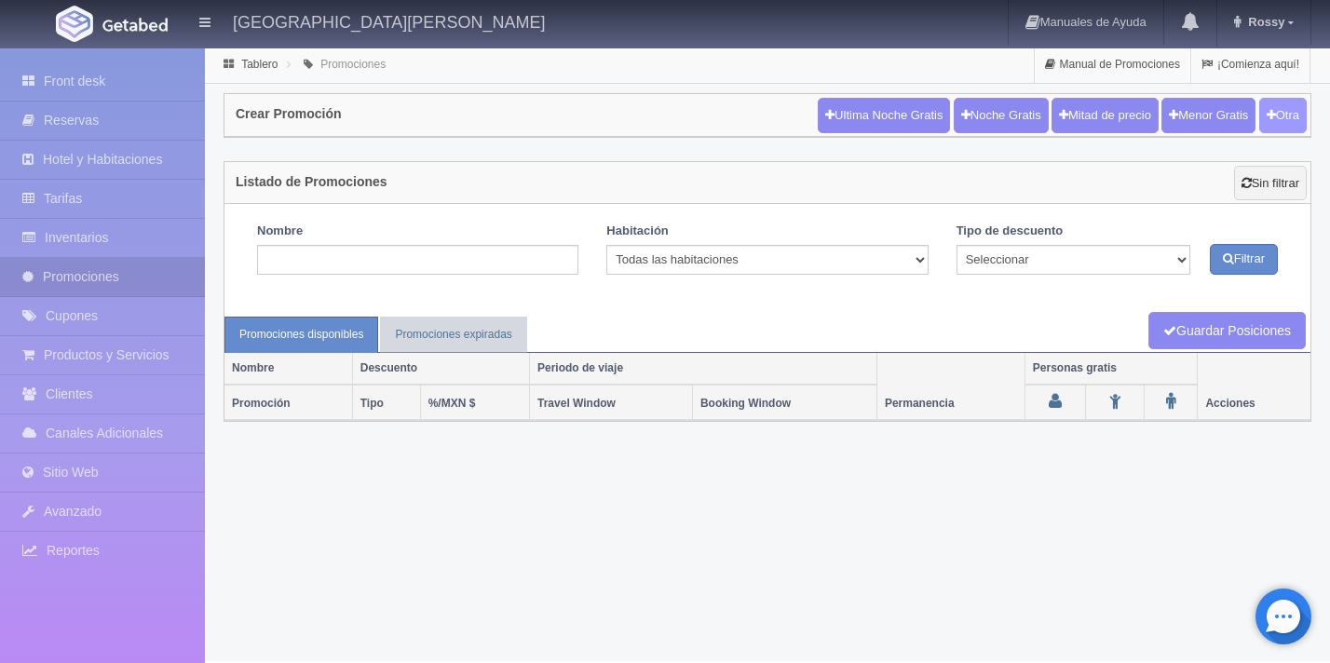
checkbox input "true"
type input "20"
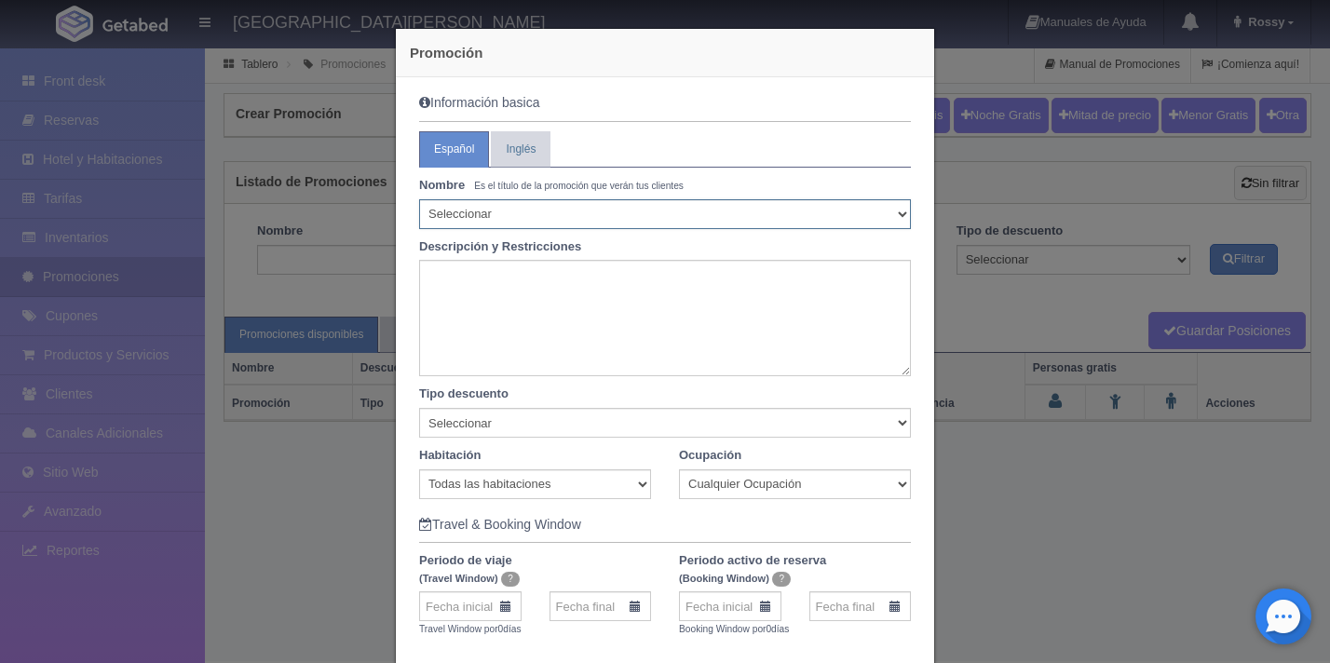
click at [588, 221] on select "Seleccionar 10% de descuento 15% de descuento 15% de descuento y 2 menores grat…" at bounding box center [665, 214] width 492 height 30
select select "10% de descuento"
click at [419, 199] on select "Seleccionar 10% de descuento 15% de descuento 15% de descuento y 2 menores grat…" at bounding box center [665, 214] width 492 height 30
click at [466, 276] on textarea at bounding box center [665, 318] width 492 height 116
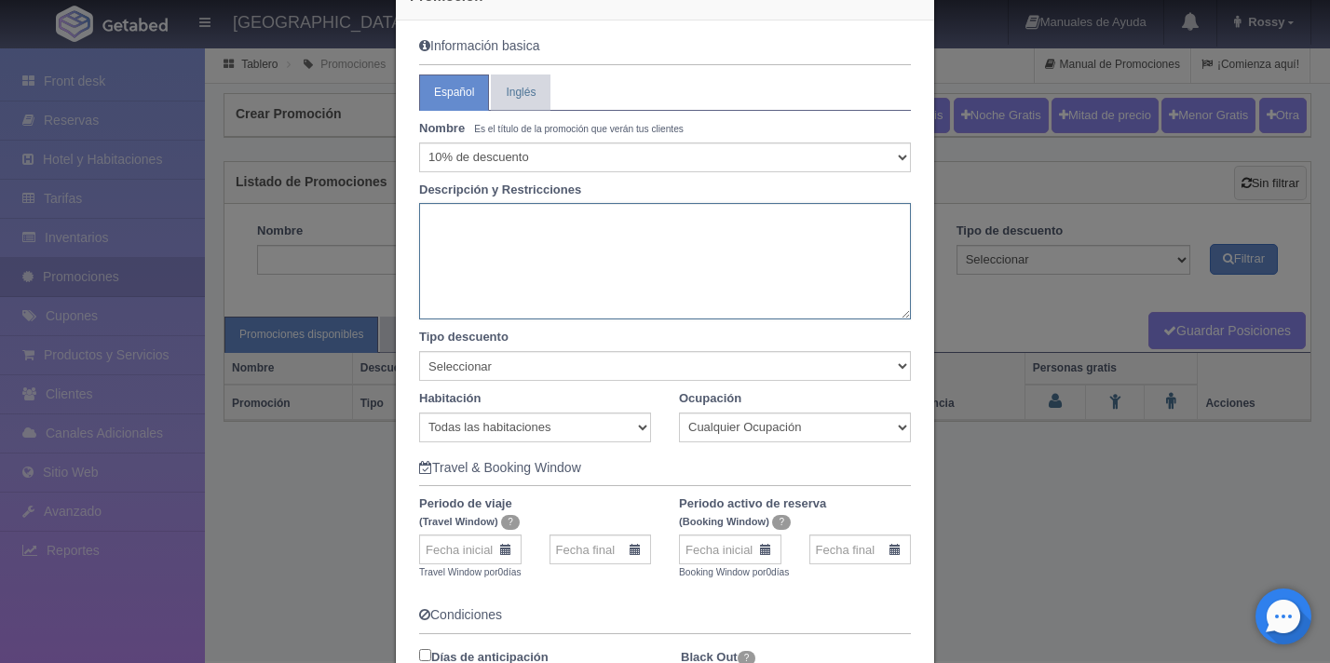
scroll to position [57, 0]
click at [889, 372] on select "Seleccionar Noche gratis Última Noche General" at bounding box center [665, 366] width 492 height 30
select select "General"
click at [419, 351] on select "Seleccionar Noche gratis Última Noche General" at bounding box center [665, 366] width 492 height 30
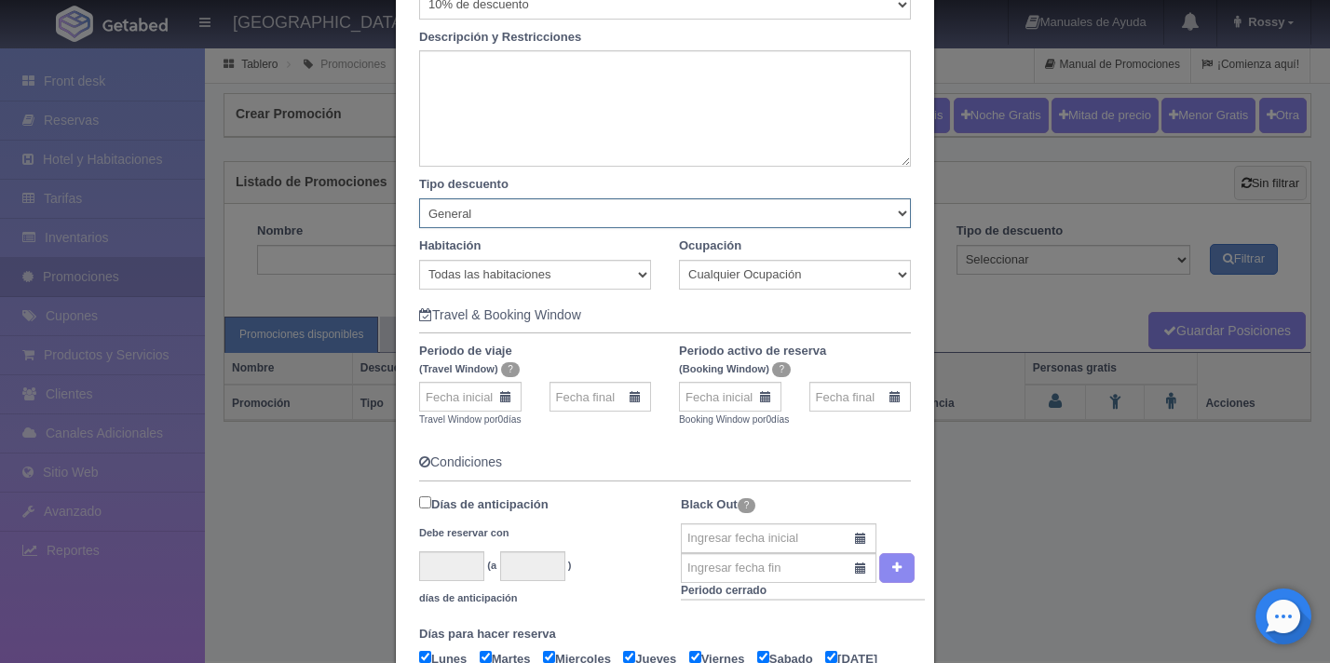
scroll to position [251, 0]
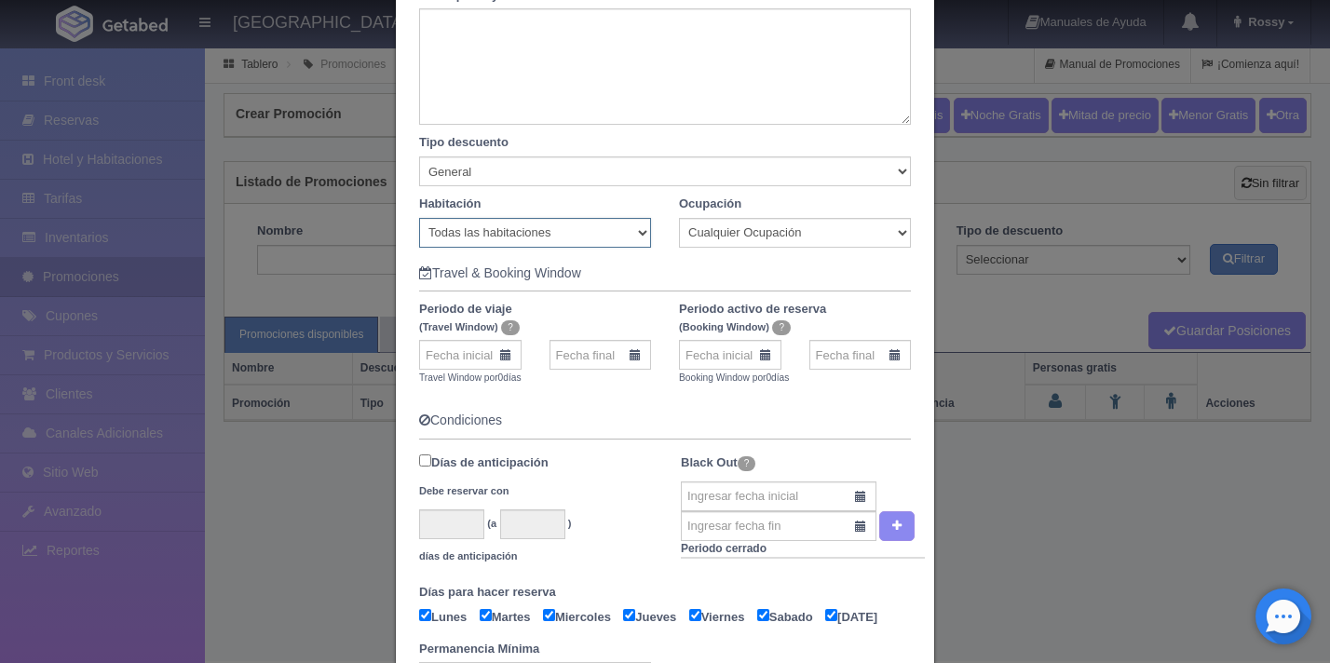
click at [625, 234] on select "Todas las habitaciones Azul Grand Master Suite Master Suite Suite con 1 cama Ki…" at bounding box center [535, 233] width 232 height 30
select select "1894"
click at [419, 218] on select "Todas las habitaciones Azul Grand Master Suite Master Suite Suite con 1 cama Ki…" at bounding box center [535, 233] width 232 height 30
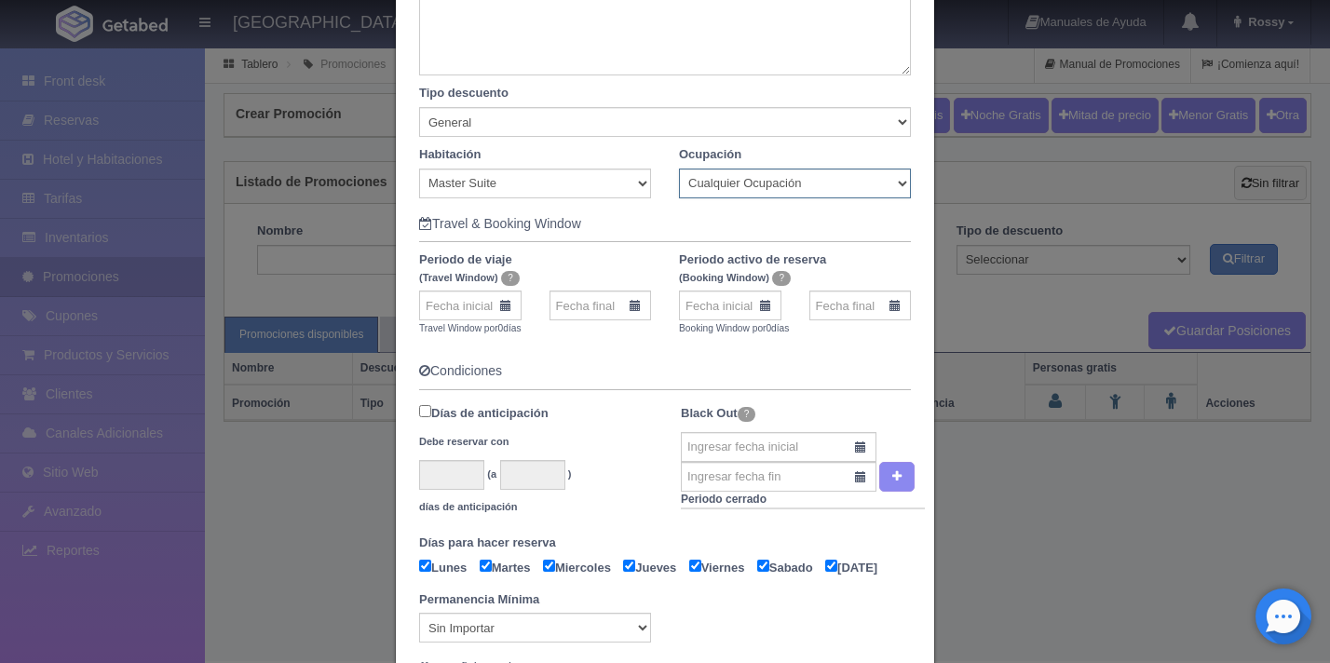
scroll to position [344, 0]
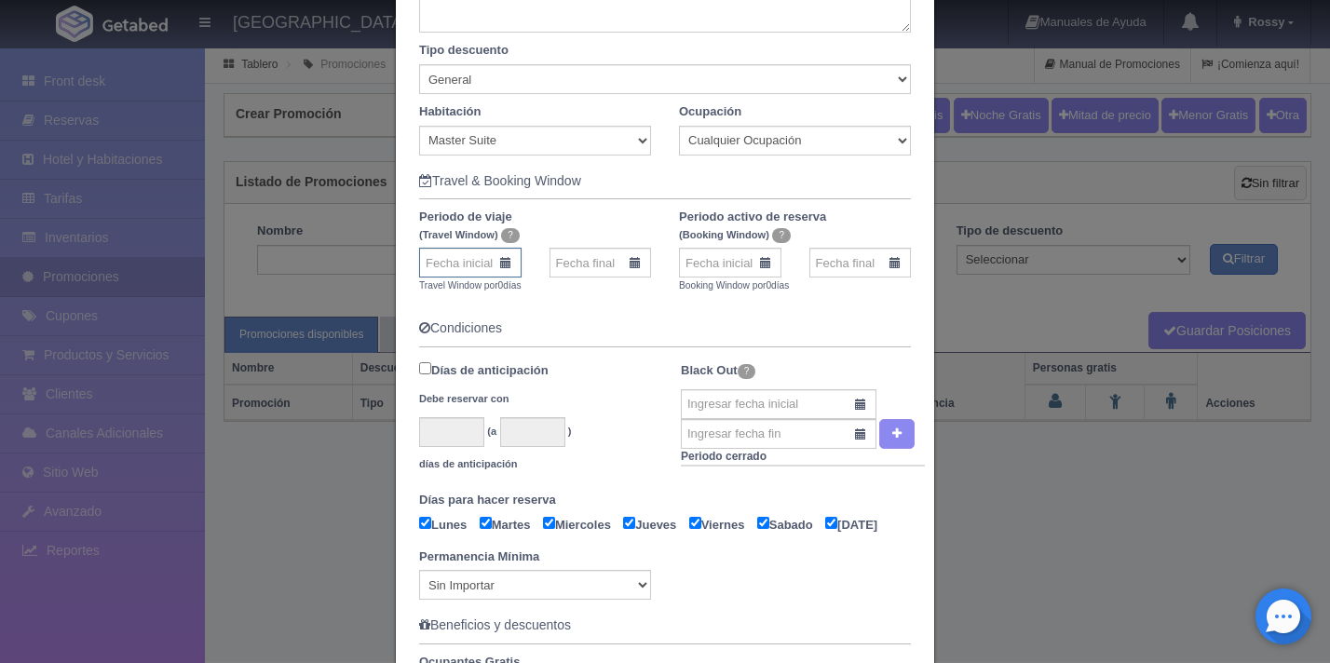
click at [451, 271] on input "text" at bounding box center [470, 263] width 102 height 30
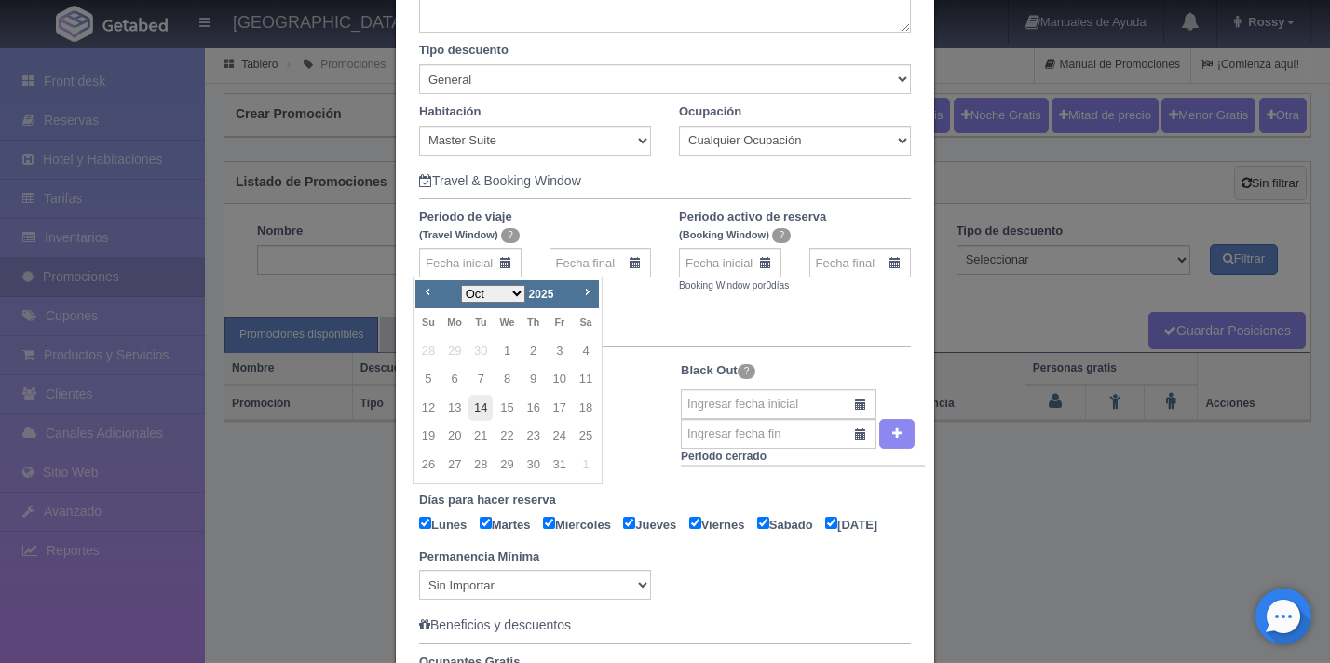
click at [479, 404] on link "14" at bounding box center [480, 408] width 24 height 27
type input "14-10-2025"
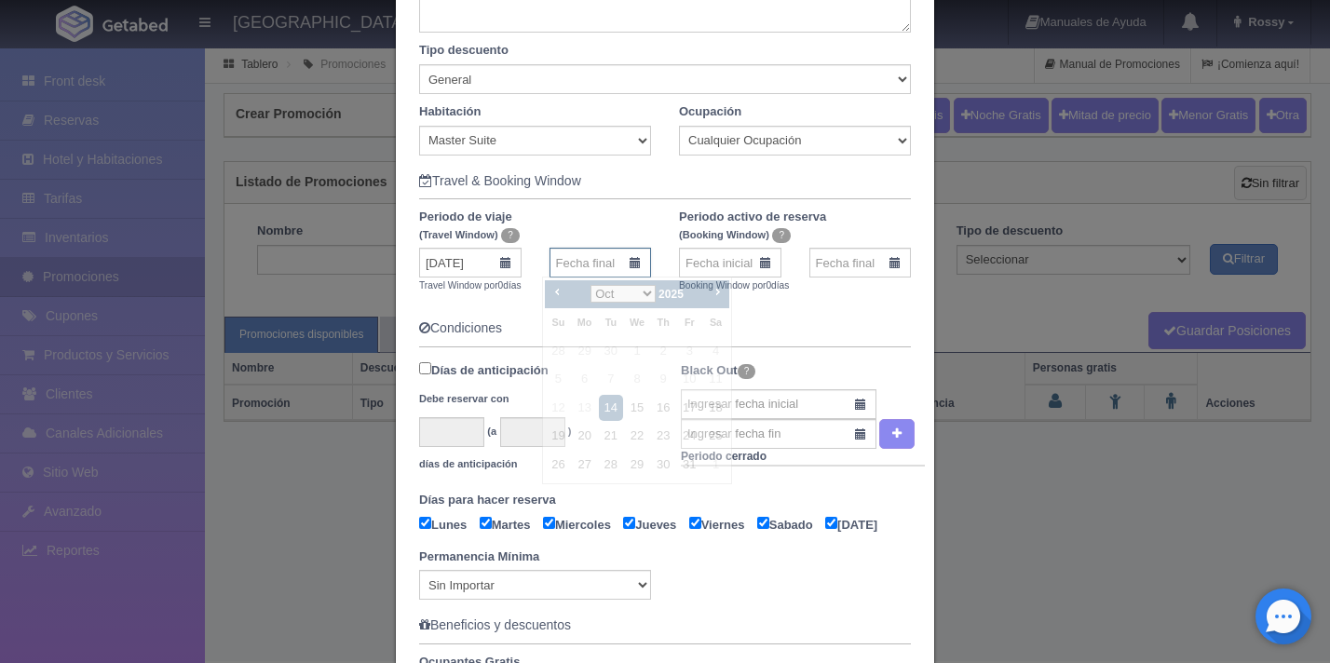
click at [587, 265] on input "text" at bounding box center [601, 263] width 102 height 30
click at [694, 464] on link "31" at bounding box center [689, 465] width 24 height 27
type input "31-10-2025"
click at [696, 278] on div "Booking Window por 0 días" at bounding box center [795, 286] width 260 height 16
click at [695, 268] on input "text" at bounding box center [730, 263] width 102 height 30
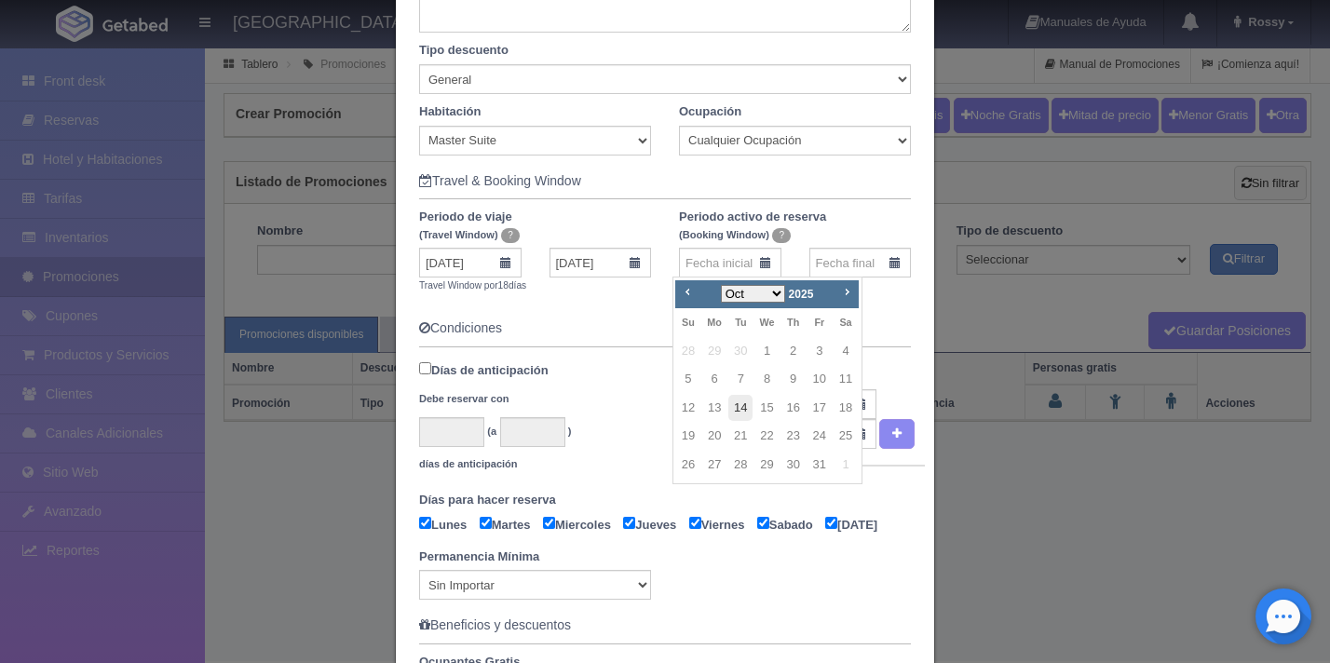
click at [735, 406] on link "14" at bounding box center [740, 408] width 24 height 27
type input "14-10-2025"
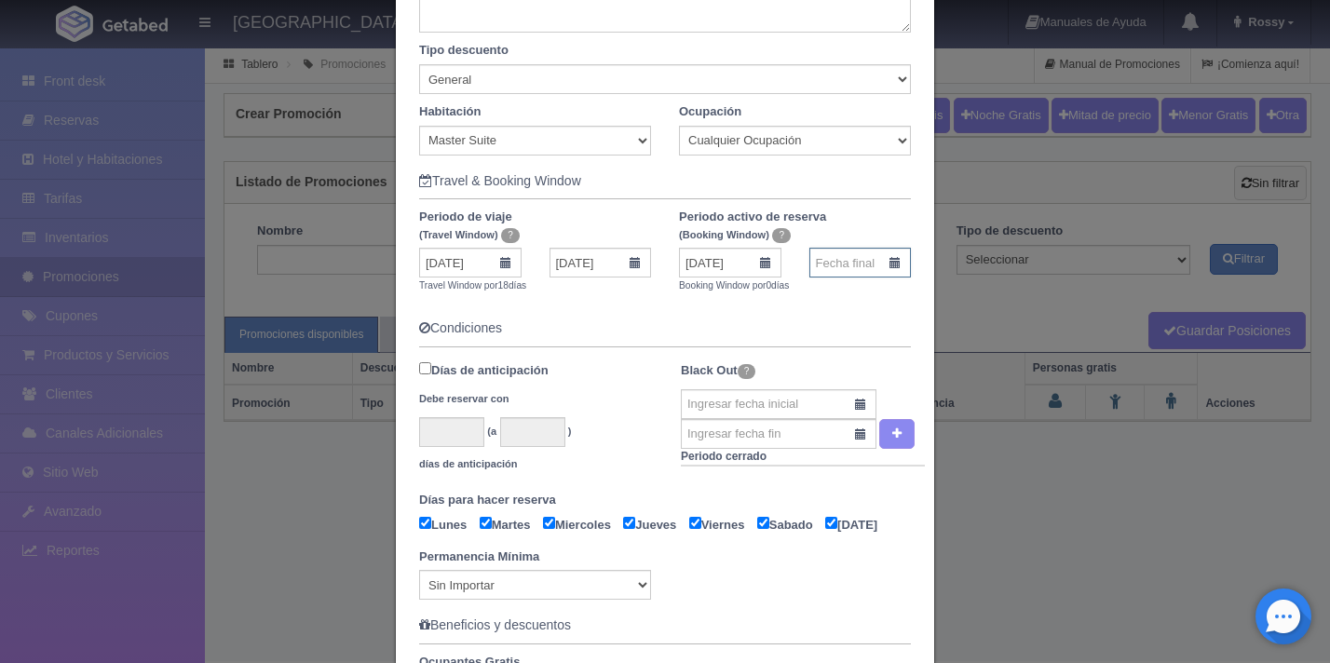
click at [826, 267] on input "text" at bounding box center [860, 263] width 102 height 30
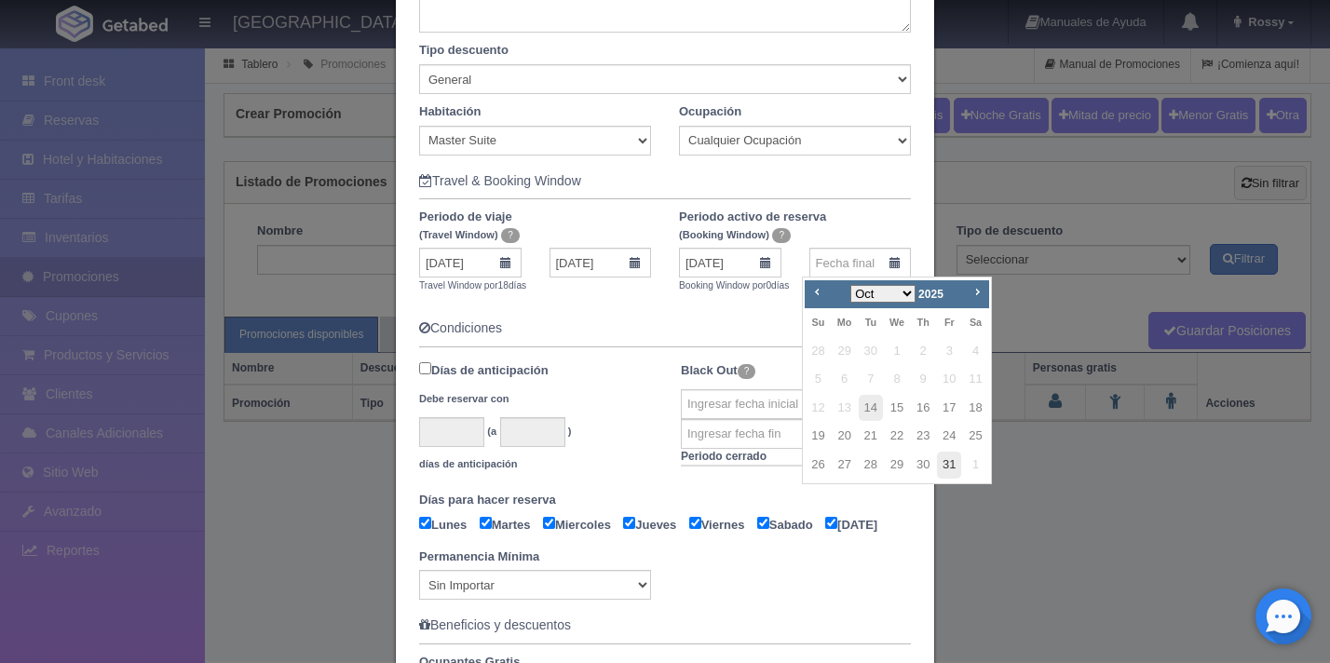
click at [946, 463] on link "31" at bounding box center [949, 465] width 24 height 27
type input "31-10-2025"
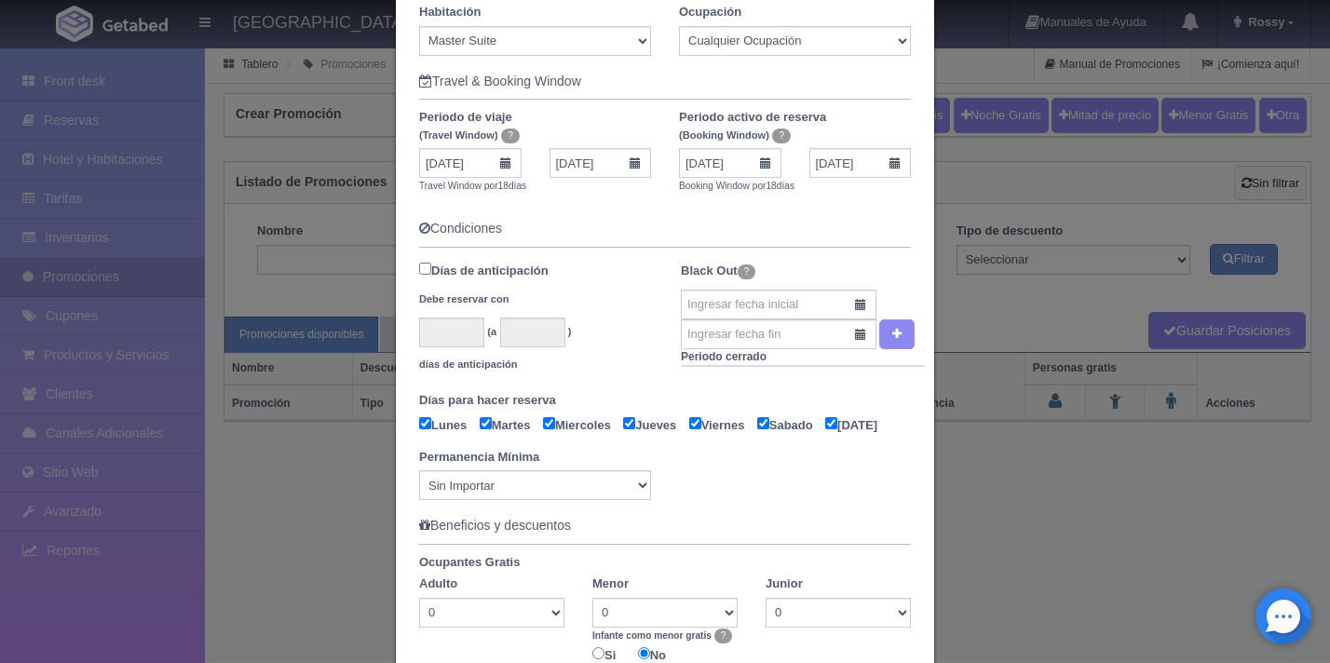
scroll to position [450, 0]
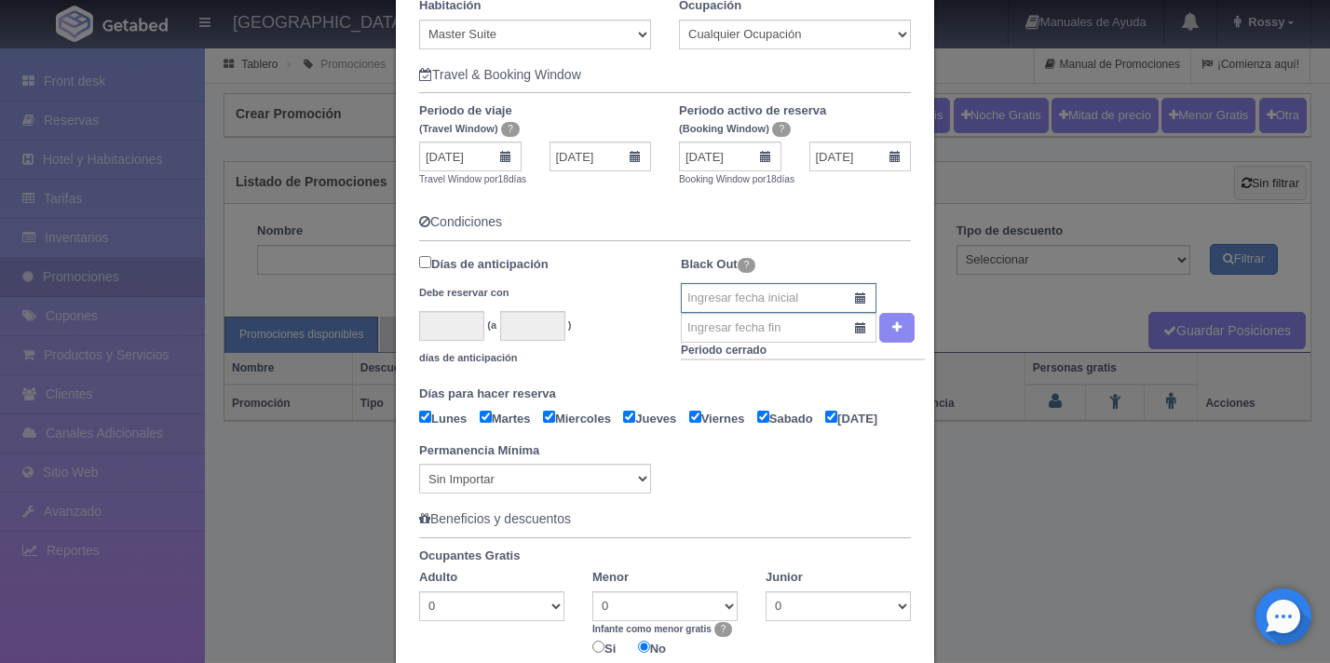
click at [855, 300] on input "text" at bounding box center [779, 298] width 196 height 30
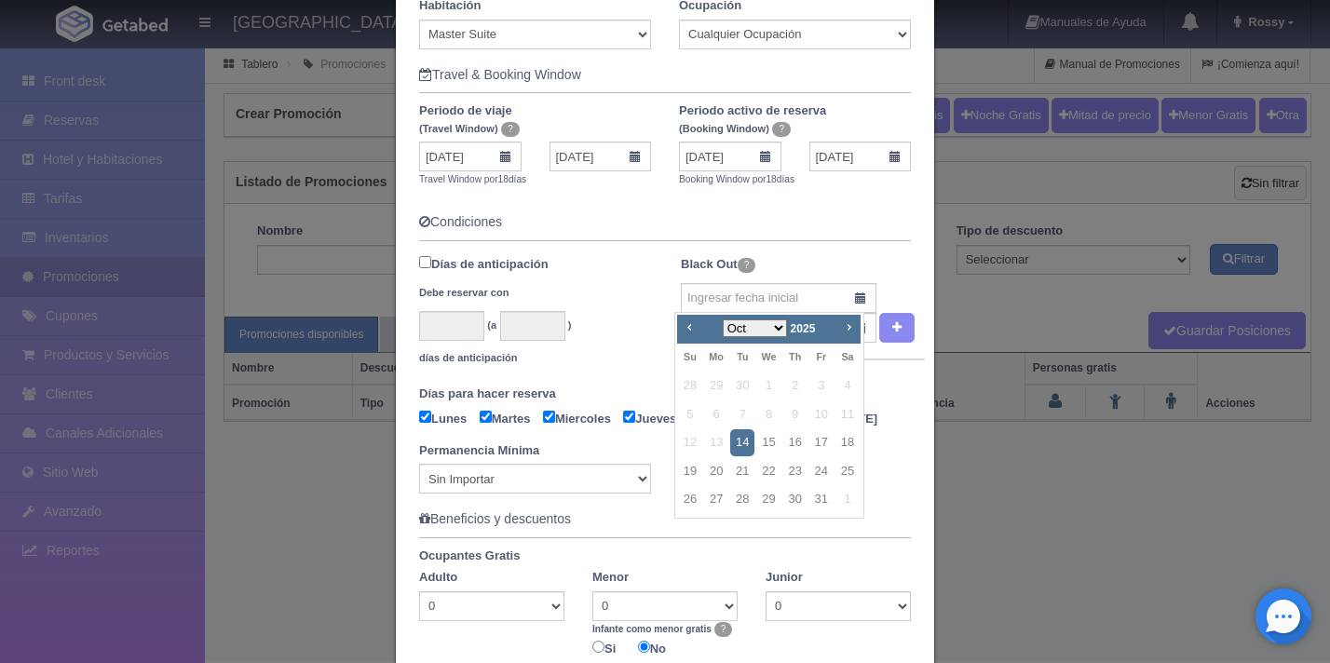
click at [854, 258] on div "Black Out ? Periodo cerrado" at bounding box center [803, 314] width 244 height 126
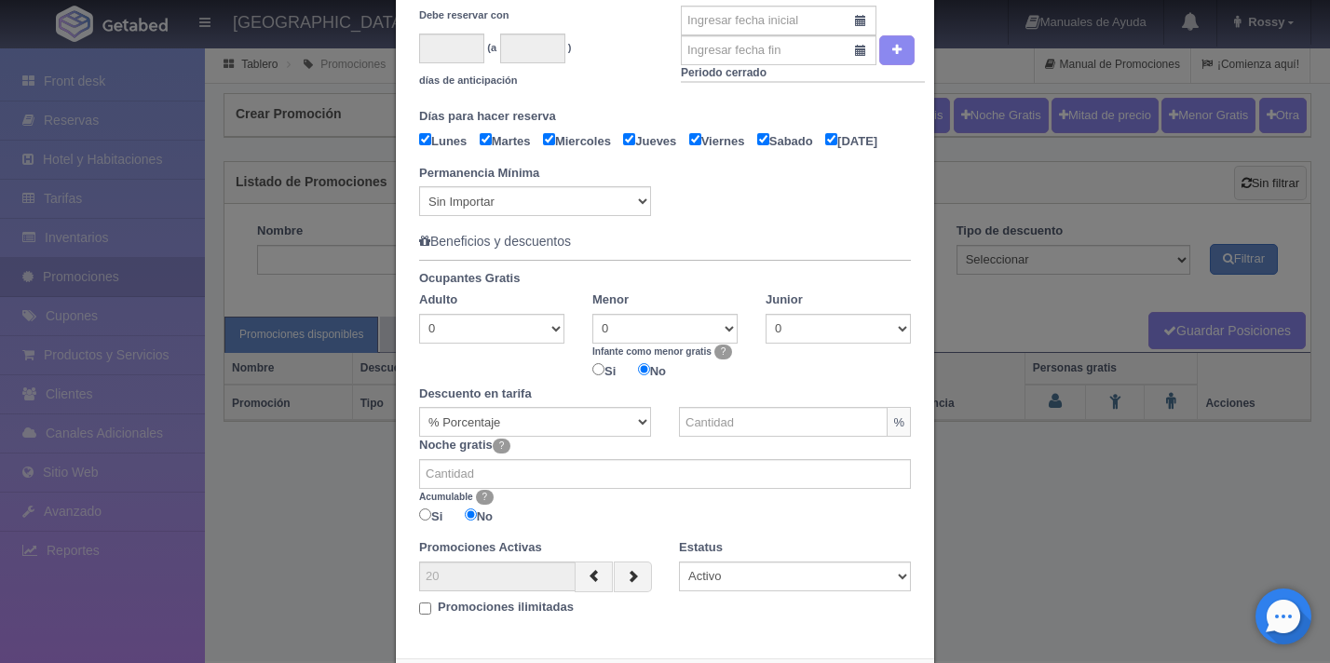
scroll to position [743, 0]
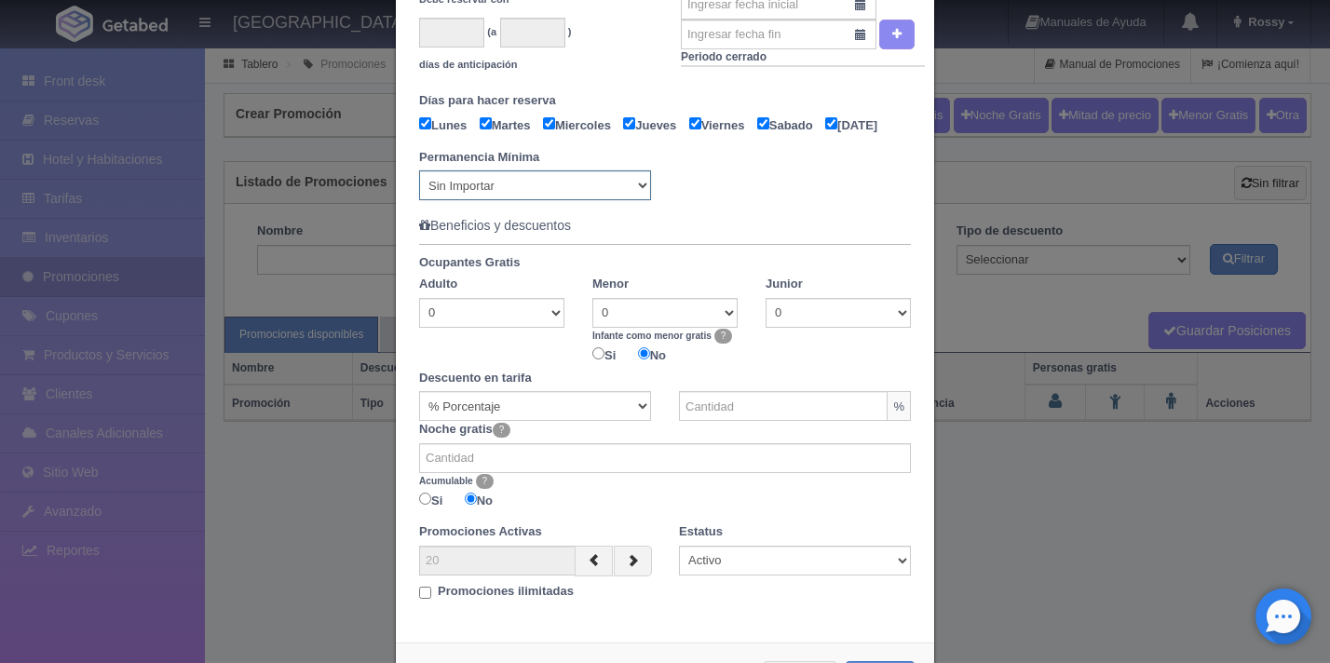
click at [634, 200] on select "Sin Importar 1 2 3 4 5 6 7 8 9 10 11 12 13 14 15 16 17 18 19 20 21 22 23 24 25 …" at bounding box center [535, 185] width 232 height 30
select select "1"
click at [419, 196] on select "Sin Importar 1 2 3 4 5 6 7 8 9 10 11 12 13 14 15 16 17 18 19 20 21 22 23 24 25 …" at bounding box center [535, 185] width 232 height 30
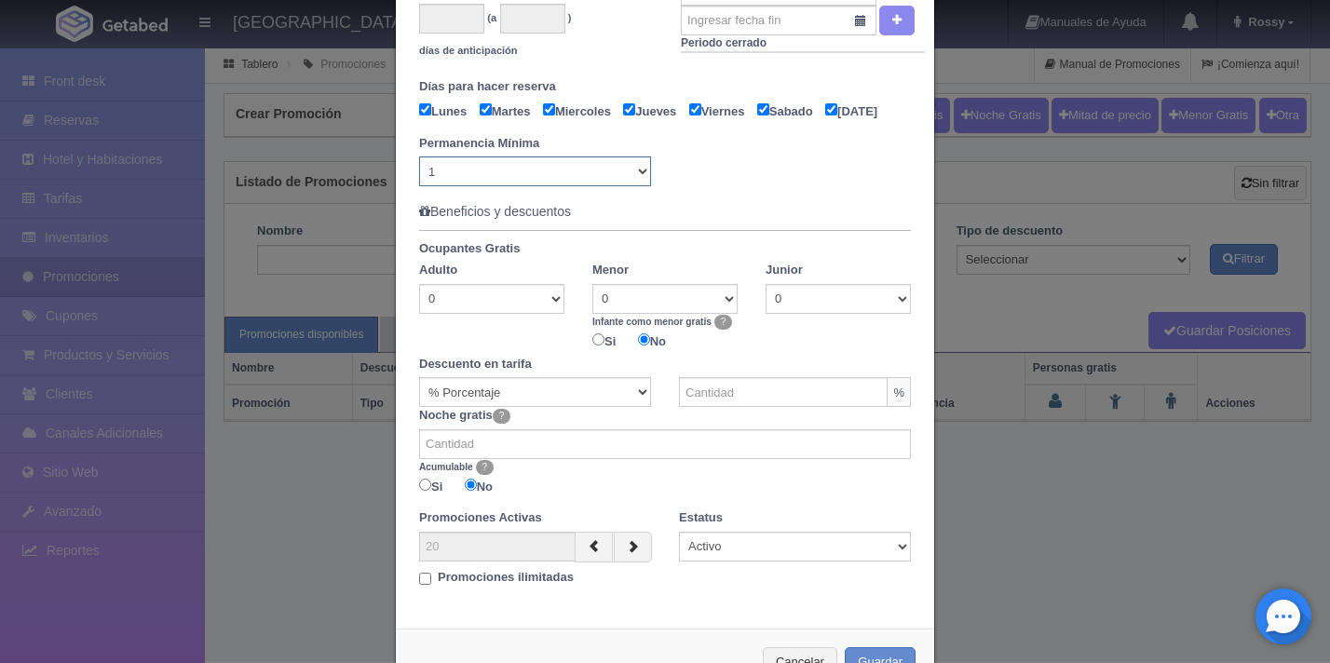
scroll to position [842, 0]
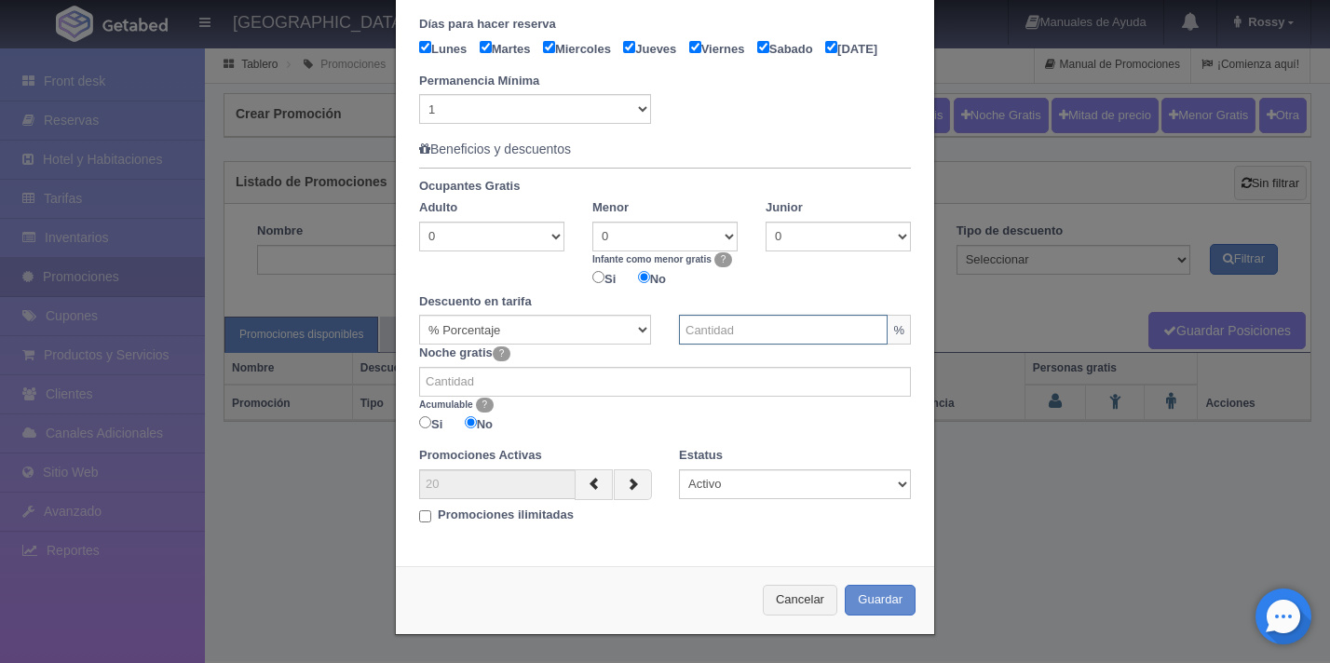
click at [739, 330] on input "text" at bounding box center [783, 330] width 209 height 30
type input "10"
click at [708, 486] on select "Activo Inactivo" at bounding box center [795, 484] width 232 height 30
click at [679, 470] on select "Activo Inactivo" at bounding box center [795, 484] width 232 height 30
click at [726, 487] on select "Activo Inactivo" at bounding box center [795, 484] width 232 height 30
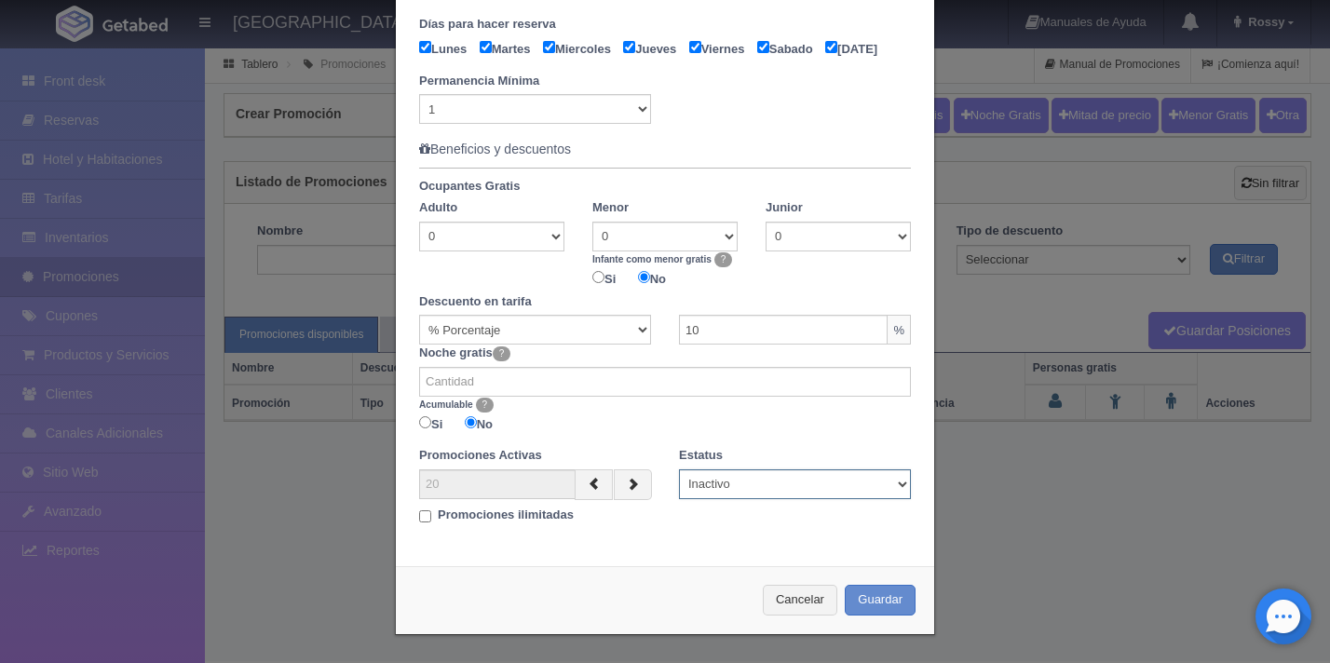
select select "Activo"
click at [679, 470] on select "Activo Inactivo" at bounding box center [795, 484] width 232 height 30
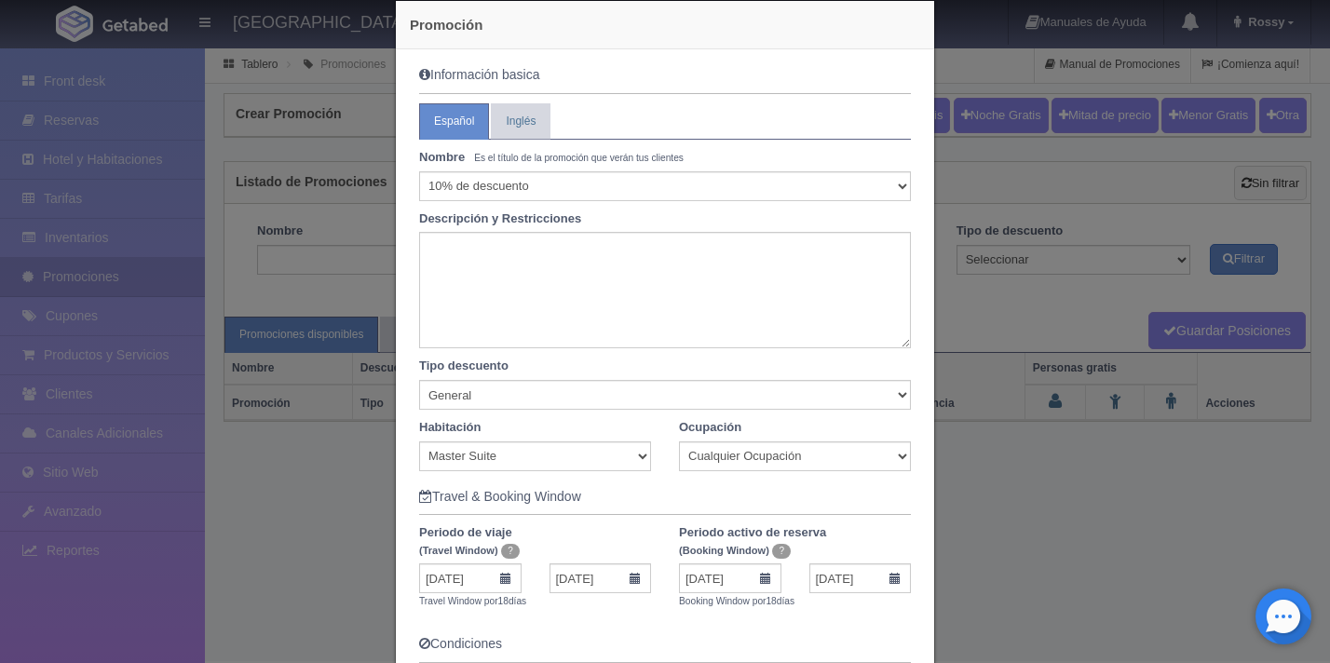
scroll to position [0, 0]
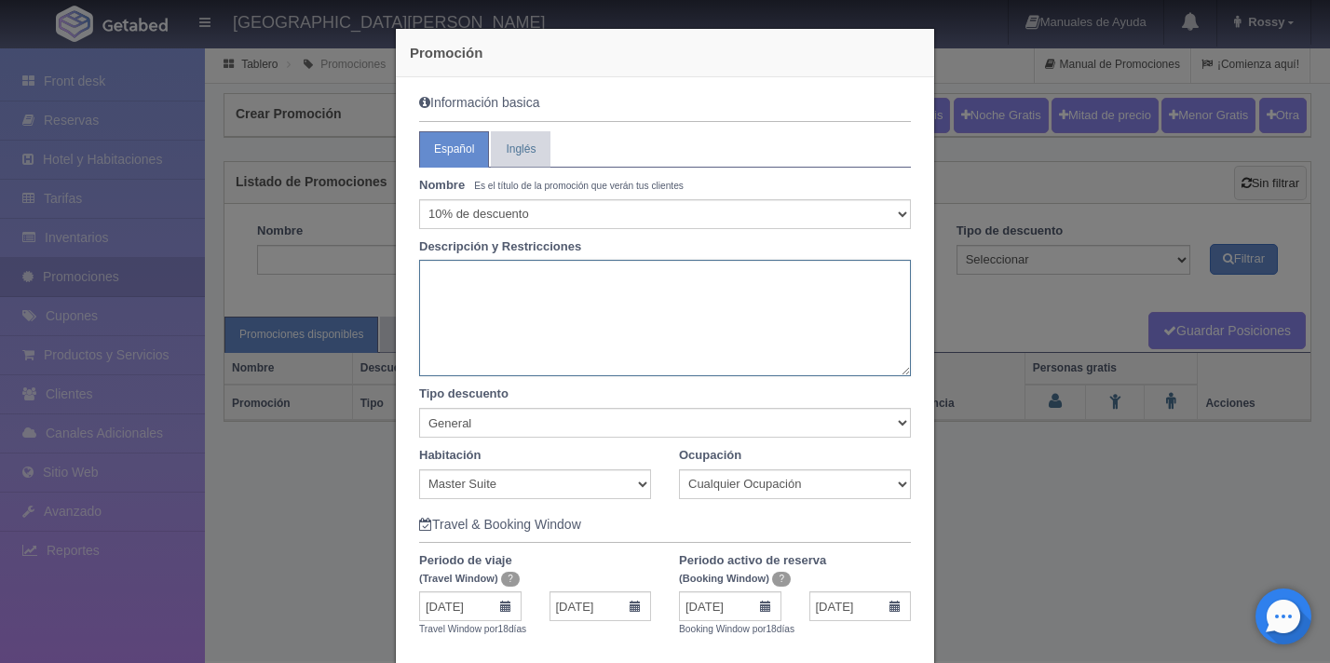
click at [584, 282] on textarea at bounding box center [665, 318] width 492 height 116
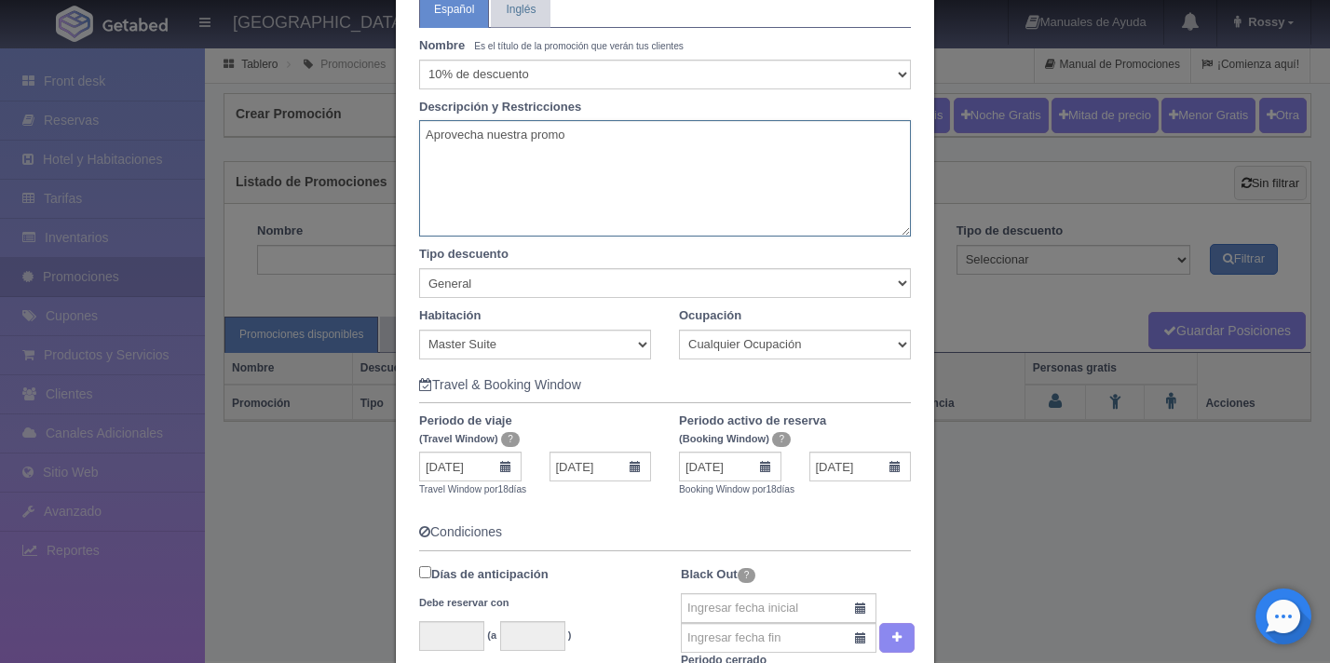
scroll to position [190, 0]
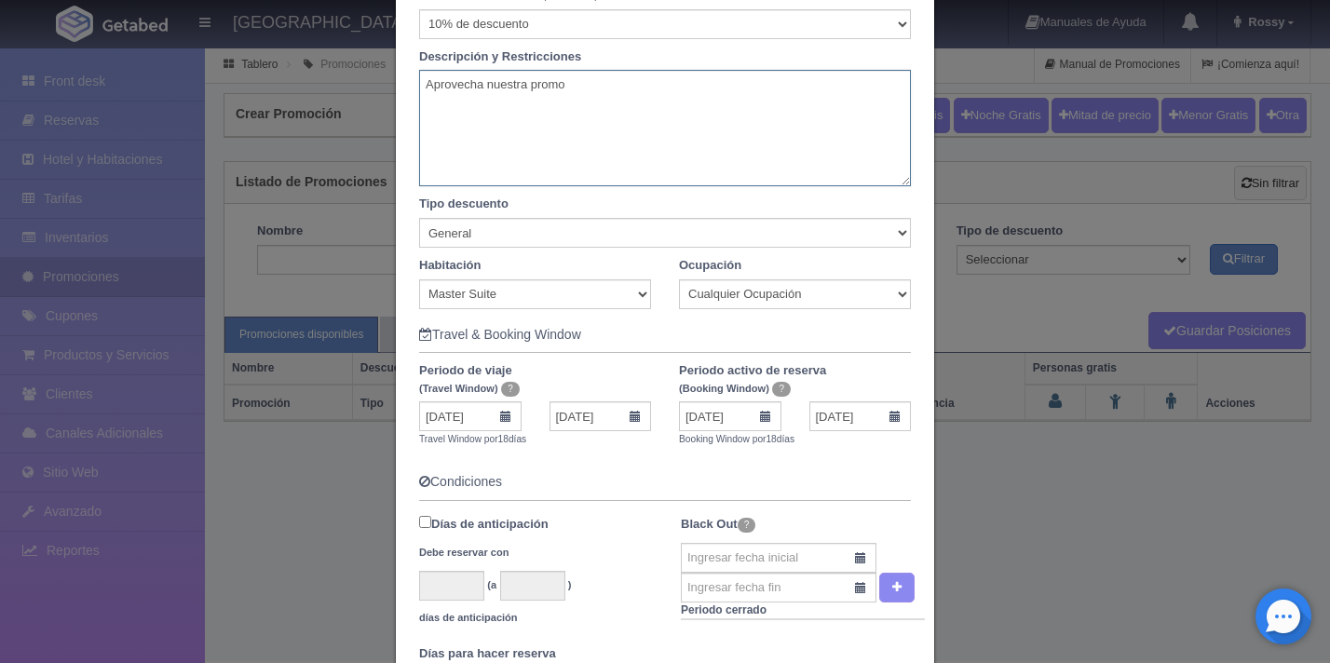
type textarea "Aprovecha nuestra promo"
click at [639, 294] on select "Todas las habitaciones Azul Grand Master Suite Master Suite Suite con 1 cama Ki…" at bounding box center [535, 294] width 232 height 30
select select "0"
click at [419, 279] on select "Todas las habitaciones Azul Grand Master Suite Master Suite Suite con 1 cama Ki…" at bounding box center [535, 294] width 232 height 30
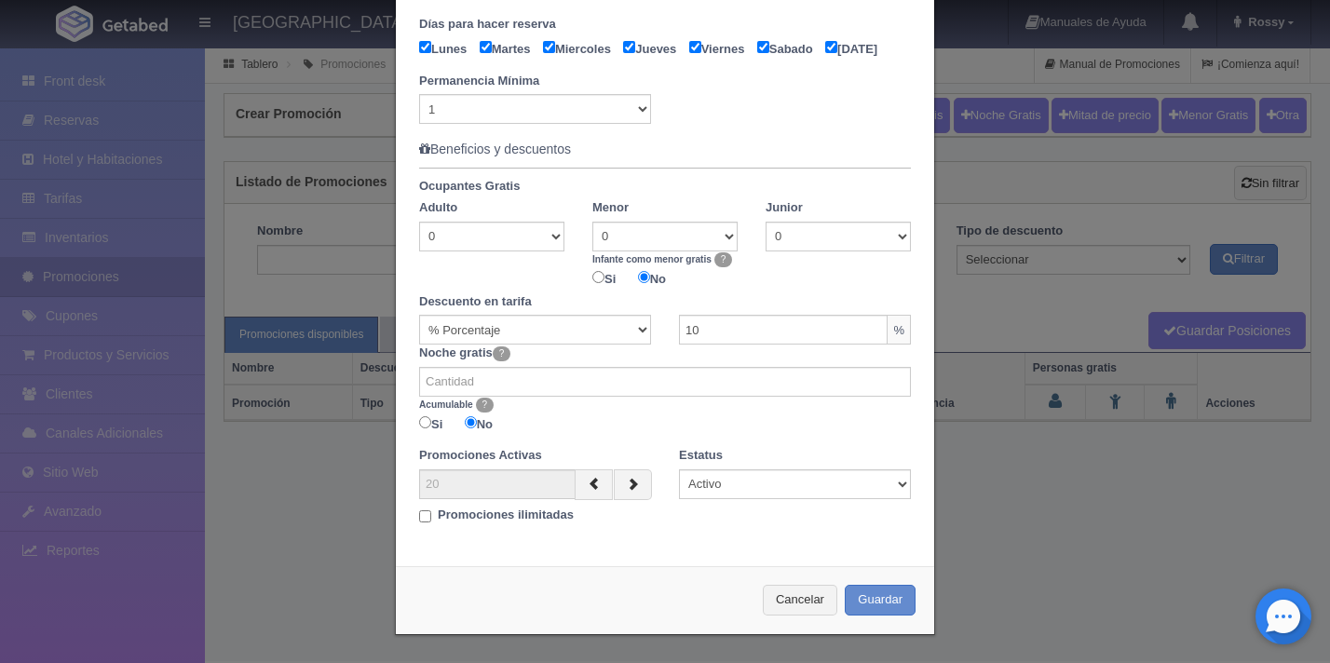
scroll to position [842, 0]
click at [894, 595] on button "Guardar" at bounding box center [880, 600] width 71 height 31
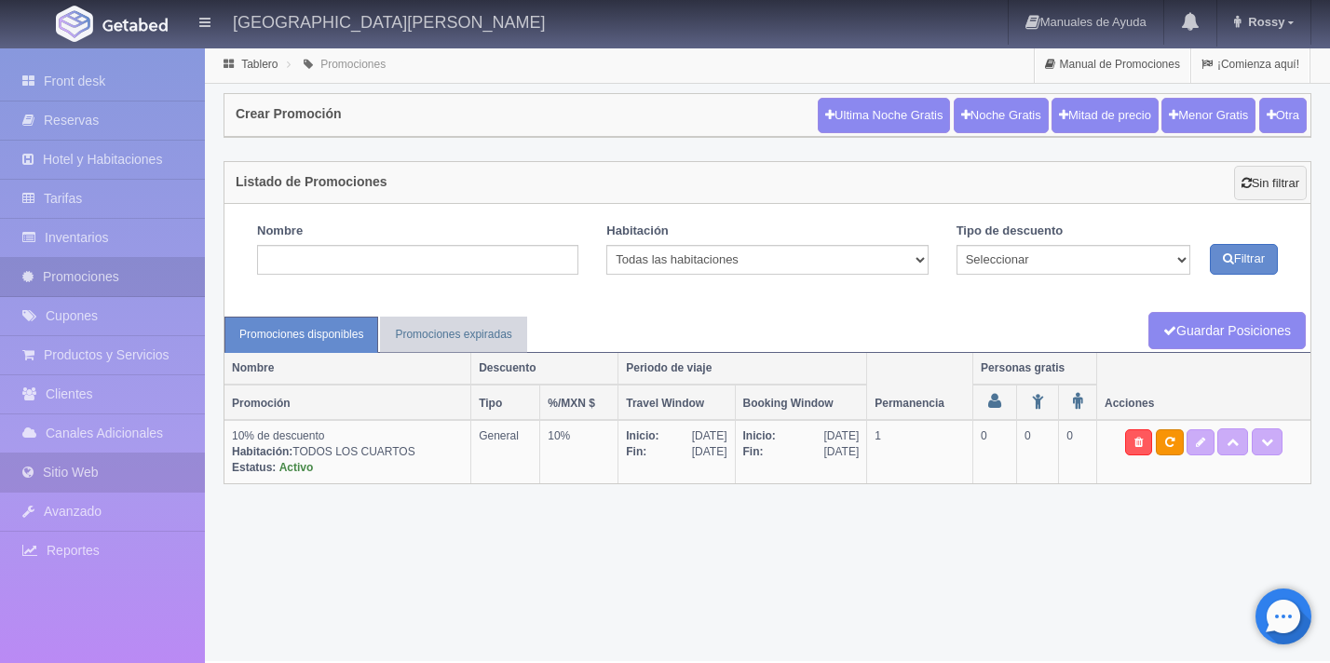
click at [89, 481] on link "Sitio Web" at bounding box center [102, 473] width 205 height 38
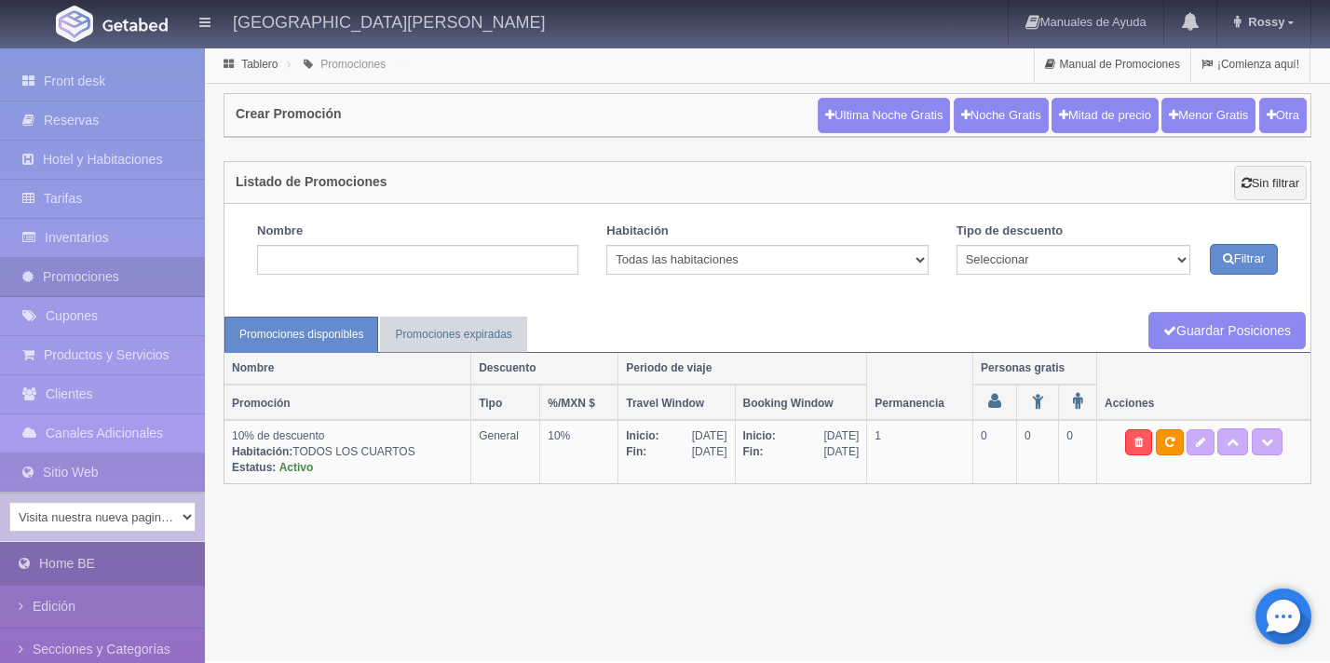
click at [82, 566] on link "Home BE" at bounding box center [102, 564] width 205 height 42
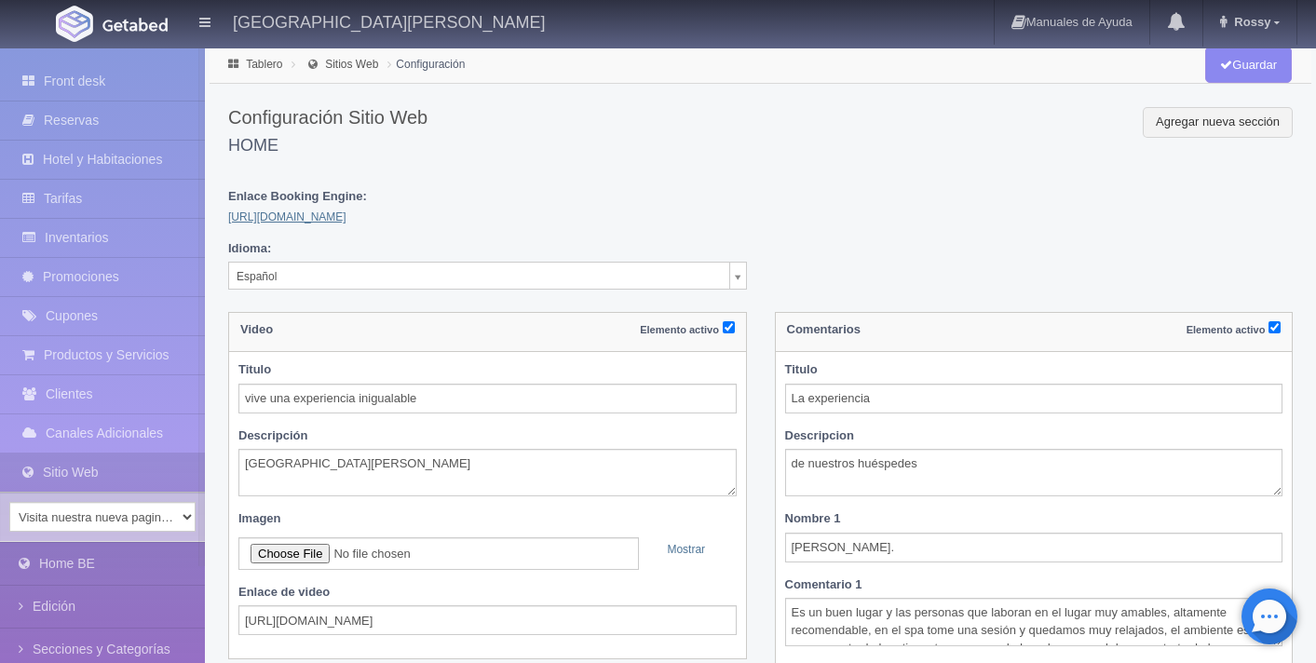
click at [288, 216] on link "[URL][DOMAIN_NAME]" at bounding box center [287, 216] width 118 height 13
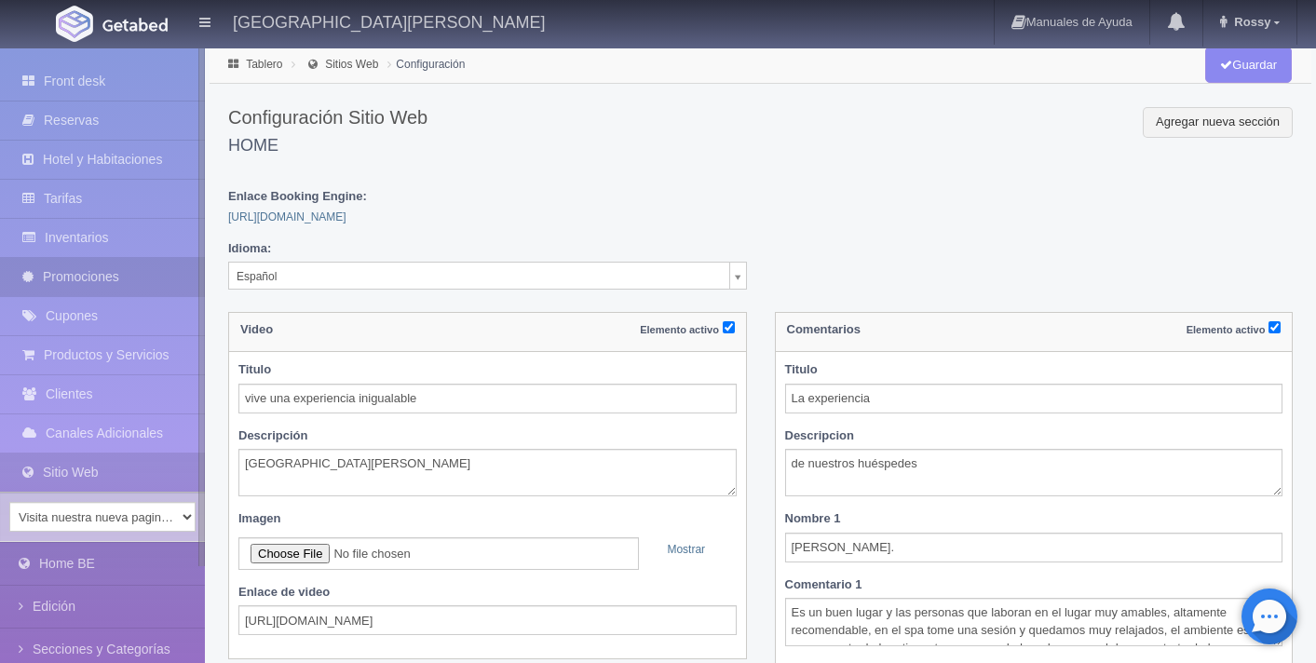
click at [137, 274] on link "Promociones" at bounding box center [102, 277] width 205 height 38
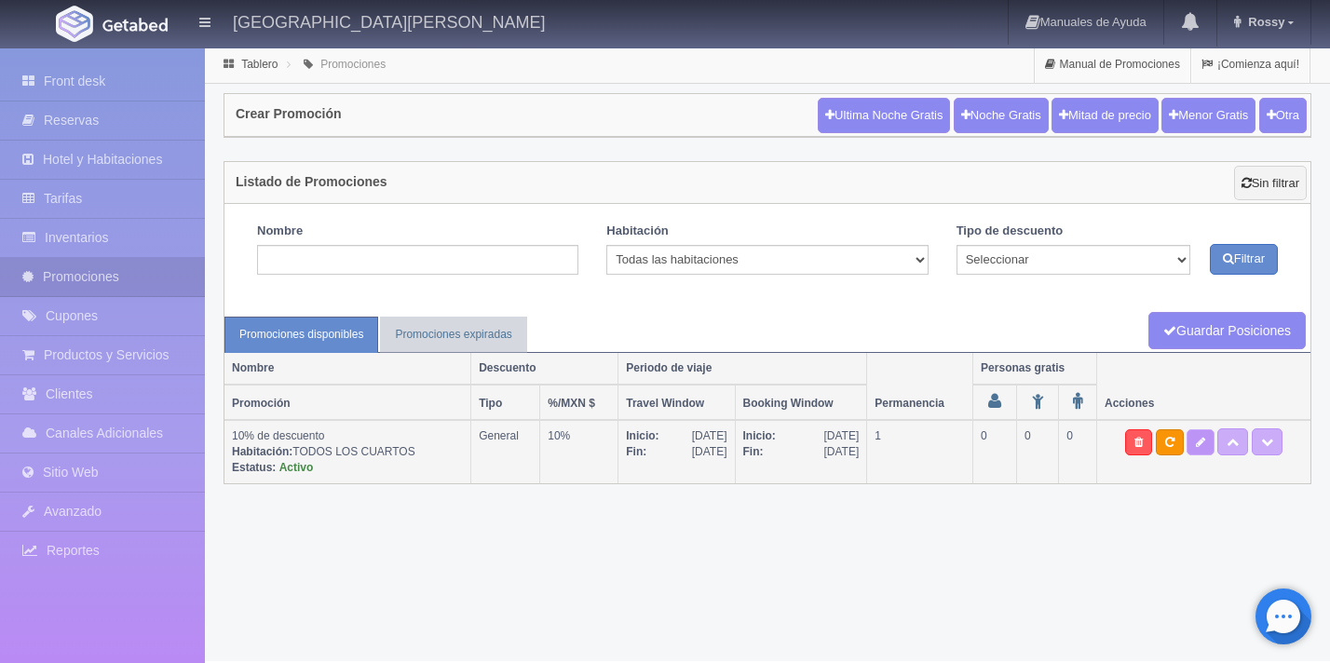
click at [1204, 444] on icon at bounding box center [1200, 442] width 9 height 11
type textarea "Aprovecha nuestra promo"
select select "General"
type input "[DATE]"
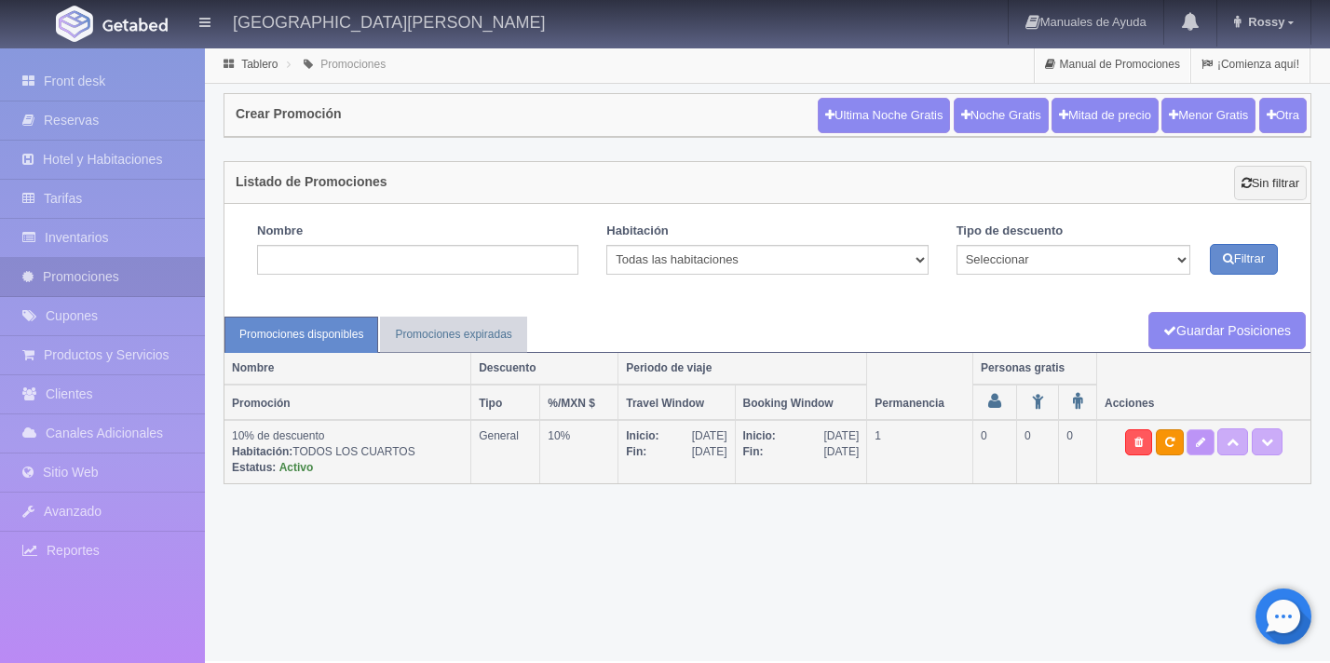
type input "[DATE]"
checkbox input "true"
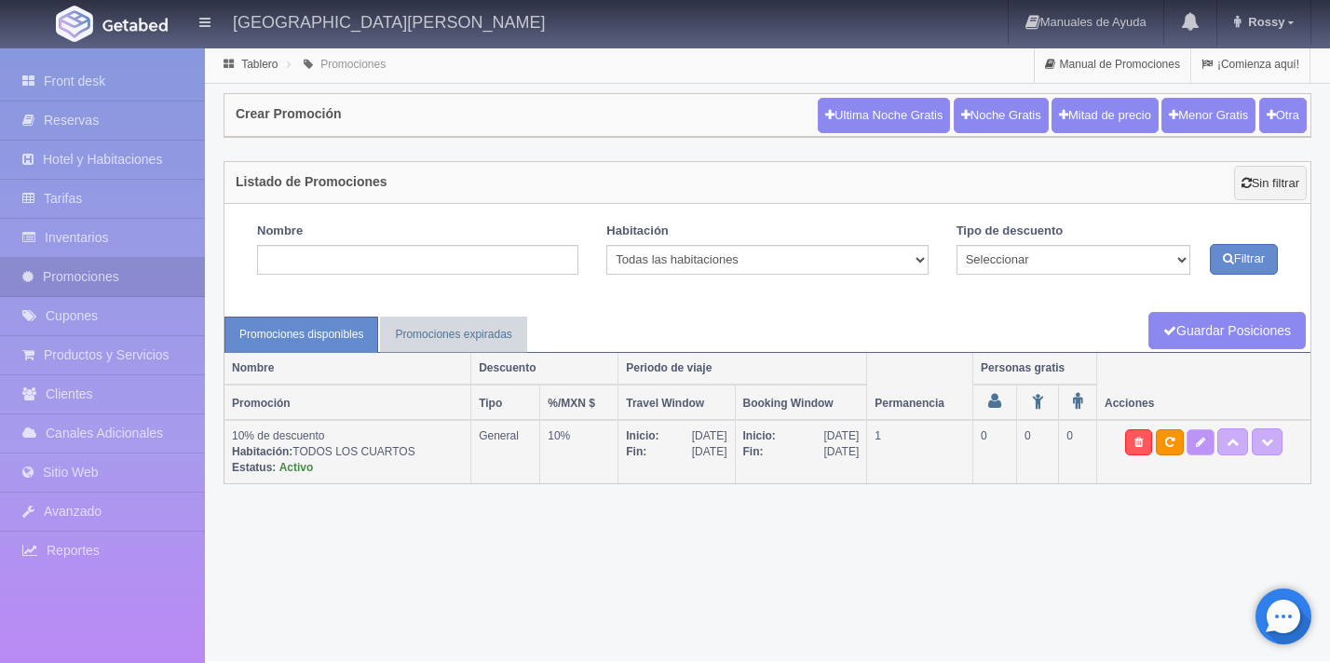
checkbox input "true"
select select "1"
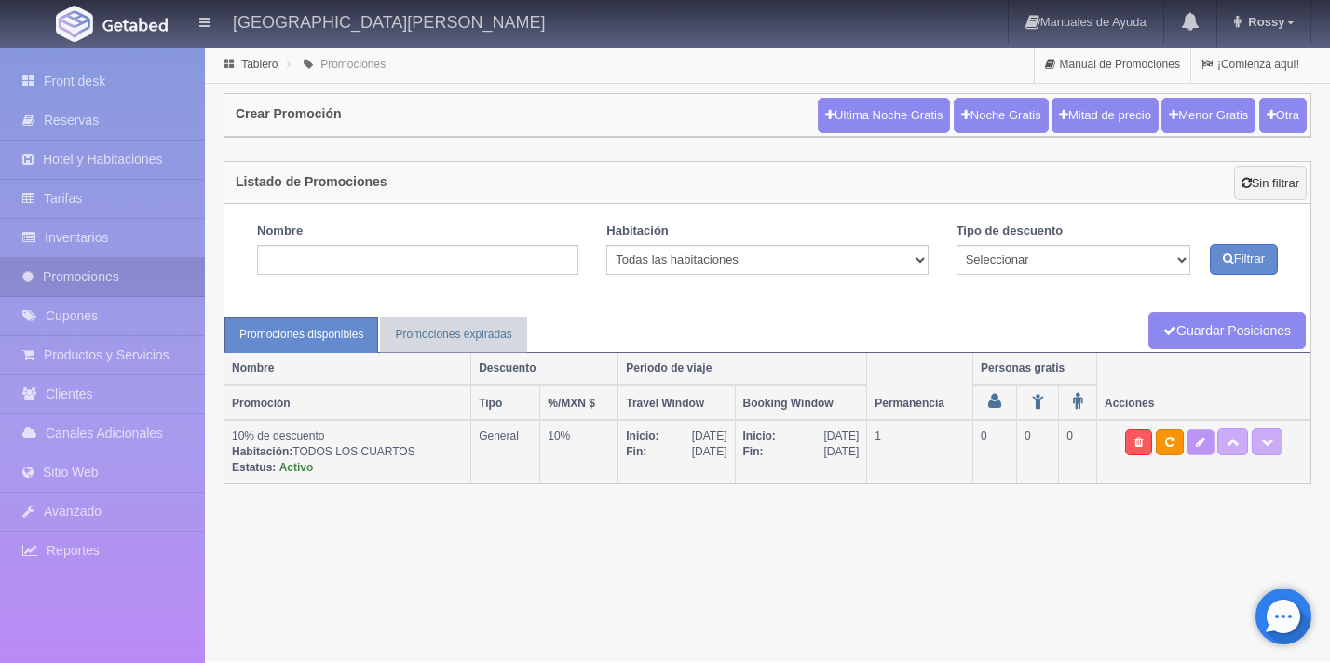
type input "10"
type input "0"
type input "20"
select select "10% de descuento"
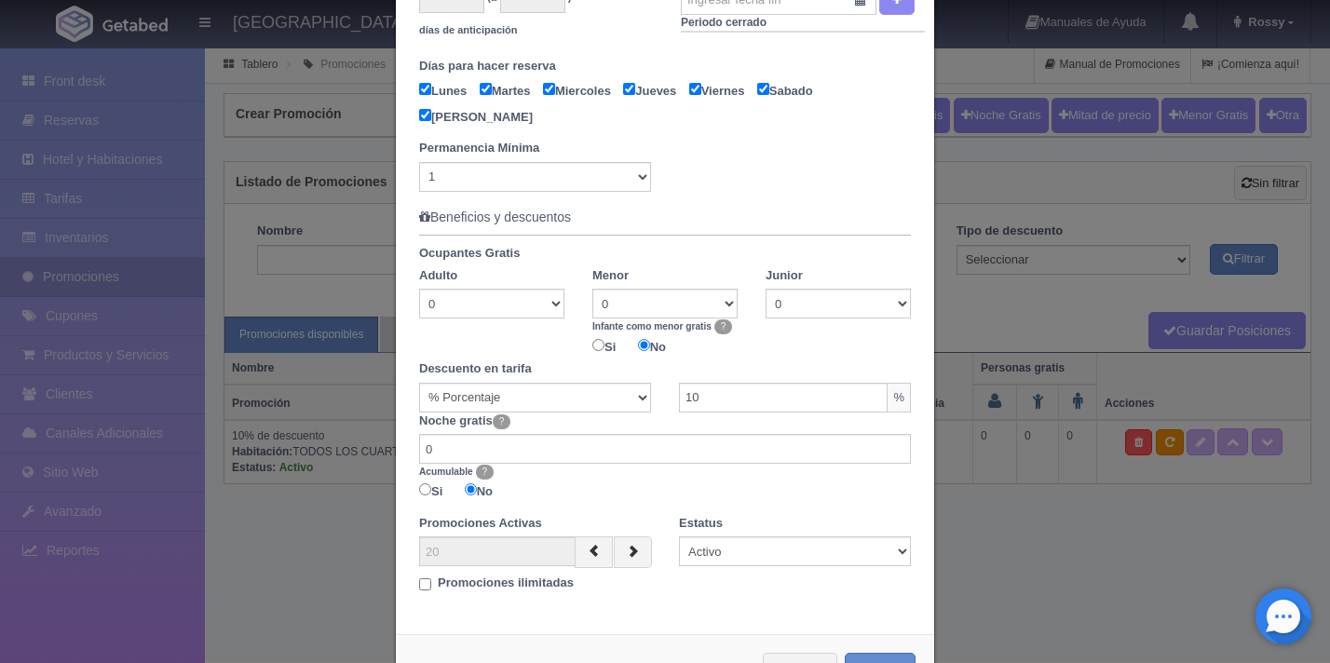
scroll to position [842, 0]
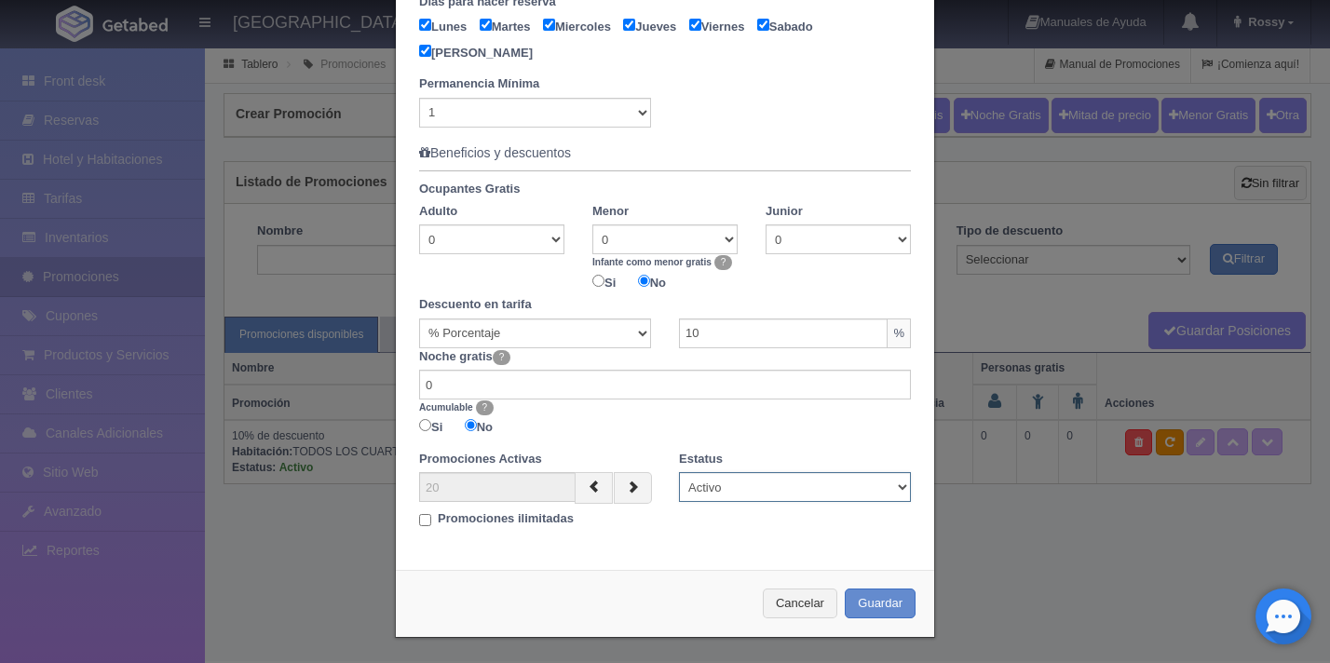
click at [890, 483] on select "Activo Inactivo" at bounding box center [795, 487] width 232 height 30
select select "Inactivo"
click at [679, 472] on select "Activo Inactivo" at bounding box center [795, 487] width 232 height 30
click at [873, 604] on button "Guardar" at bounding box center [880, 604] width 71 height 31
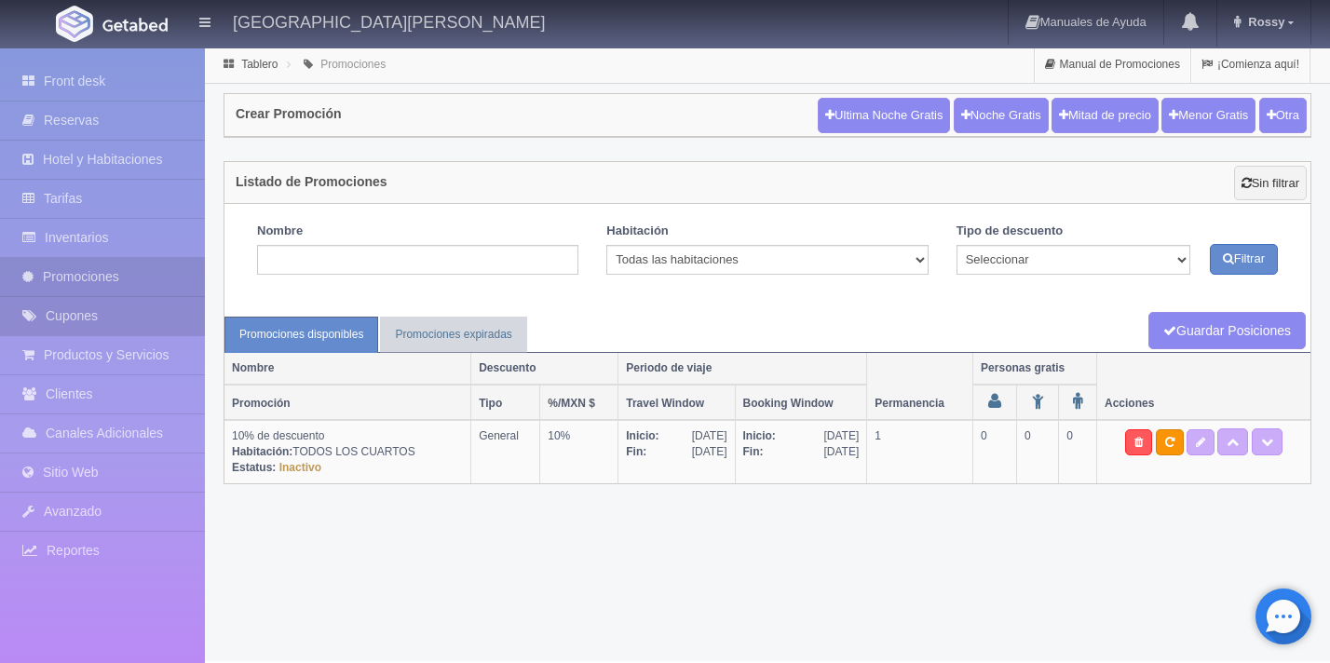
click at [110, 317] on link "Cupones" at bounding box center [102, 316] width 205 height 38
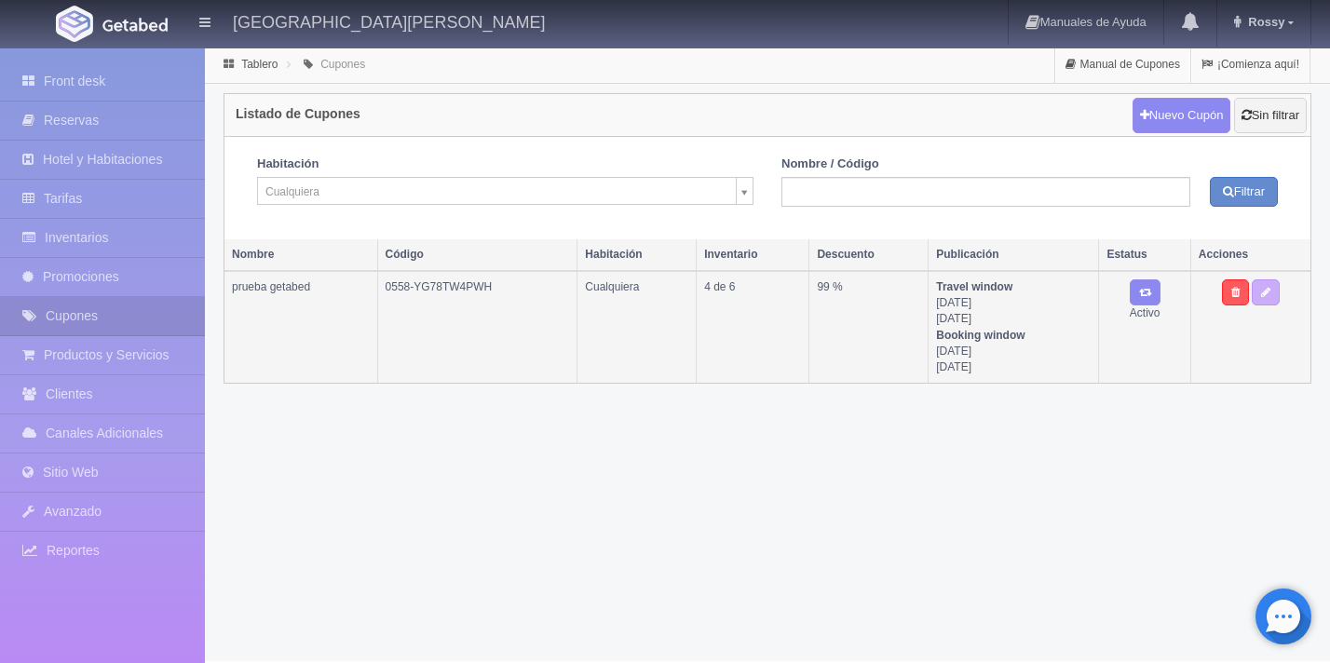
drag, startPoint x: 231, startPoint y: 285, endPoint x: 330, endPoint y: 288, distance: 98.8
click at [331, 289] on td "prueba getabed" at bounding box center [300, 327] width 153 height 112
click at [605, 517] on div "Cupón Habitación [GEOGRAPHIC_DATA] Cualquiera Azul Grand Master Suite Master Su…" at bounding box center [767, 354] width 1125 height 615
click at [1141, 126] on link "Nuevo Cupón" at bounding box center [1182, 115] width 99 height 35
select select
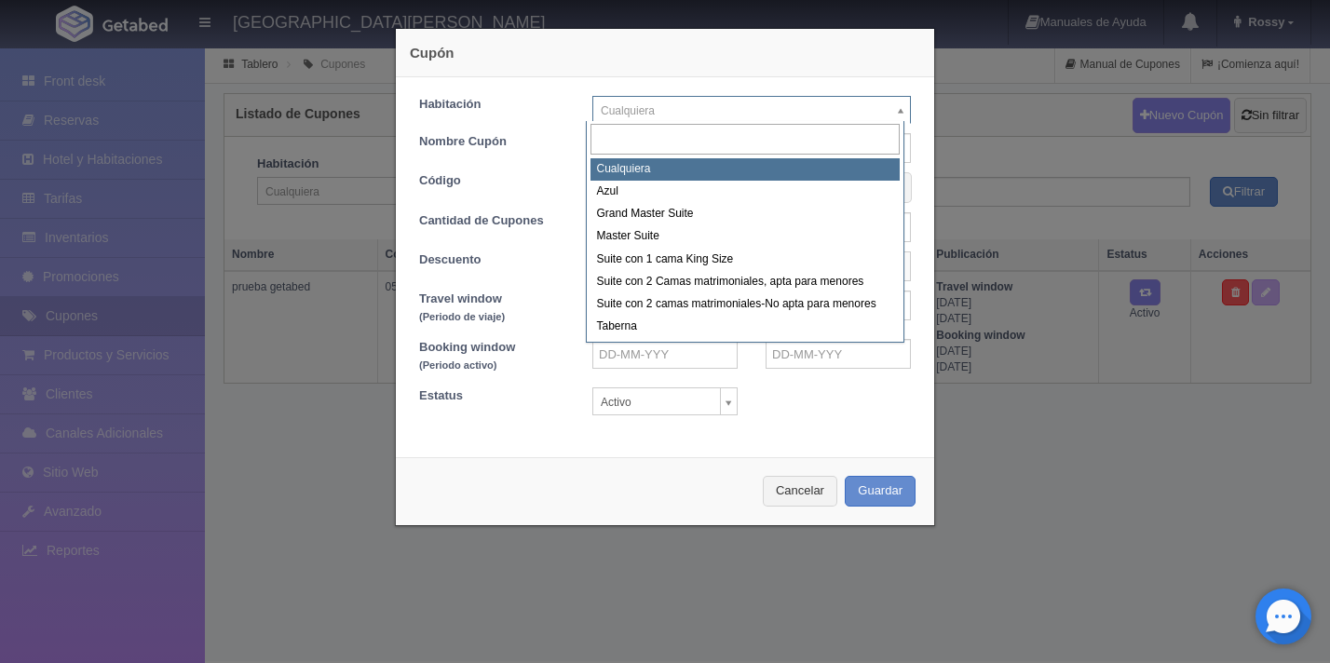
click at [790, 113] on body "[GEOGRAPHIC_DATA][PERSON_NAME] Manuales de Ayuda Actualizaciones recientes [GEO…" at bounding box center [665, 354] width 1330 height 615
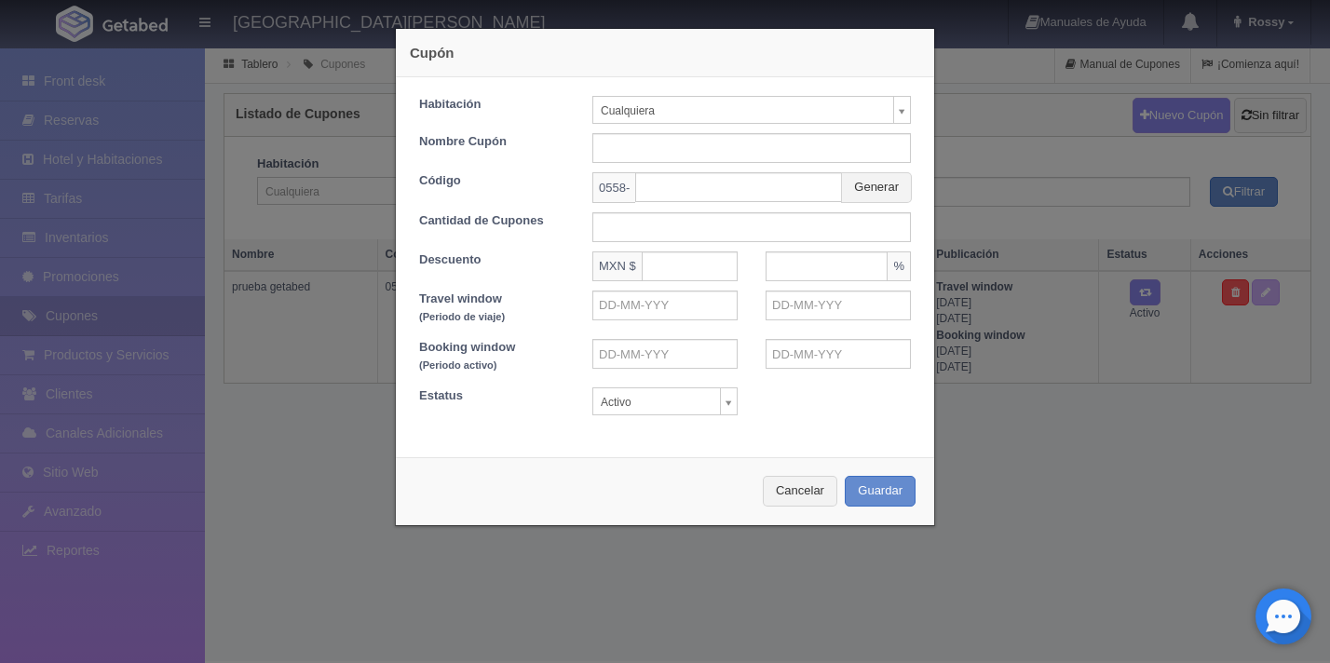
click at [755, 109] on body "Hacienda El Carmen Hotel & Spa Manuales de Ayuda Actualizaciones recientes Ross…" at bounding box center [665, 354] width 1330 height 615
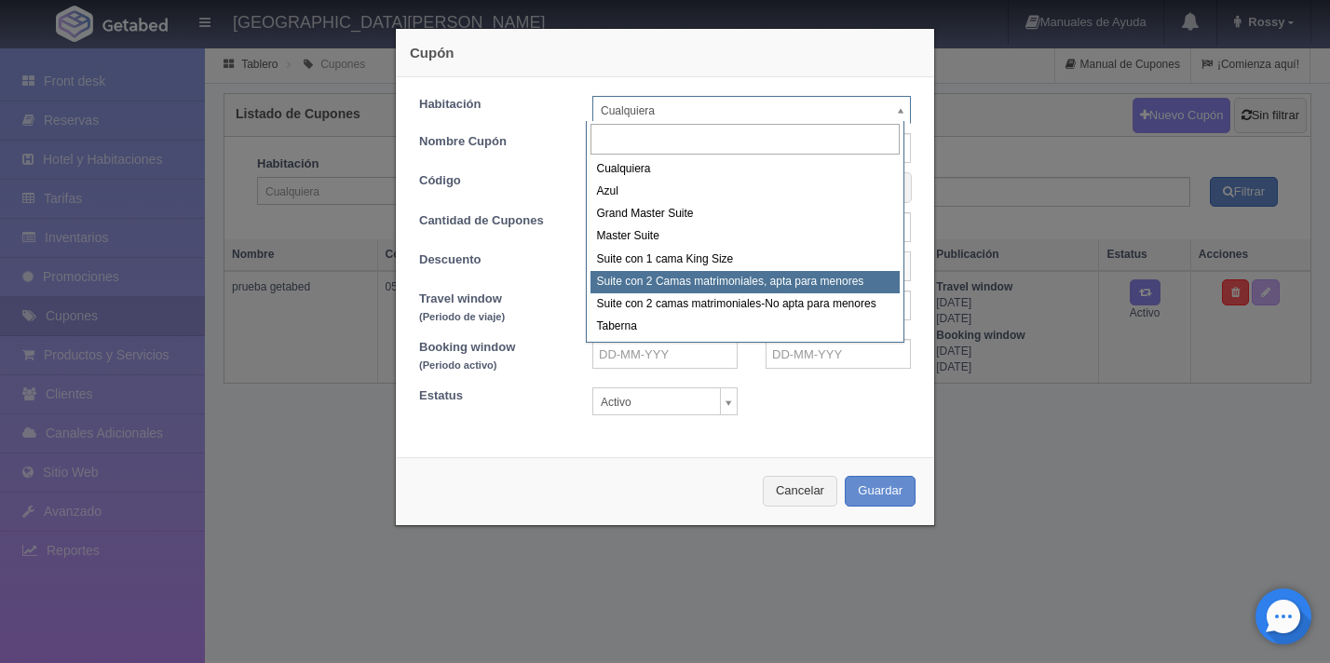
select select "1983"
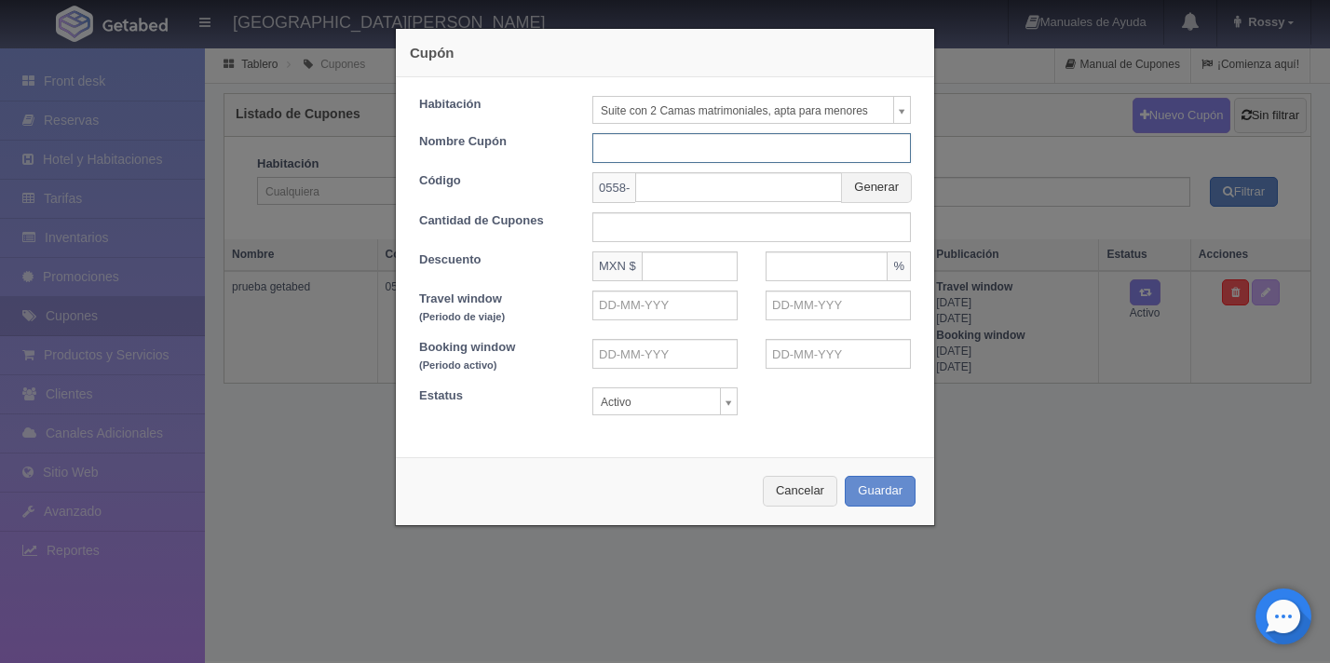
click at [687, 150] on input "text" at bounding box center [751, 148] width 319 height 30
type input "Boda Ana y Pedro"
click at [879, 193] on button "Generar" at bounding box center [876, 187] width 71 height 31
click at [805, 190] on input "EVPDRNHTGG" at bounding box center [738, 187] width 207 height 30
type input "E"
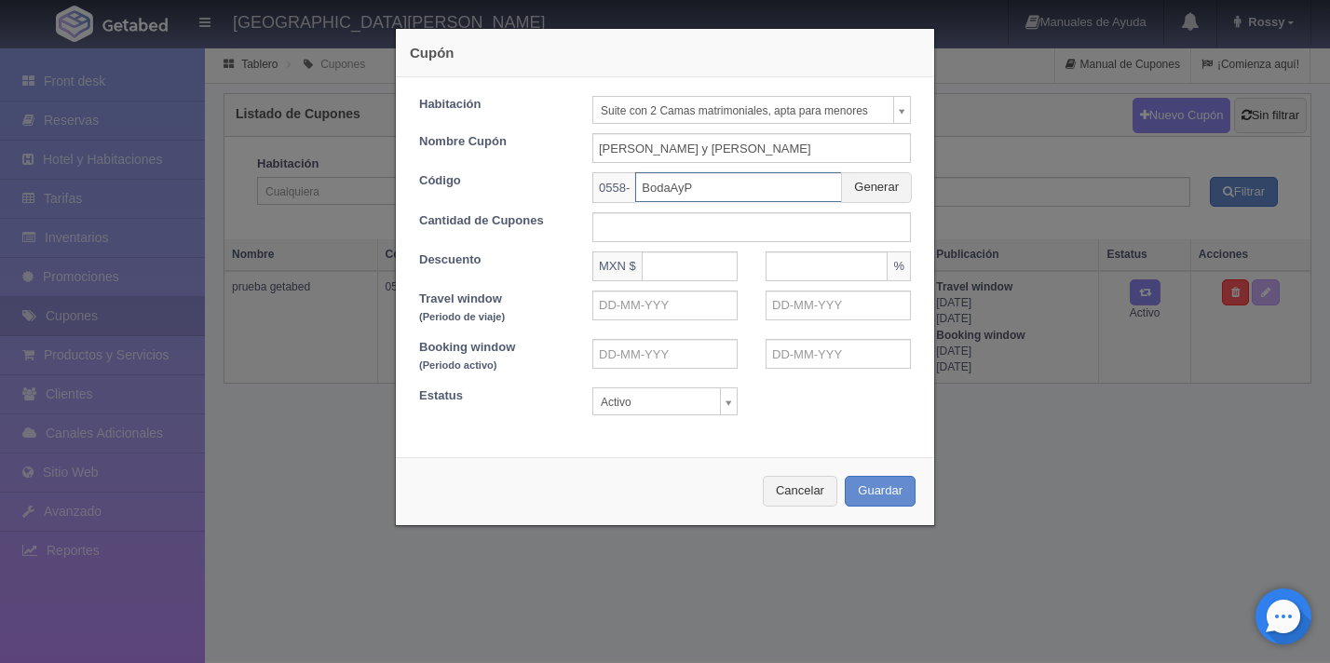
type input "BodaAyP"
click at [804, 235] on input "text" at bounding box center [751, 227] width 319 height 30
type input "50"
click at [801, 270] on input "text" at bounding box center [827, 266] width 122 height 30
type input "10"
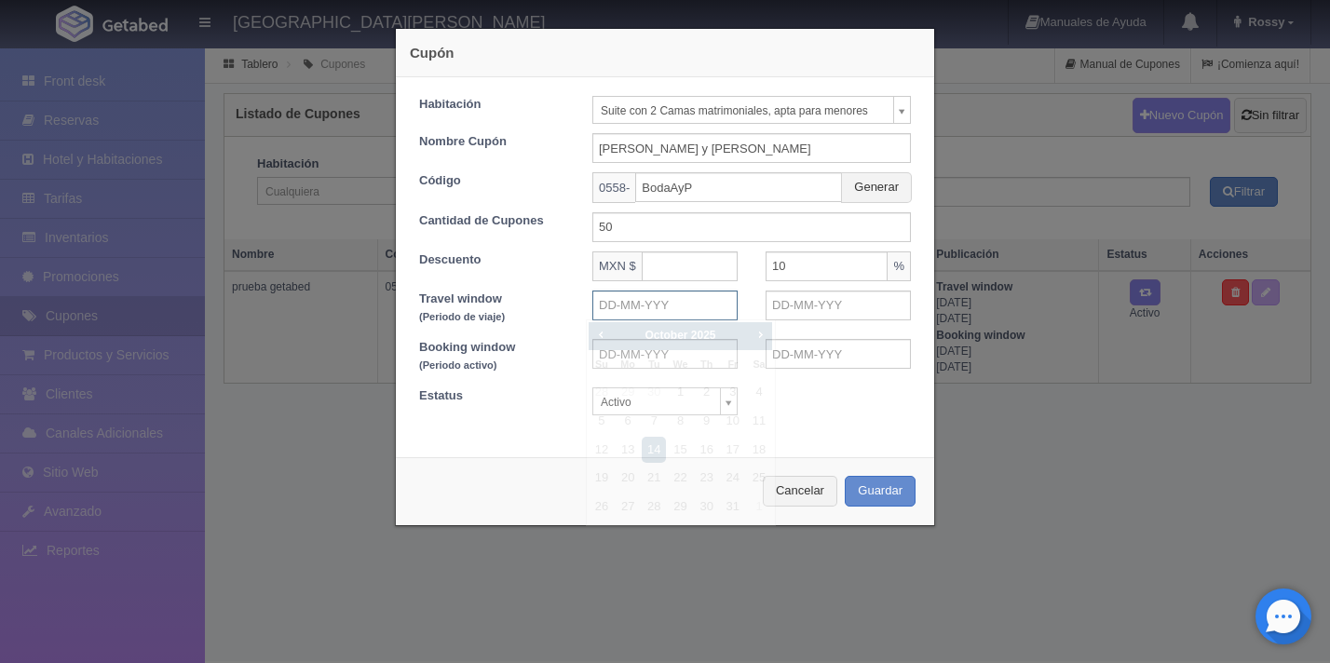
click at [689, 314] on input "text" at bounding box center [664, 306] width 145 height 30
click at [606, 413] on link "5" at bounding box center [602, 421] width 24 height 27
click at [698, 310] on input "05-10-2025" at bounding box center [664, 306] width 145 height 30
click at [660, 455] on link "14" at bounding box center [654, 450] width 24 height 27
type input "14-10-2025"
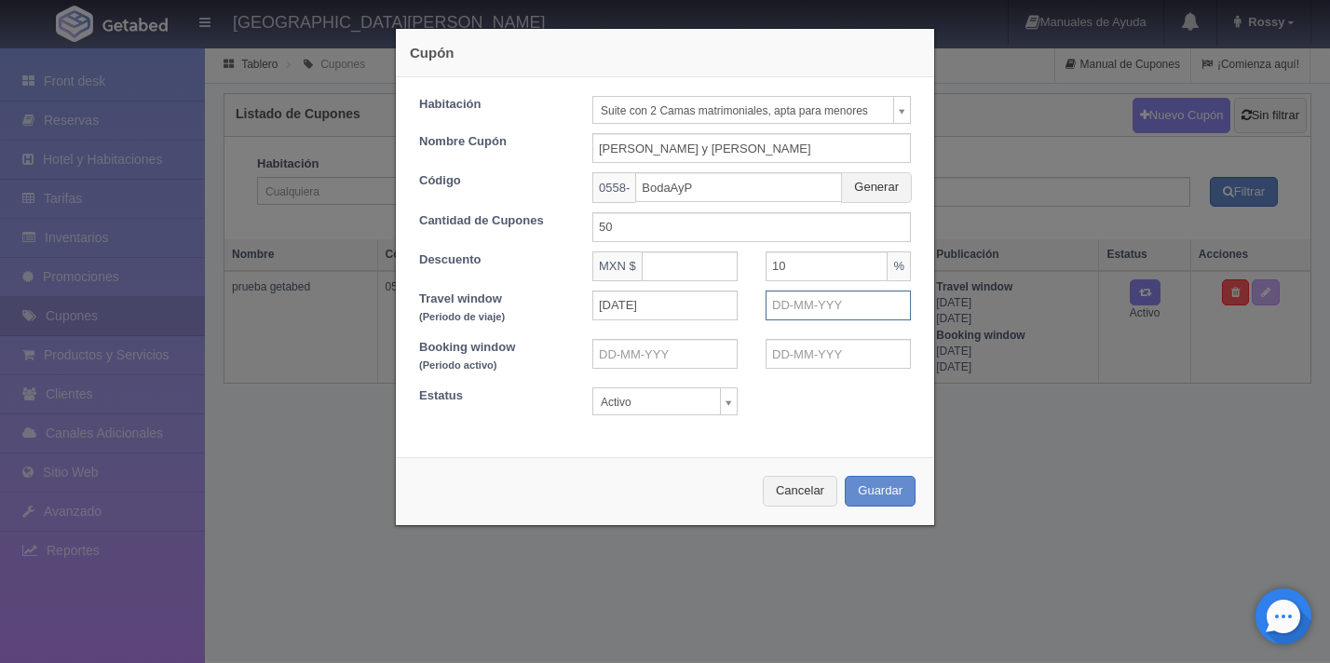
click at [818, 317] on input "text" at bounding box center [838, 306] width 145 height 30
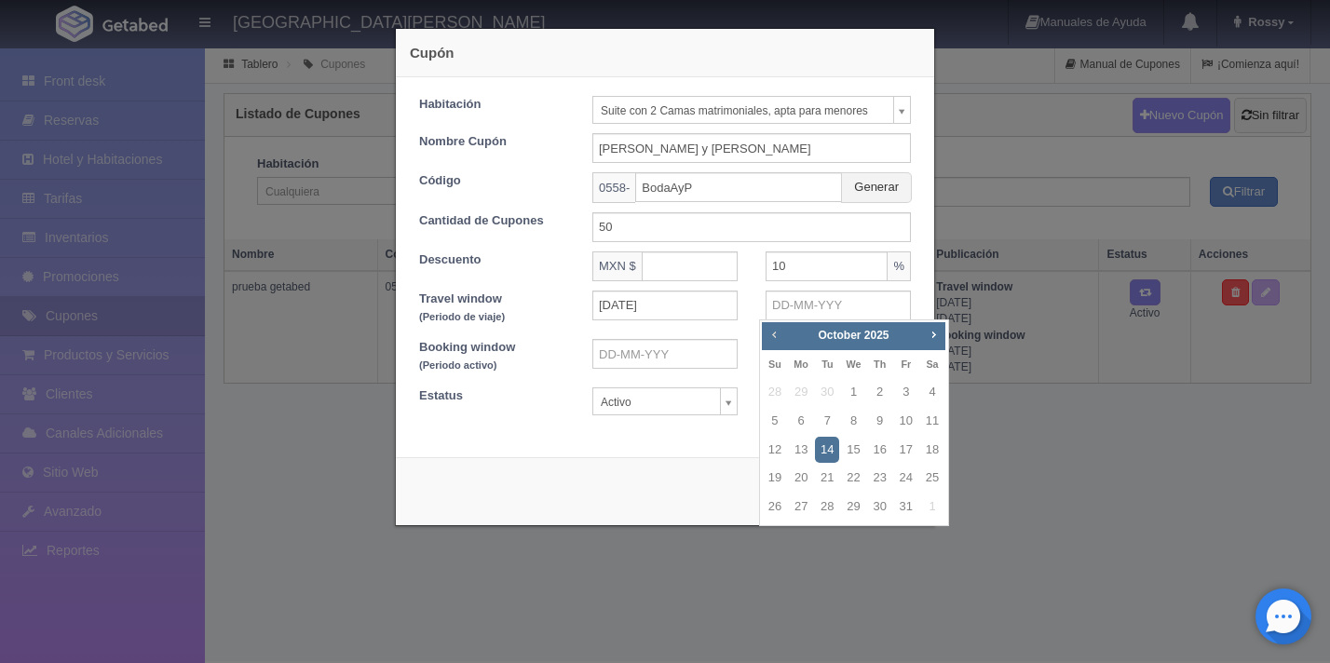
click at [775, 341] on span "Prev" at bounding box center [774, 334] width 15 height 15
click at [936, 340] on span "Next" at bounding box center [933, 334] width 15 height 15
click at [828, 452] on link "14" at bounding box center [827, 450] width 24 height 27
type input "14-10-2025"
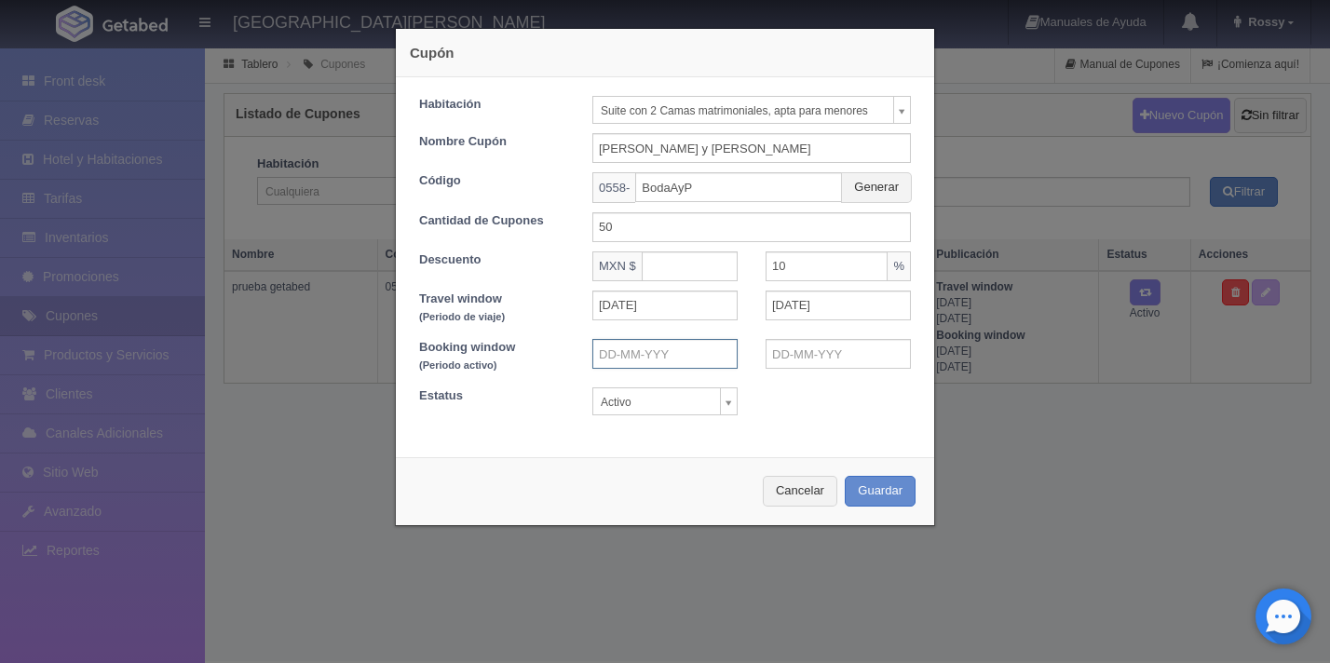
click at [675, 356] on input "text" at bounding box center [664, 354] width 145 height 30
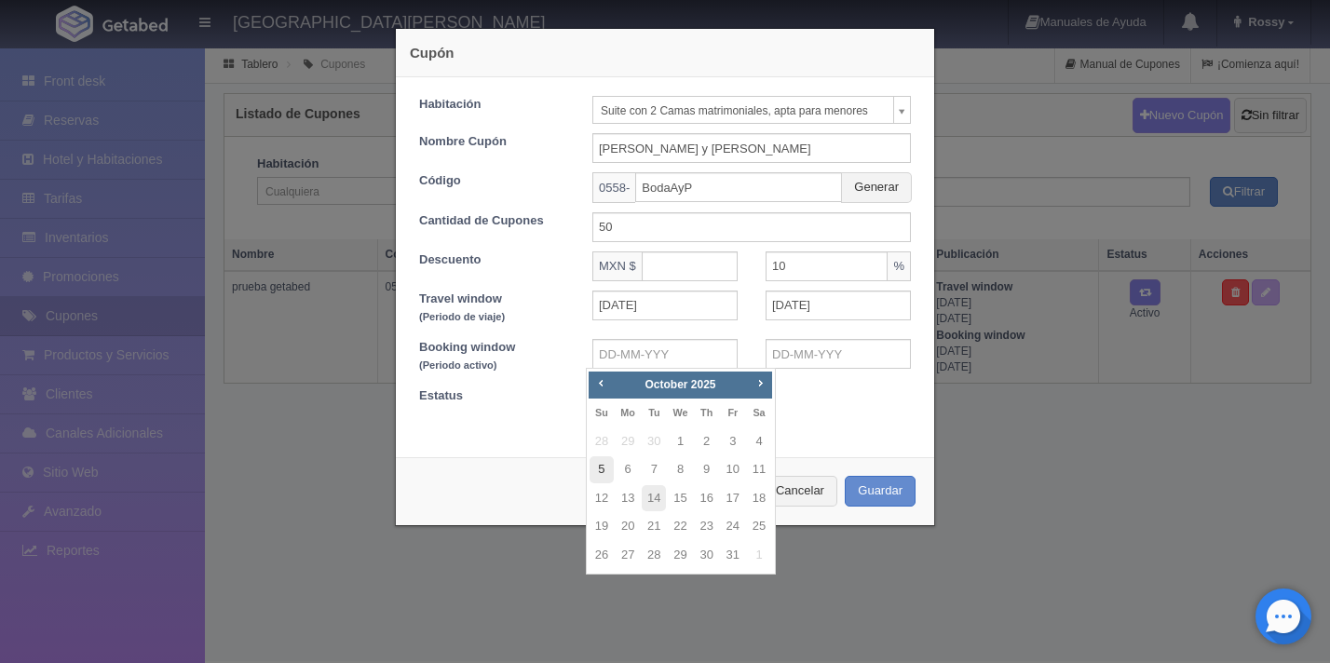
click at [601, 478] on link "5" at bounding box center [602, 469] width 24 height 27
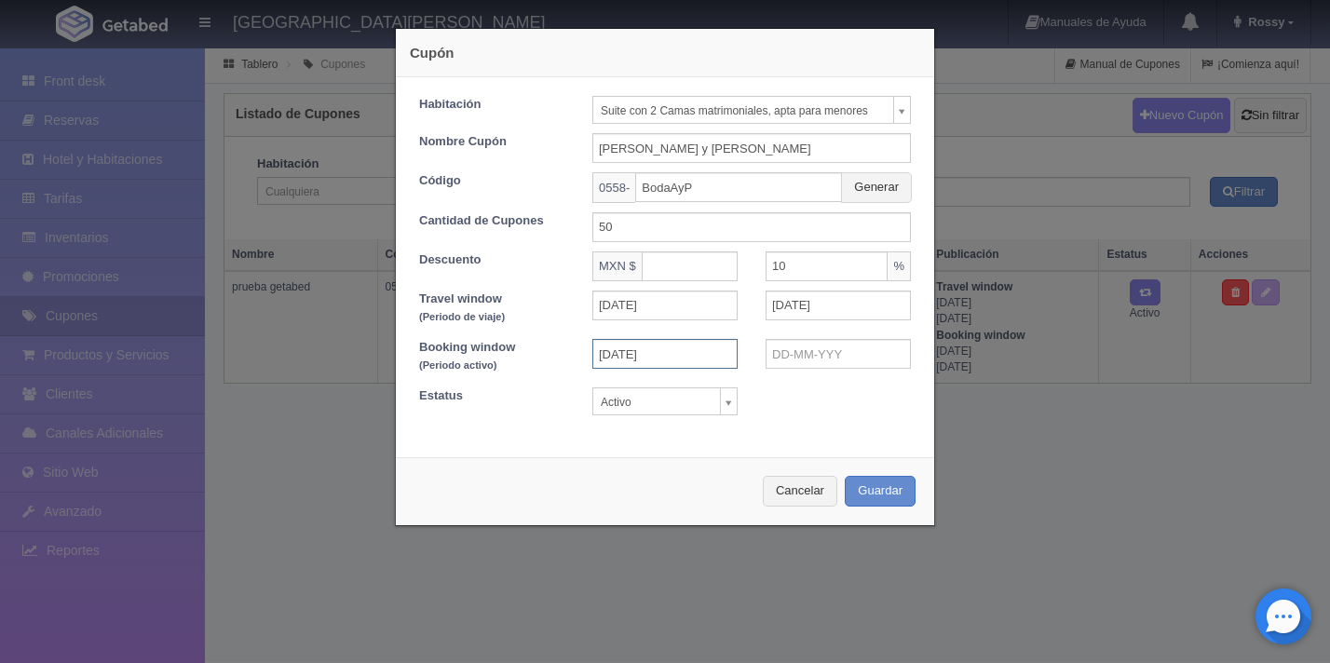
click at [665, 354] on input "05-10-2025" at bounding box center [664, 354] width 145 height 30
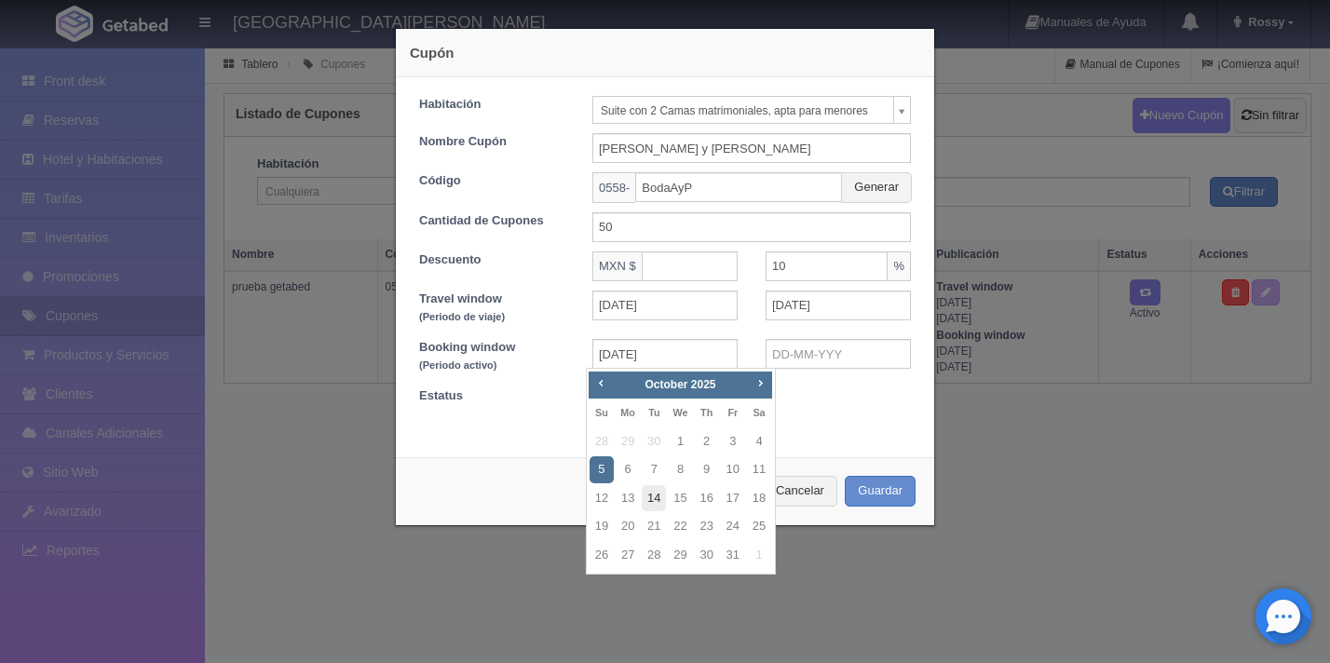
click at [654, 500] on link "14" at bounding box center [654, 498] width 24 height 27
type input "14-10-2025"
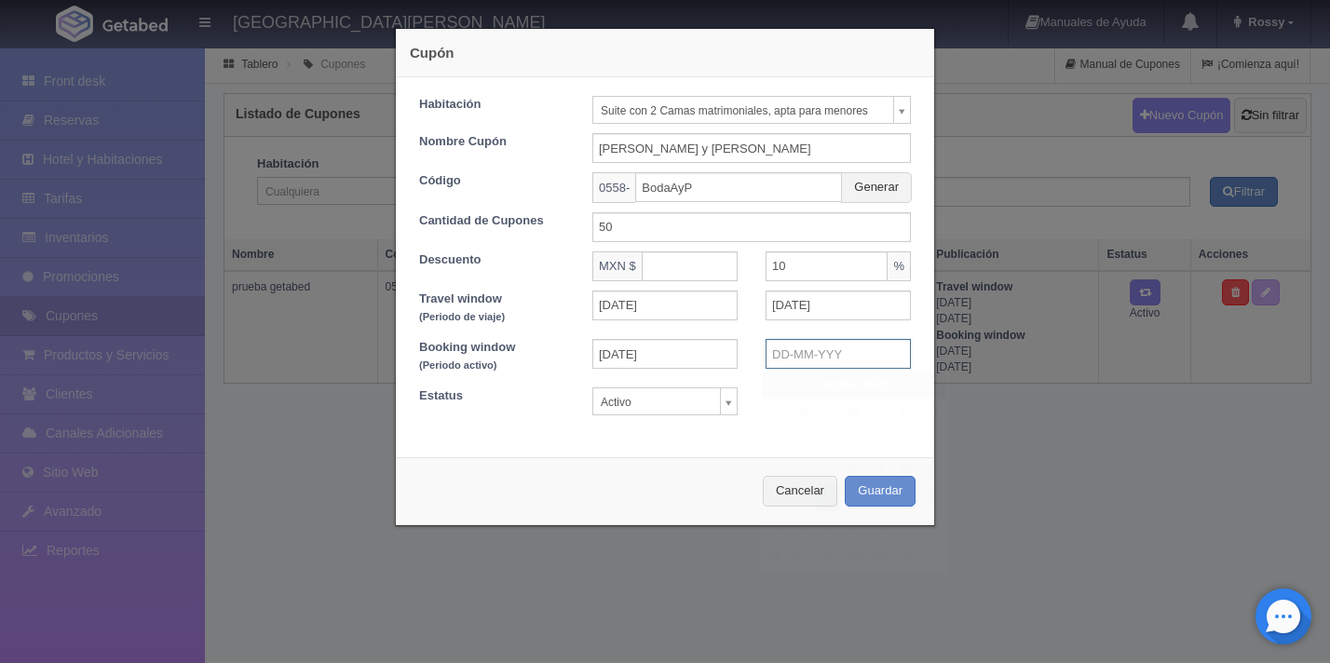
click at [800, 347] on input "text" at bounding box center [838, 354] width 145 height 30
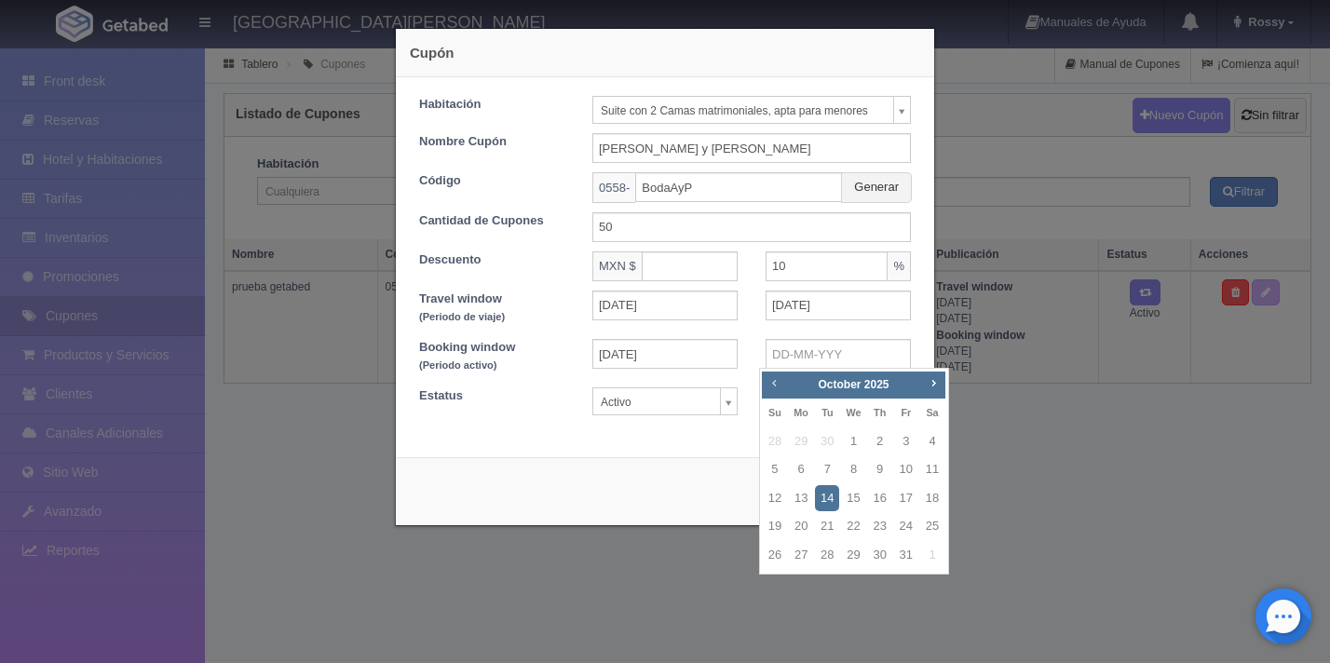
click at [774, 390] on span "Prev" at bounding box center [774, 382] width 15 height 15
click at [830, 553] on link "30" at bounding box center [827, 555] width 24 height 27
type input "30-09-2025"
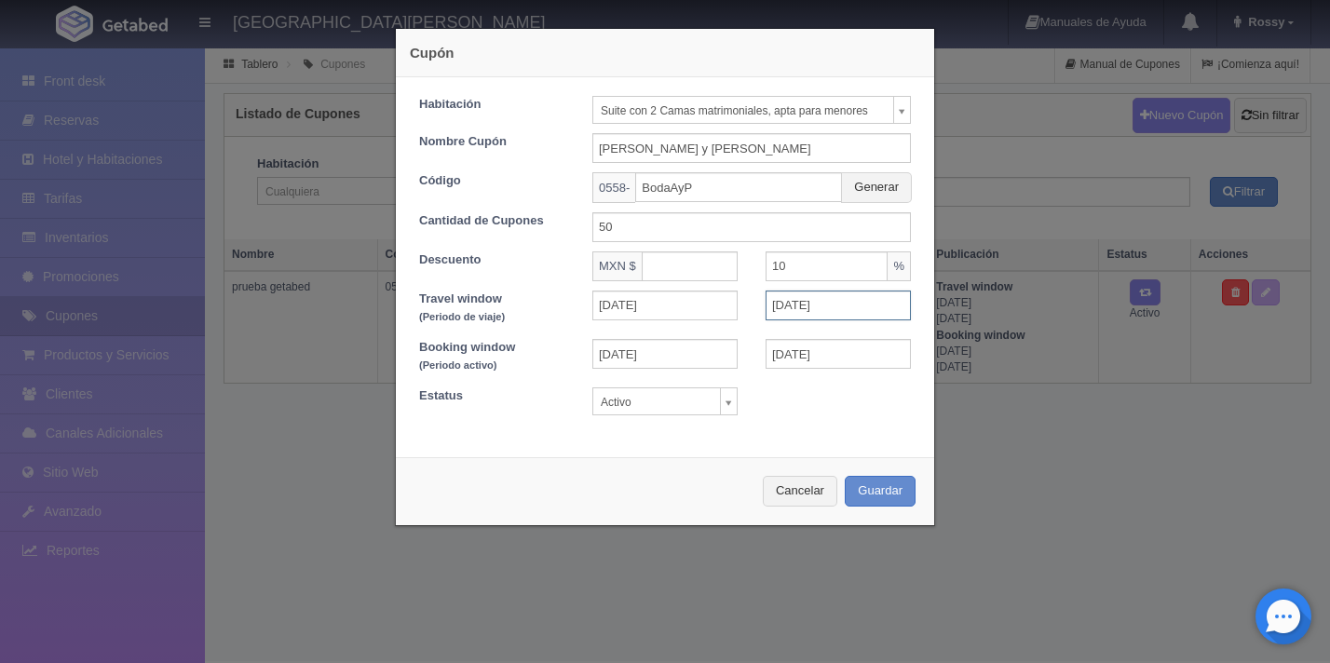
click at [808, 292] on input "14-10-2025" at bounding box center [838, 306] width 145 height 30
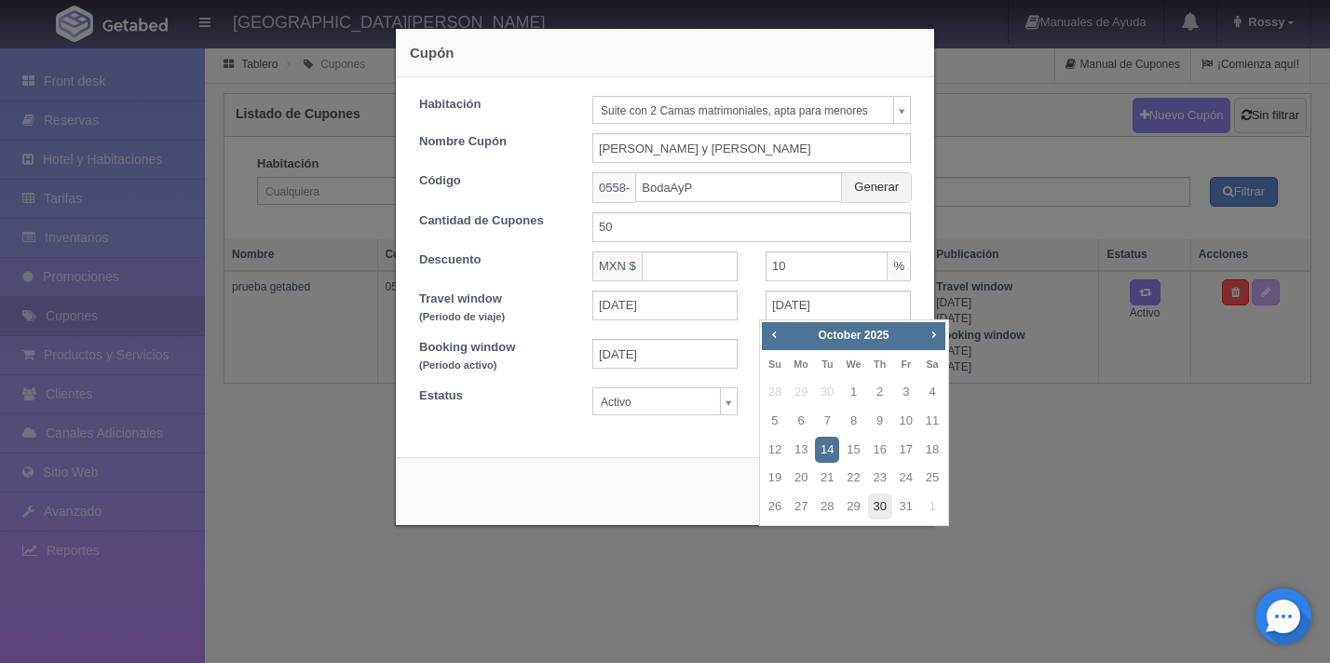
click at [884, 513] on link "30" at bounding box center [880, 507] width 24 height 27
type input "30-10-2025"
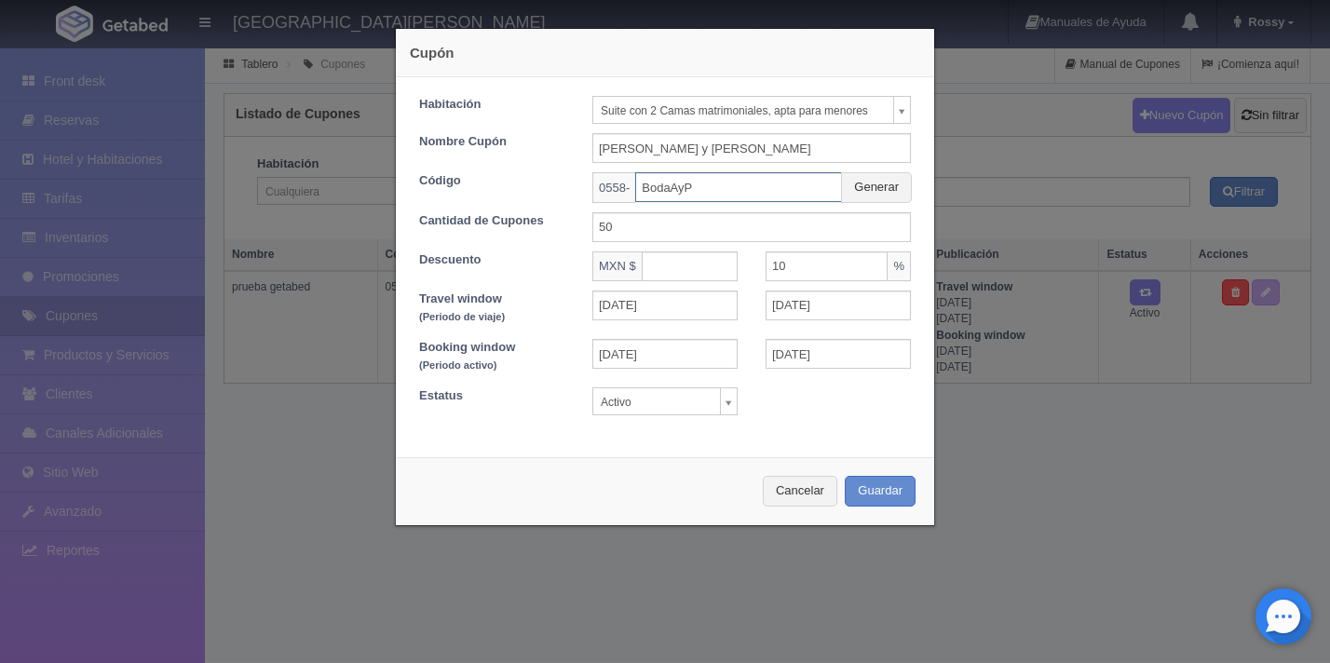
click at [720, 193] on input "BodaAyP" at bounding box center [738, 187] width 207 height 30
type input "B"
click at [872, 193] on button "Generar" at bounding box center [876, 187] width 71 height 31
type input "739U72NYDF"
drag, startPoint x: 593, startPoint y: 189, endPoint x: 747, endPoint y: 191, distance: 153.7
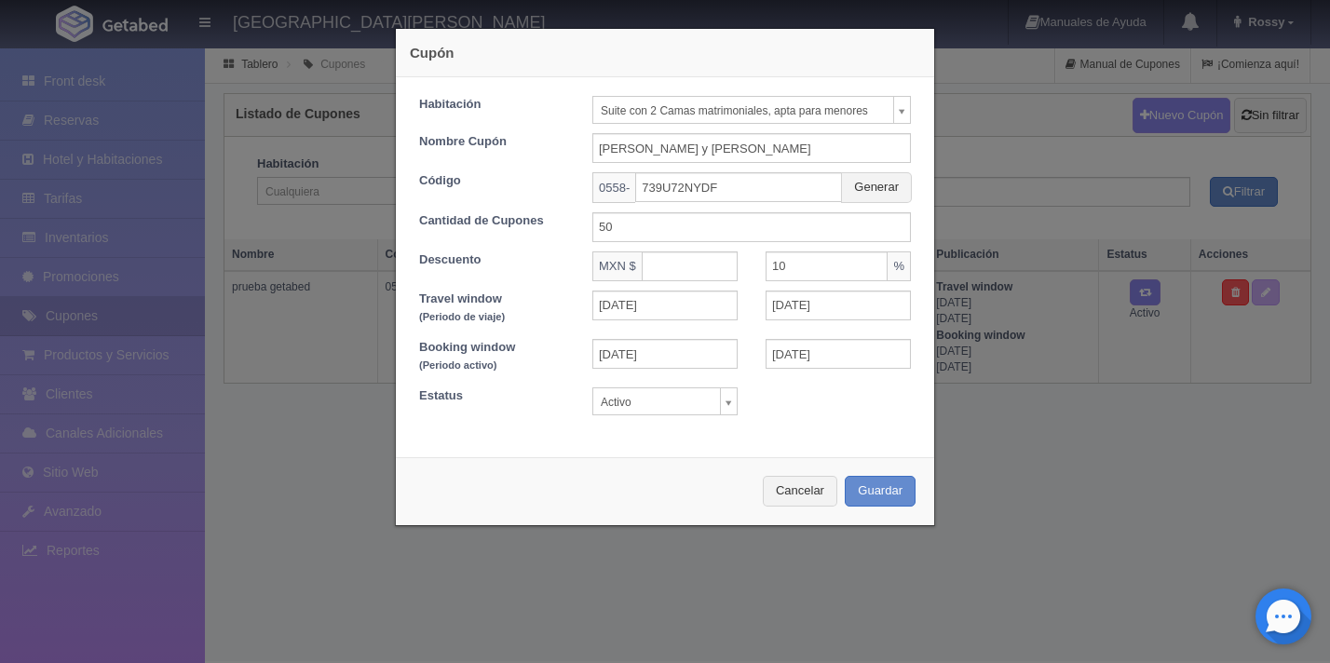
click at [747, 191] on div "0558- 739U72NYDF Generar" at bounding box center [751, 187] width 319 height 31
drag, startPoint x: 730, startPoint y: 187, endPoint x: 586, endPoint y: 190, distance: 144.4
click at [592, 190] on div "0558- 739U72NYDF Generar" at bounding box center [751, 187] width 319 height 31
click at [722, 409] on body "Hacienda El Carmen Hotel & Spa Manuales de Ayuda Actualizaciones recientes Ross…" at bounding box center [665, 354] width 1330 height 615
click at [852, 400] on body "Hacienda El Carmen Hotel & Spa Manuales de Ayuda Actualizaciones recientes Ross…" at bounding box center [665, 354] width 1330 height 615
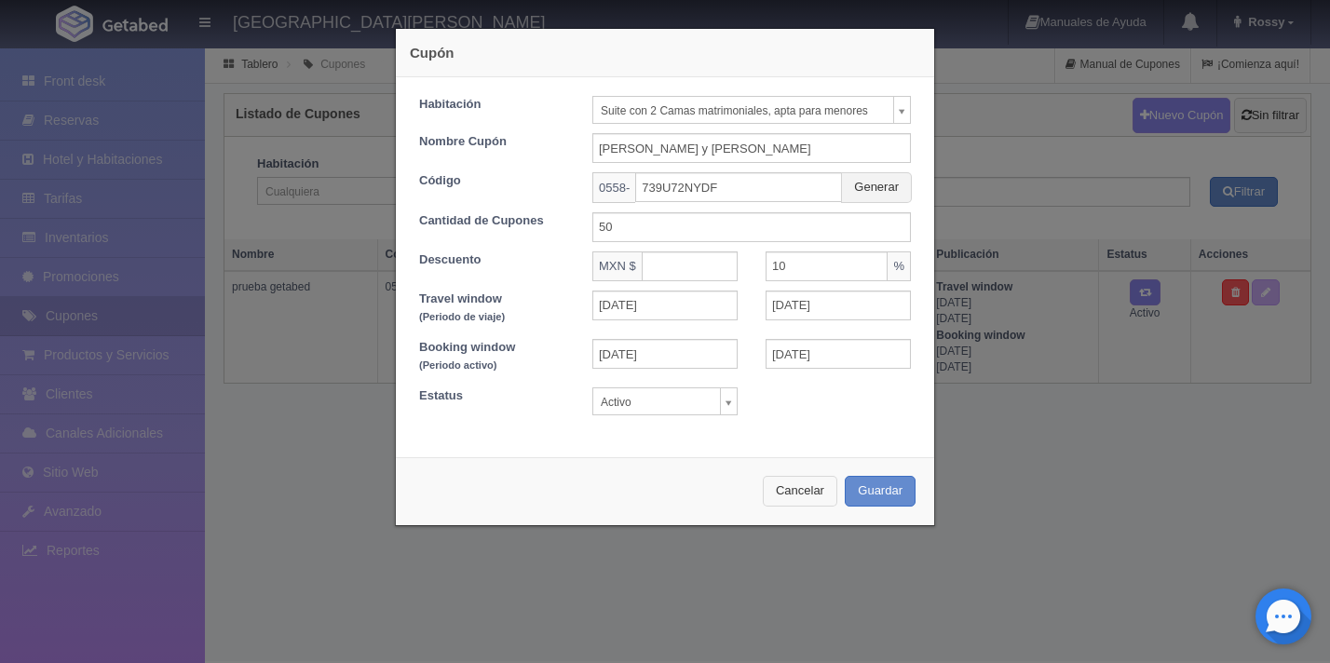
click at [805, 480] on button "Cancelar" at bounding box center [800, 491] width 75 height 31
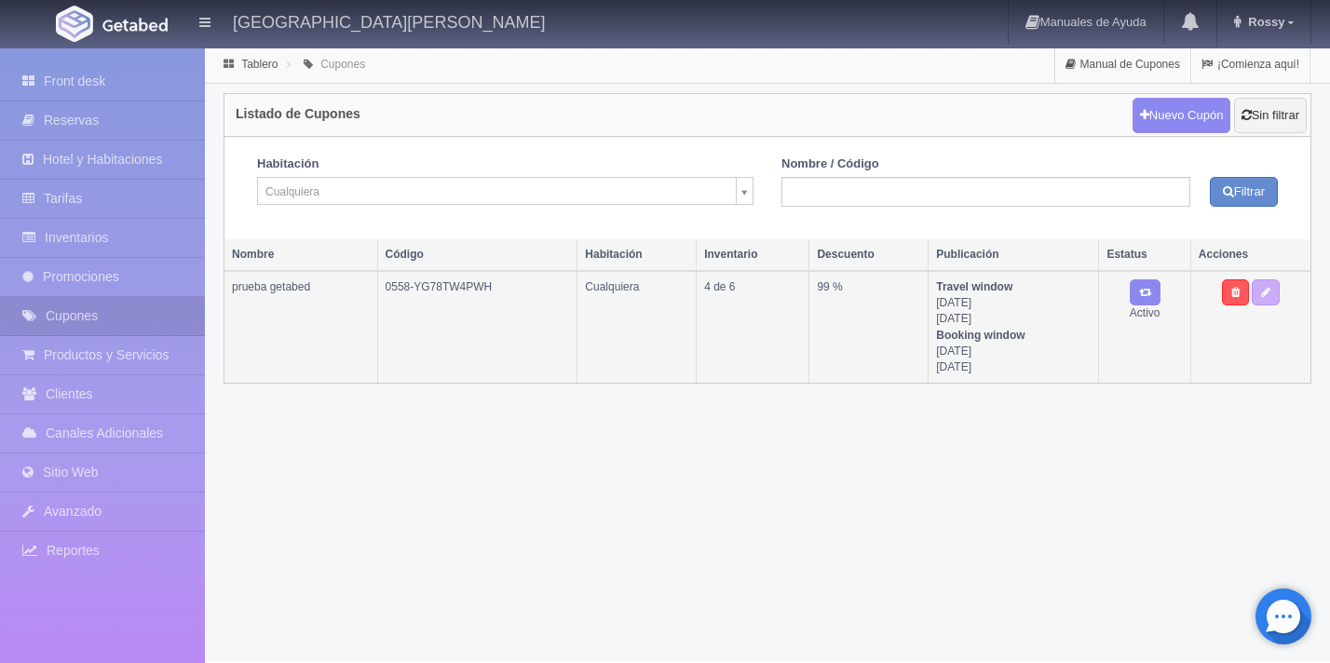
drag, startPoint x: 387, startPoint y: 288, endPoint x: 539, endPoint y: 296, distance: 153.0
click at [539, 296] on td "0558-YG78TW4PWH" at bounding box center [477, 327] width 200 height 112
click at [112, 354] on link "Productos y Servicios" at bounding box center [102, 355] width 205 height 38
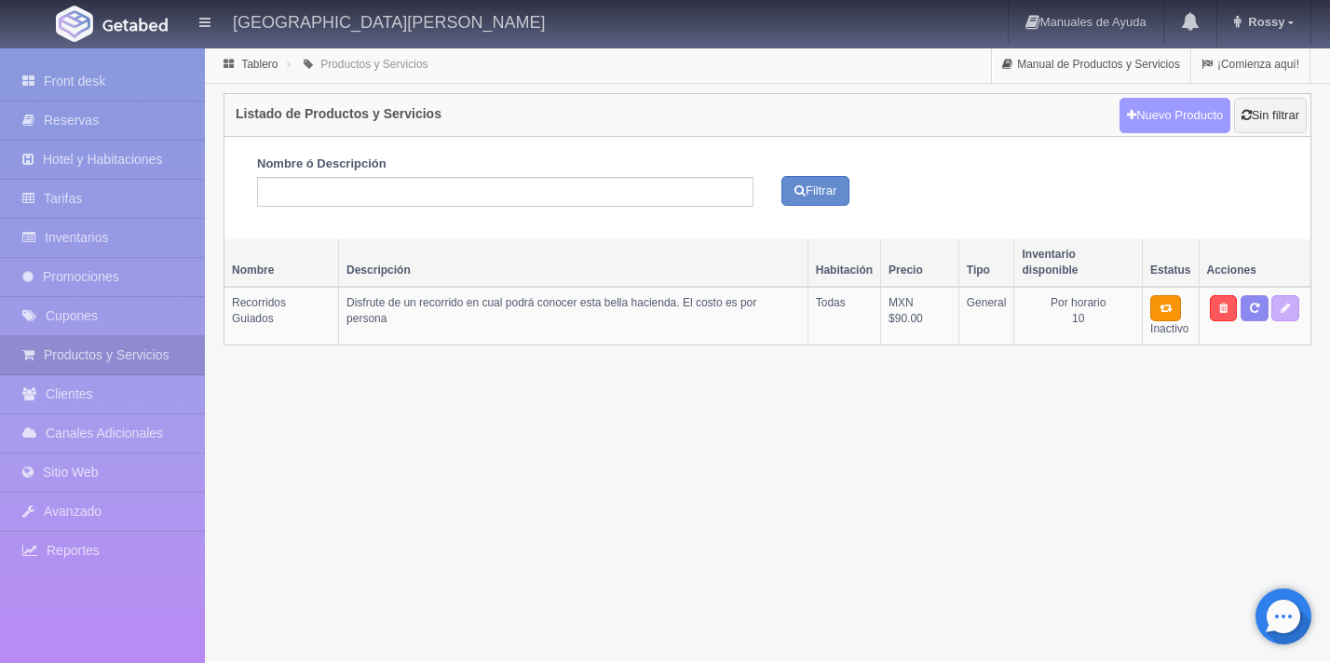
click at [1201, 128] on link "Nuevo Producto" at bounding box center [1175, 115] width 111 height 35
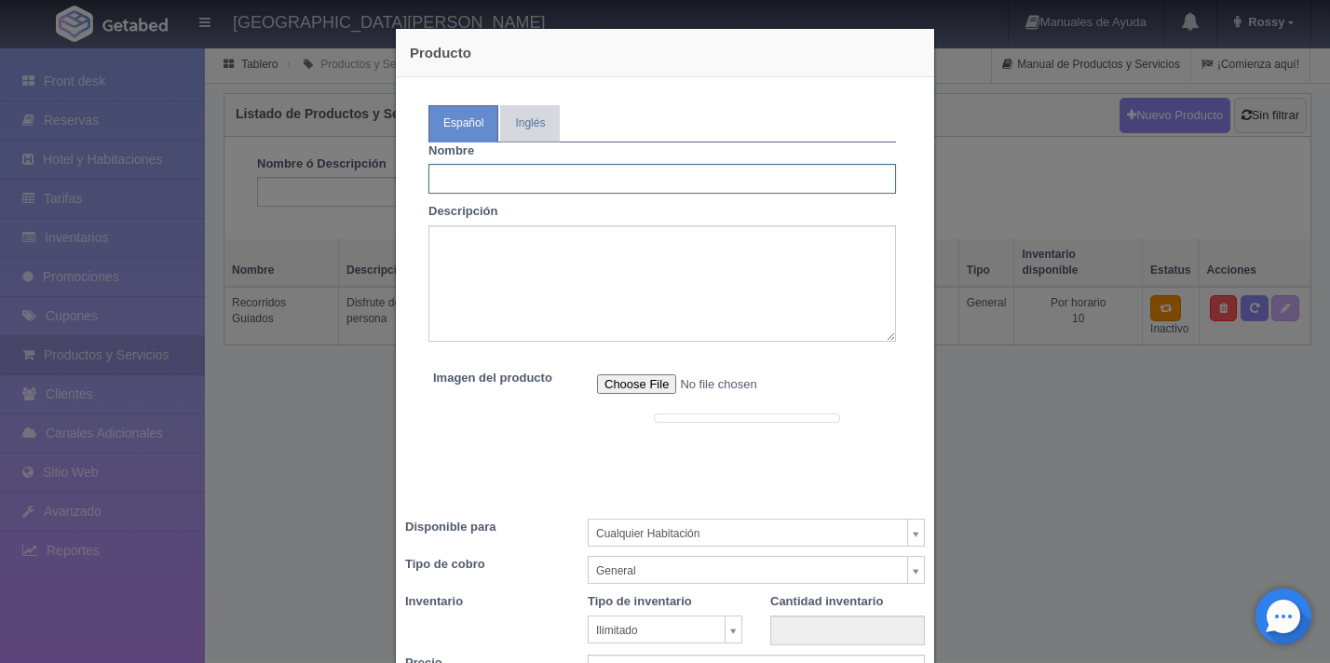
click at [647, 180] on input "text" at bounding box center [662, 179] width 468 height 30
click at [450, 251] on textarea at bounding box center [662, 283] width 468 height 116
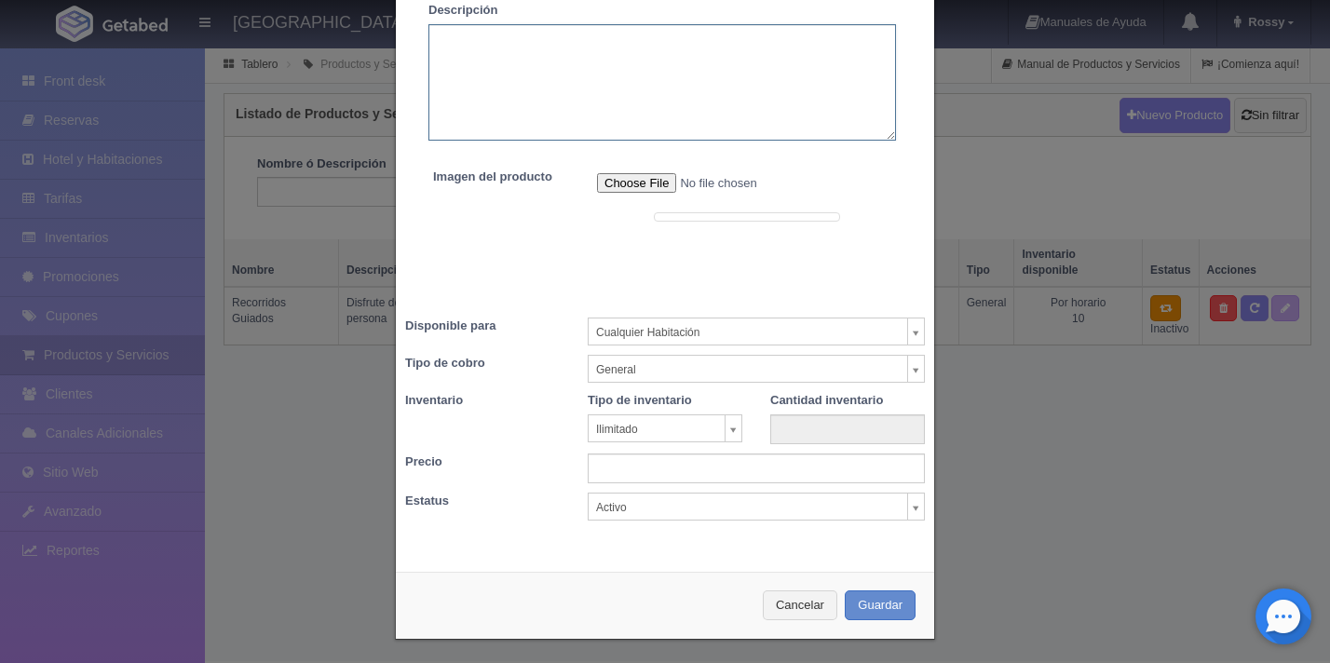
scroll to position [206, 0]
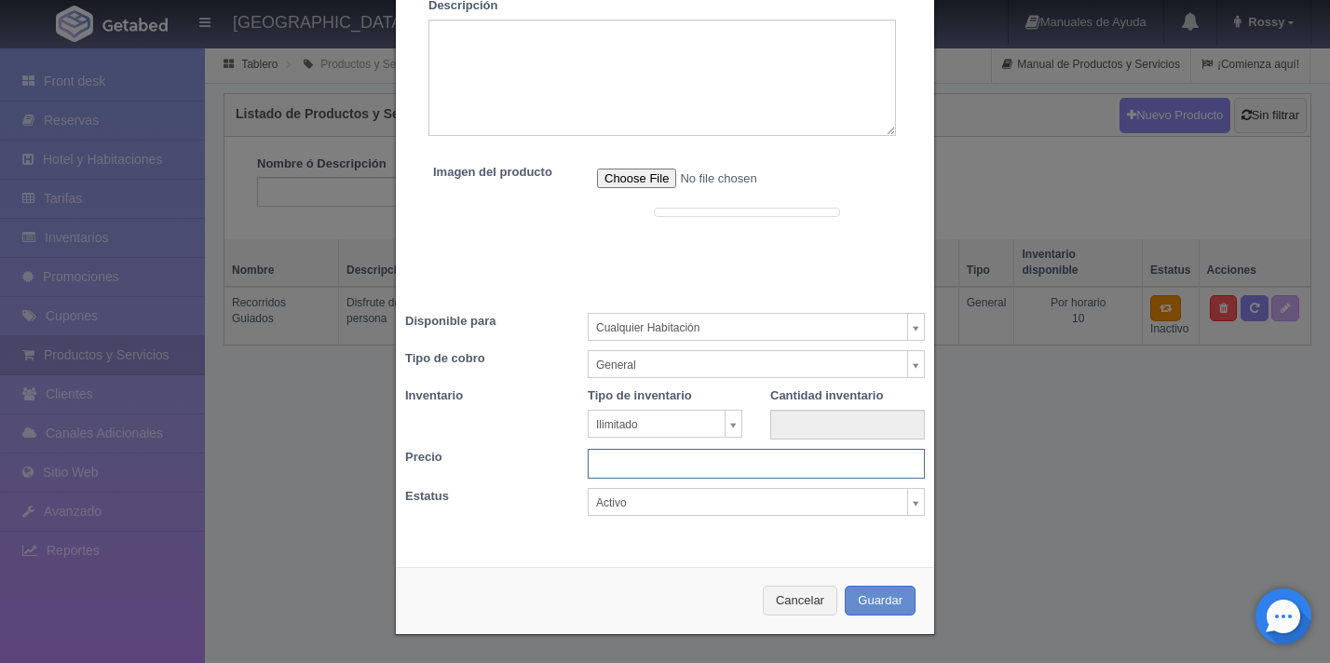
click at [626, 470] on input "text" at bounding box center [756, 464] width 337 height 30
click at [516, 48] on textarea at bounding box center [662, 78] width 468 height 116
click at [1111, 557] on div "Producto Español Inglés Nombre Descripción Nombre Descripción Imagen del produc…" at bounding box center [665, 331] width 1330 height 663
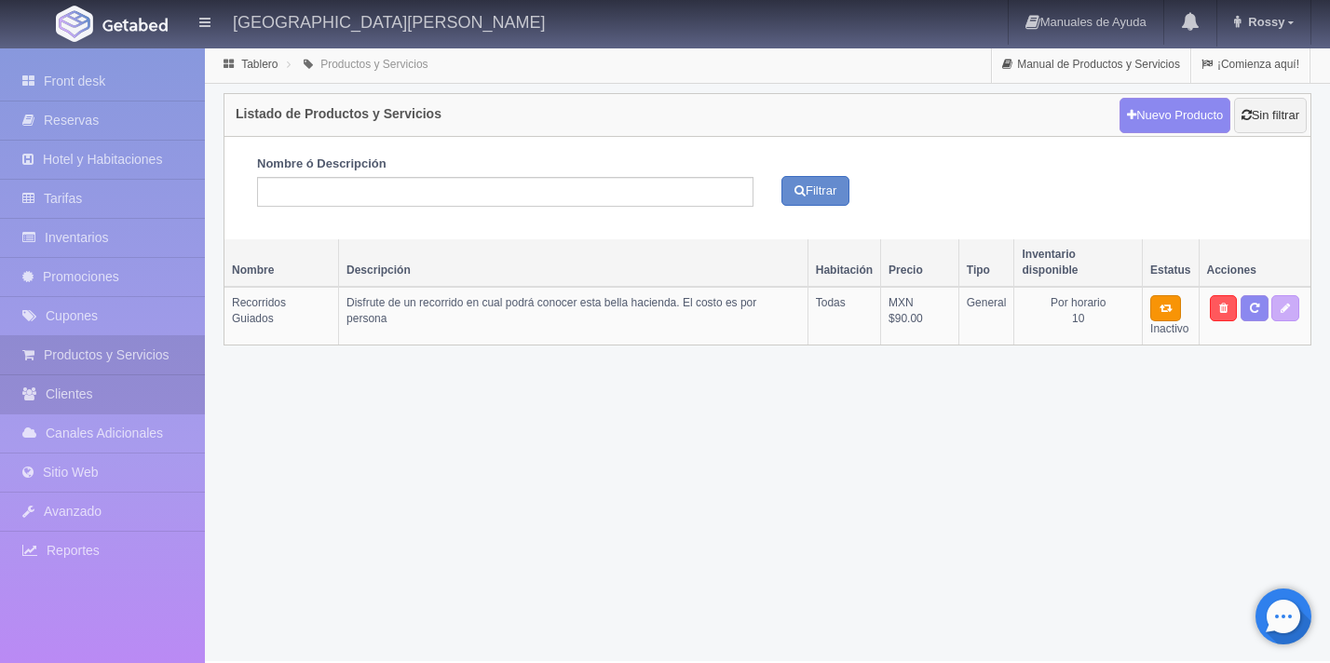
click at [120, 398] on link "Clientes" at bounding box center [102, 394] width 205 height 38
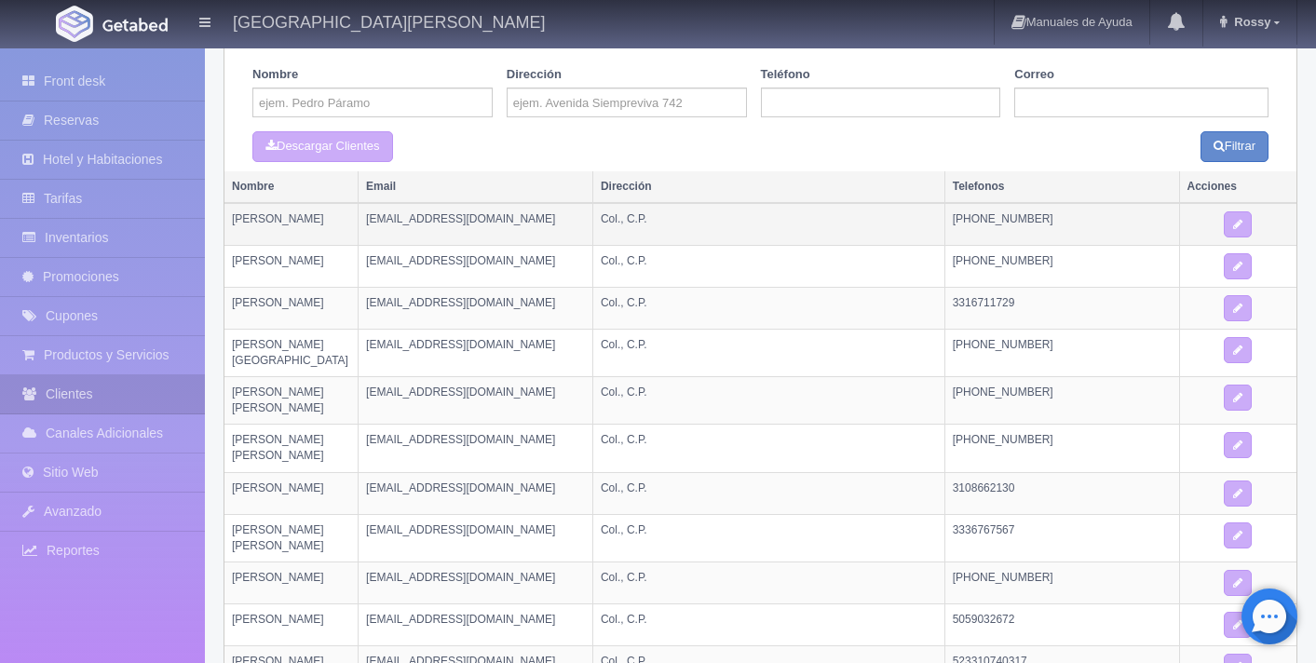
scroll to position [3, 0]
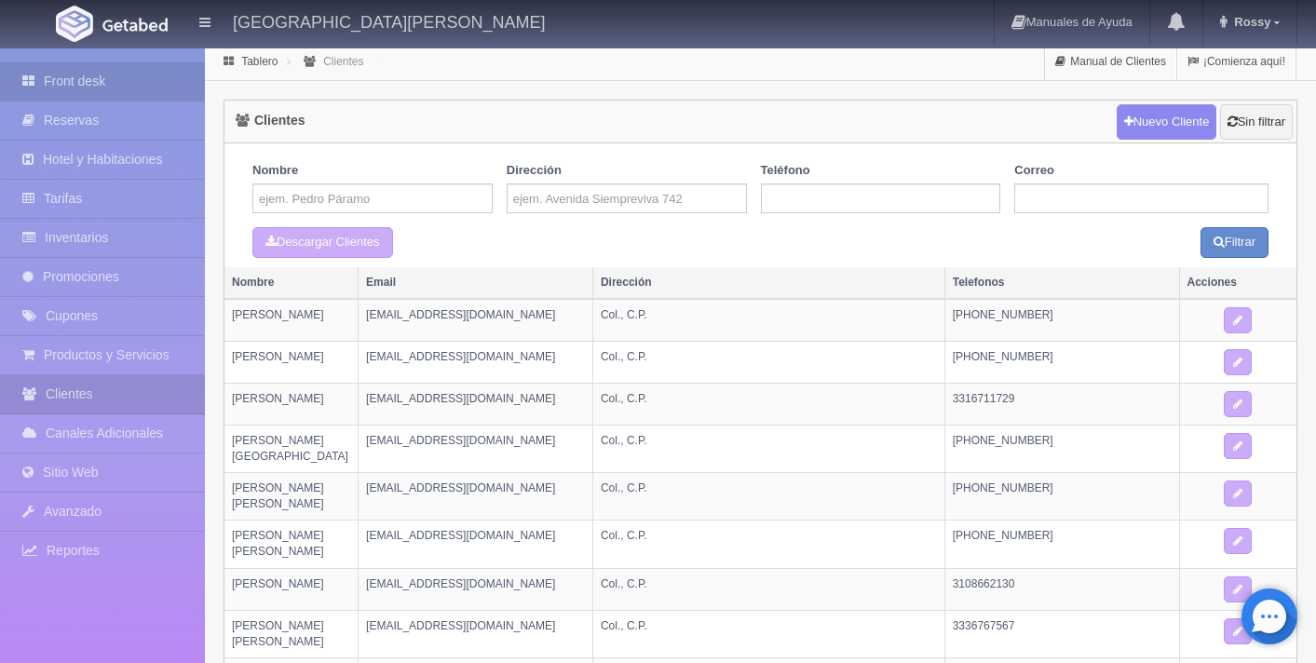
click at [122, 76] on link "Front desk" at bounding box center [102, 81] width 205 height 38
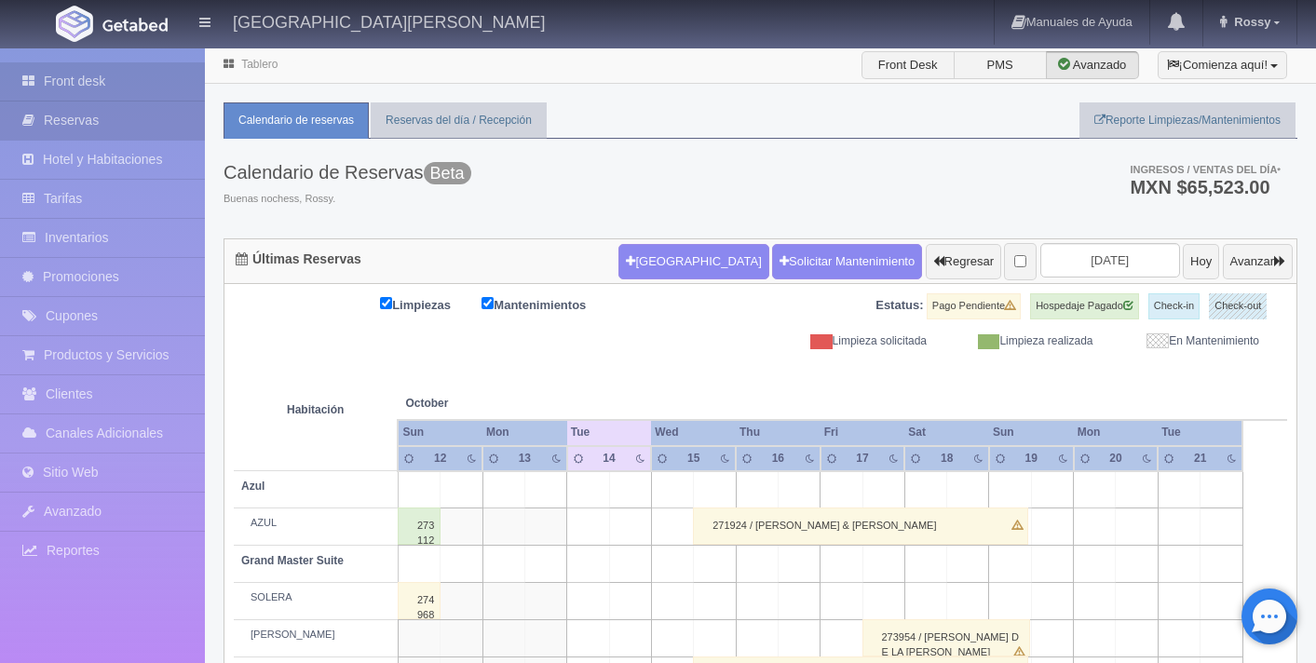
click at [133, 122] on link "Reservas" at bounding box center [102, 121] width 205 height 38
